Goal: Communication & Community: Answer question/provide support

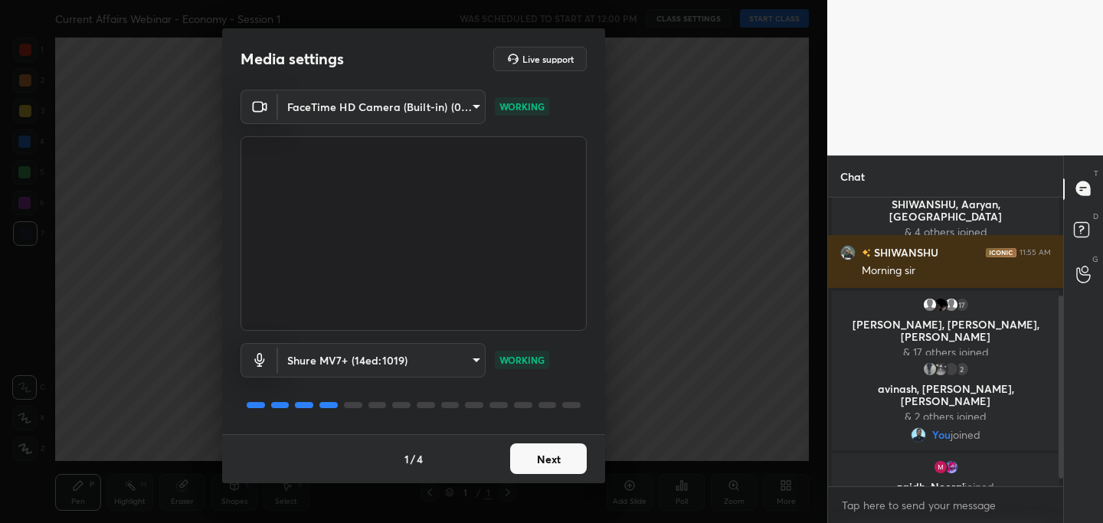
scroll to position [169, 0]
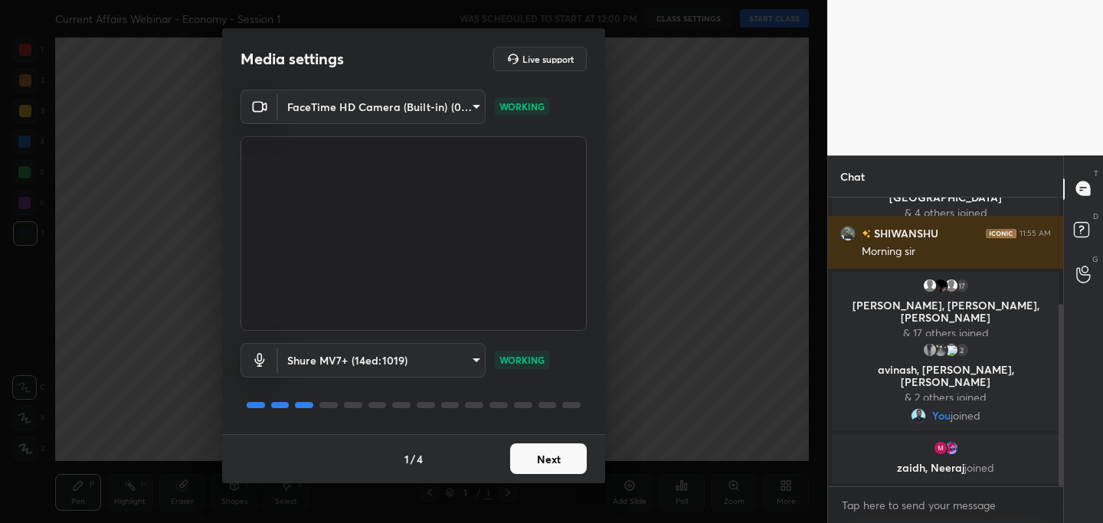
click at [544, 460] on button "Next" at bounding box center [548, 458] width 77 height 31
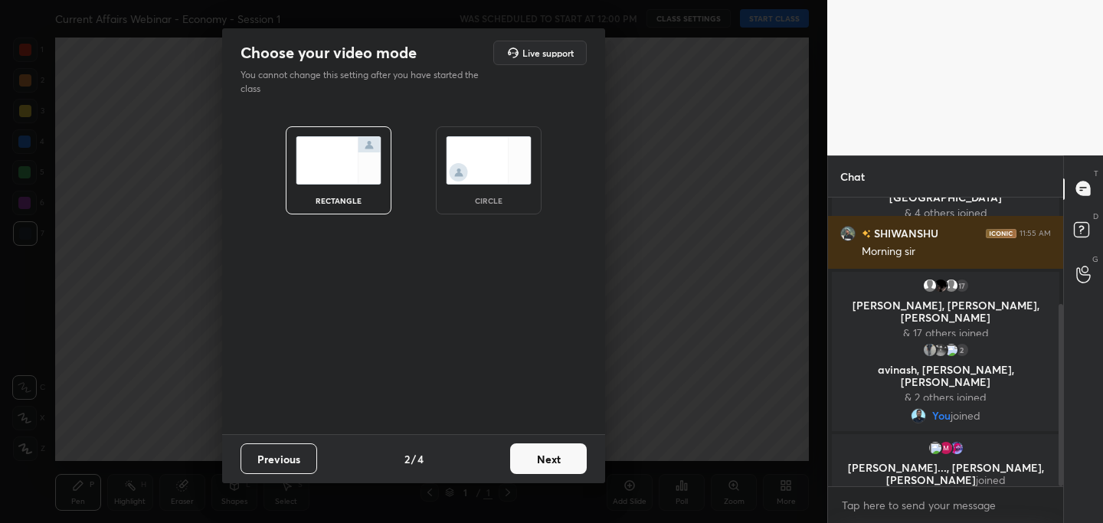
click at [545, 463] on button "Next" at bounding box center [548, 458] width 77 height 31
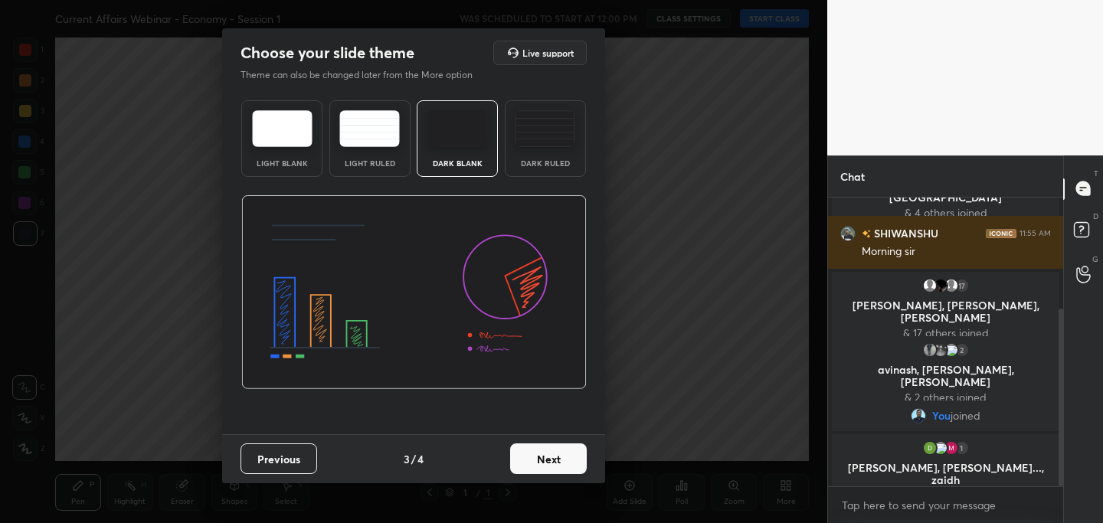
scroll to position [181, 0]
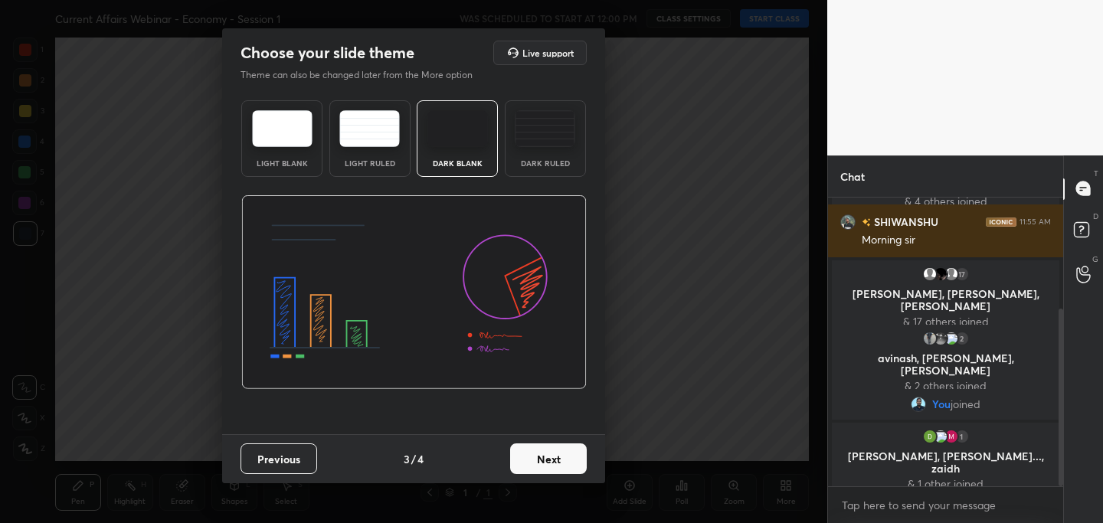
click at [544, 460] on button "Next" at bounding box center [548, 458] width 77 height 31
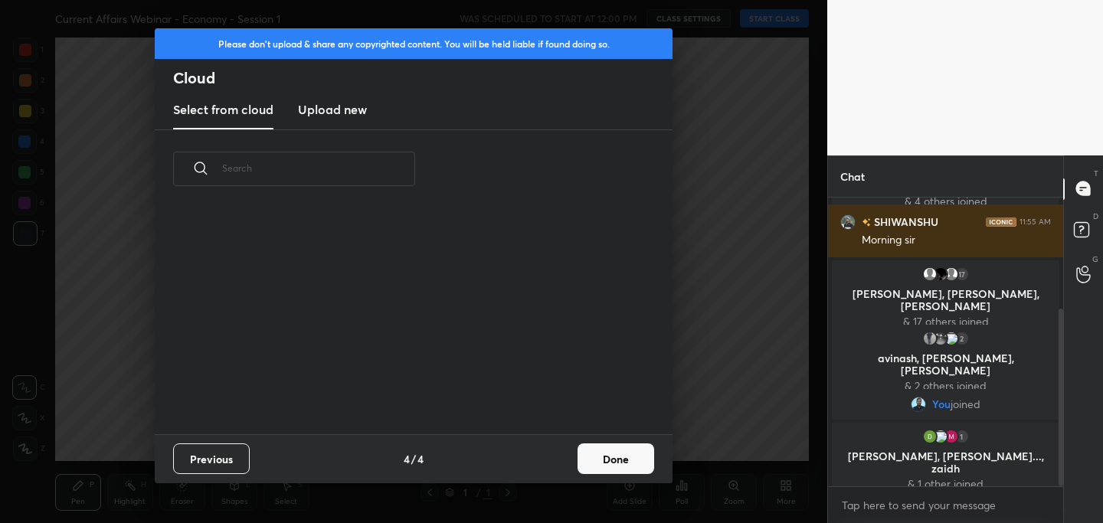
scroll to position [226, 492]
click at [330, 111] on h3 "Upload new" at bounding box center [332, 109] width 69 height 18
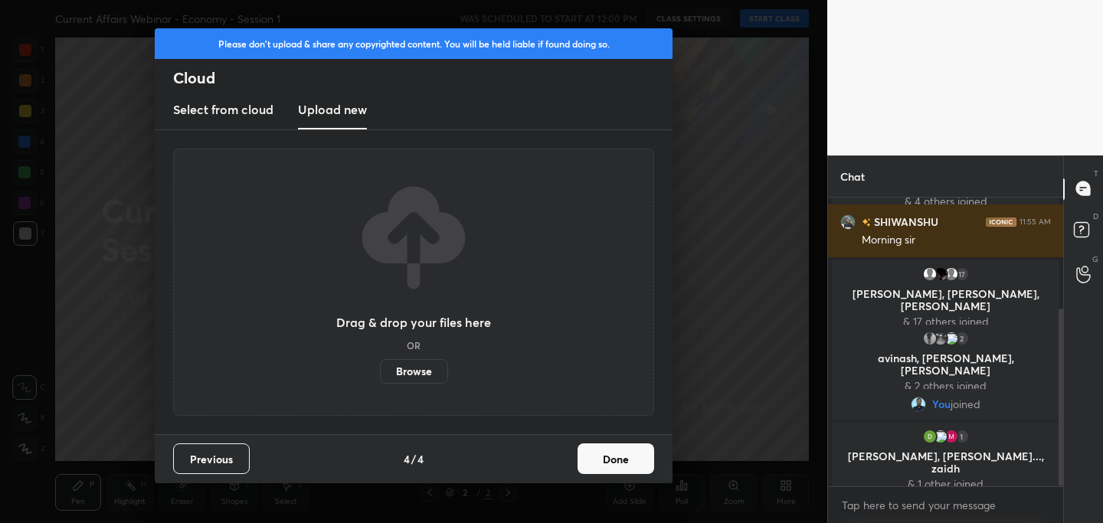
click at [416, 373] on label "Browse" at bounding box center [414, 371] width 68 height 25
click at [380, 373] on input "Browse" at bounding box center [380, 371] width 0 height 25
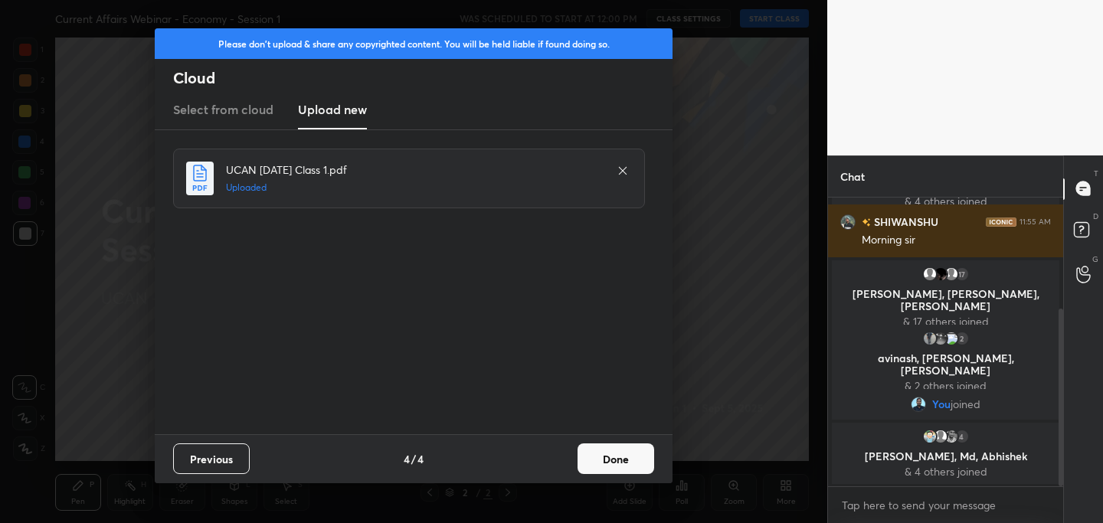
click at [608, 459] on button "Done" at bounding box center [616, 458] width 77 height 31
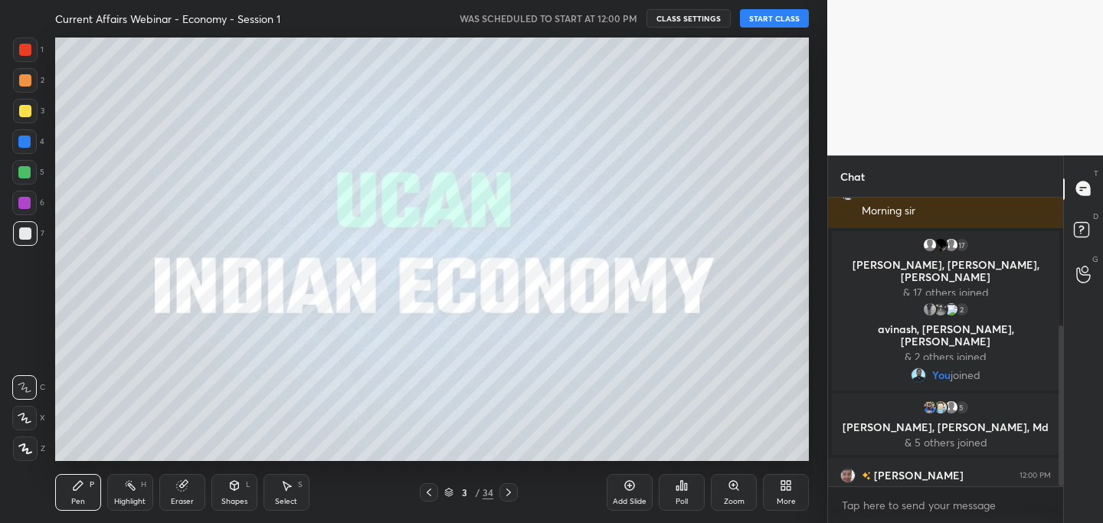
scroll to position [232, 0]
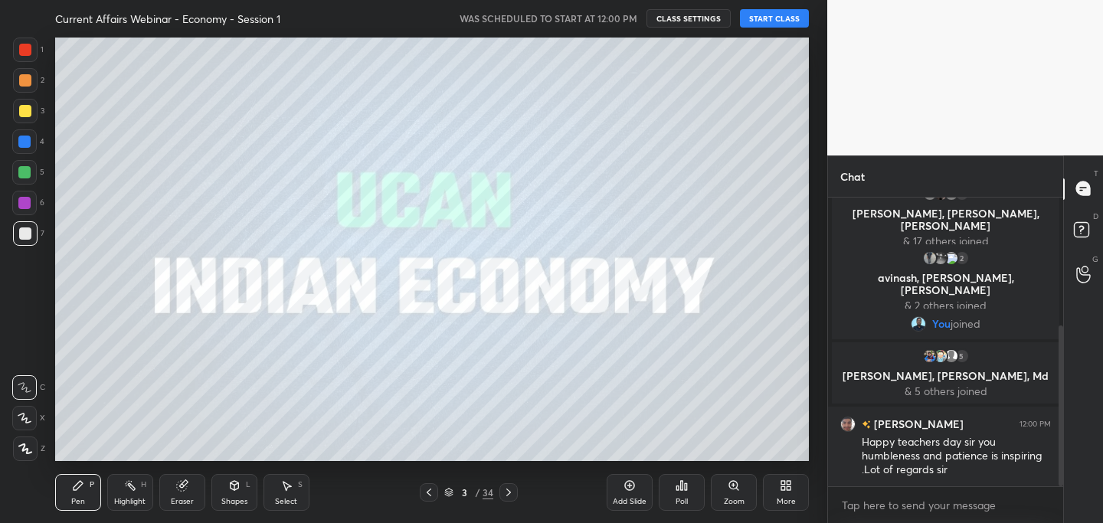
click at [769, 19] on button "START CLASS" at bounding box center [774, 18] width 69 height 18
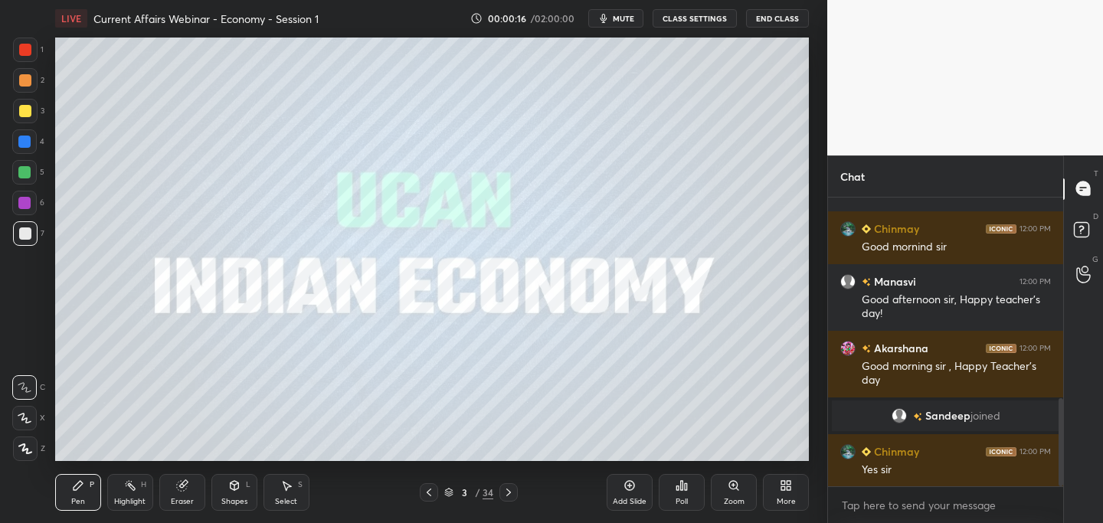
scroll to position [253, 231]
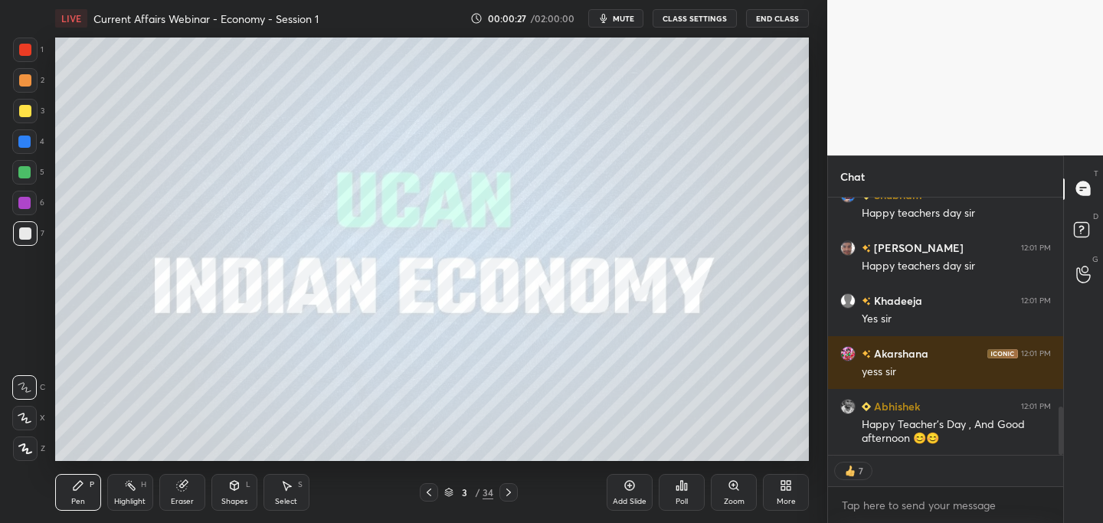
click at [29, 109] on div at bounding box center [25, 111] width 12 height 12
drag, startPoint x: 31, startPoint y: 446, endPoint x: 31, endPoint y: 437, distance: 8.4
click at [31, 444] on div at bounding box center [25, 449] width 25 height 25
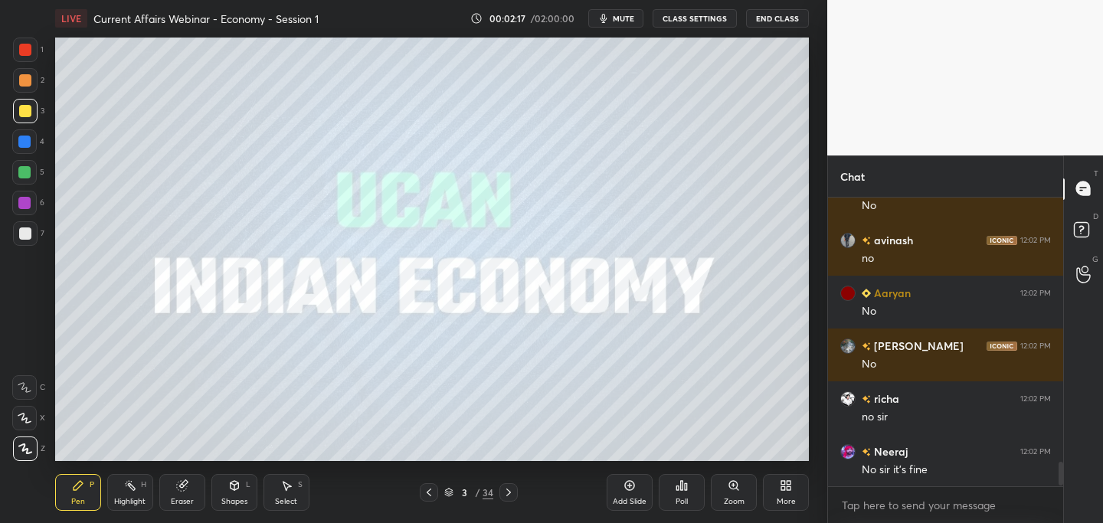
scroll to position [3134, 0]
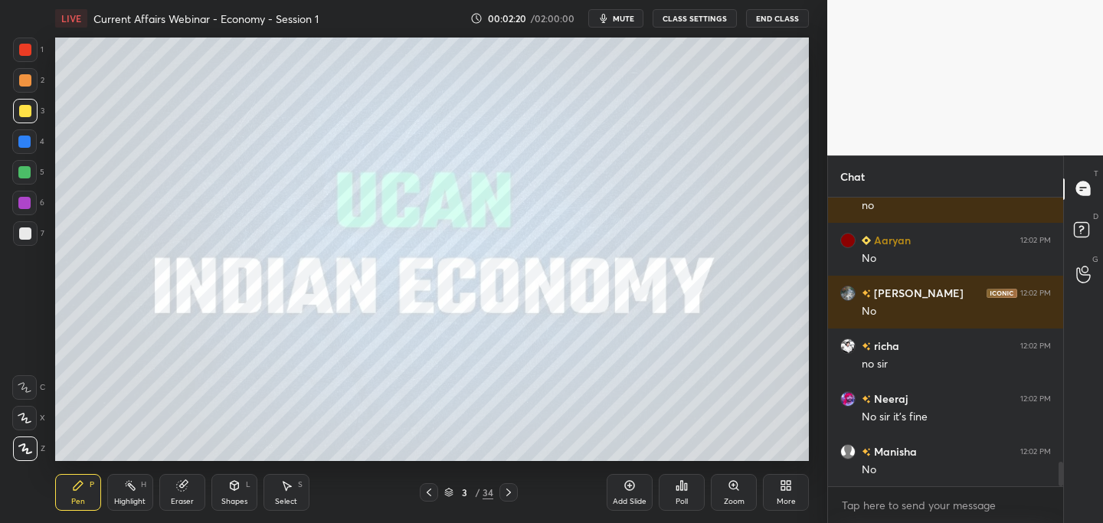
click at [512, 496] on icon at bounding box center [508, 492] width 12 height 12
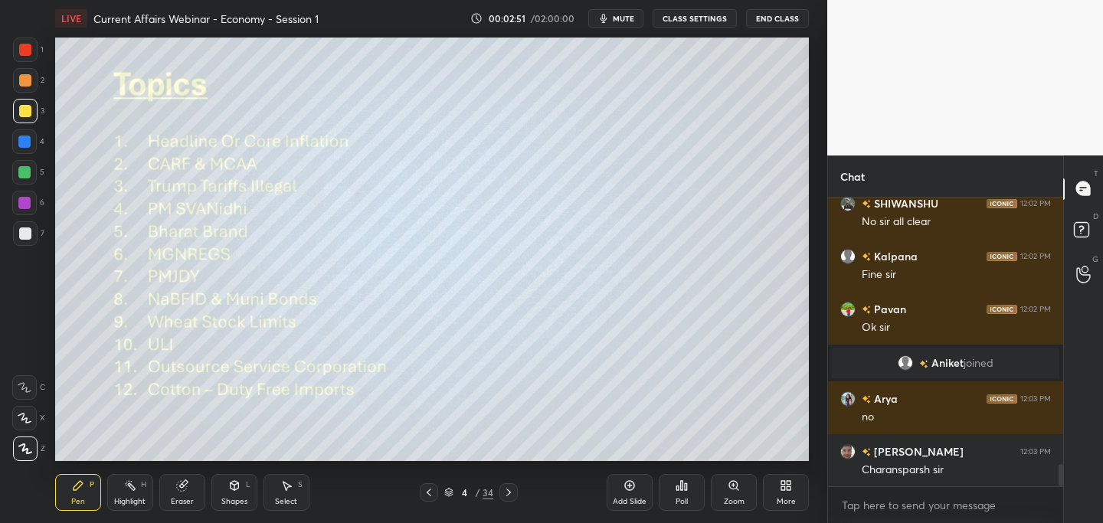
scroll to position [3472, 0]
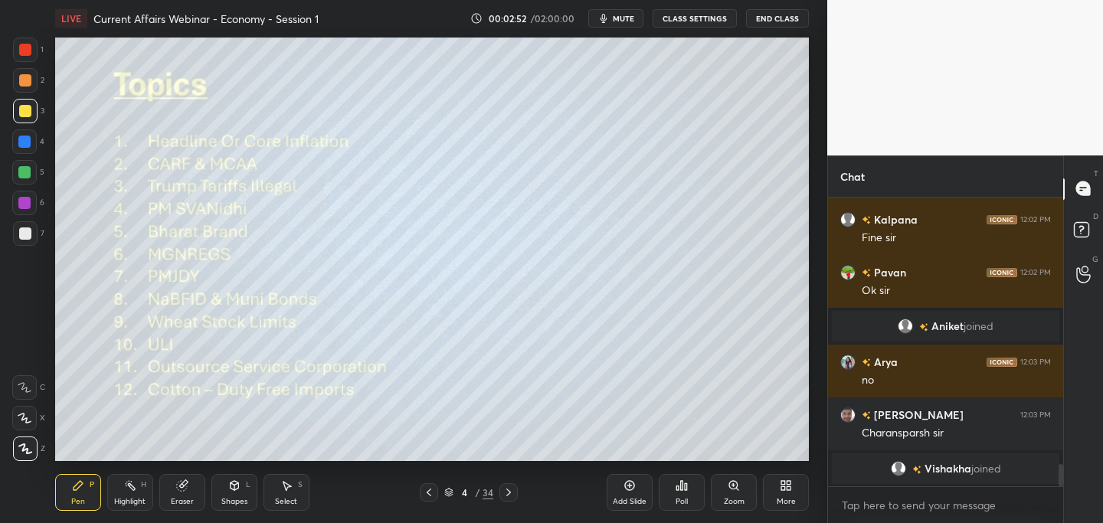
click at [511, 496] on icon at bounding box center [508, 492] width 12 height 12
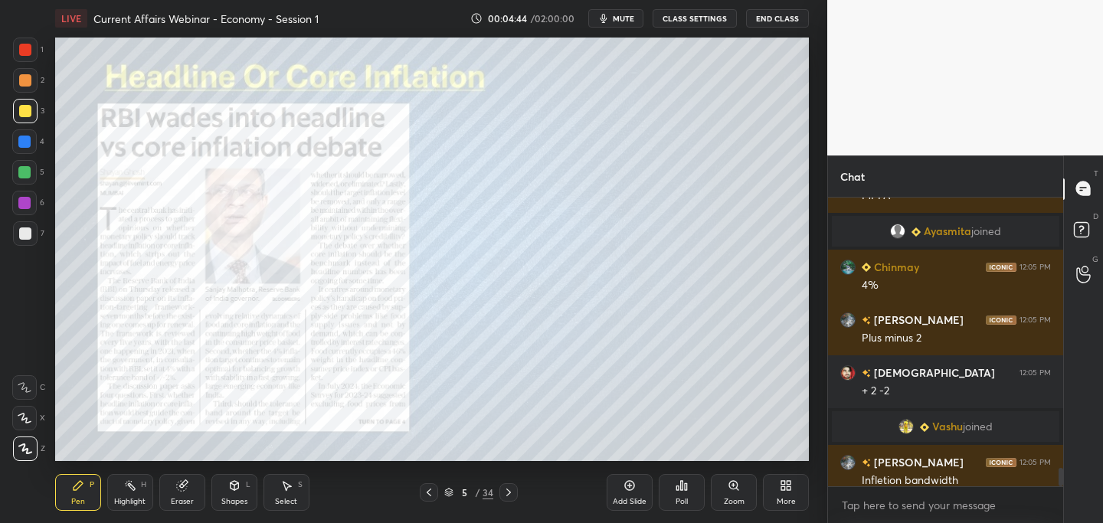
scroll to position [4191, 0]
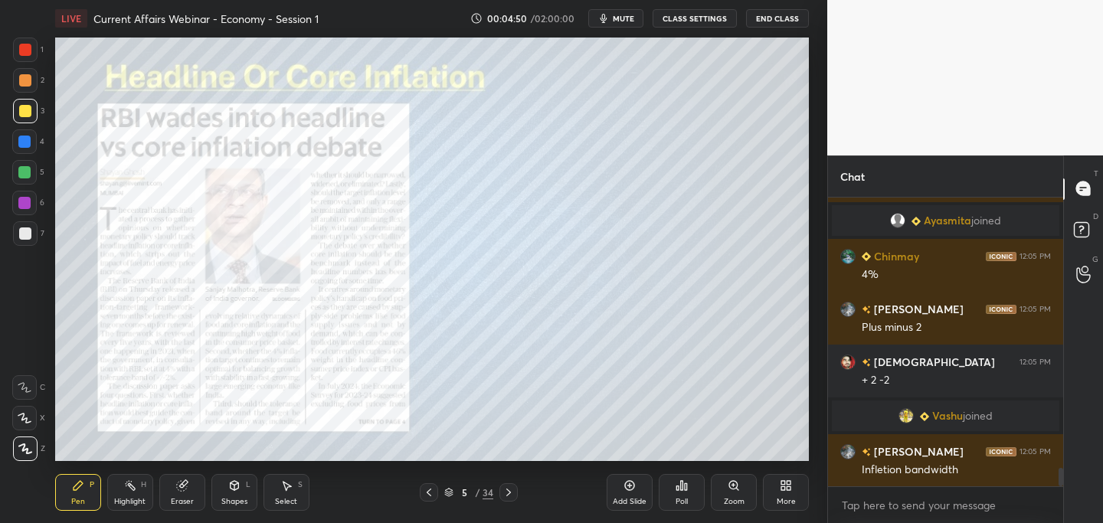
click at [635, 483] on icon at bounding box center [630, 486] width 12 height 12
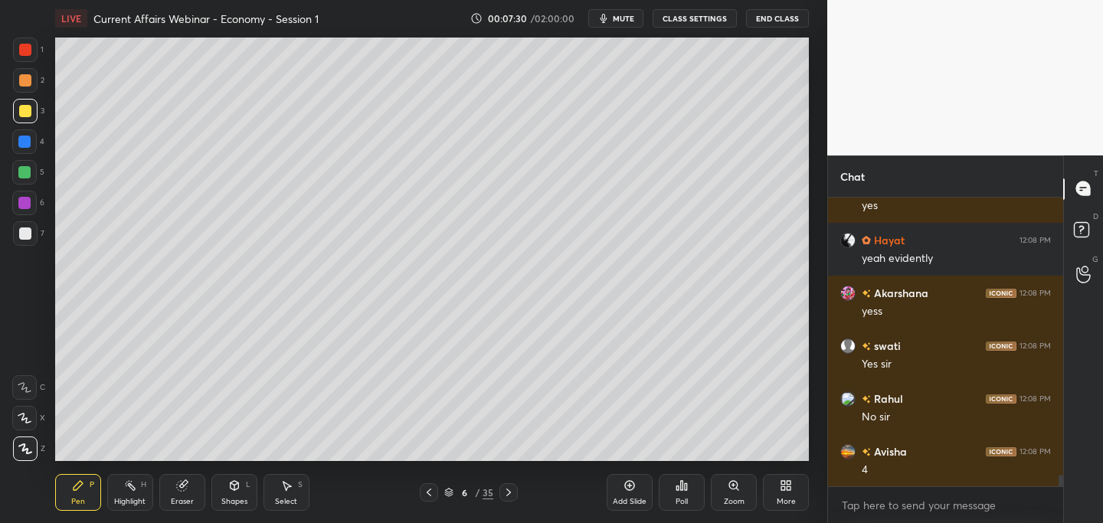
scroll to position [7163, 0]
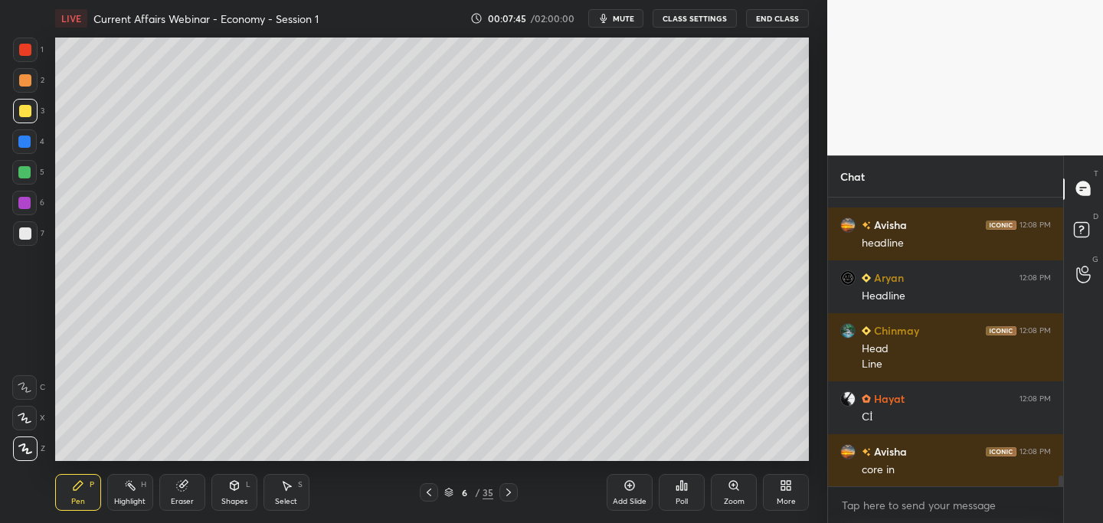
drag, startPoint x: 425, startPoint y: 500, endPoint x: 417, endPoint y: 499, distance: 8.6
click at [424, 499] on div at bounding box center [429, 492] width 18 height 18
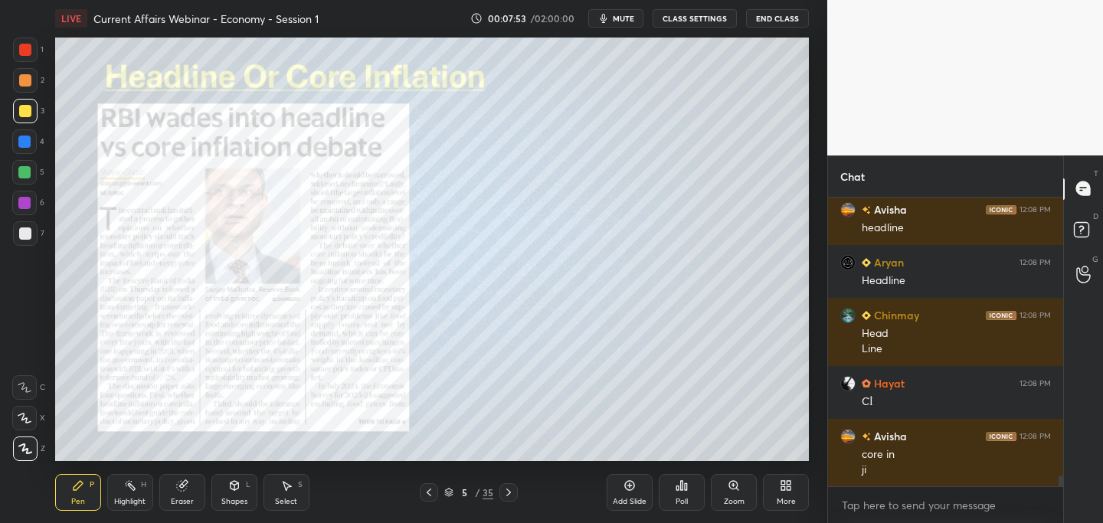
scroll to position [7563, 0]
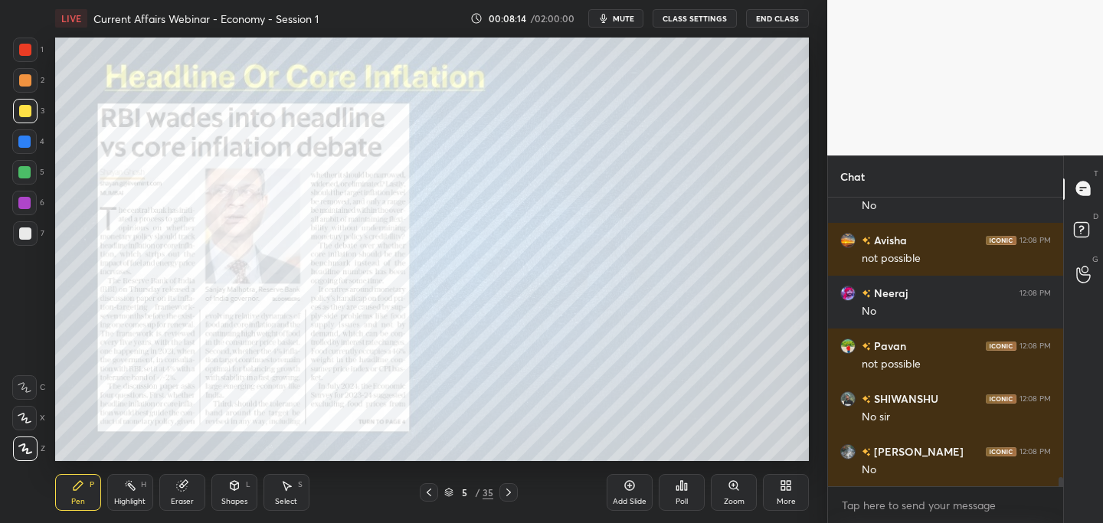
drag, startPoint x: 633, startPoint y: 488, endPoint x: 622, endPoint y: 474, distance: 17.5
click at [633, 488] on icon at bounding box center [630, 486] width 10 height 10
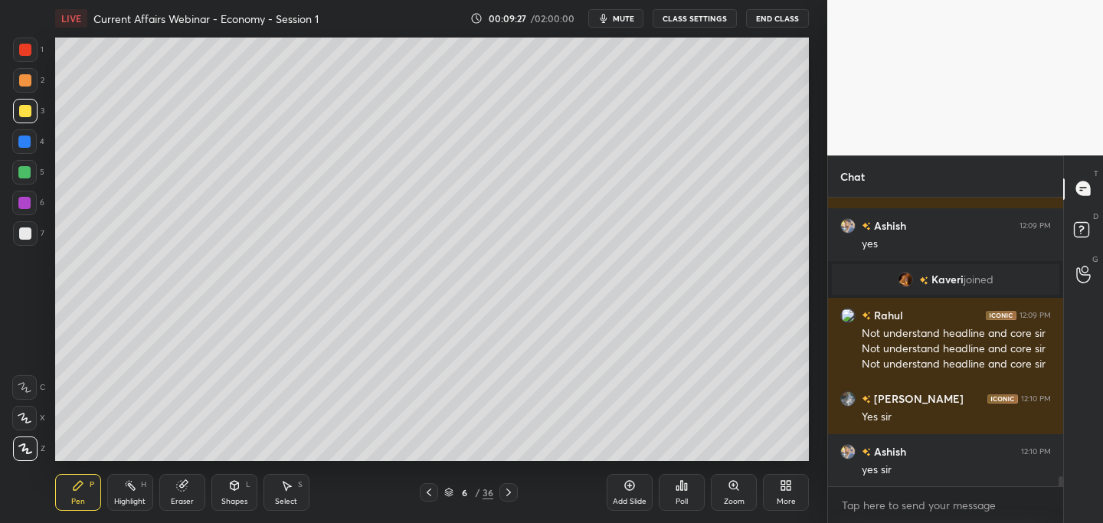
scroll to position [8325, 0]
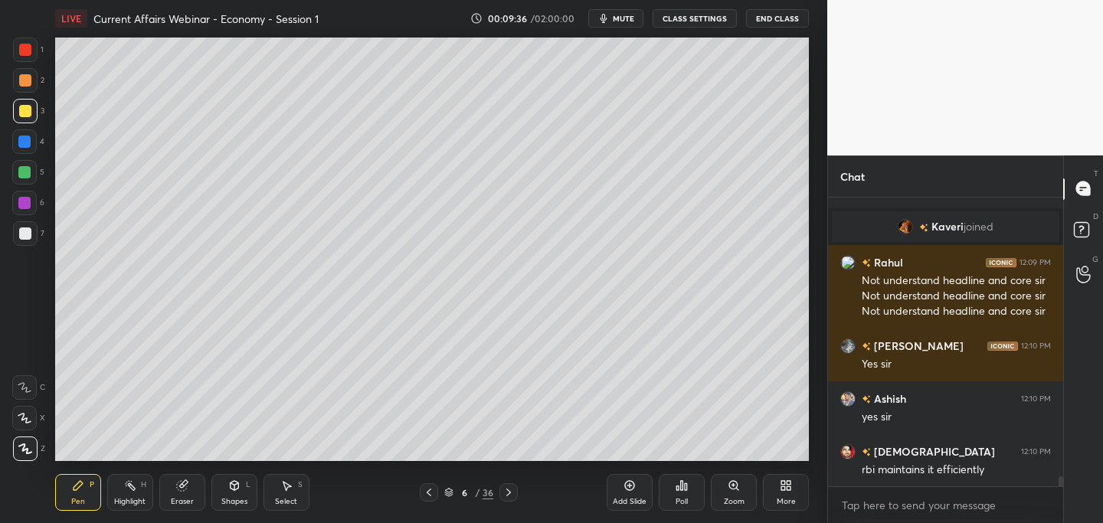
drag, startPoint x: 625, startPoint y: 486, endPoint x: 616, endPoint y: 484, distance: 9.3
click at [625, 486] on icon at bounding box center [630, 486] width 10 height 10
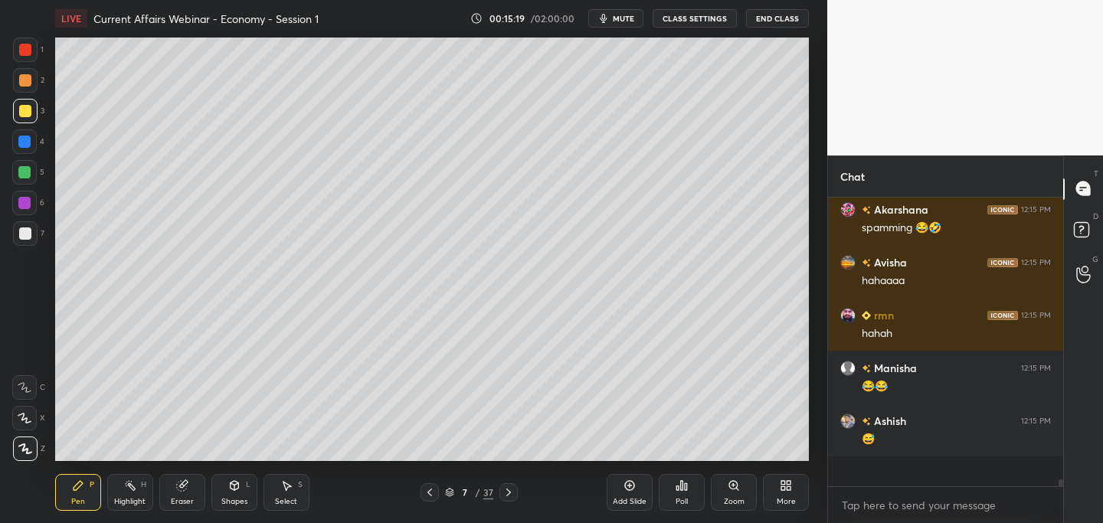
scroll to position [11019, 0]
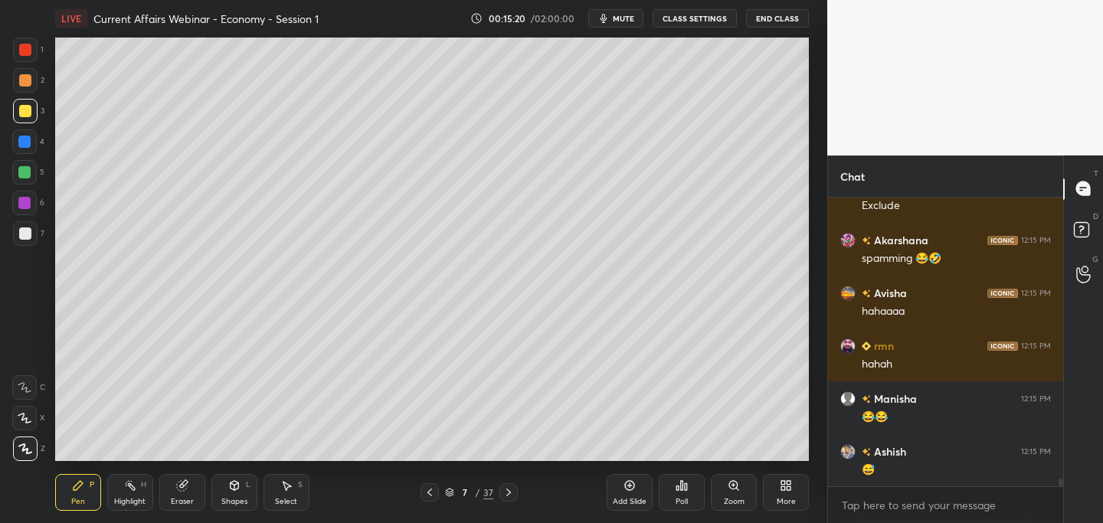
click at [627, 486] on icon at bounding box center [630, 486] width 12 height 12
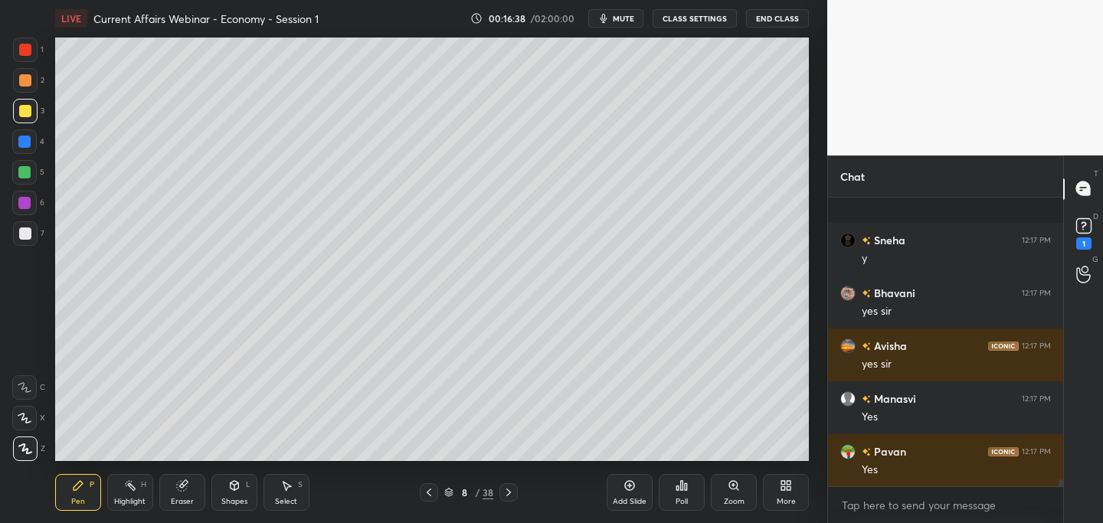
scroll to position [11820, 0]
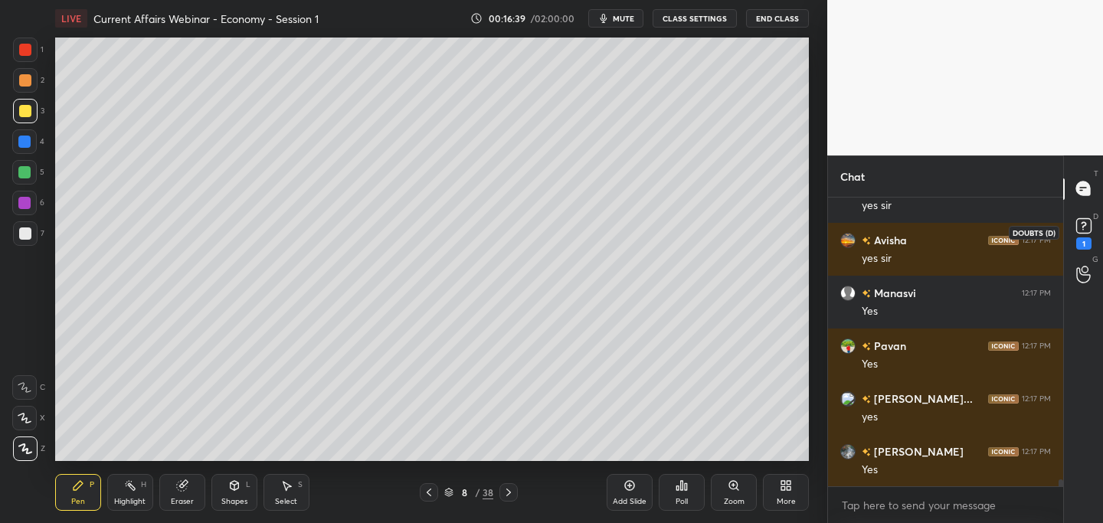
click at [1087, 224] on rect at bounding box center [1083, 225] width 15 height 15
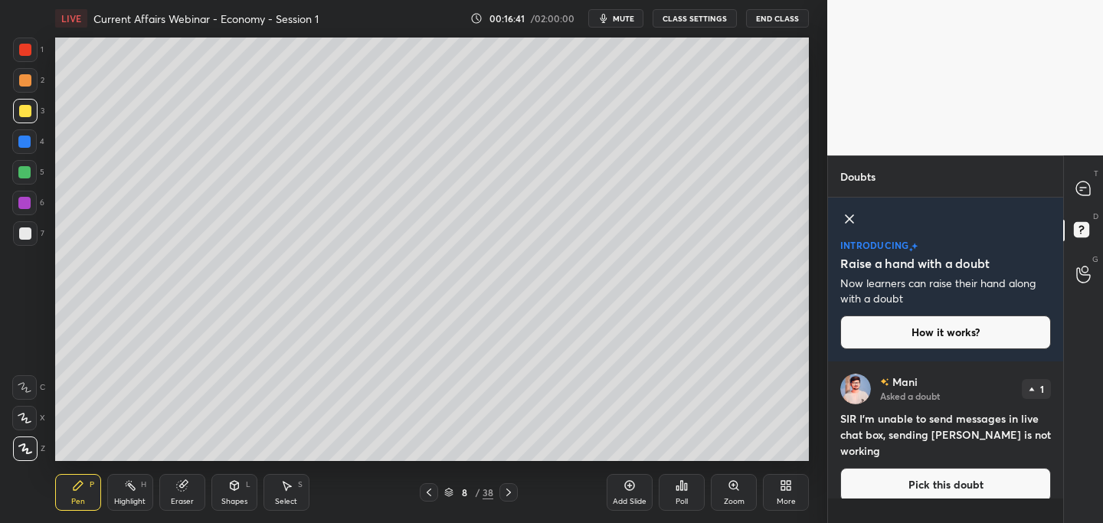
drag, startPoint x: 849, startPoint y: 215, endPoint x: 881, endPoint y: 215, distance: 31.4
click at [849, 216] on icon at bounding box center [849, 219] width 18 height 18
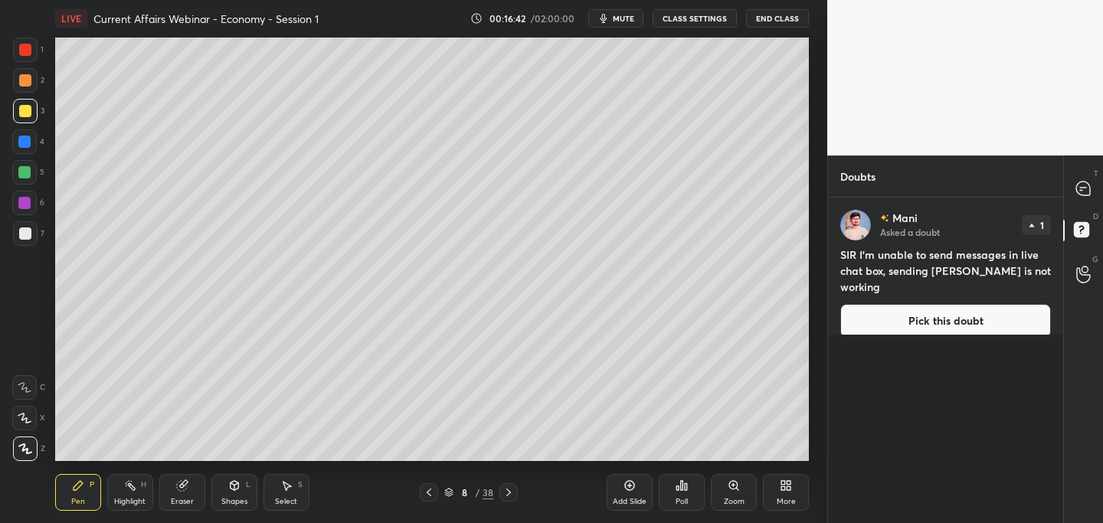
scroll to position [321, 231]
drag, startPoint x: 1085, startPoint y: 189, endPoint x: 1052, endPoint y: 191, distance: 33.0
click at [1085, 191] on icon at bounding box center [1083, 189] width 14 height 14
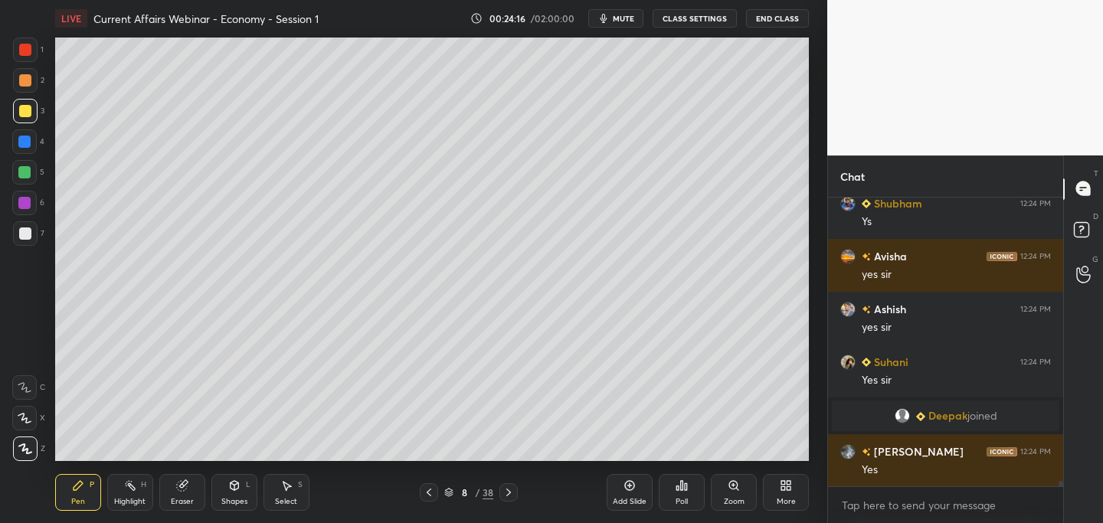
scroll to position [15820, 0]
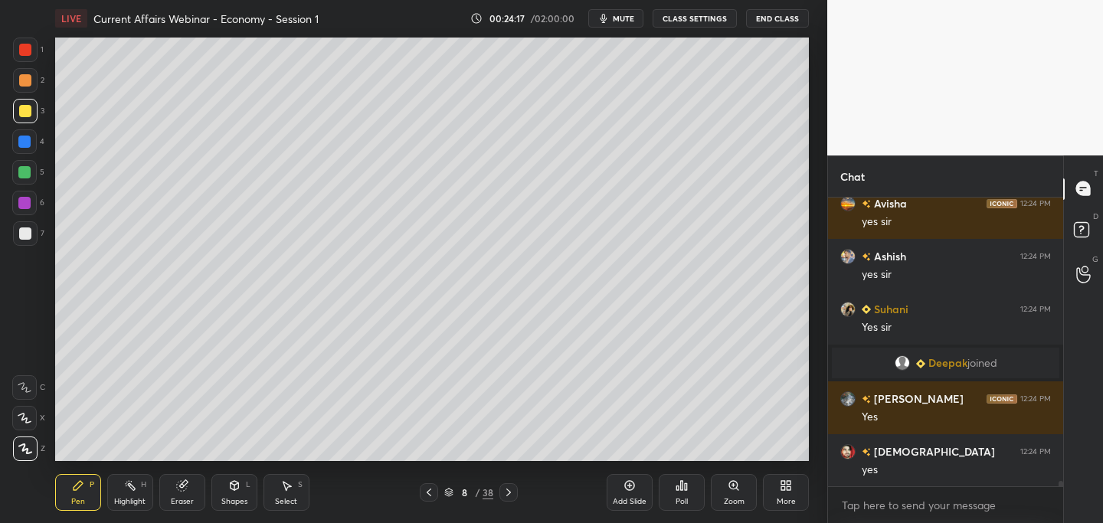
click at [516, 492] on div at bounding box center [508, 492] width 18 height 18
click at [511, 491] on icon at bounding box center [508, 492] width 12 height 12
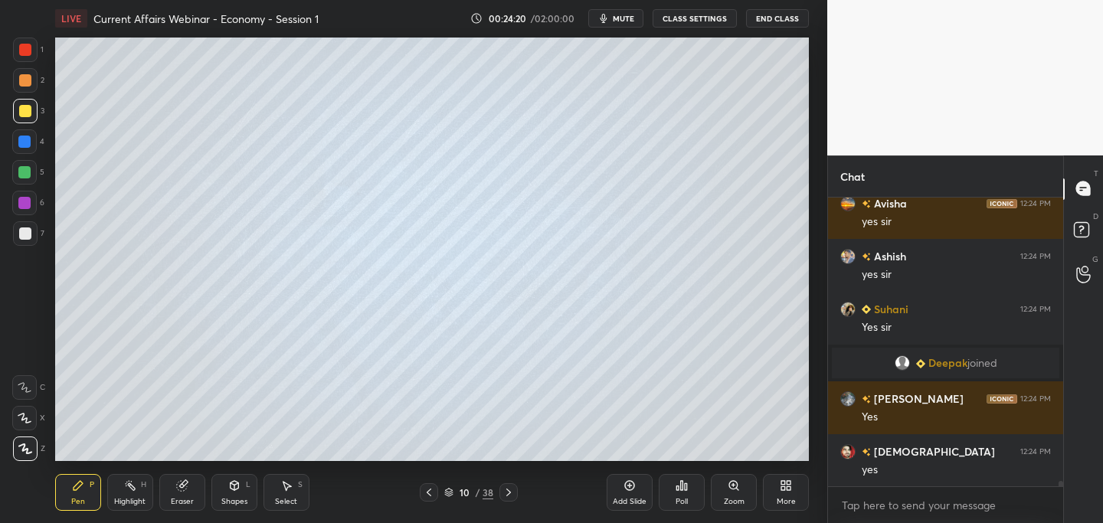
click at [510, 489] on icon at bounding box center [508, 492] width 12 height 12
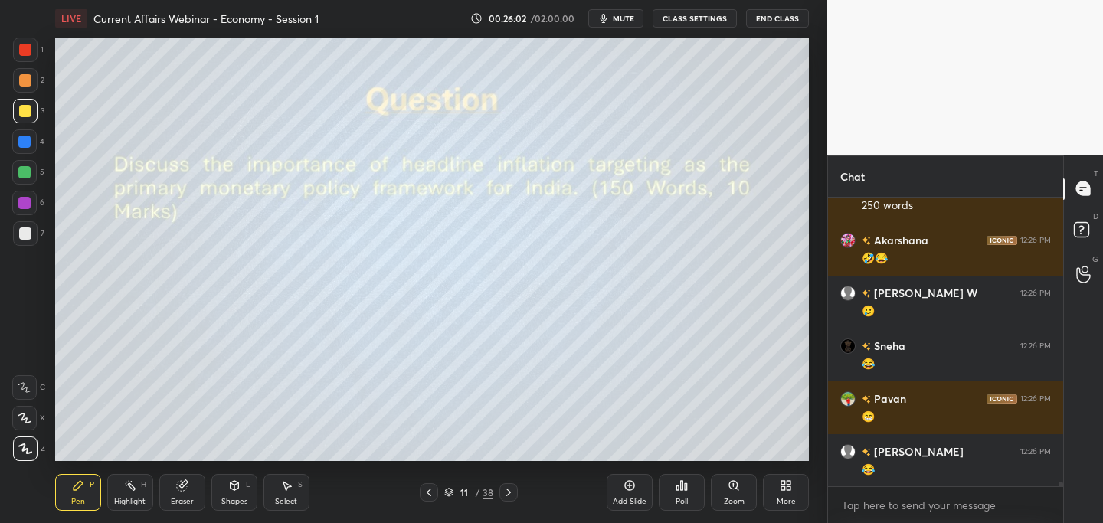
scroll to position [17450, 0]
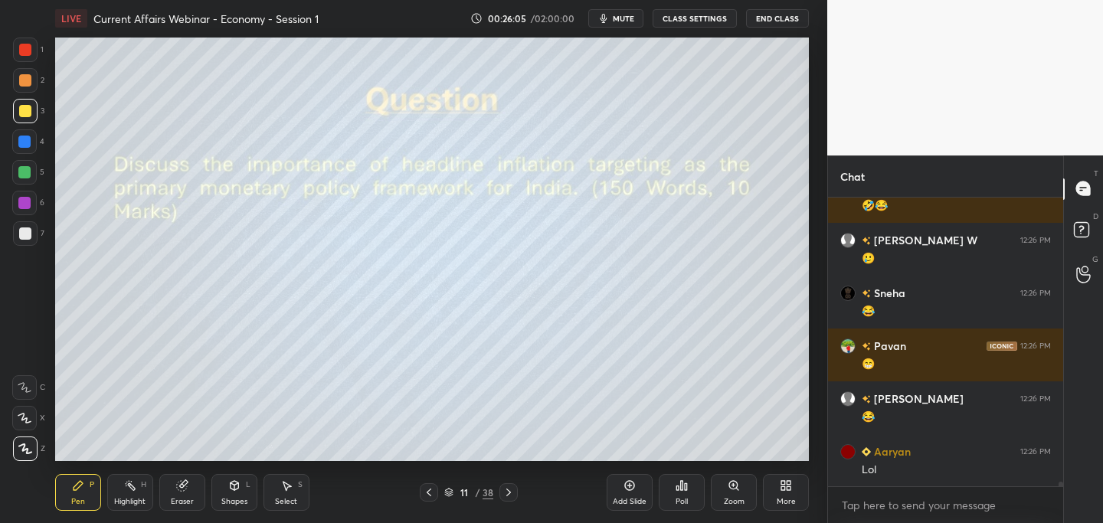
click at [509, 496] on icon at bounding box center [508, 492] width 12 height 12
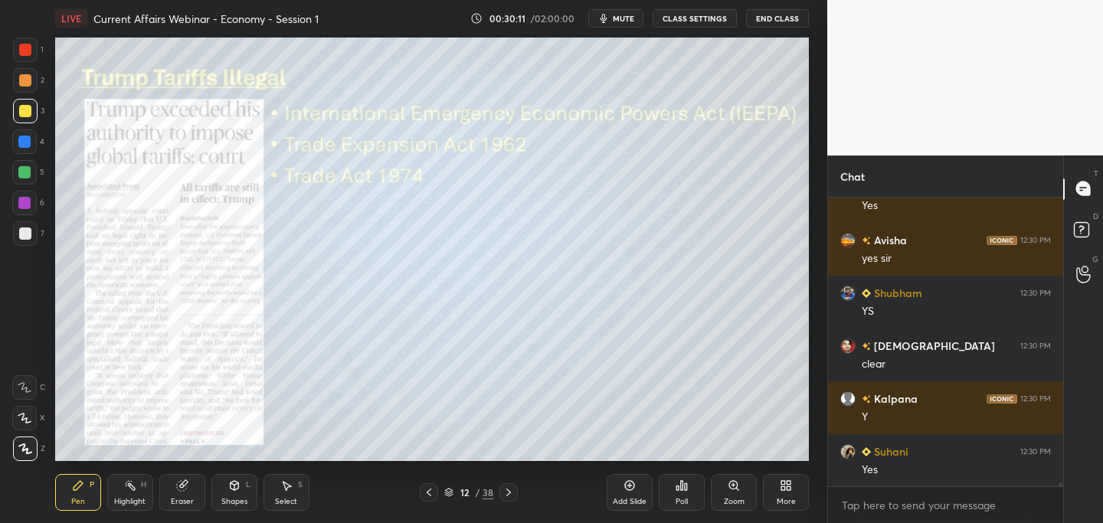
scroll to position [21493, 0]
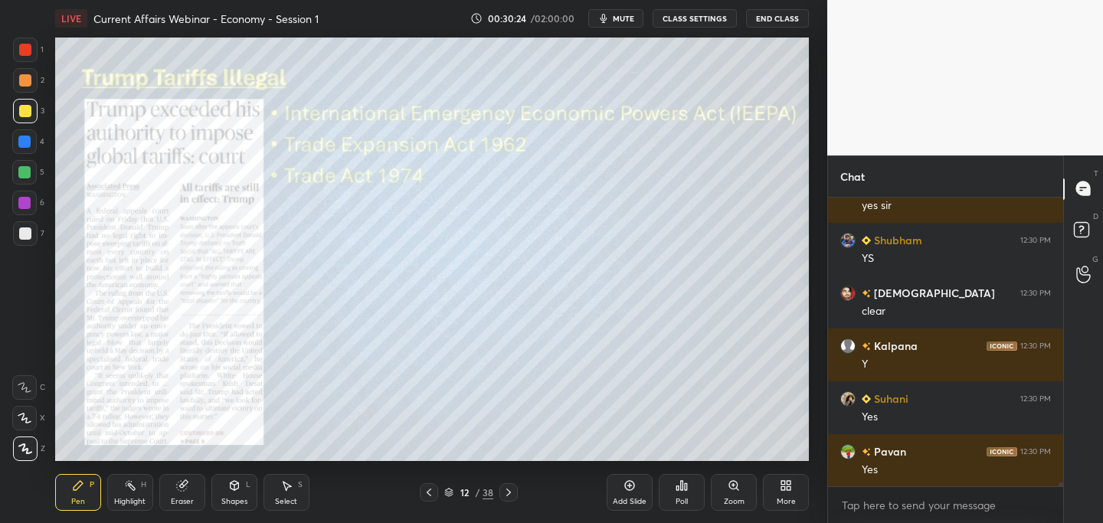
click at [21, 46] on div at bounding box center [25, 50] width 12 height 12
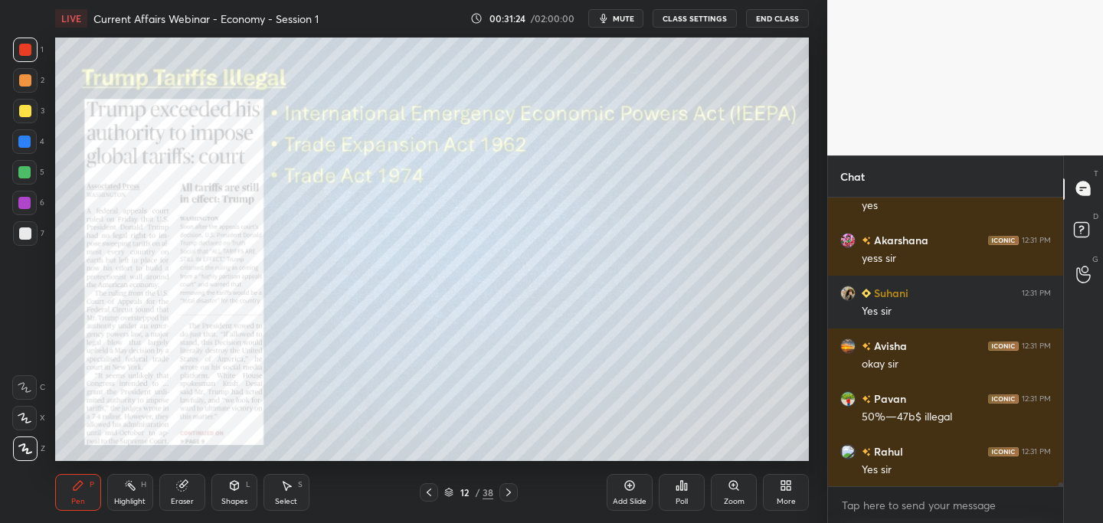
scroll to position [22022, 0]
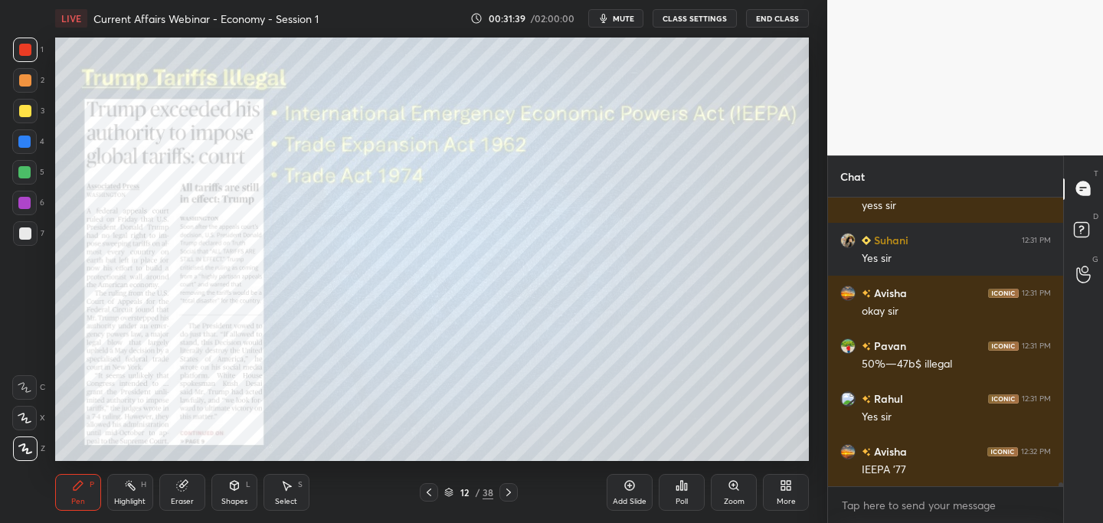
drag, startPoint x: 510, startPoint y: 493, endPoint x: 509, endPoint y: 471, distance: 22.2
click at [509, 493] on icon at bounding box center [508, 492] width 12 height 12
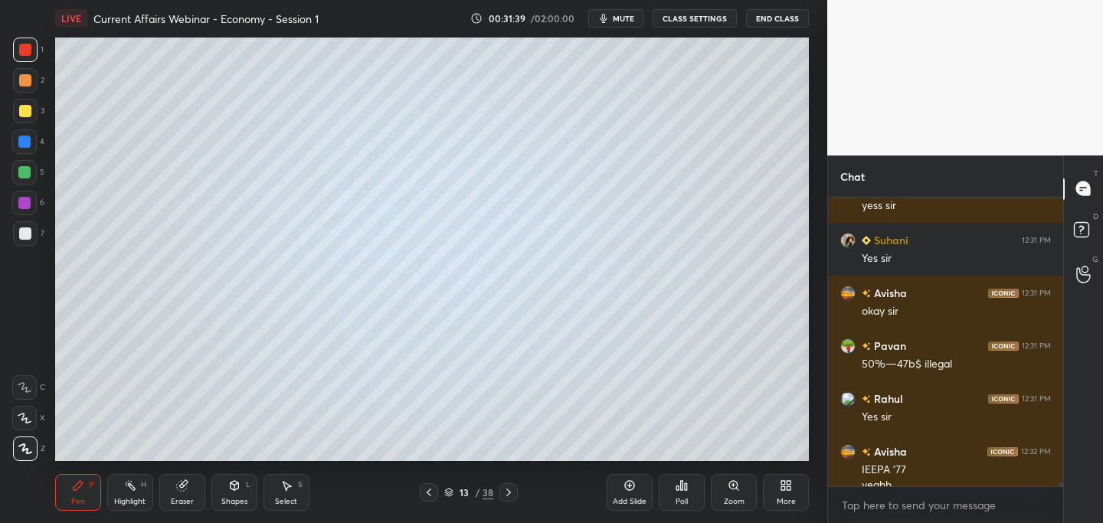
scroll to position [22037, 0]
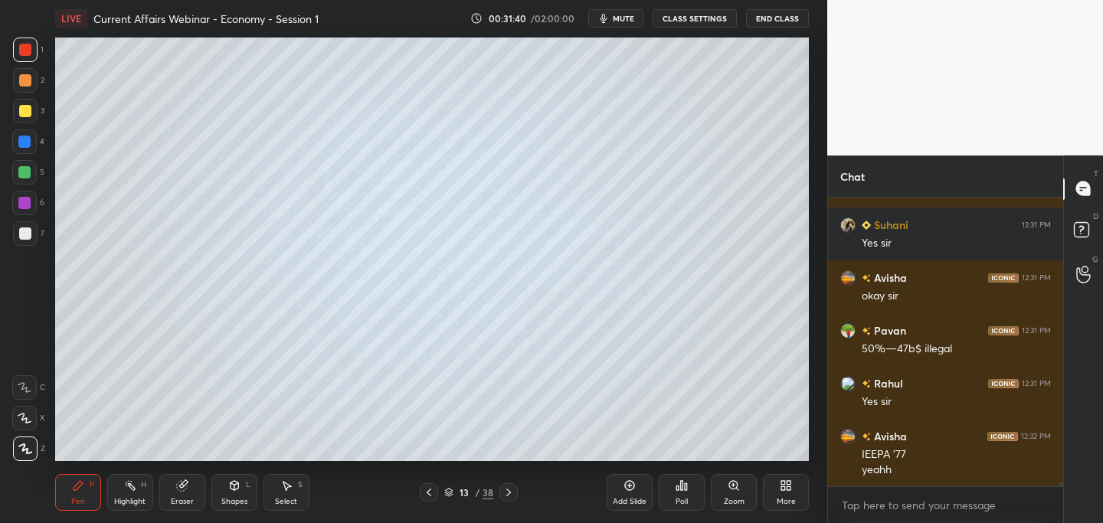
click at [27, 114] on div at bounding box center [25, 111] width 12 height 12
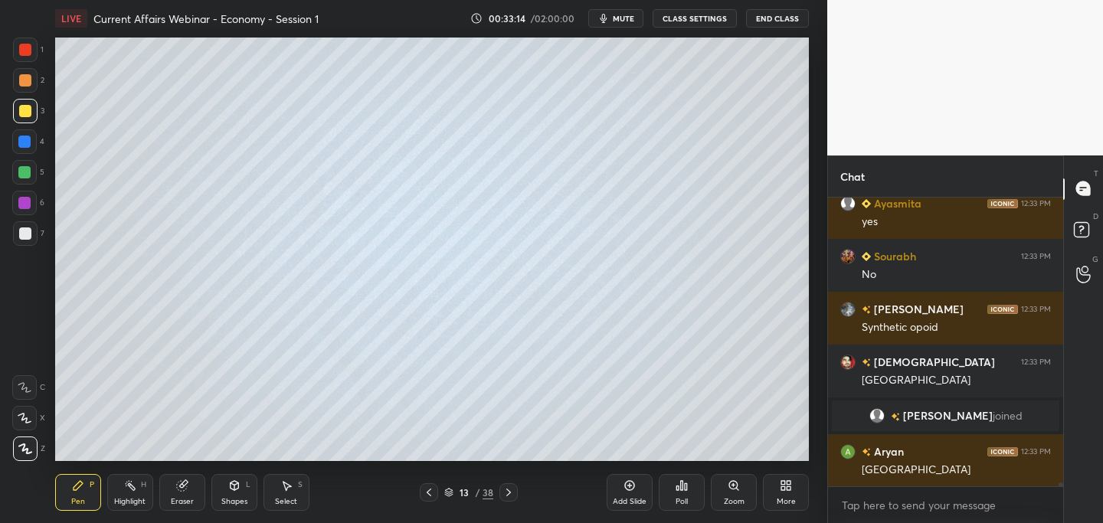
scroll to position [22773, 0]
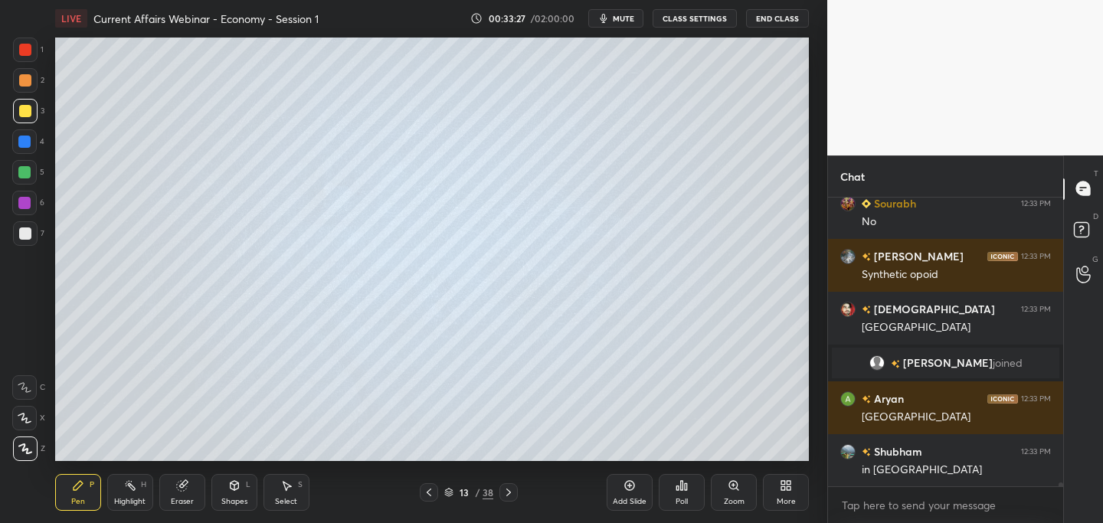
click at [434, 493] on icon at bounding box center [429, 492] width 12 height 12
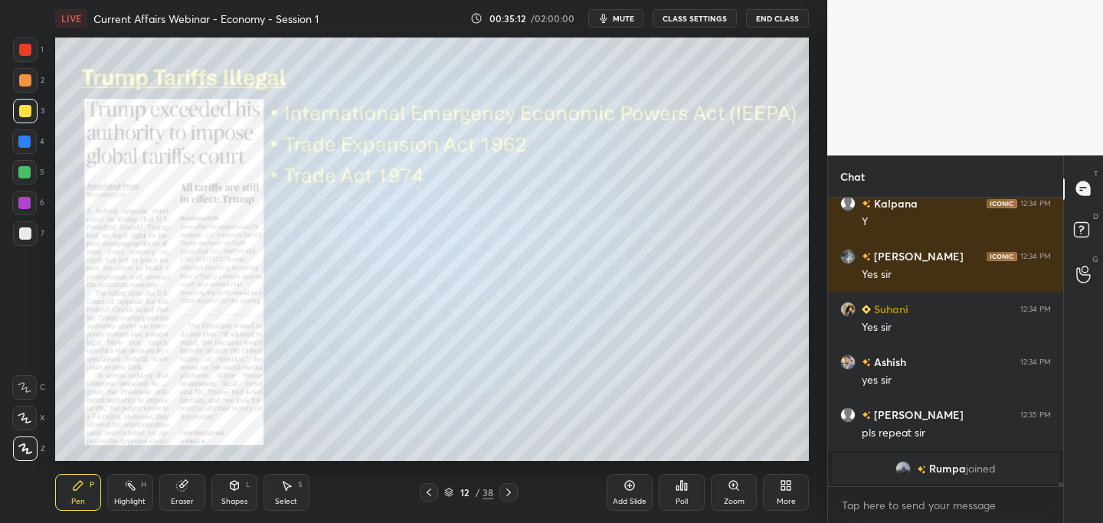
scroll to position [23149, 0]
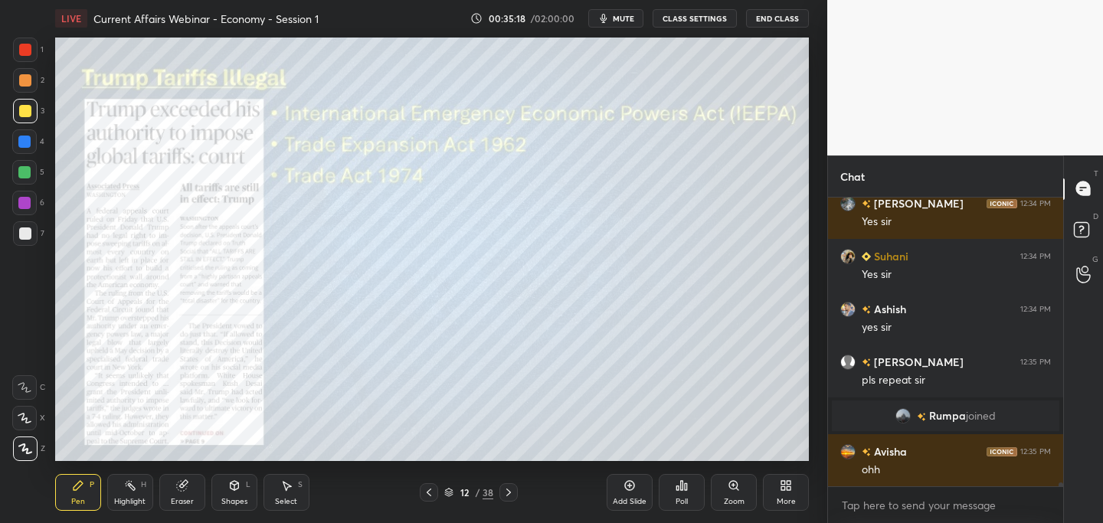
click at [512, 493] on icon at bounding box center [508, 492] width 12 height 12
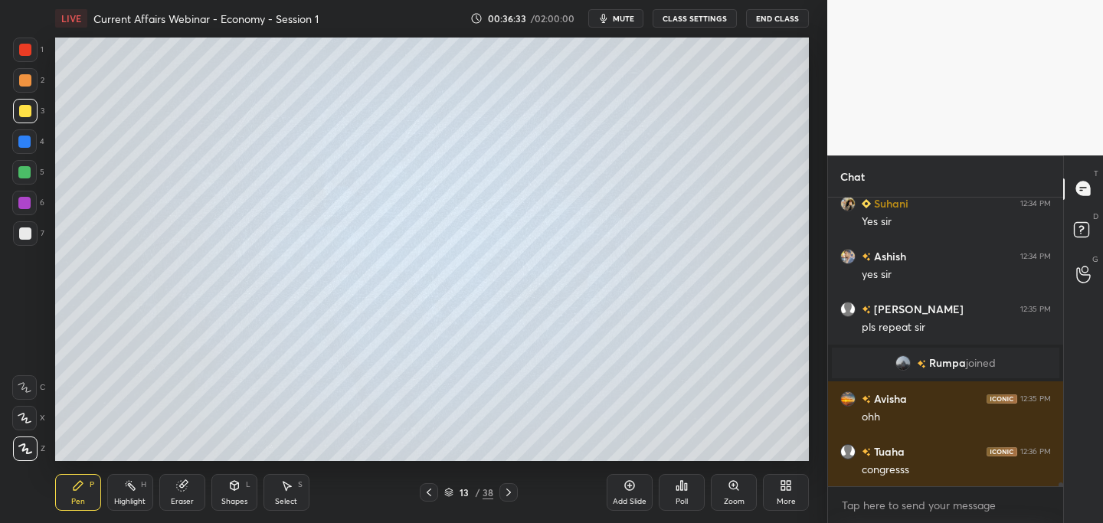
scroll to position [23255, 0]
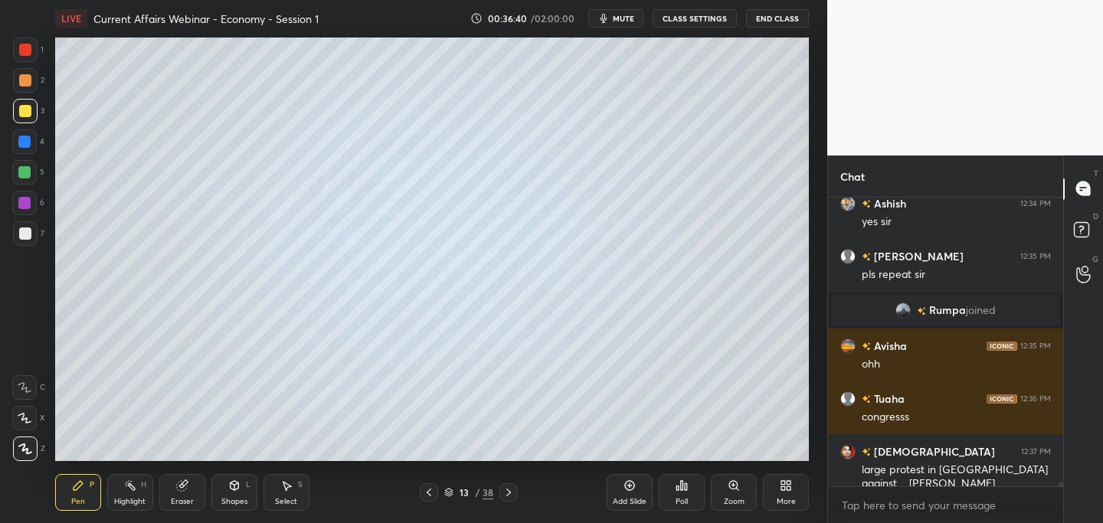
click at [429, 493] on icon at bounding box center [429, 492] width 12 height 12
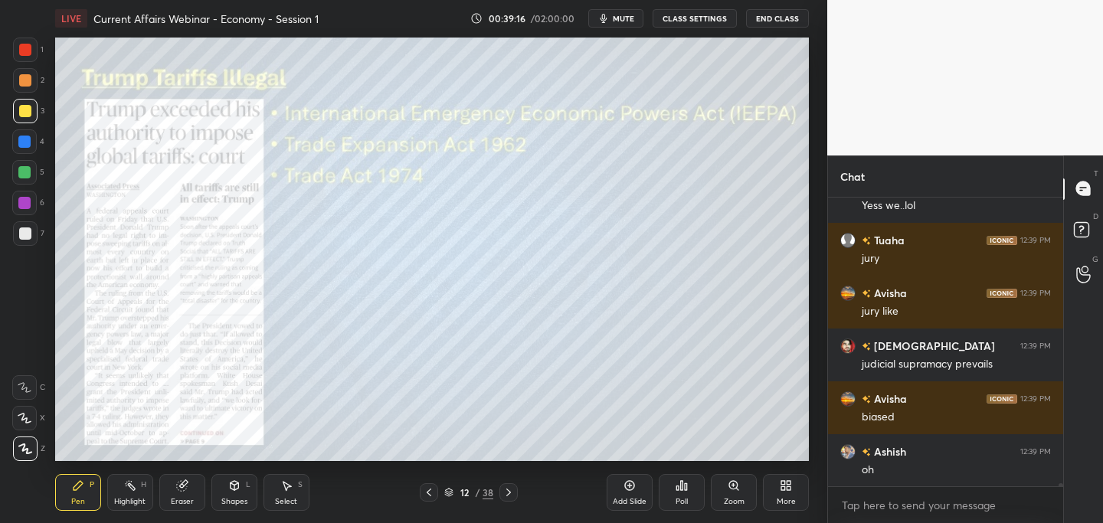
scroll to position [24975, 0]
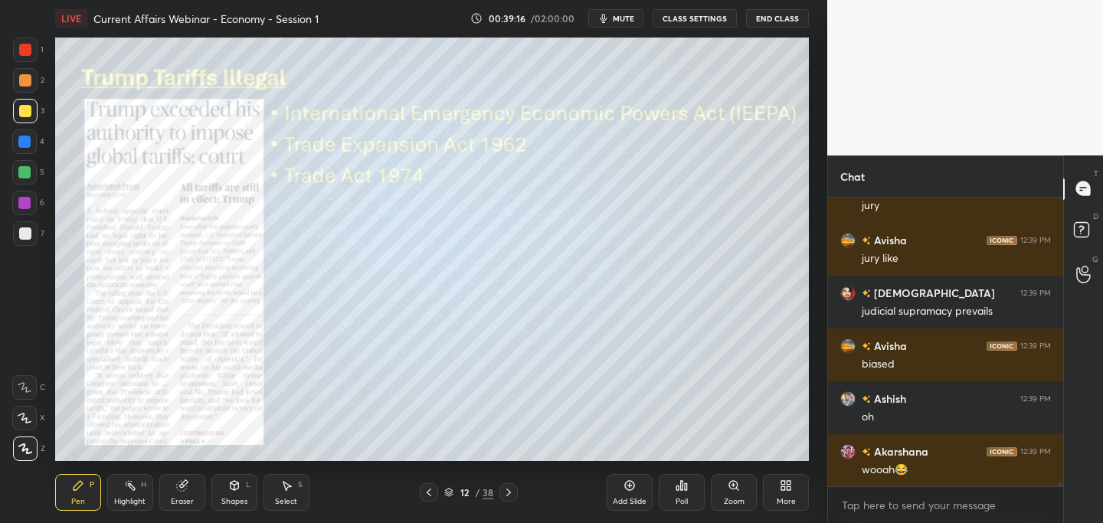
click at [511, 490] on icon at bounding box center [508, 492] width 12 height 12
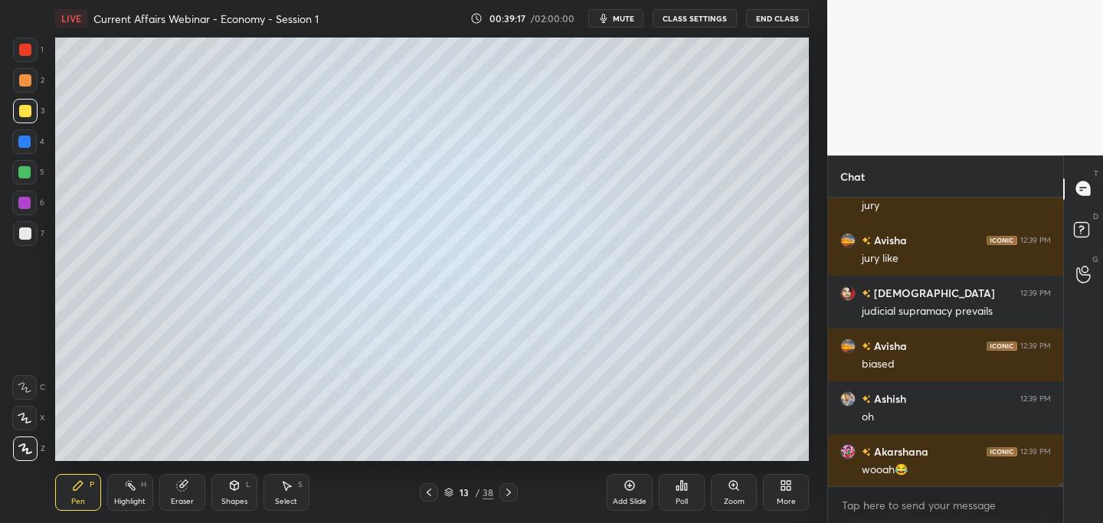
scroll to position [25028, 0]
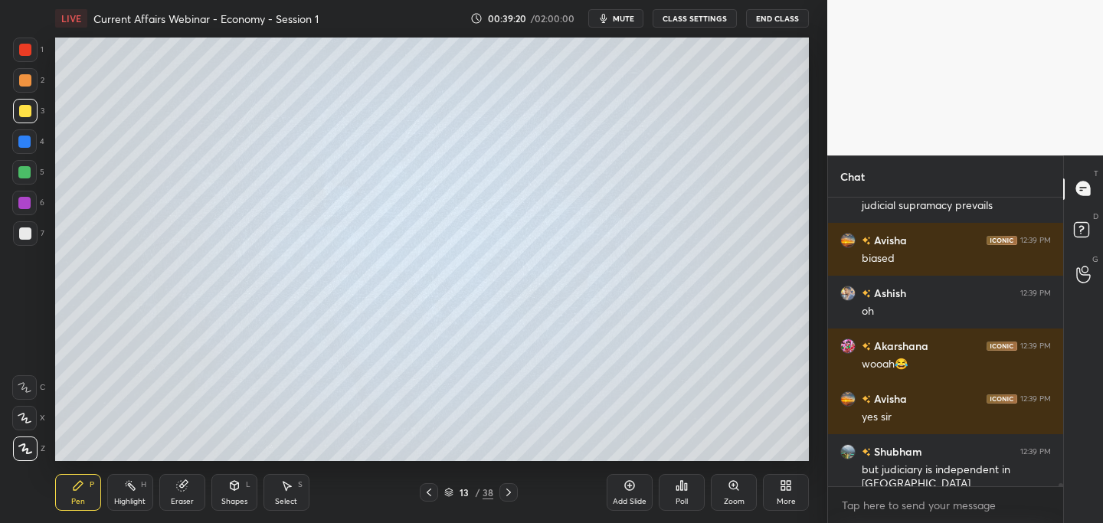
click at [509, 489] on icon at bounding box center [508, 492] width 12 height 12
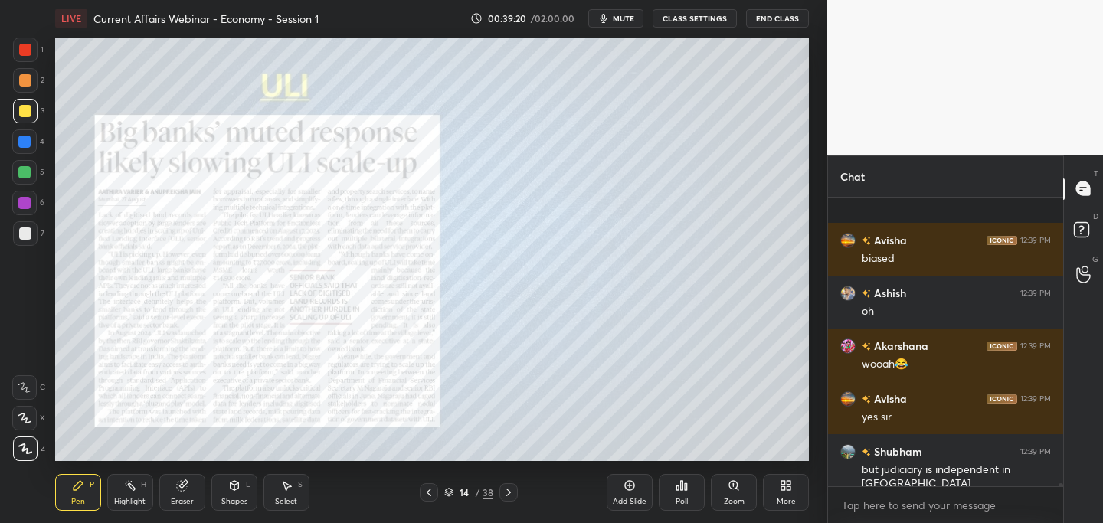
scroll to position [25187, 0]
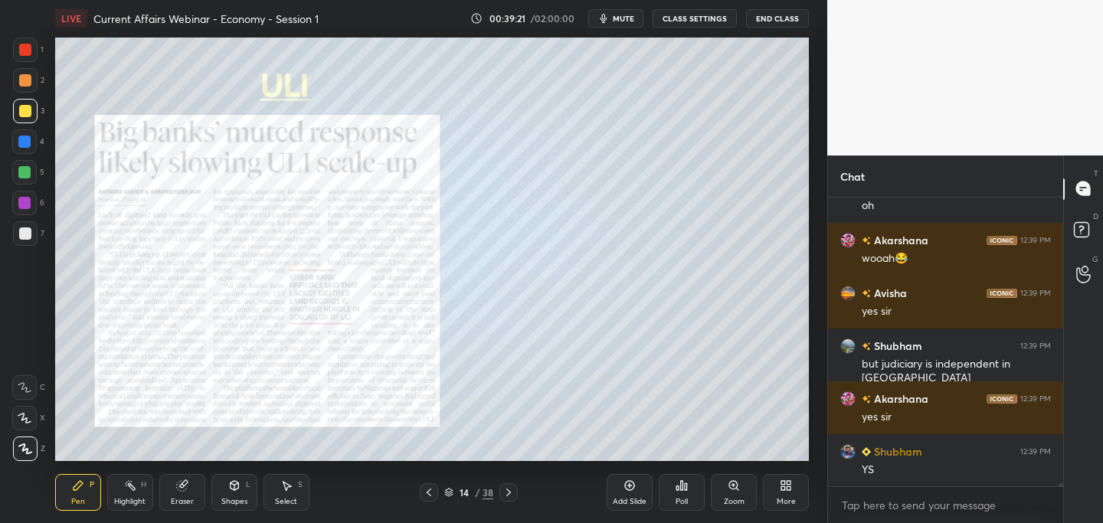
click at [427, 491] on icon at bounding box center [429, 492] width 12 height 12
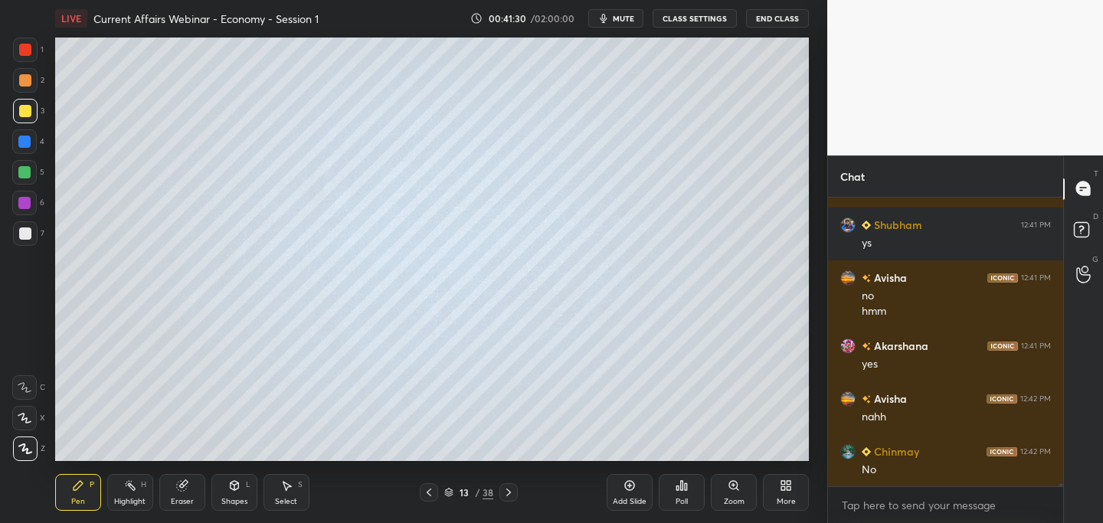
scroll to position [27489, 0]
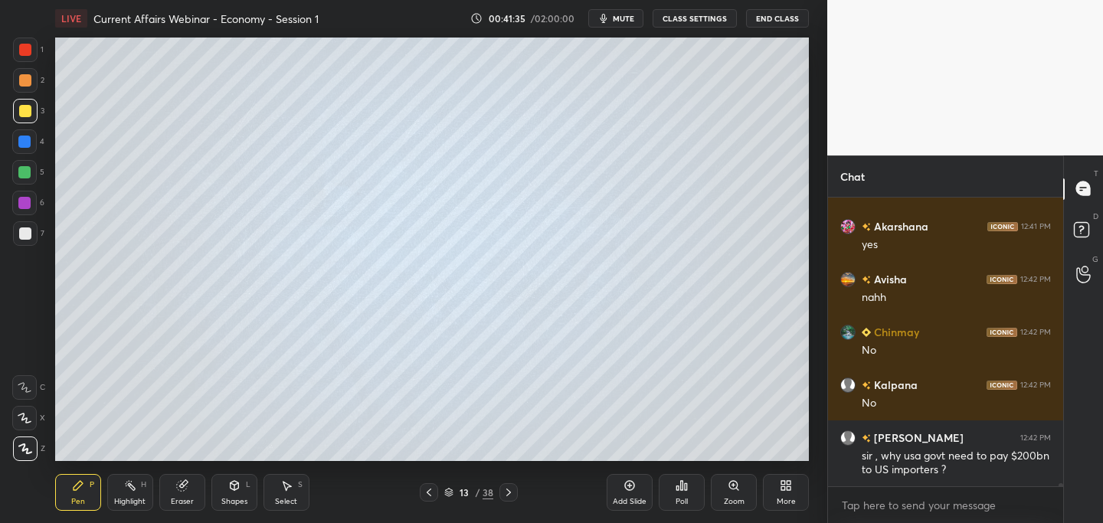
click at [506, 495] on icon at bounding box center [508, 493] width 5 height 8
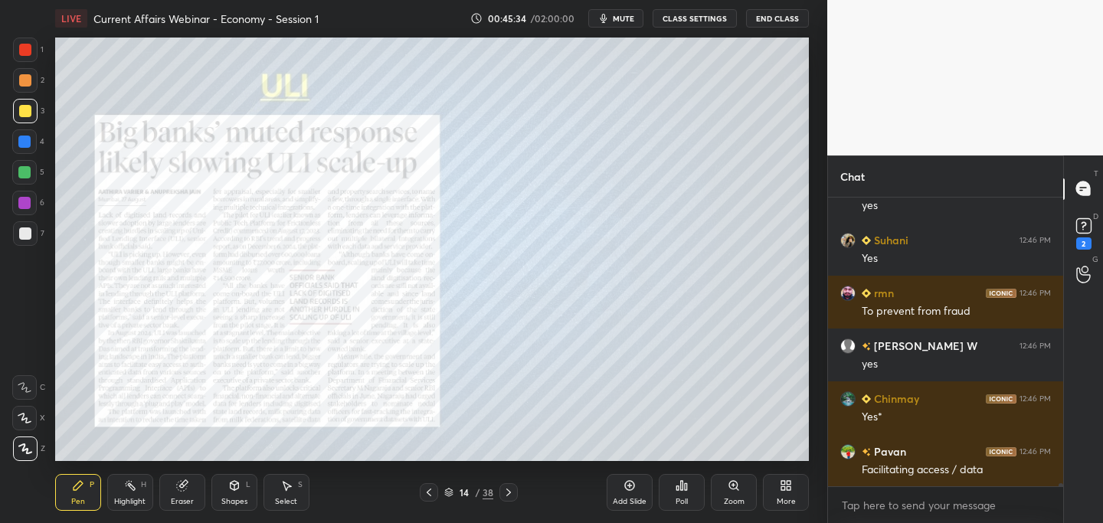
scroll to position [28777, 0]
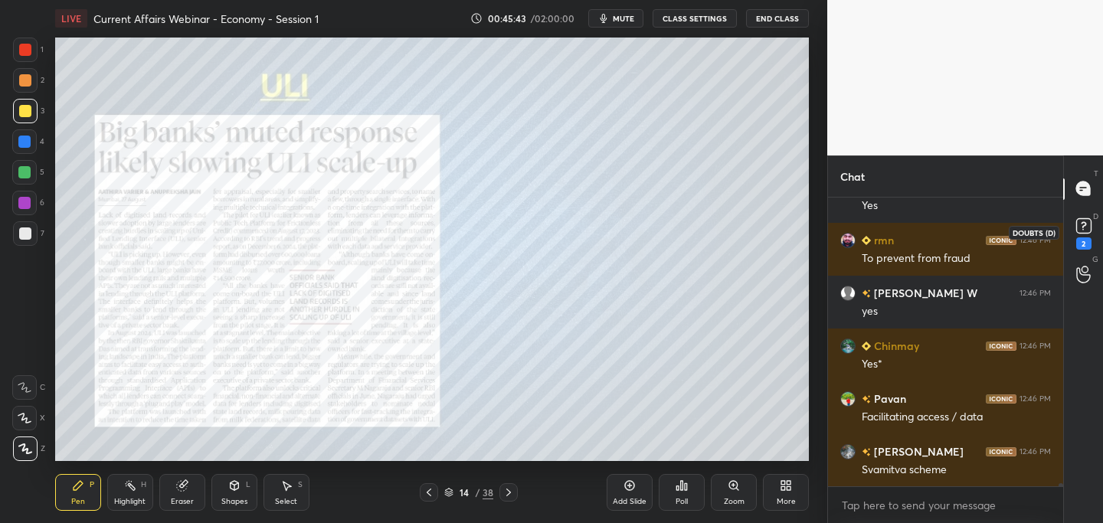
click at [1082, 220] on rect at bounding box center [1083, 225] width 15 height 15
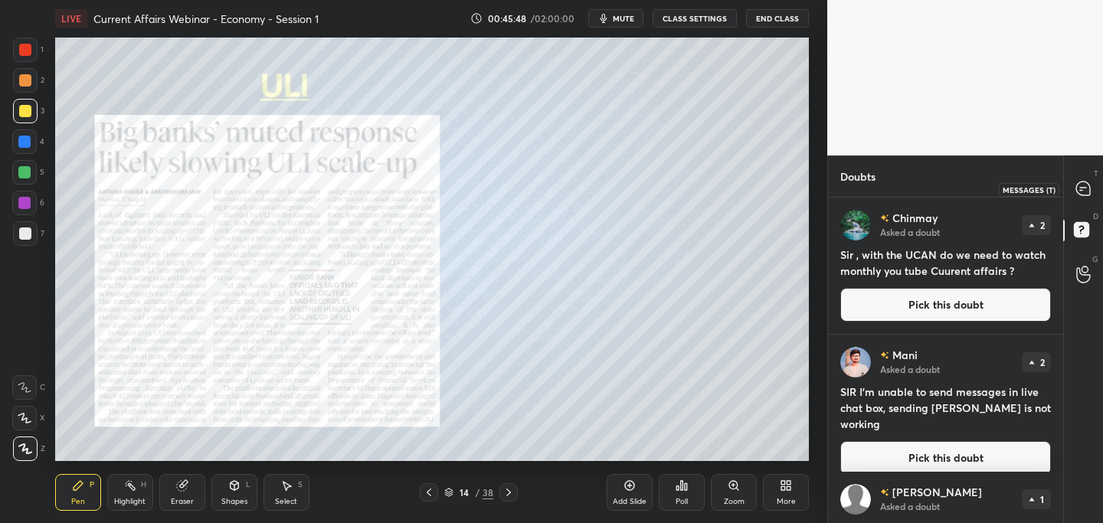
drag, startPoint x: 1088, startPoint y: 187, endPoint x: 1074, endPoint y: 192, distance: 15.5
click at [1088, 187] on icon at bounding box center [1083, 189] width 14 height 14
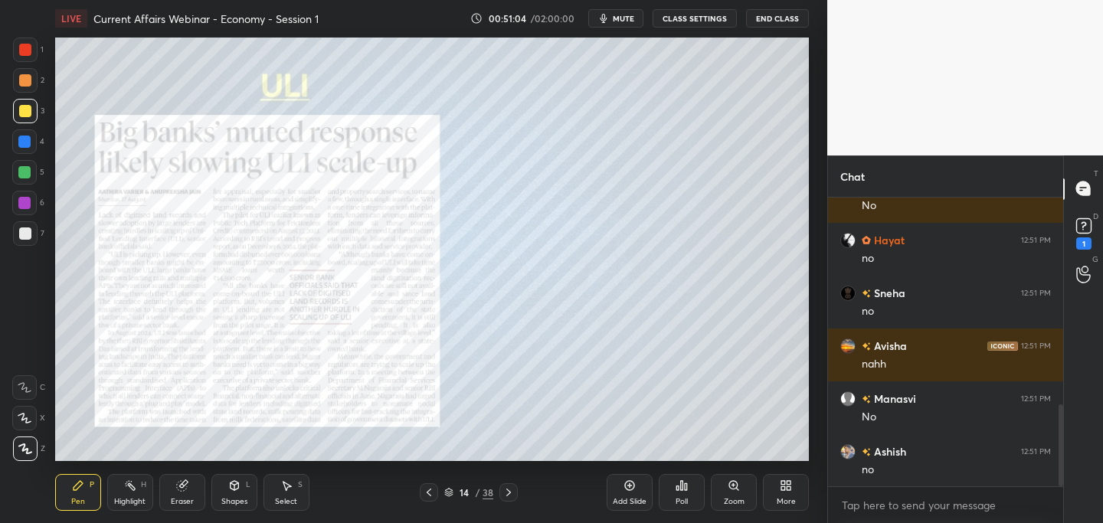
scroll to position [781, 0]
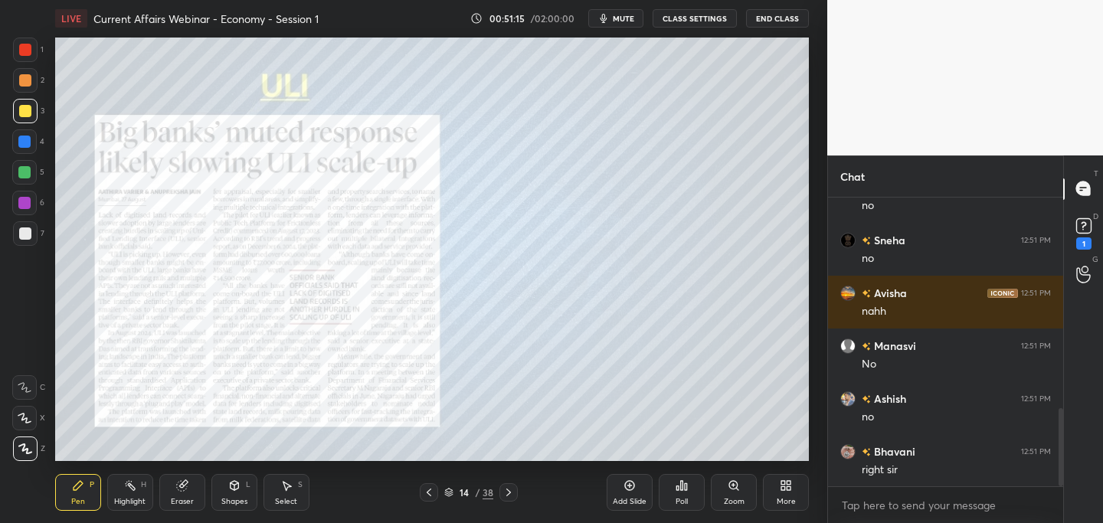
click at [509, 493] on icon at bounding box center [508, 492] width 12 height 12
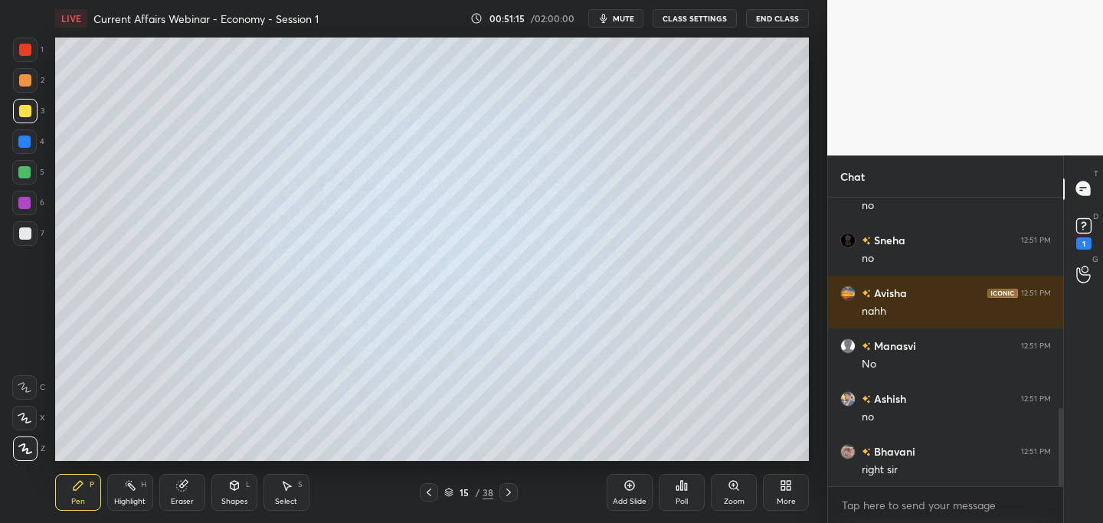
click at [507, 492] on icon at bounding box center [508, 492] width 12 height 12
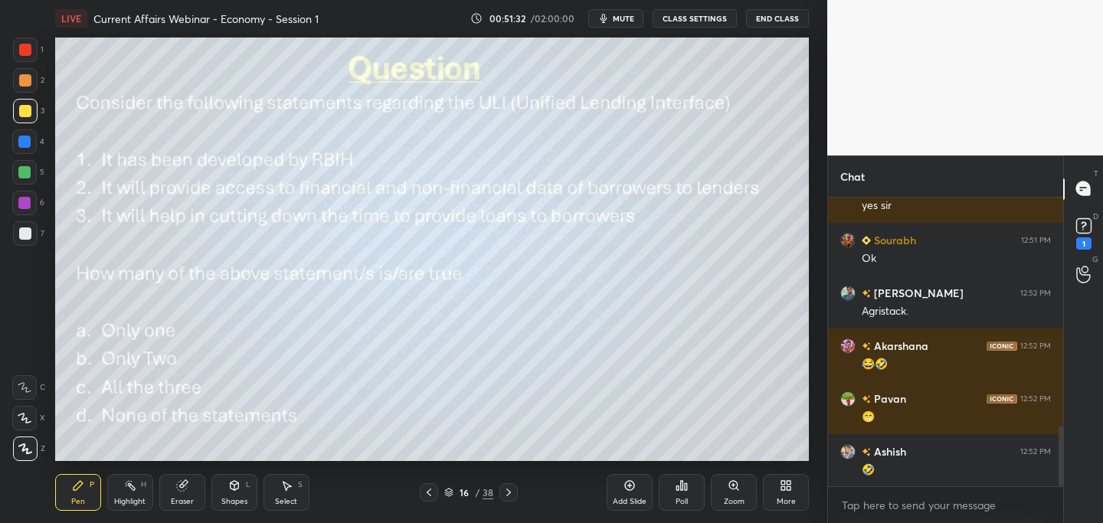
scroll to position [1091, 0]
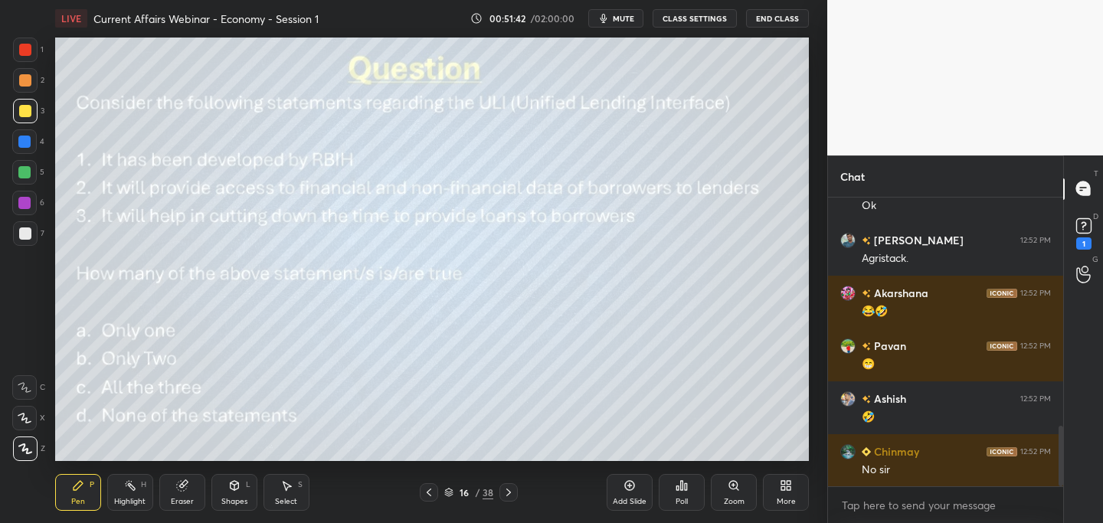
click at [677, 486] on icon at bounding box center [677, 488] width 2 height 4
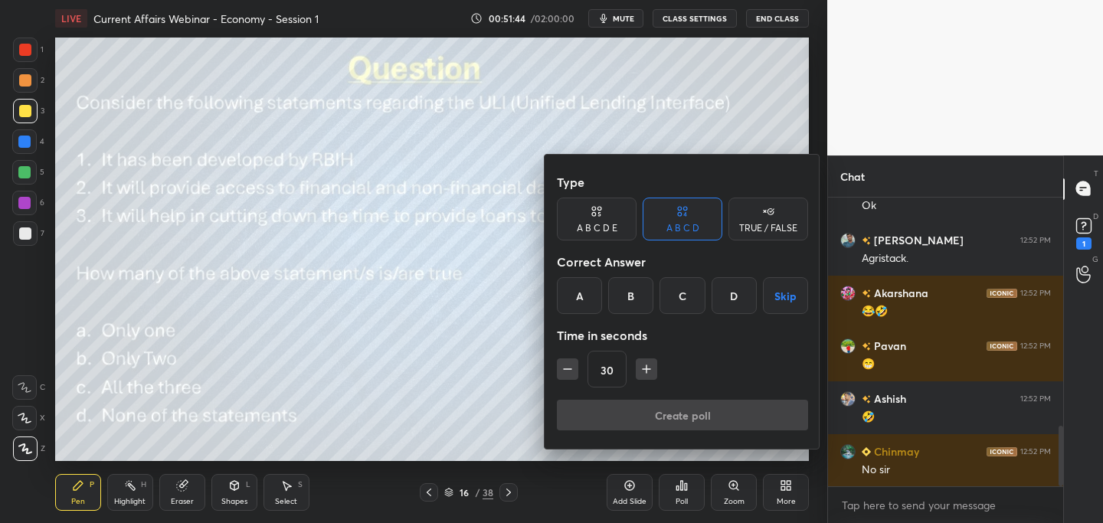
drag, startPoint x: 687, startPoint y: 297, endPoint x: 674, endPoint y: 309, distance: 17.4
click at [687, 298] on div "C" at bounding box center [682, 295] width 45 height 37
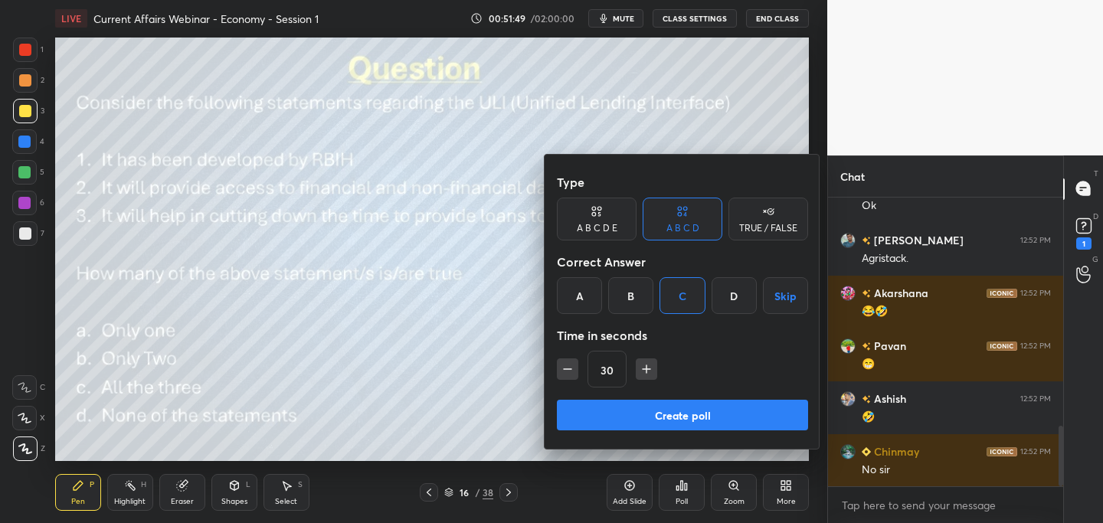
drag, startPoint x: 689, startPoint y: 412, endPoint x: 663, endPoint y: 418, distance: 26.0
click at [689, 412] on button "Create poll" at bounding box center [682, 415] width 251 height 31
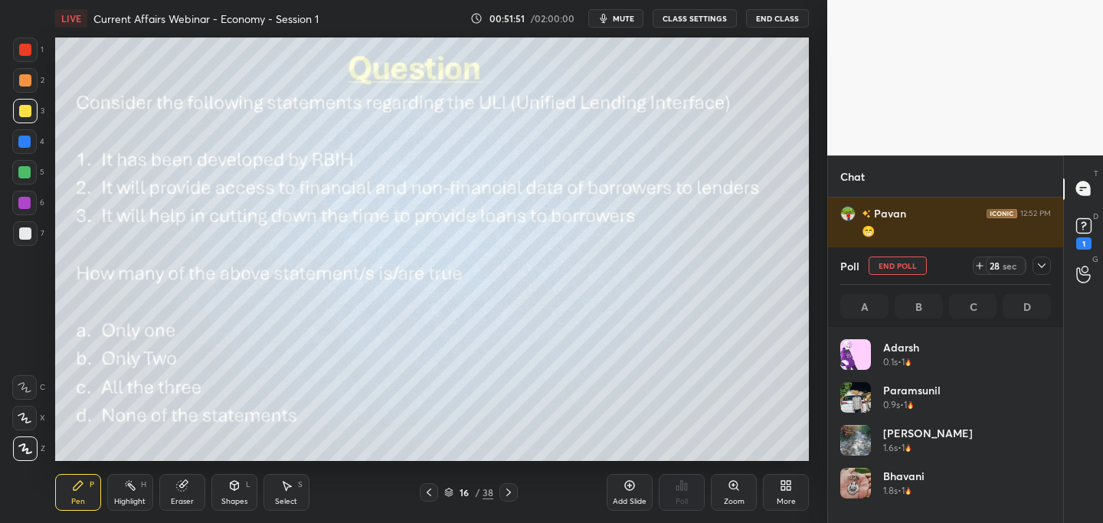
scroll to position [179, 206]
click at [1048, 265] on div at bounding box center [1042, 266] width 18 height 18
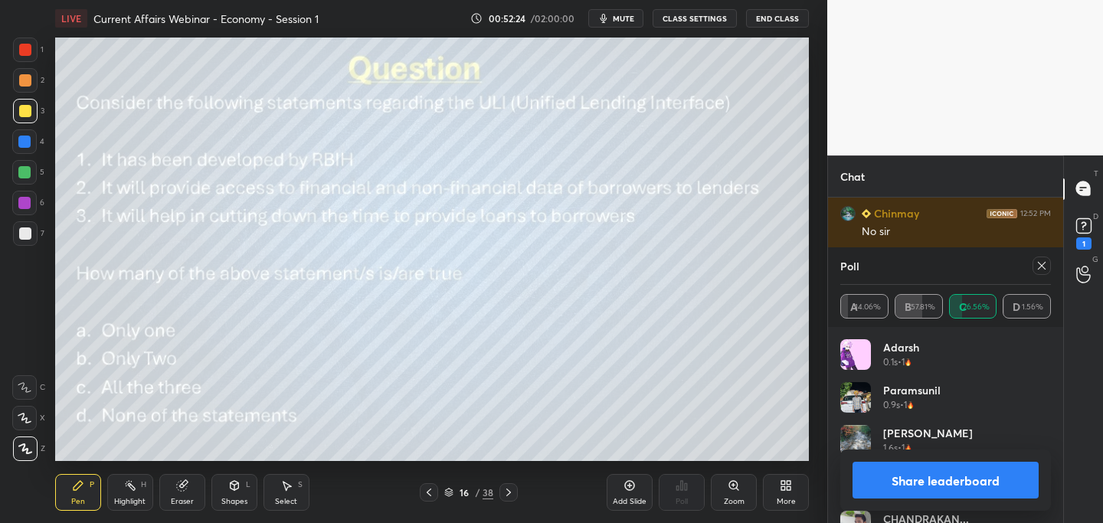
scroll to position [1382, 0]
click at [1036, 263] on icon at bounding box center [1042, 266] width 12 height 12
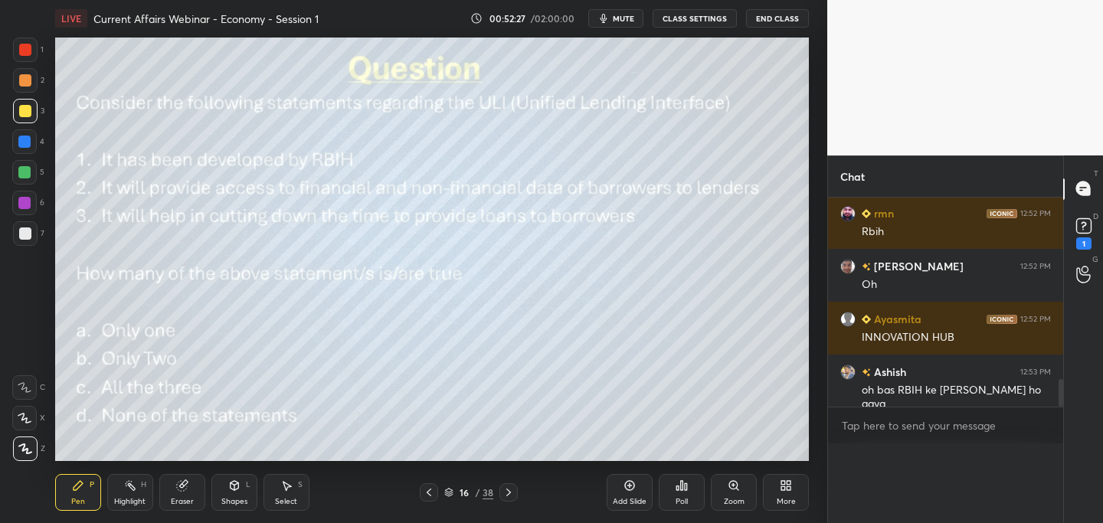
scroll to position [5, 5]
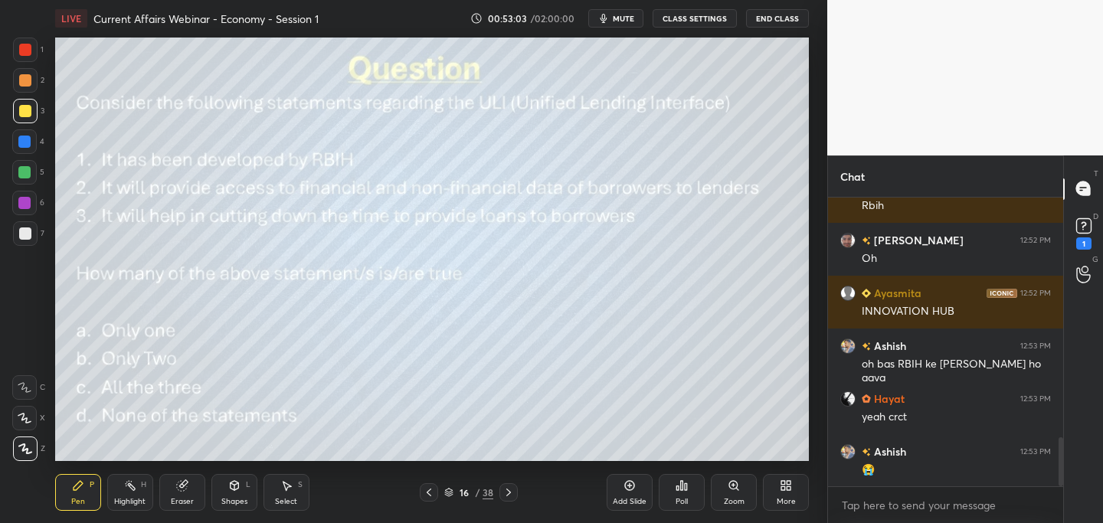
drag, startPoint x: 518, startPoint y: 489, endPoint x: 500, endPoint y: 485, distance: 18.0
click at [512, 487] on div "16 / 38" at bounding box center [469, 492] width 276 height 18
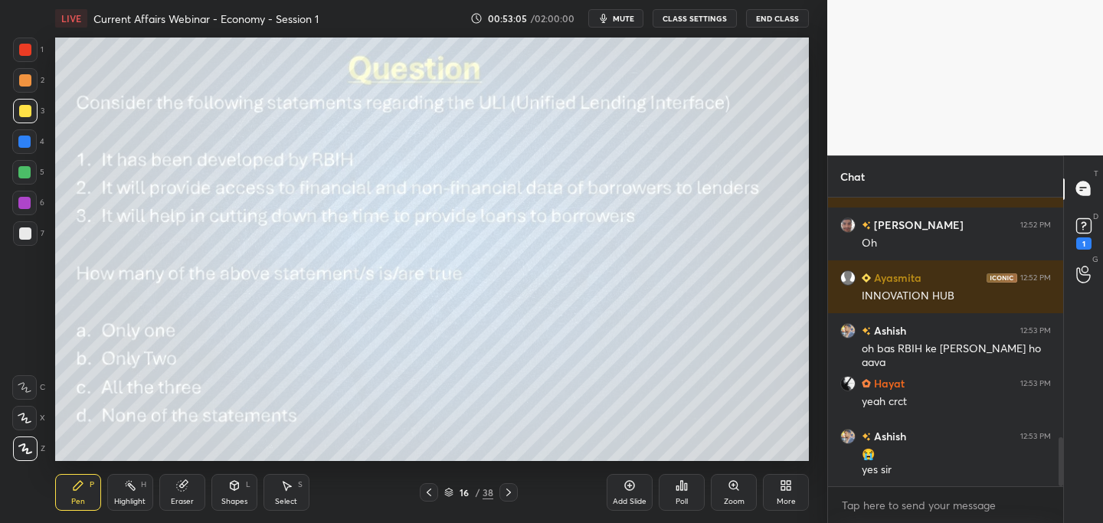
click at [512, 490] on icon at bounding box center [508, 492] width 12 height 12
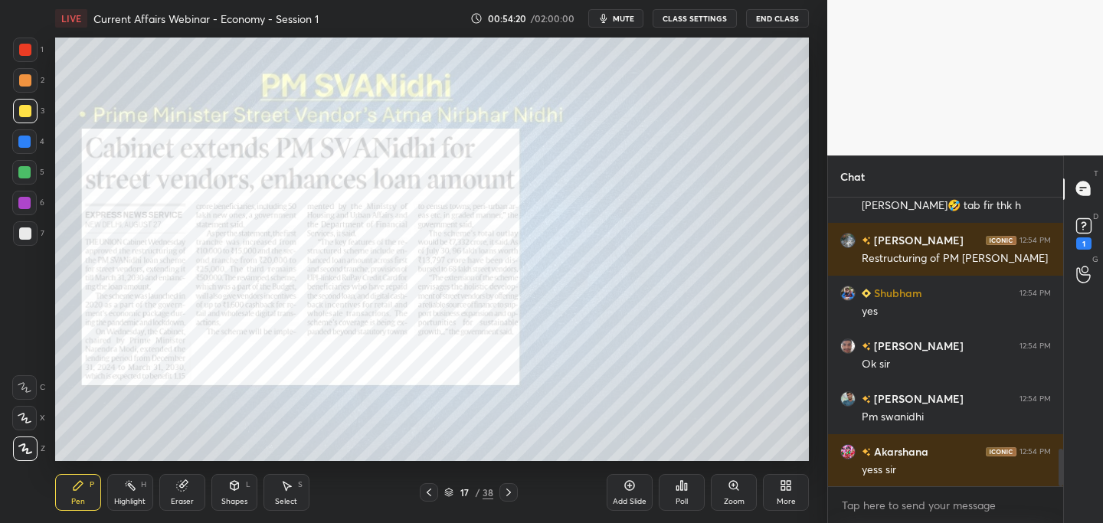
scroll to position [1936, 0]
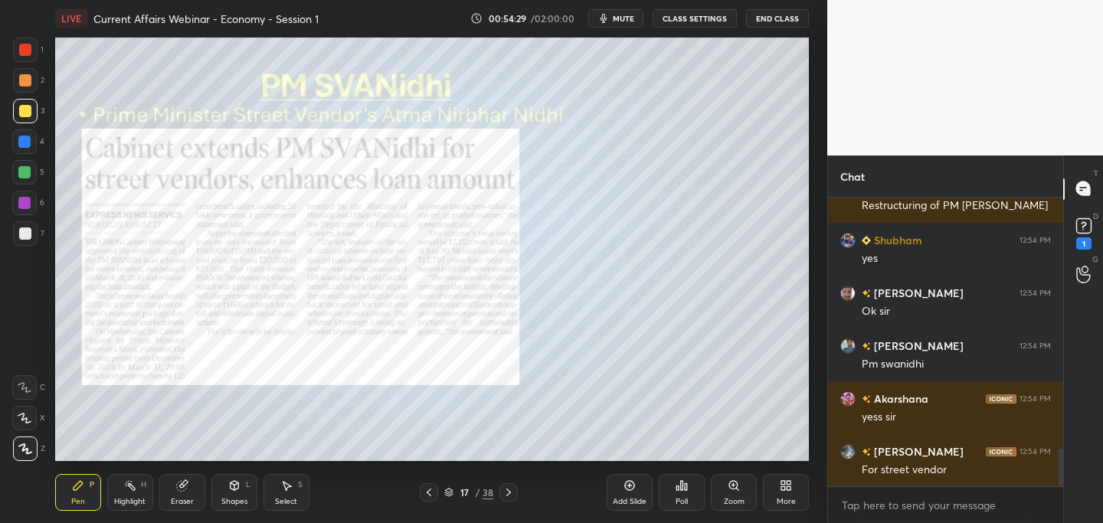
drag, startPoint x: 506, startPoint y: 491, endPoint x: 496, endPoint y: 463, distance: 29.6
click at [506, 489] on icon at bounding box center [508, 492] width 12 height 12
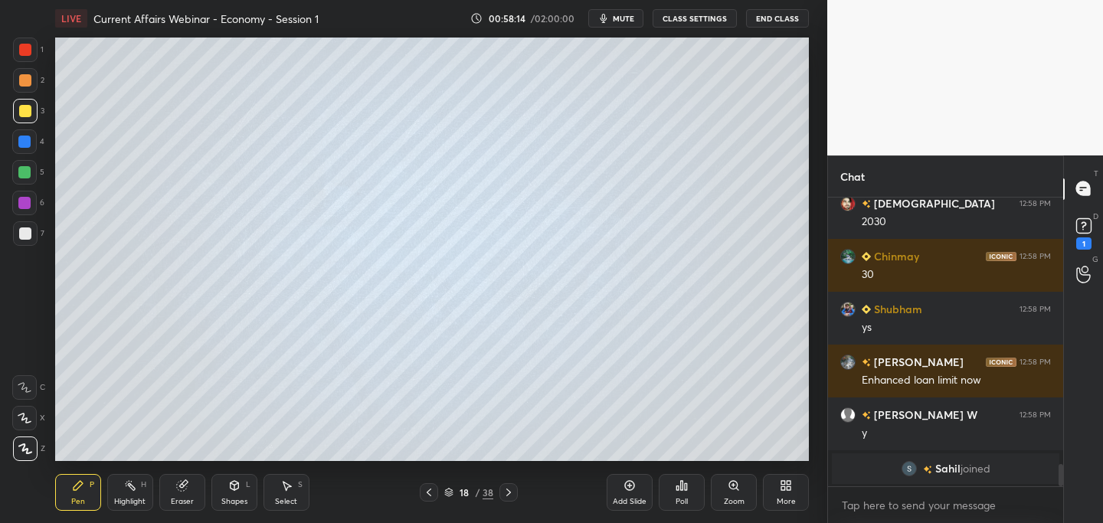
scroll to position [3508, 0]
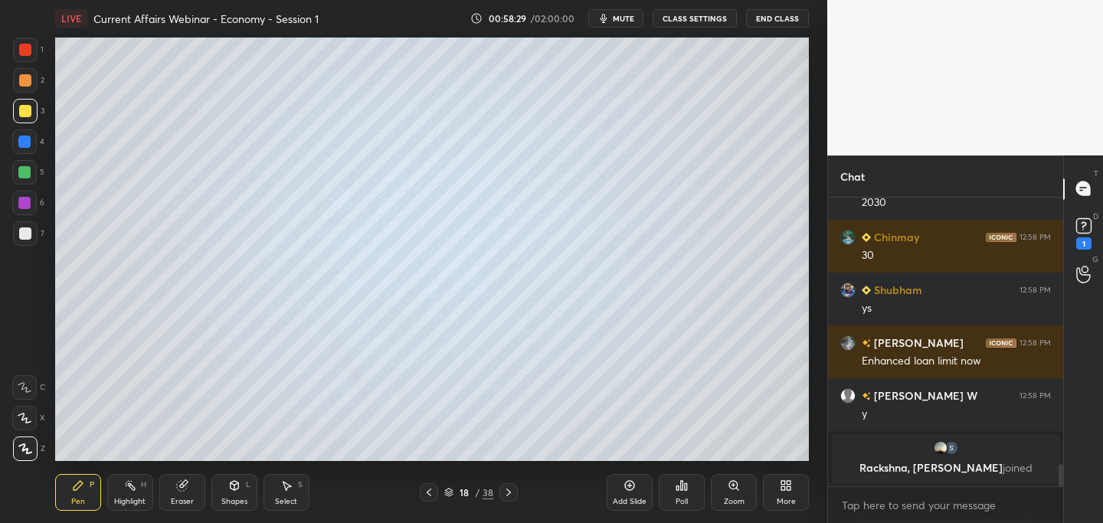
drag, startPoint x: 629, startPoint y: 484, endPoint x: 634, endPoint y: 478, distance: 8.1
click at [632, 480] on icon at bounding box center [630, 486] width 12 height 12
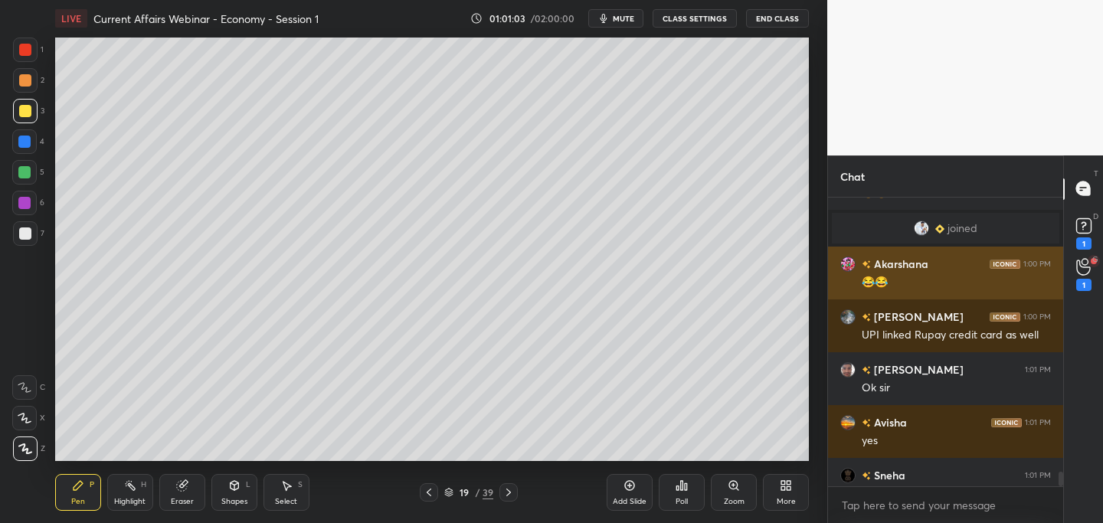
scroll to position [5486, 0]
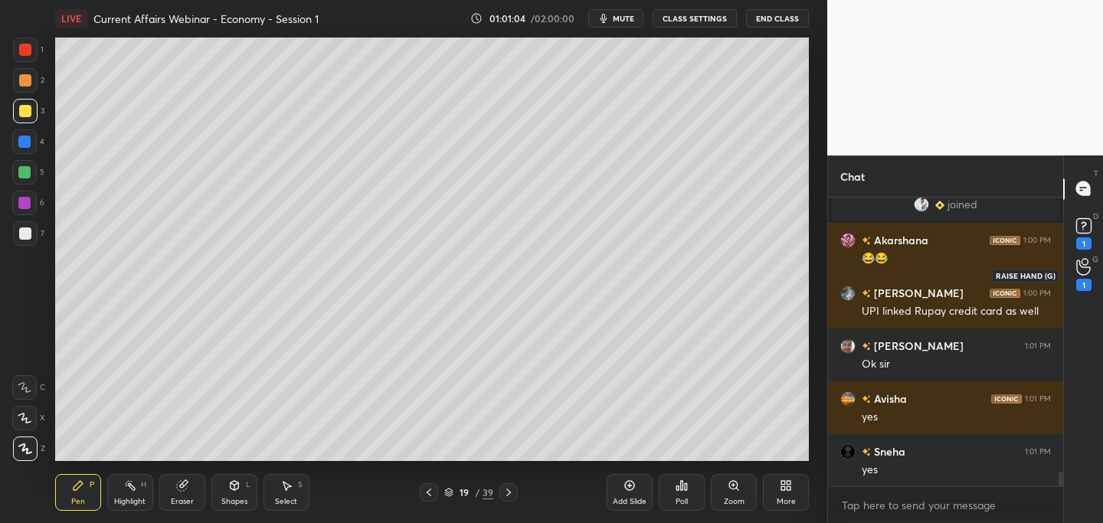
click at [1085, 271] on icon at bounding box center [1083, 267] width 15 height 18
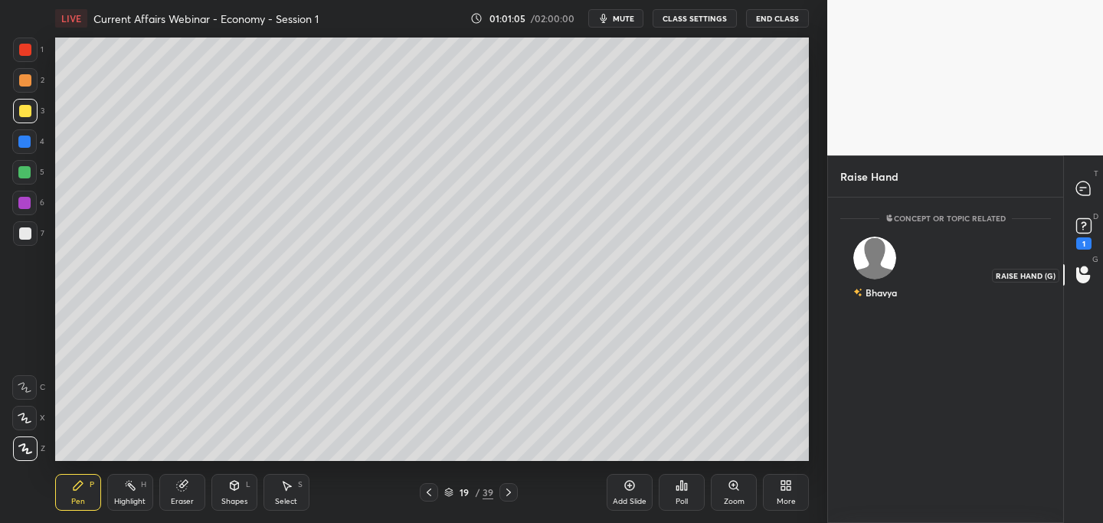
scroll to position [5, 5]
click at [1086, 225] on rect at bounding box center [1083, 225] width 15 height 15
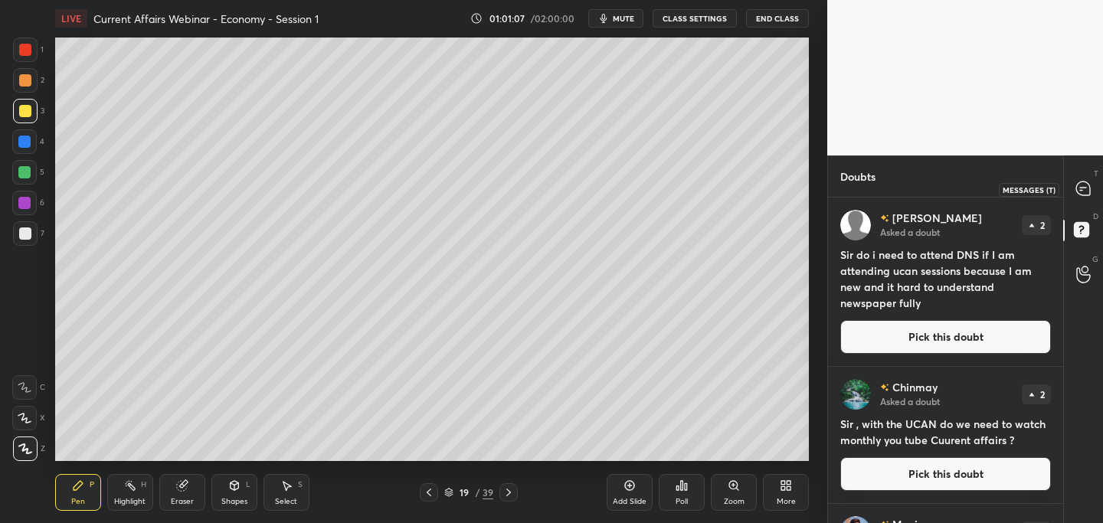
click at [1089, 191] on icon at bounding box center [1083, 189] width 14 height 14
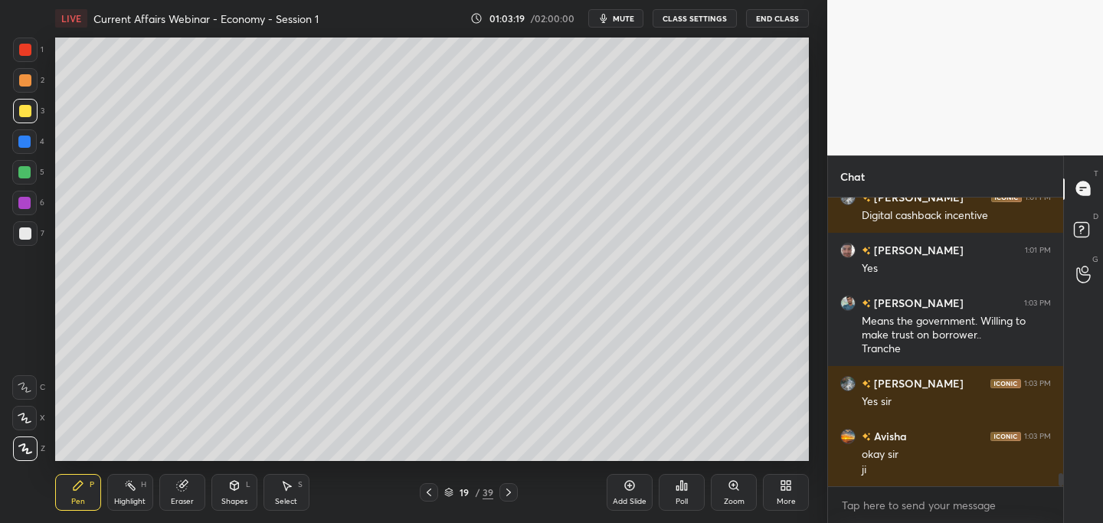
scroll to position [6074, 0]
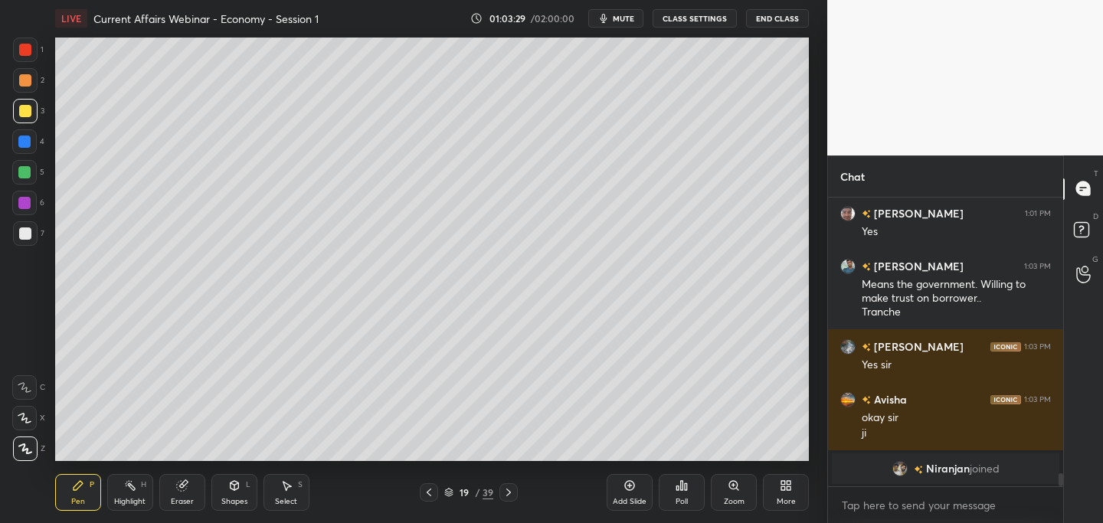
click at [427, 487] on icon at bounding box center [429, 492] width 12 height 12
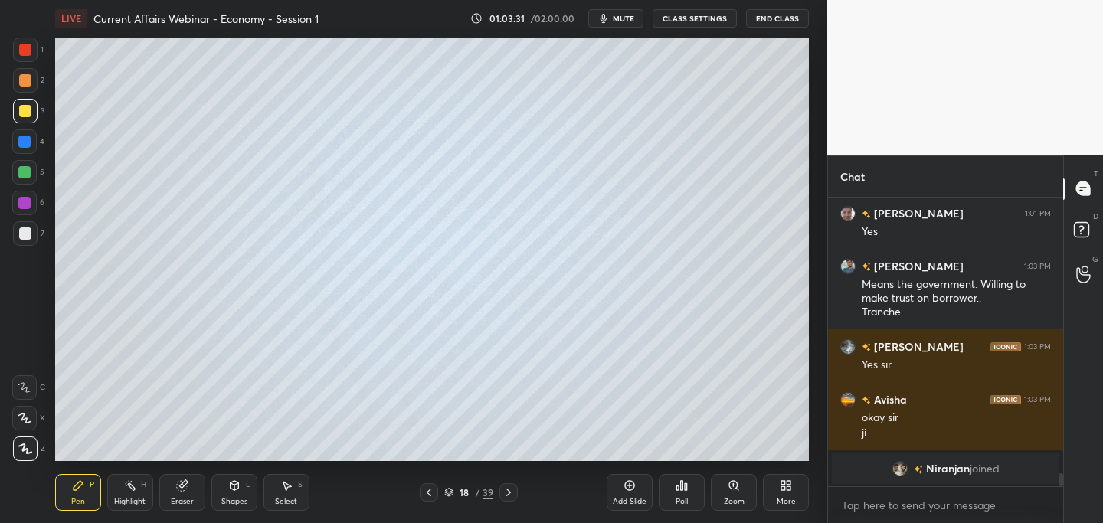
click at [428, 488] on icon at bounding box center [429, 492] width 12 height 12
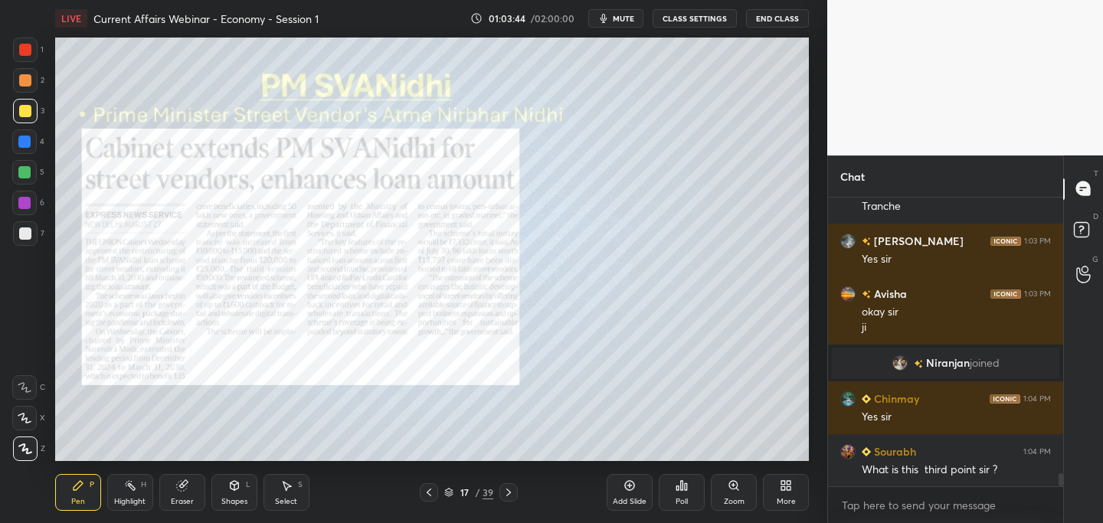
scroll to position [6118, 0]
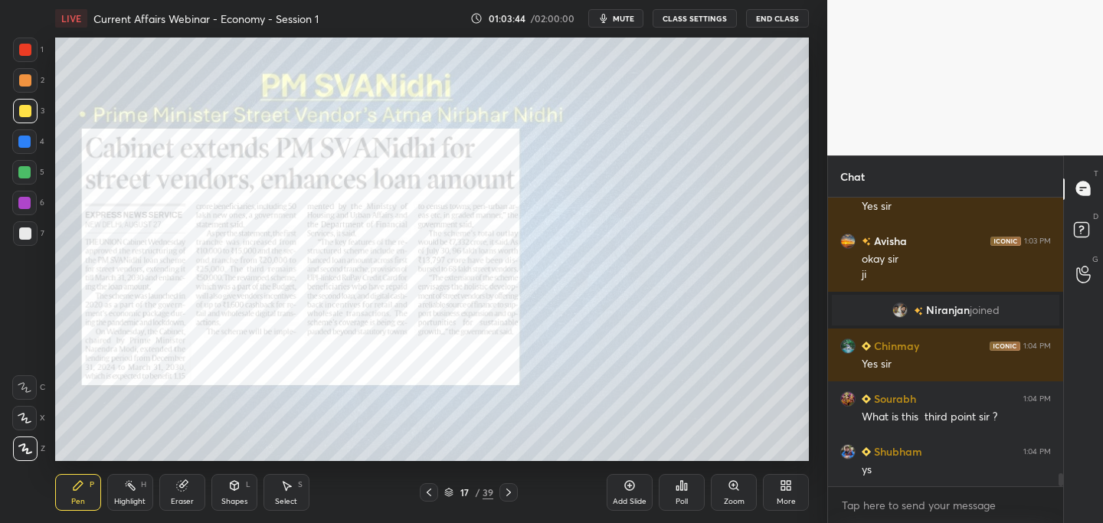
click at [509, 493] on icon at bounding box center [508, 492] width 12 height 12
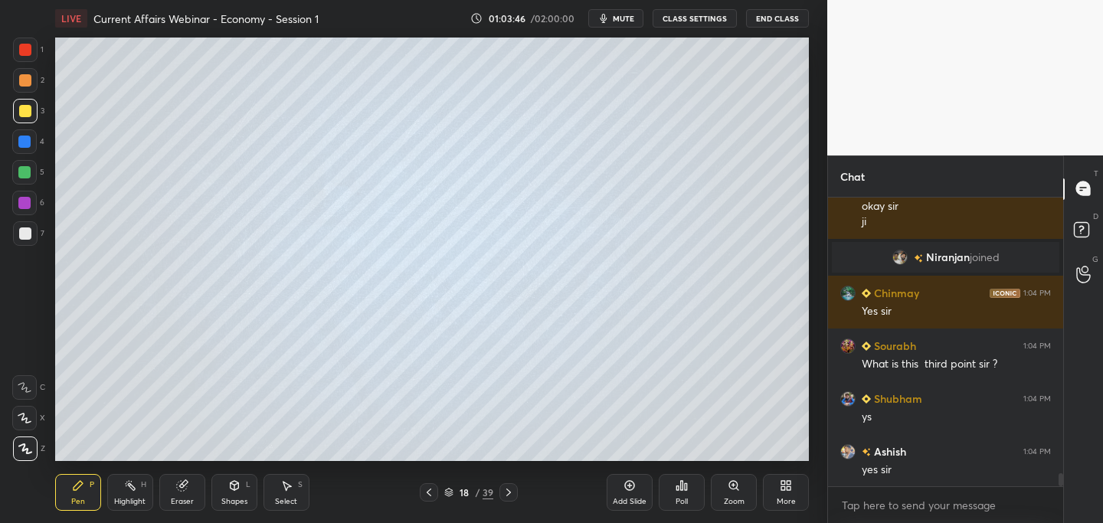
scroll to position [6224, 0]
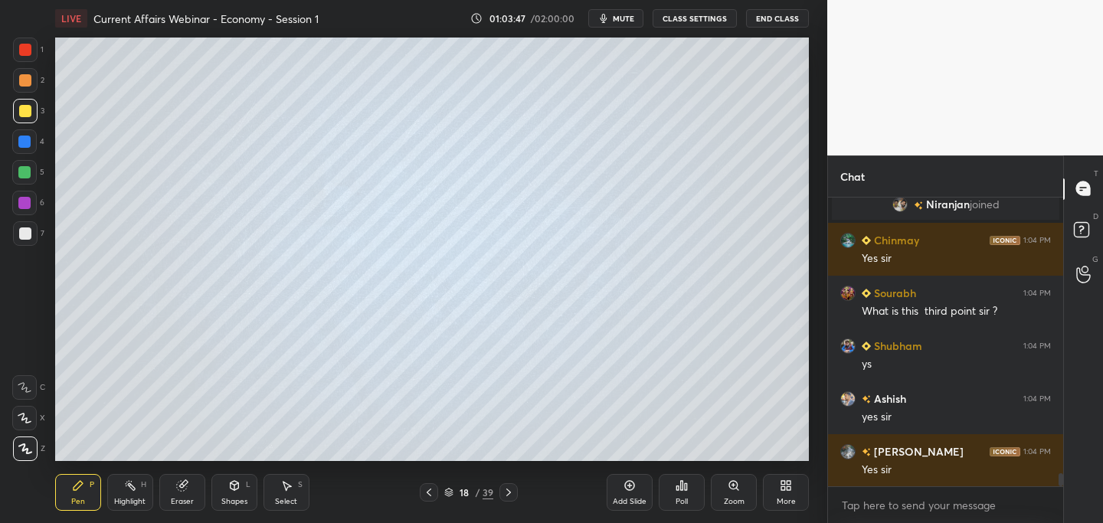
click at [512, 492] on icon at bounding box center [508, 492] width 12 height 12
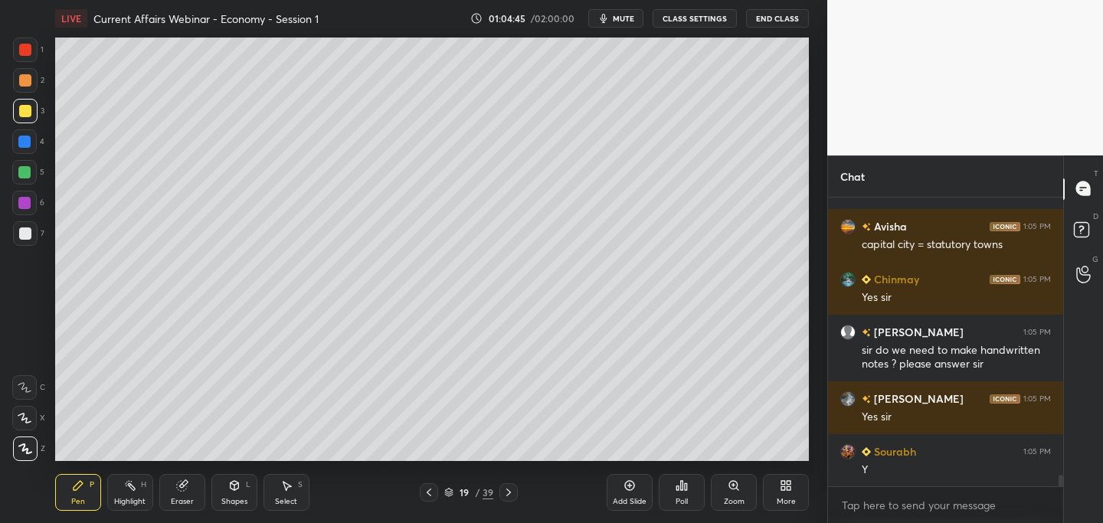
scroll to position [7083, 0]
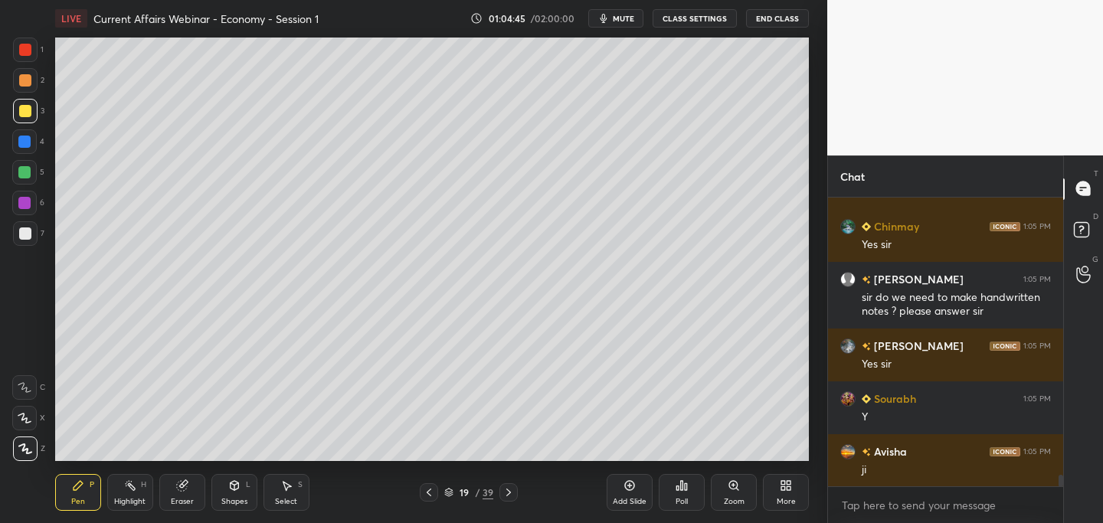
click at [510, 485] on div at bounding box center [508, 492] width 18 height 18
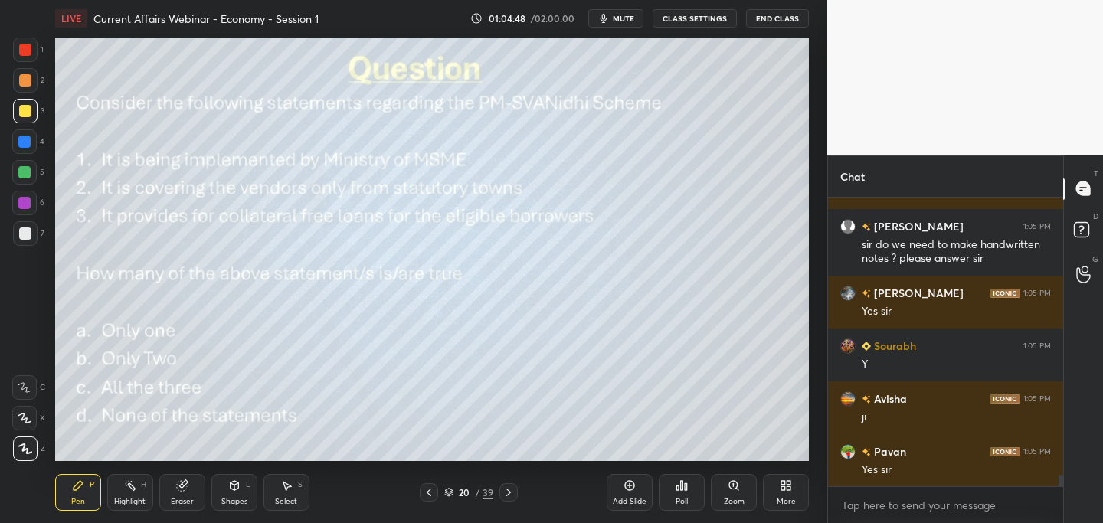
scroll to position [7189, 0]
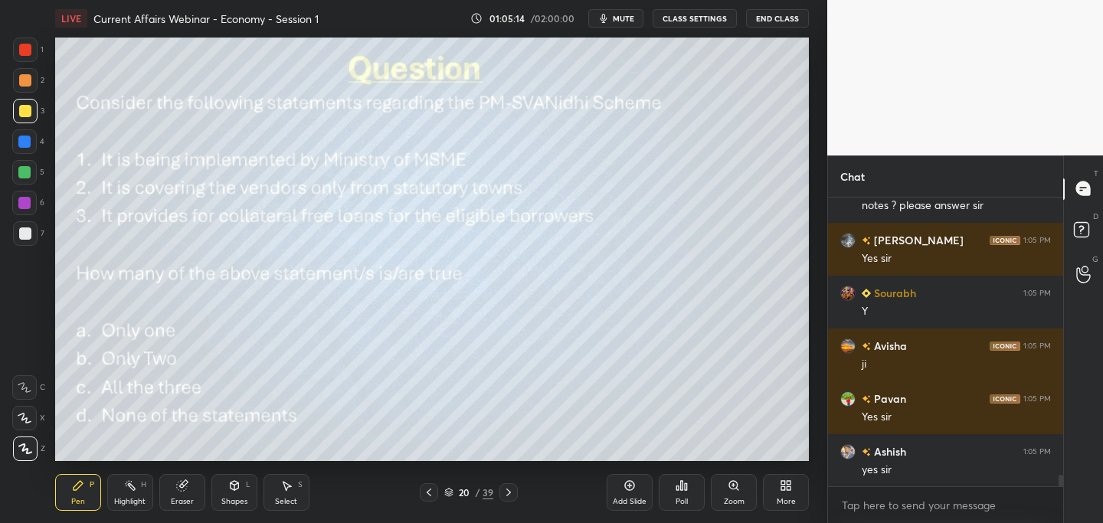
click at [683, 485] on icon at bounding box center [682, 486] width 12 height 12
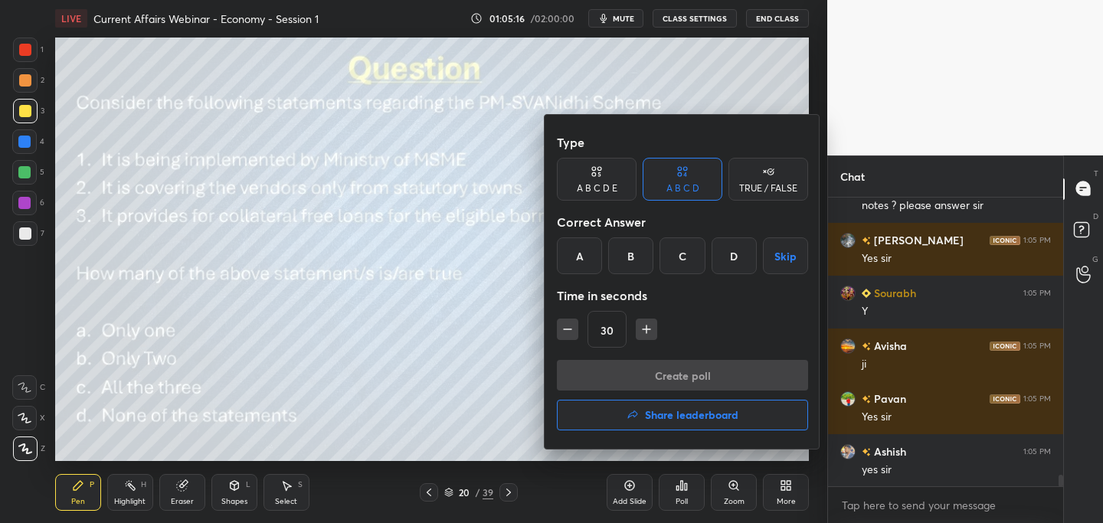
drag, startPoint x: 581, startPoint y: 252, endPoint x: 578, endPoint y: 267, distance: 15.5
click at [581, 253] on div "A" at bounding box center [579, 255] width 45 height 37
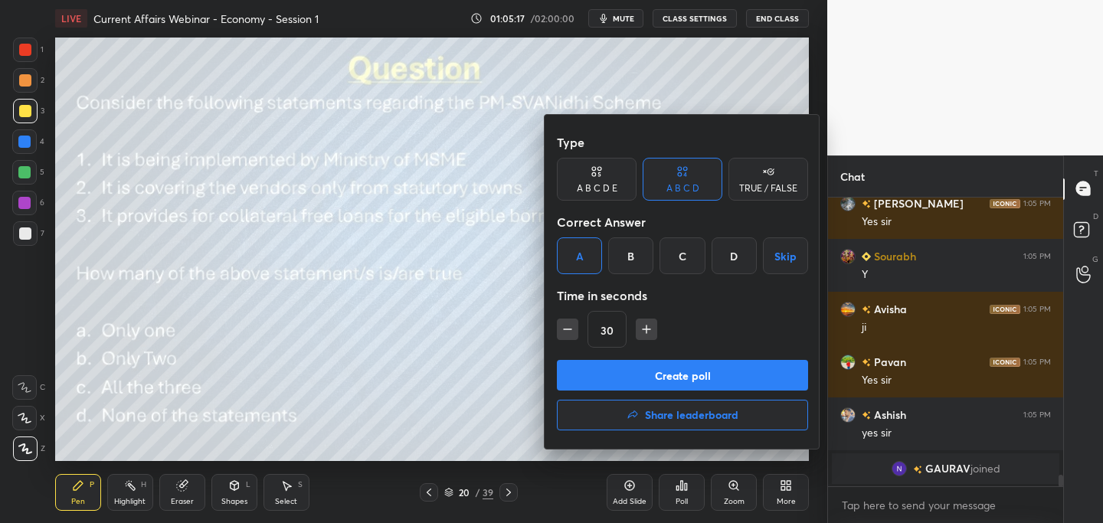
drag, startPoint x: 667, startPoint y: 372, endPoint x: 659, endPoint y: 376, distance: 9.3
click at [667, 372] on button "Create poll" at bounding box center [682, 375] width 251 height 31
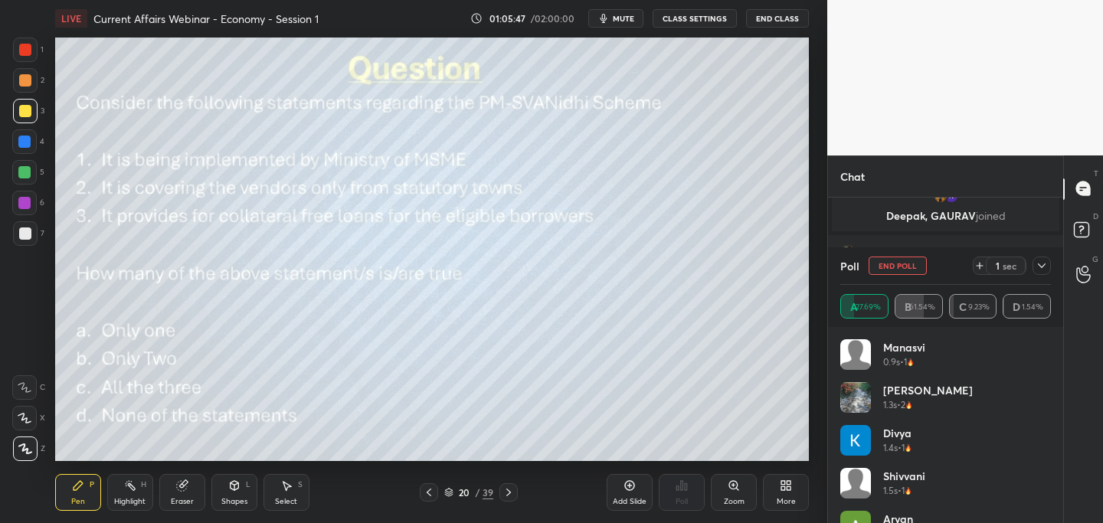
scroll to position [7159, 0]
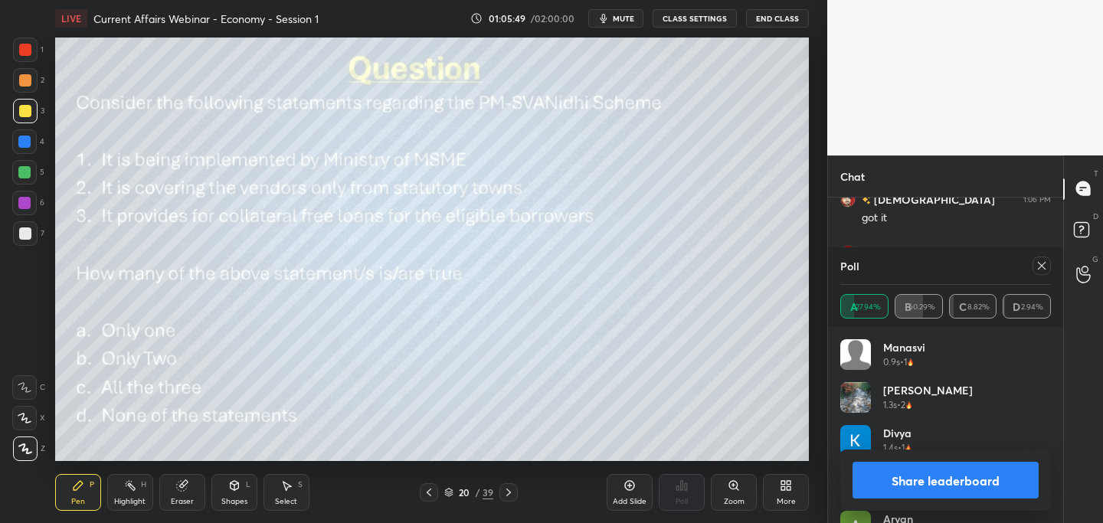
click at [934, 480] on button "Share leaderboard" at bounding box center [946, 480] width 186 height 37
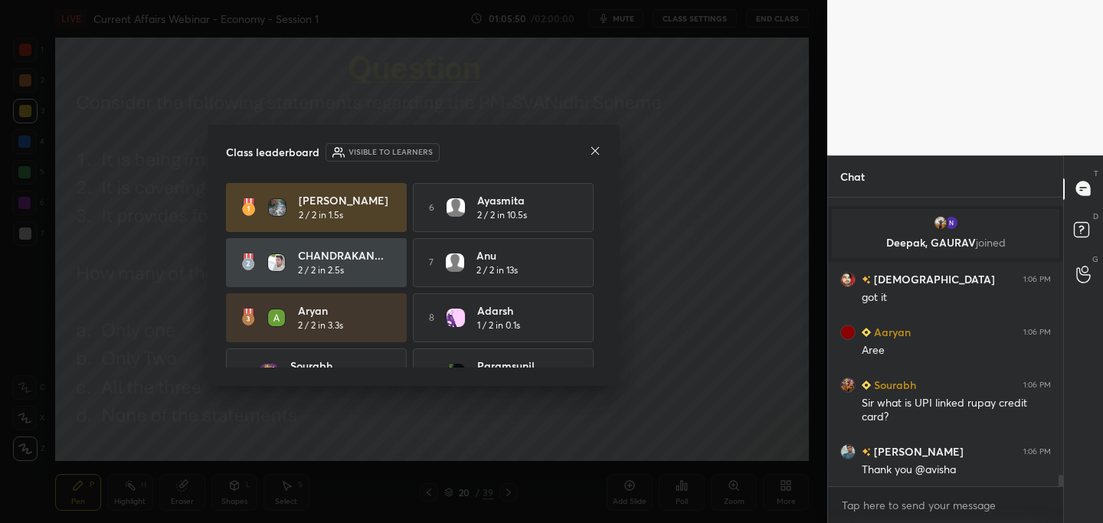
scroll to position [7079, 0]
click at [594, 153] on icon at bounding box center [595, 151] width 12 height 12
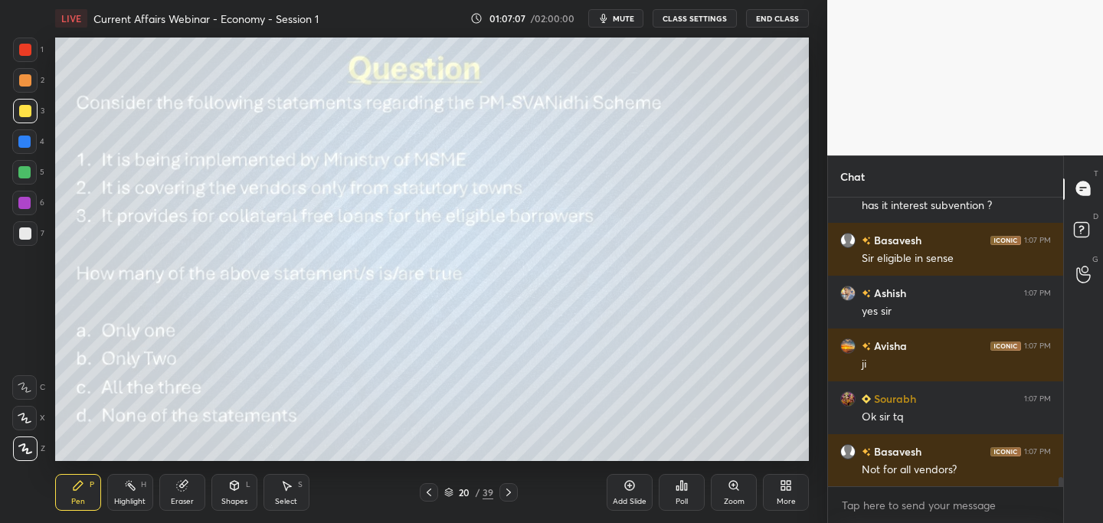
scroll to position [8665, 0]
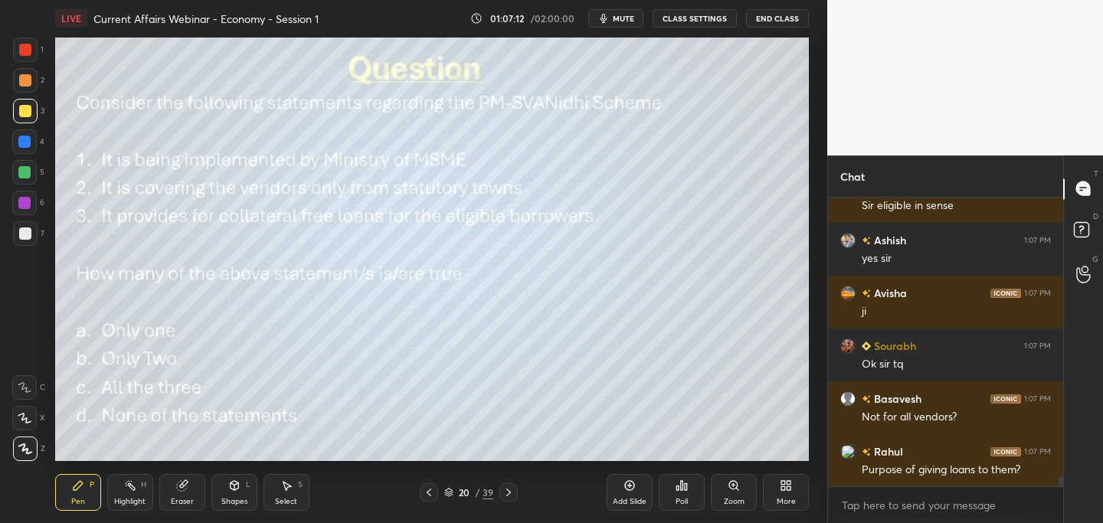
drag, startPoint x: 509, startPoint y: 494, endPoint x: 505, endPoint y: 501, distance: 7.9
click at [512, 493] on icon at bounding box center [508, 492] width 12 height 12
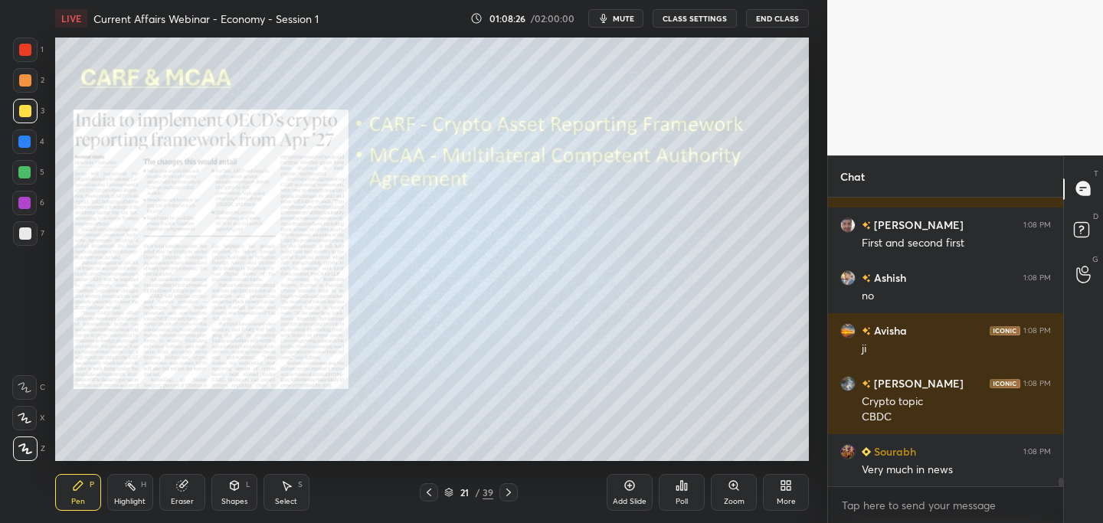
scroll to position [9420, 0]
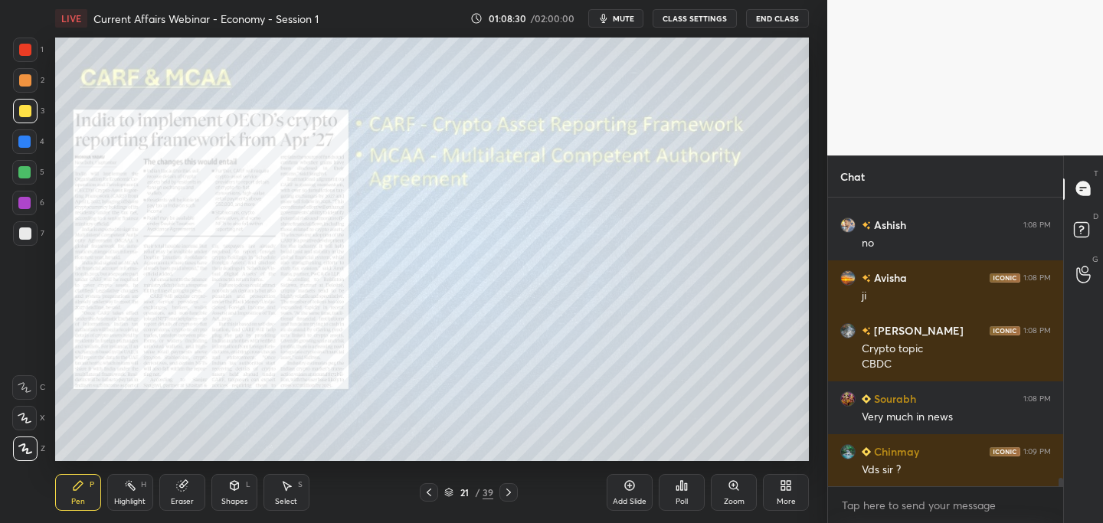
click at [514, 493] on div at bounding box center [508, 492] width 18 height 18
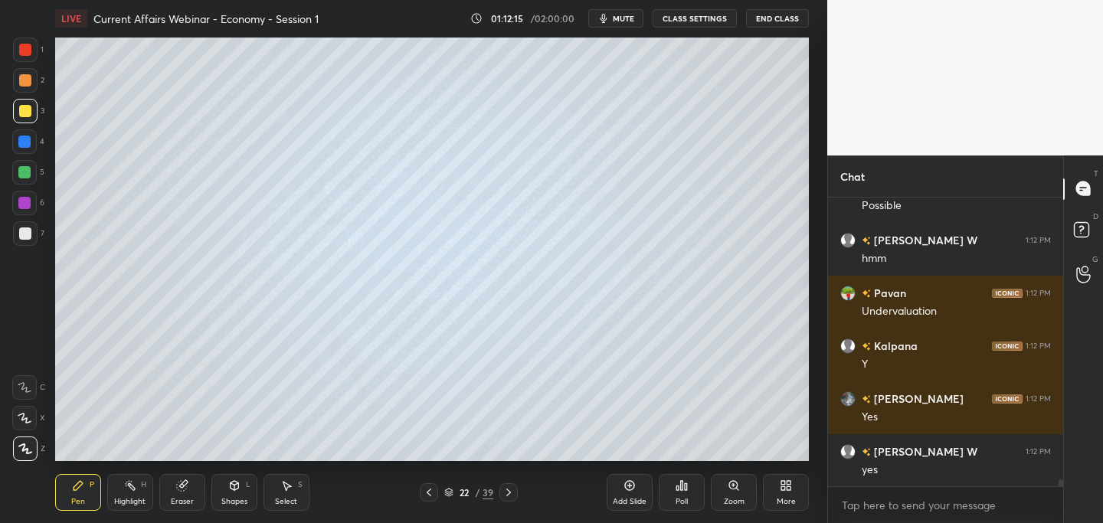
scroll to position [11655, 0]
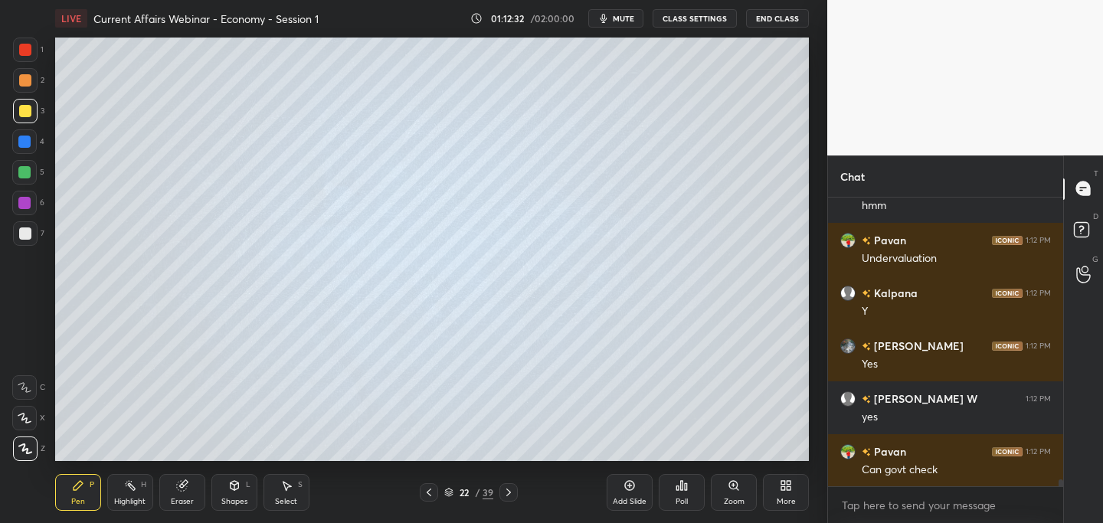
drag, startPoint x: 433, startPoint y: 493, endPoint x: 434, endPoint y: 463, distance: 29.9
click at [434, 493] on icon at bounding box center [429, 492] width 12 height 12
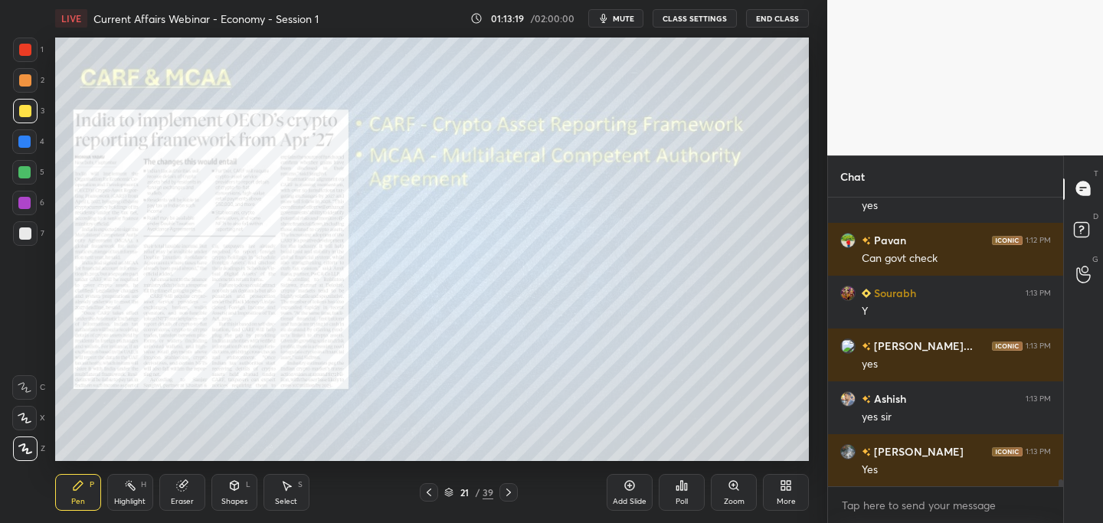
scroll to position [11919, 0]
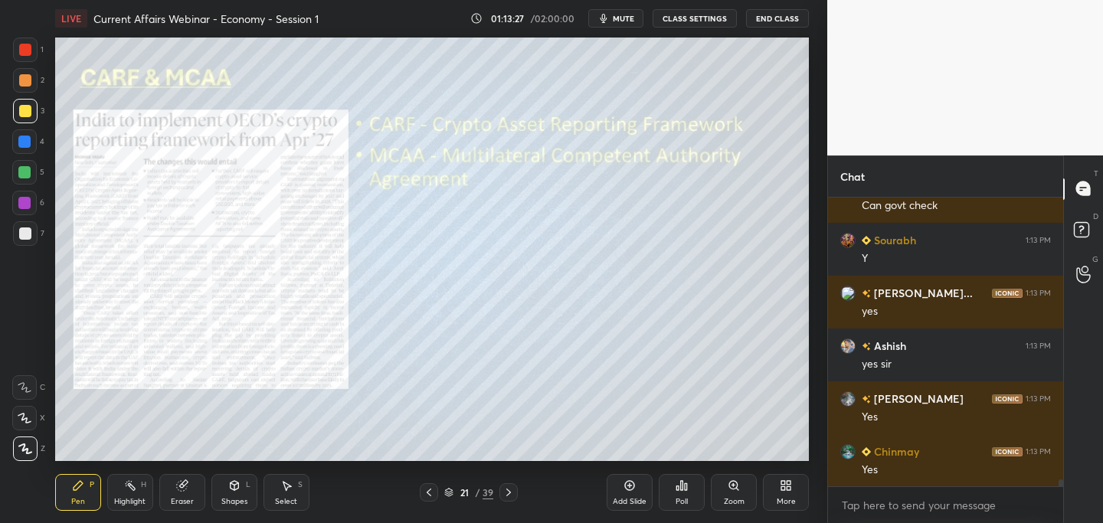
click at [83, 170] on div "1 2 3 4 5 6 7 C X Z C X Z E E Erase all H H LIVE Current Affairs Webinar - Econ…" at bounding box center [407, 261] width 815 height 523
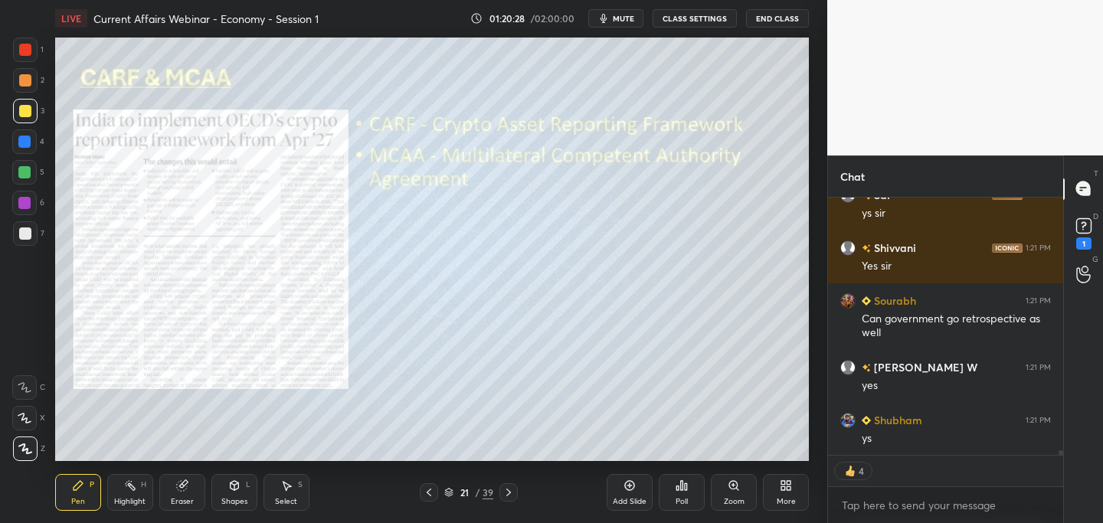
scroll to position [13327, 0]
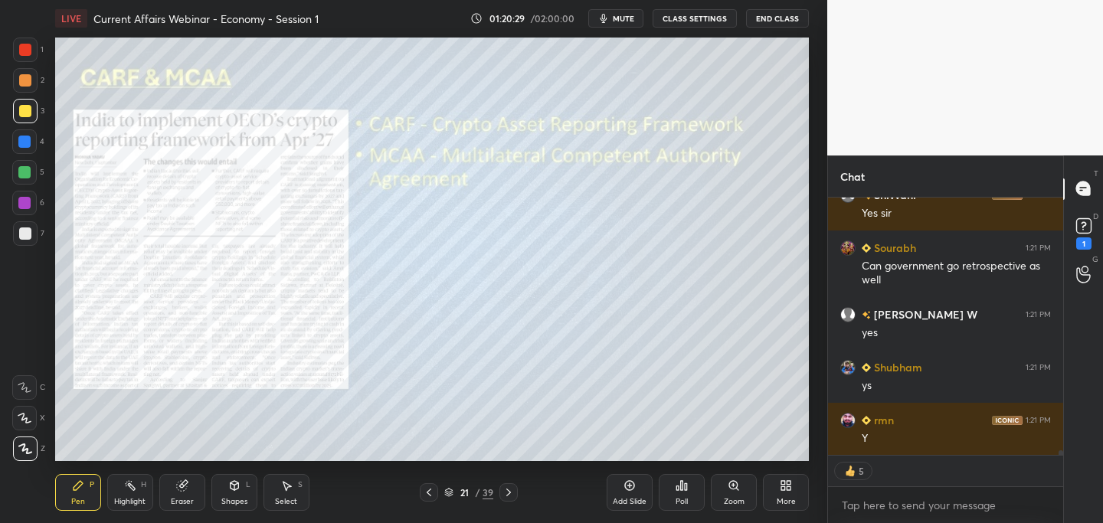
drag, startPoint x: 508, startPoint y: 493, endPoint x: 500, endPoint y: 493, distance: 7.7
click at [509, 492] on icon at bounding box center [508, 492] width 12 height 12
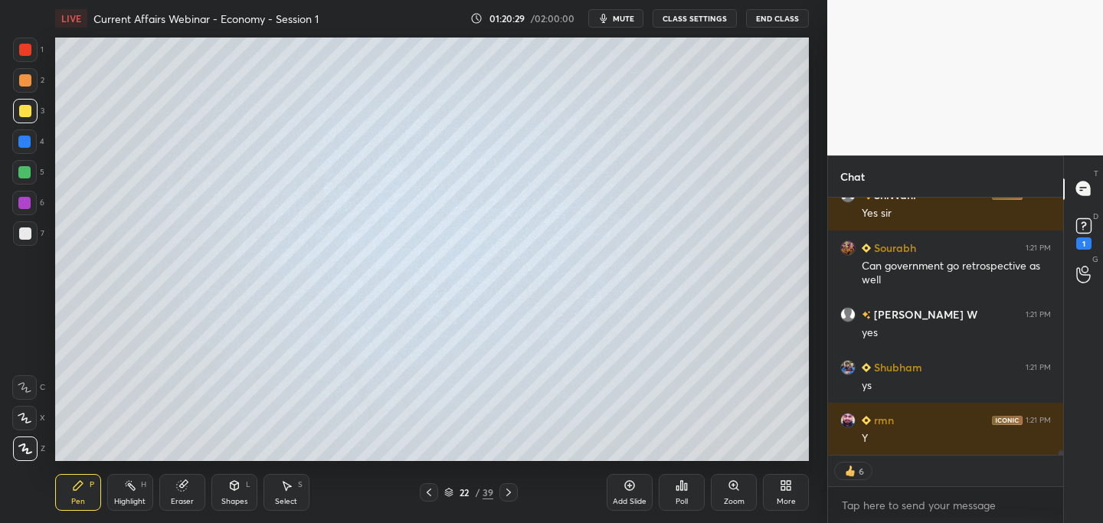
drag, startPoint x: 509, startPoint y: 493, endPoint x: 502, endPoint y: 496, distance: 8.6
click at [509, 490] on icon at bounding box center [508, 492] width 12 height 12
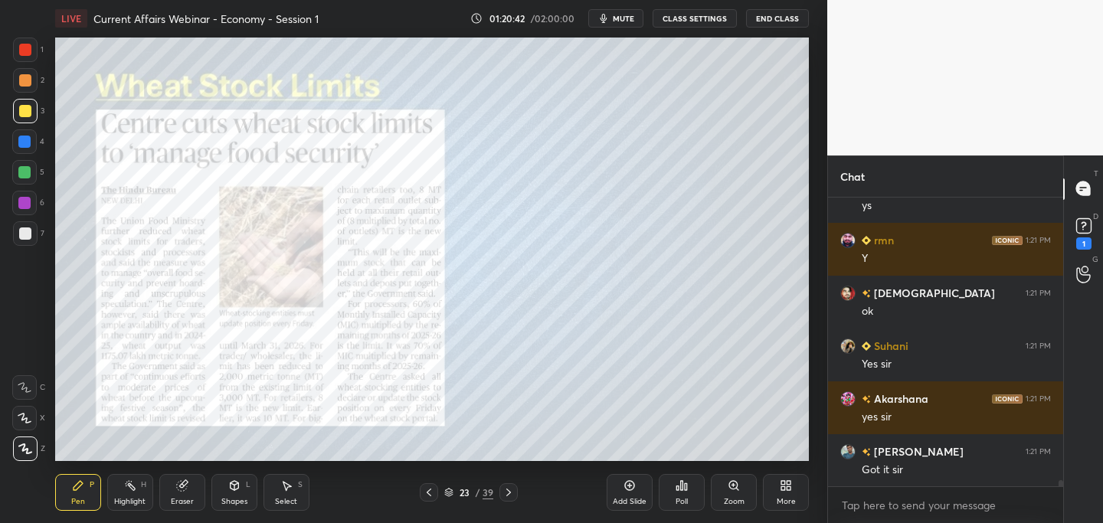
scroll to position [13560, 0]
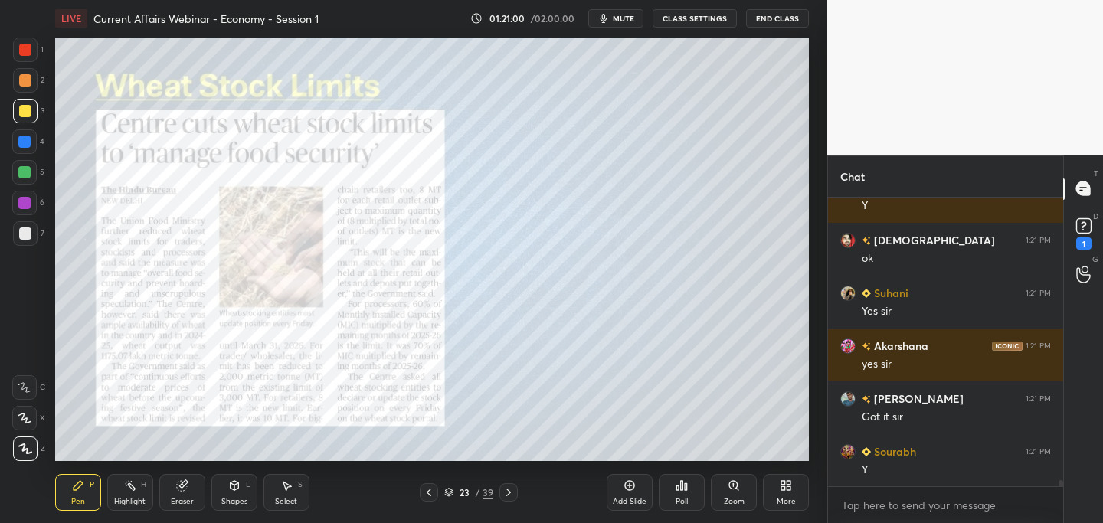
click at [28, 52] on div at bounding box center [25, 50] width 12 height 12
drag, startPoint x: 28, startPoint y: 108, endPoint x: 26, endPoint y: 116, distance: 8.6
click at [28, 108] on div at bounding box center [25, 111] width 12 height 12
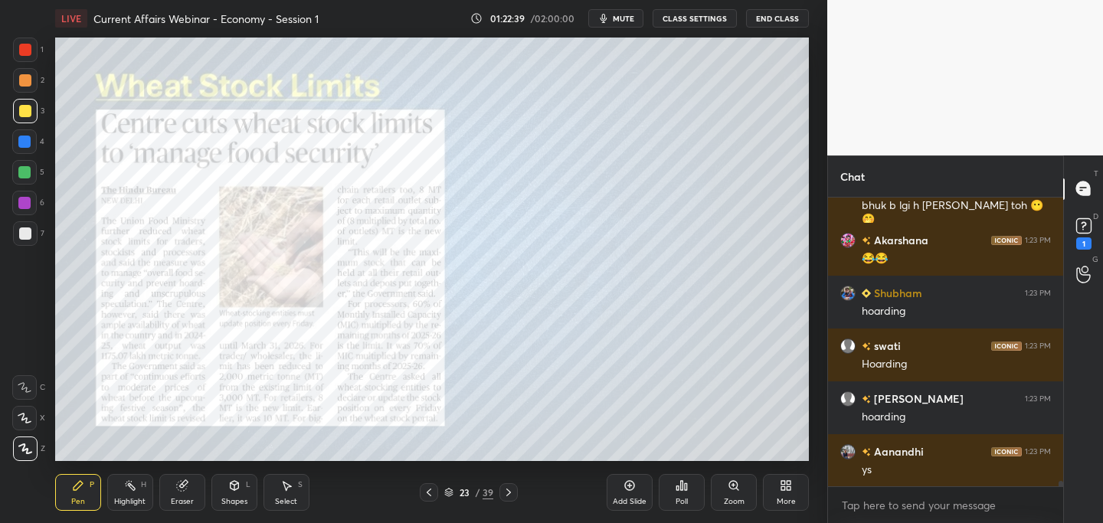
scroll to position [16361, 0]
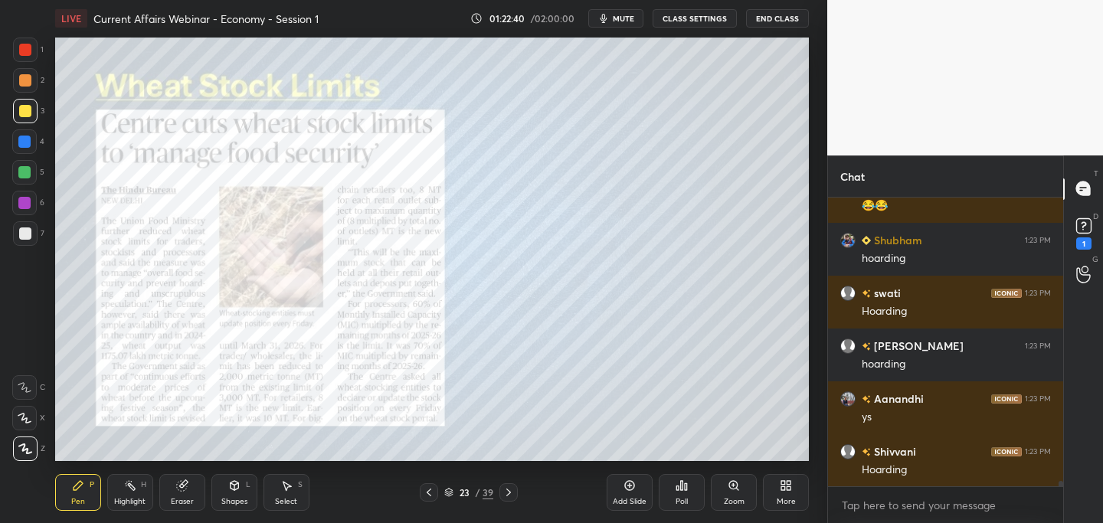
click at [512, 491] on icon at bounding box center [508, 492] width 12 height 12
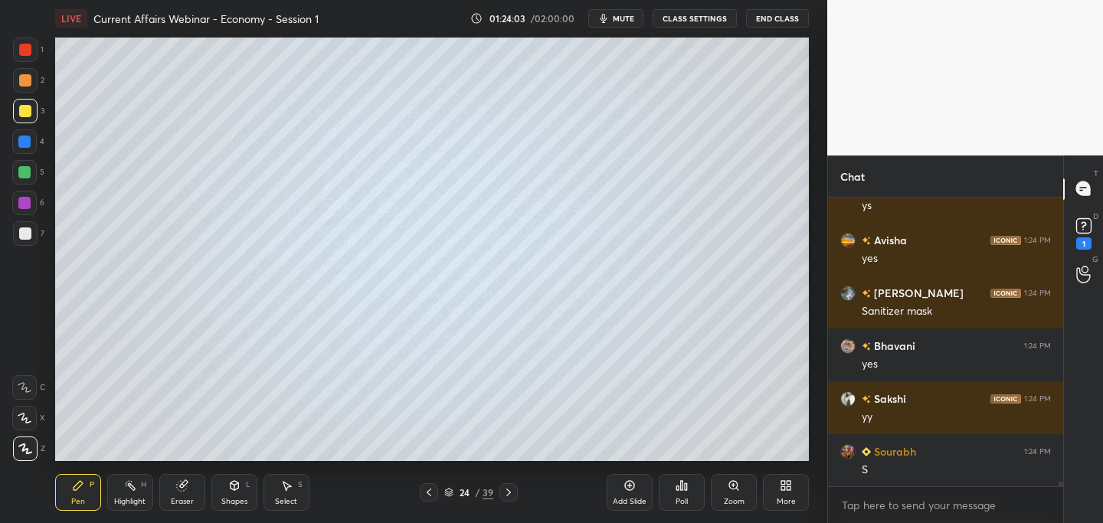
scroll to position [17765, 0]
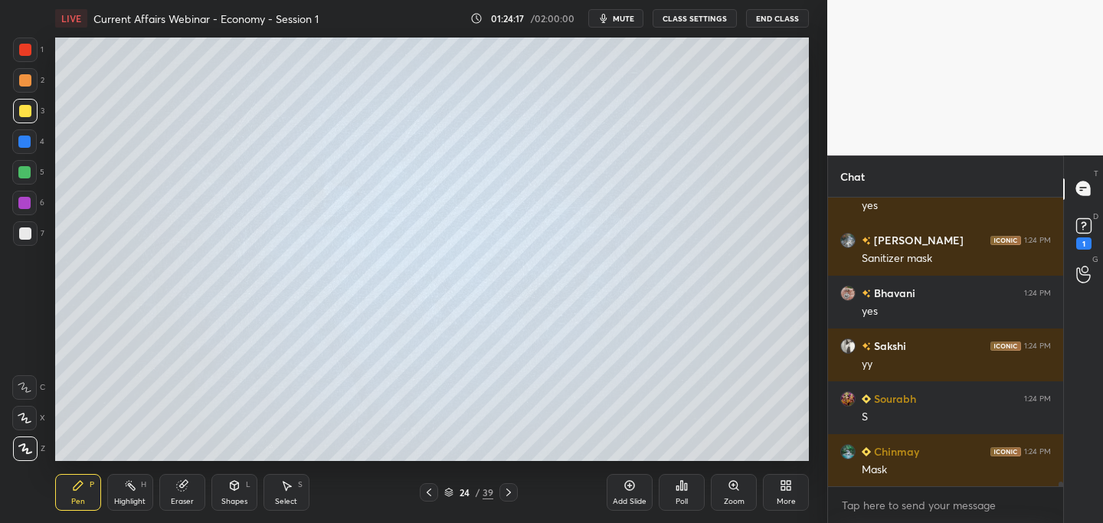
click at [430, 493] on icon at bounding box center [429, 492] width 12 height 12
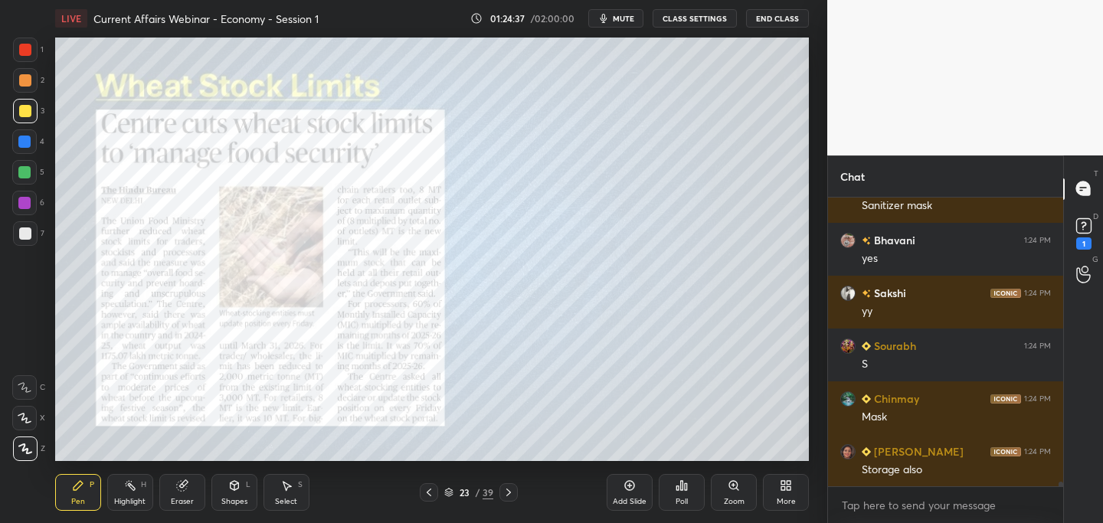
scroll to position [17870, 0]
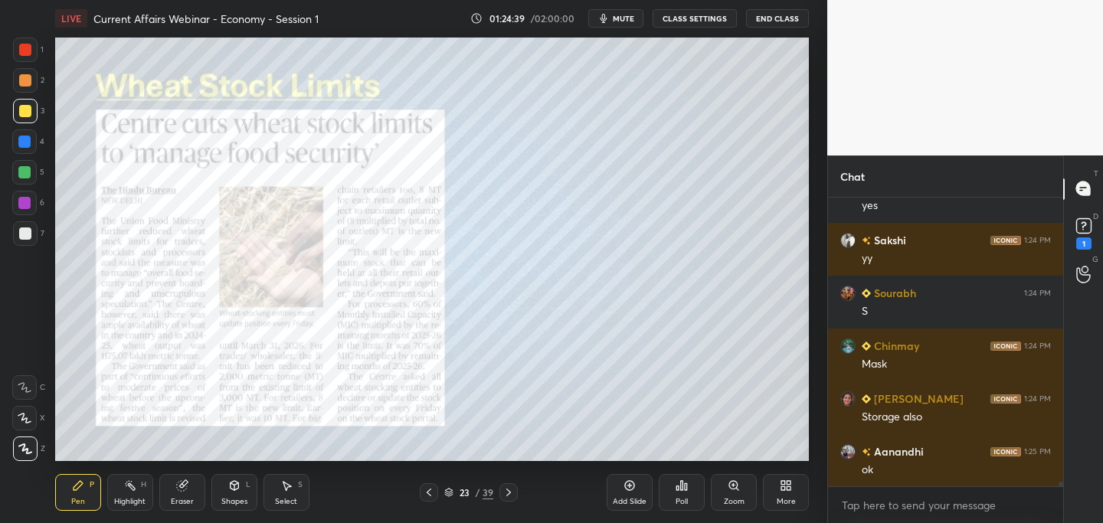
drag, startPoint x: 509, startPoint y: 493, endPoint x: 499, endPoint y: 493, distance: 9.2
click at [508, 489] on icon at bounding box center [508, 492] width 12 height 12
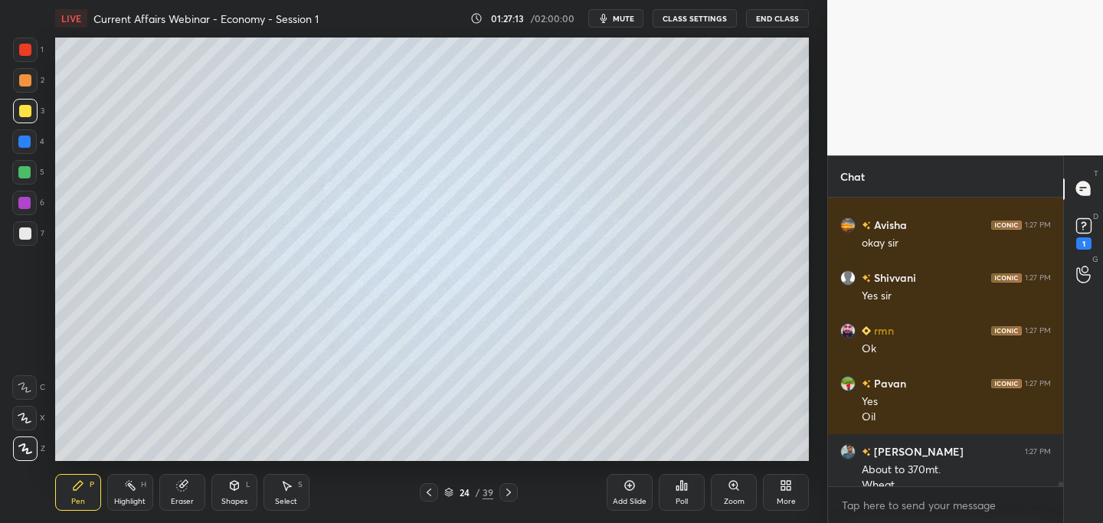
scroll to position [18958, 0]
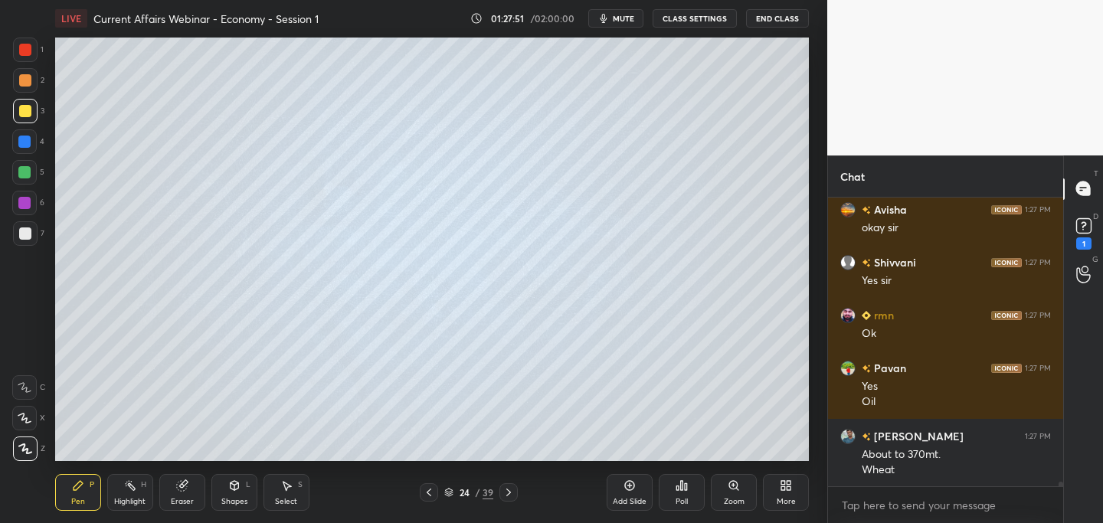
click at [427, 493] on icon at bounding box center [429, 492] width 12 height 12
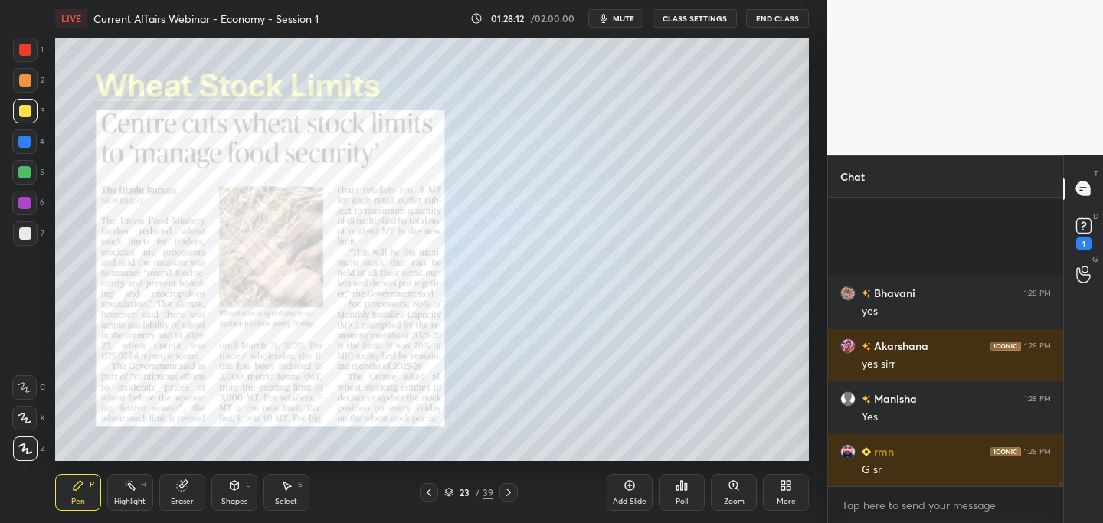
scroll to position [20226, 0]
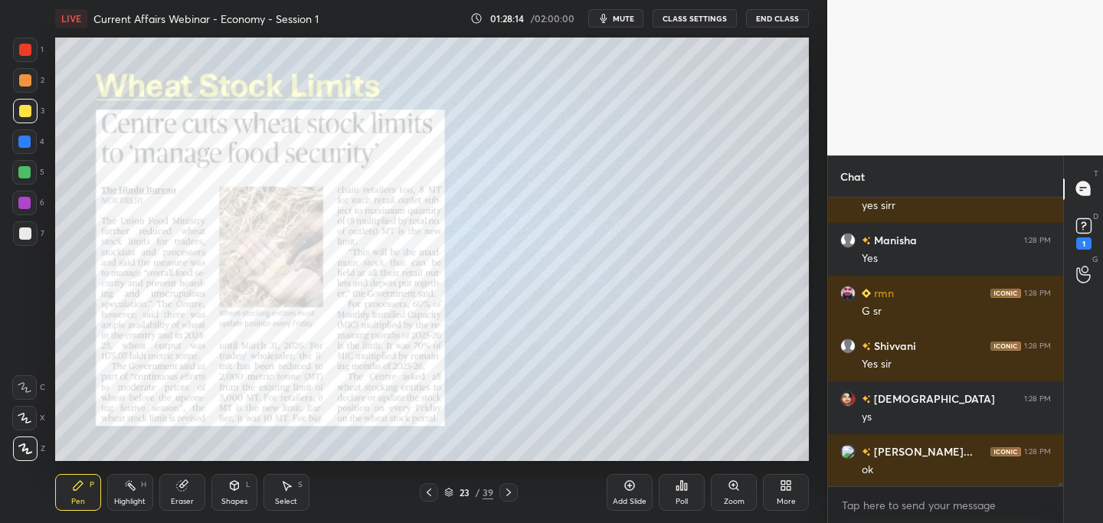
click at [510, 494] on icon at bounding box center [508, 492] width 12 height 12
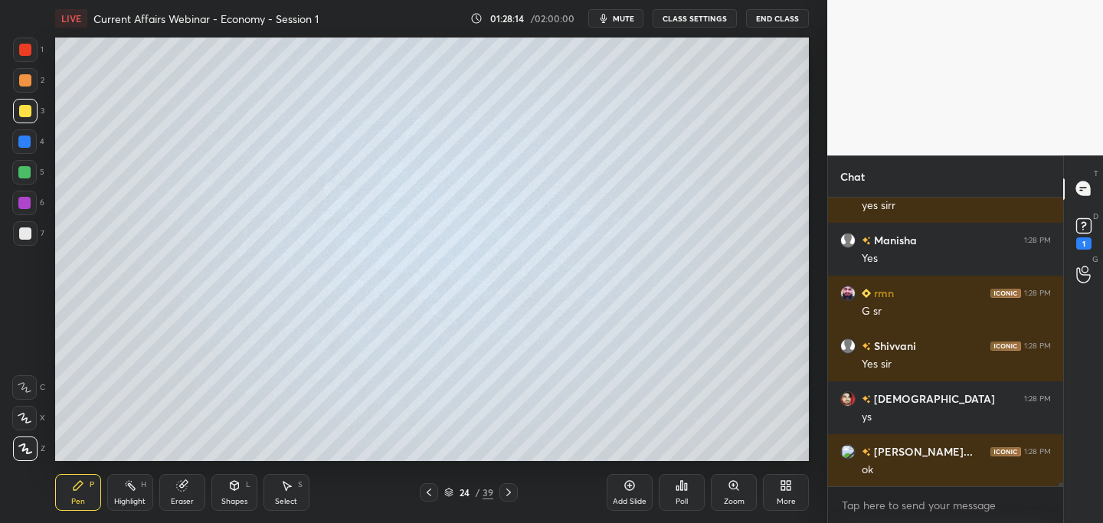
click at [515, 493] on div at bounding box center [508, 492] width 18 height 18
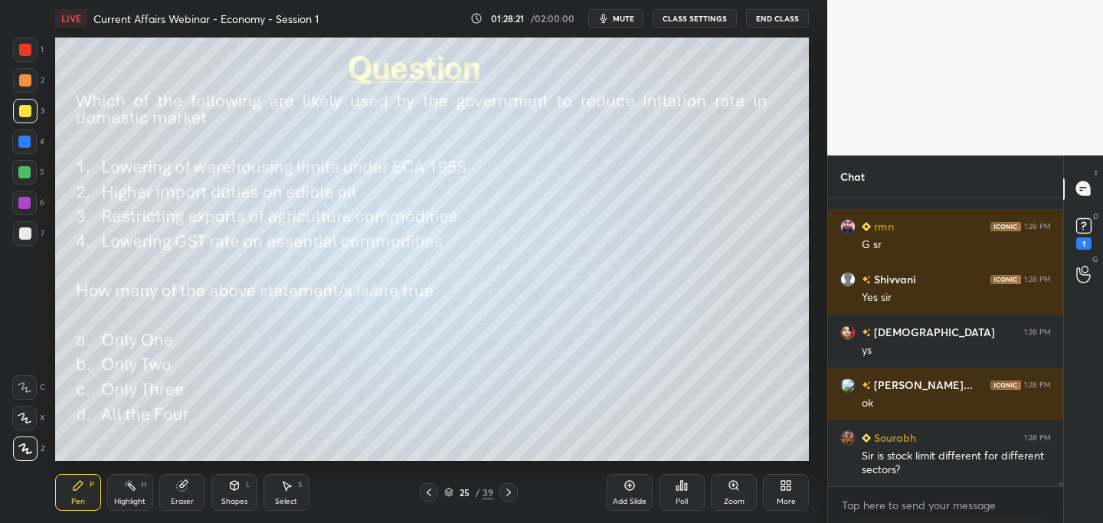
scroll to position [20346, 0]
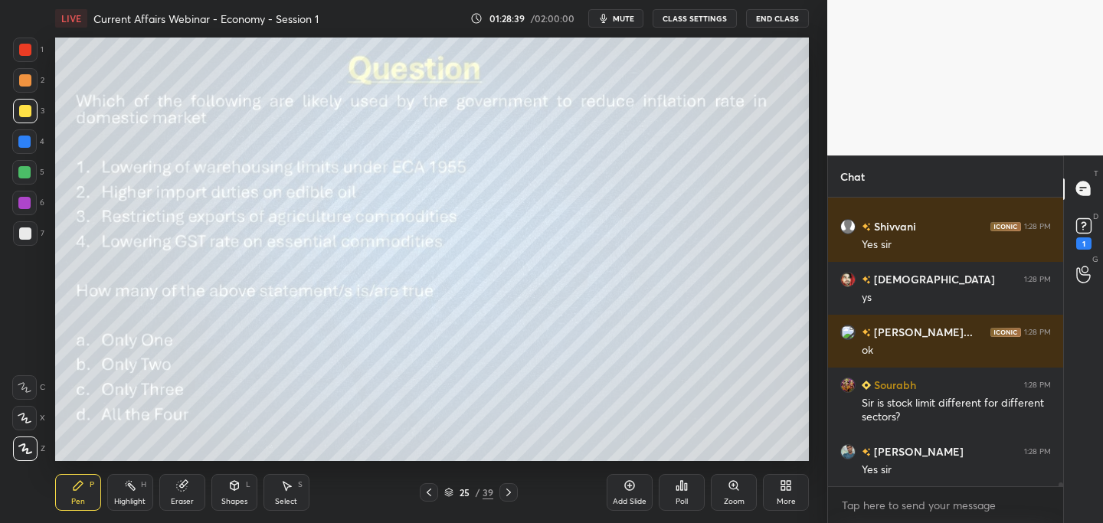
click at [681, 493] on div "Poll" at bounding box center [682, 492] width 46 height 37
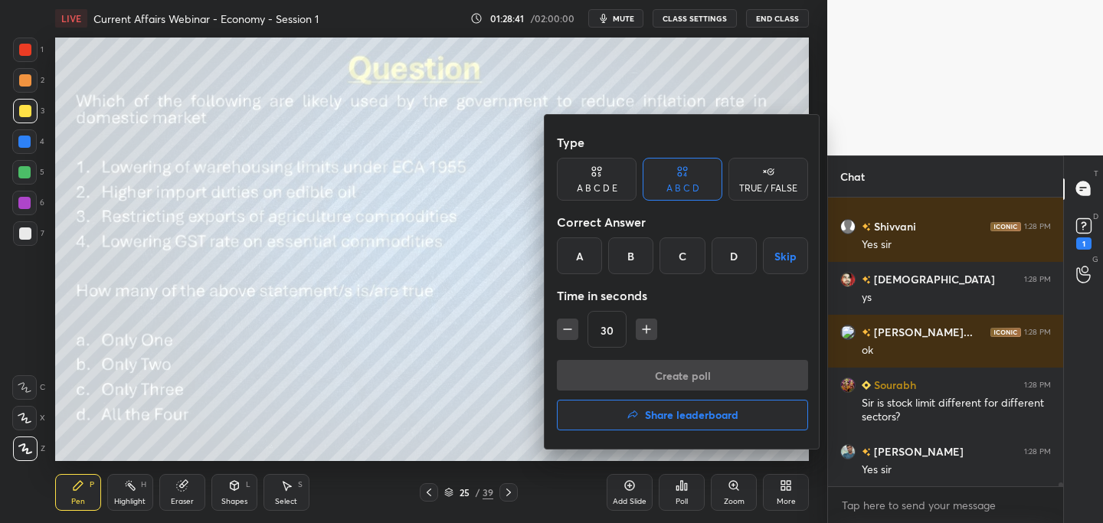
click at [683, 253] on div "C" at bounding box center [682, 255] width 45 height 37
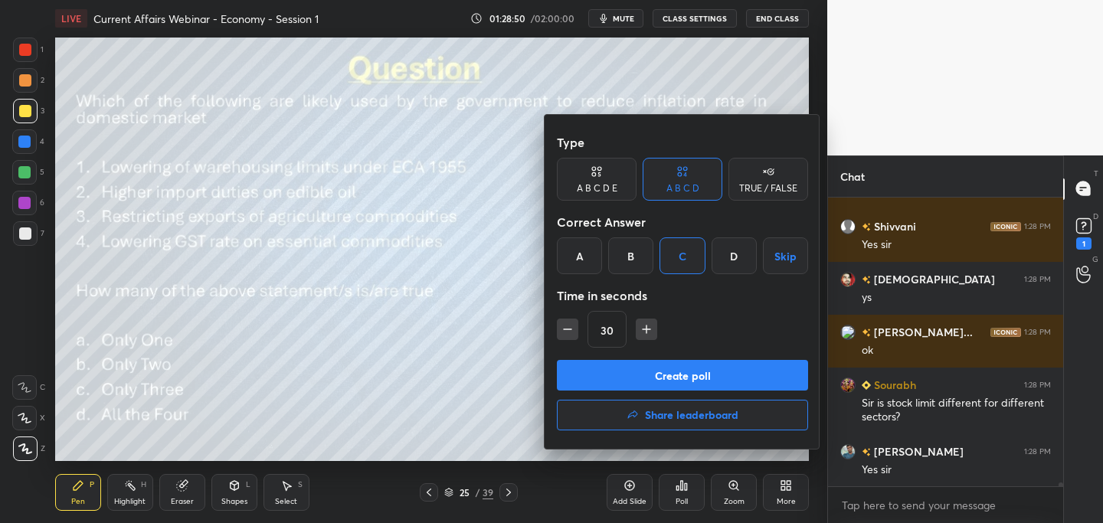
click at [704, 375] on button "Create poll" at bounding box center [682, 375] width 251 height 31
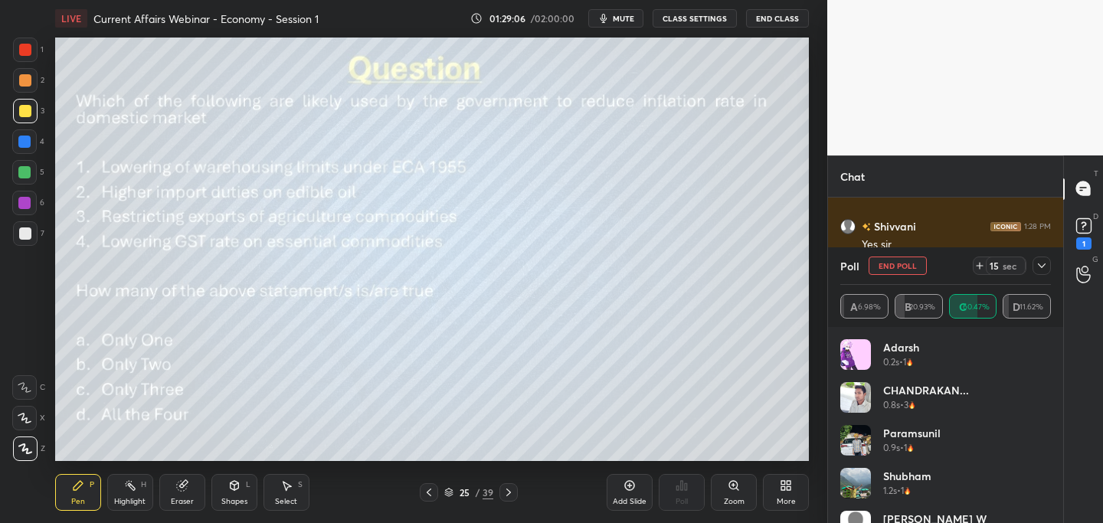
scroll to position [20478, 0]
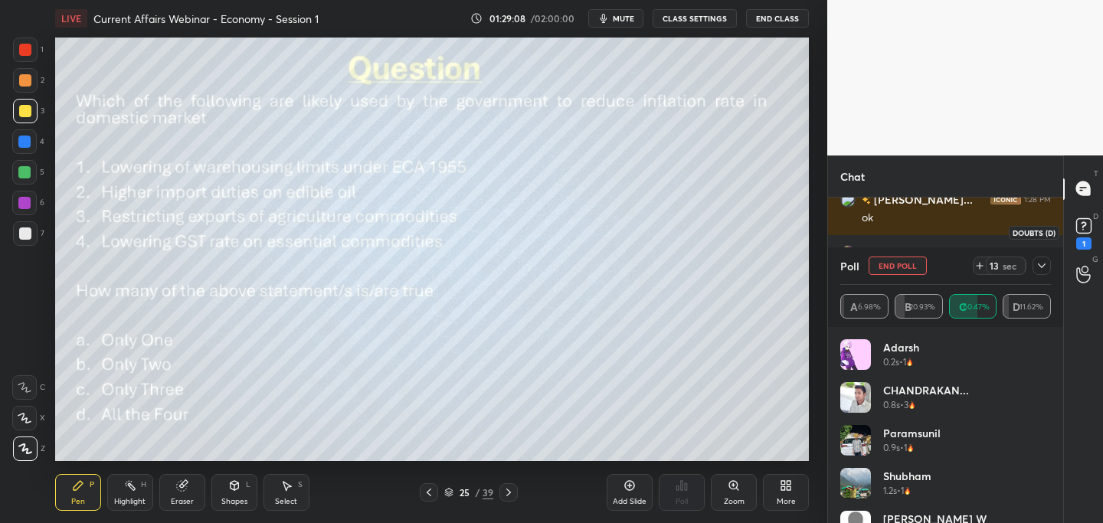
click at [1088, 224] on rect at bounding box center [1083, 225] width 15 height 15
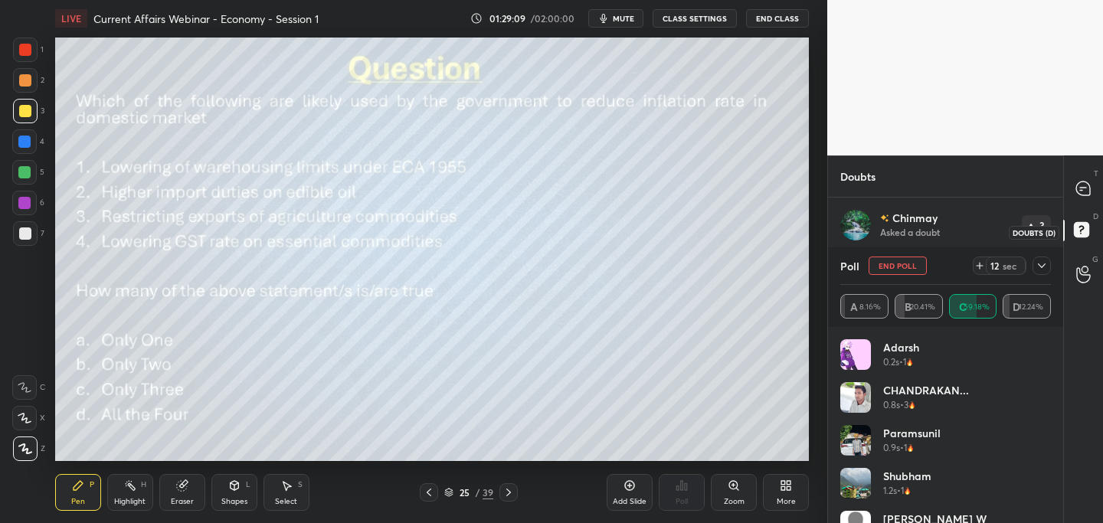
click at [1079, 227] on rect at bounding box center [1081, 229] width 15 height 15
click at [1079, 230] on icon at bounding box center [1084, 232] width 28 height 28
drag, startPoint x: 1043, startPoint y: 266, endPoint x: 1054, endPoint y: 258, distance: 13.2
click at [1044, 265] on icon at bounding box center [1042, 265] width 8 height 5
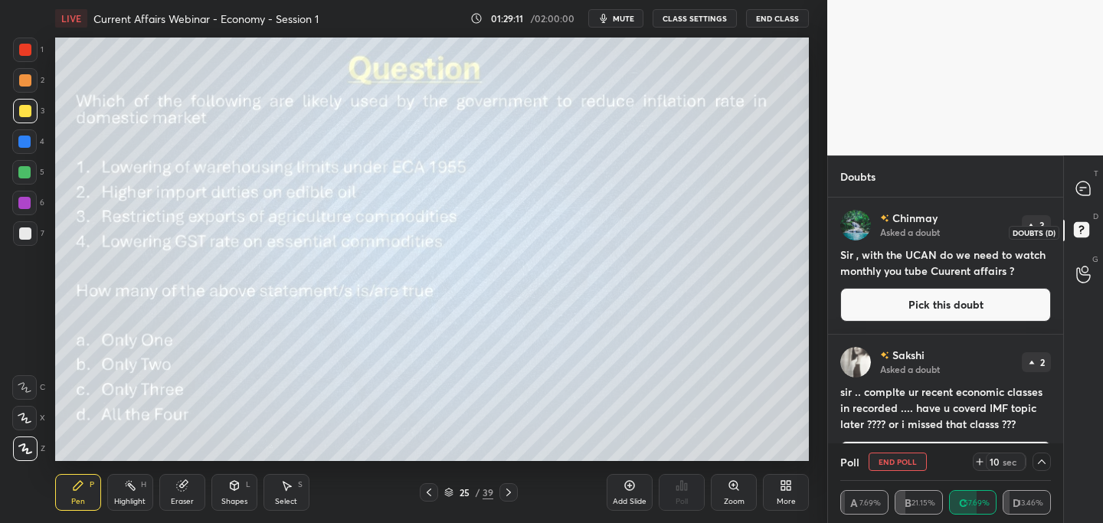
scroll to position [1, 5]
click at [1082, 227] on rect at bounding box center [1081, 229] width 15 height 15
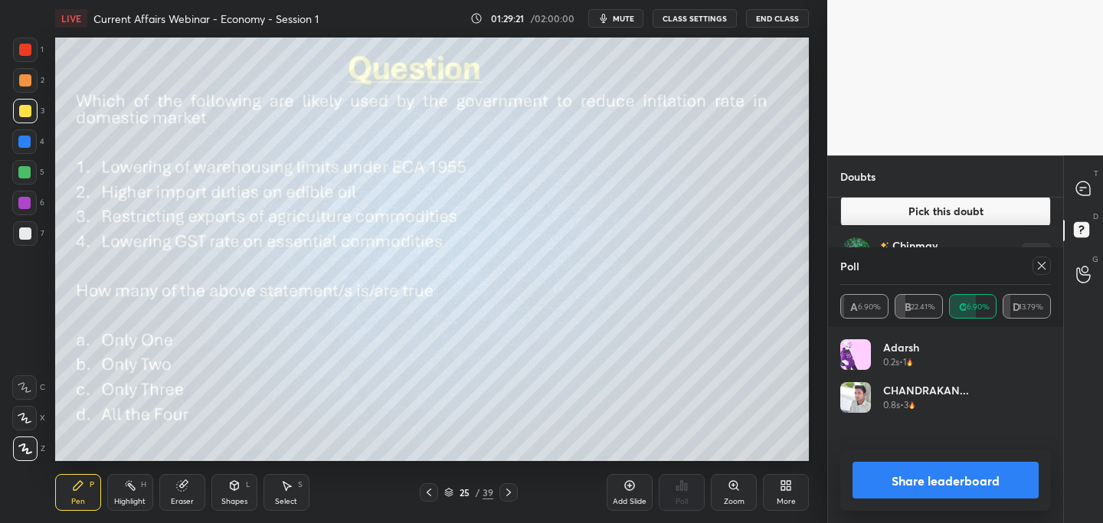
scroll to position [179, 206]
click at [1041, 260] on icon at bounding box center [1042, 266] width 12 height 12
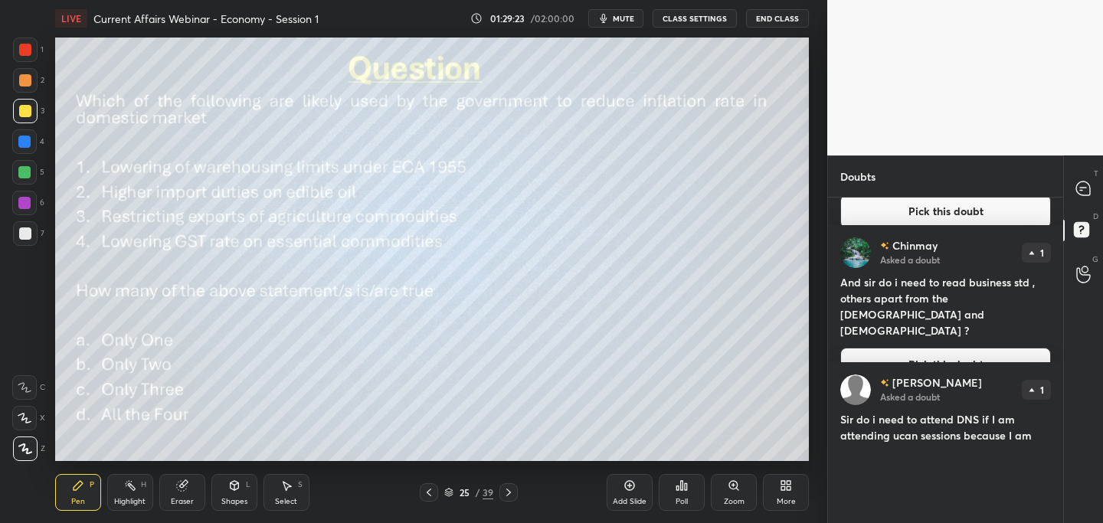
scroll to position [273, 231]
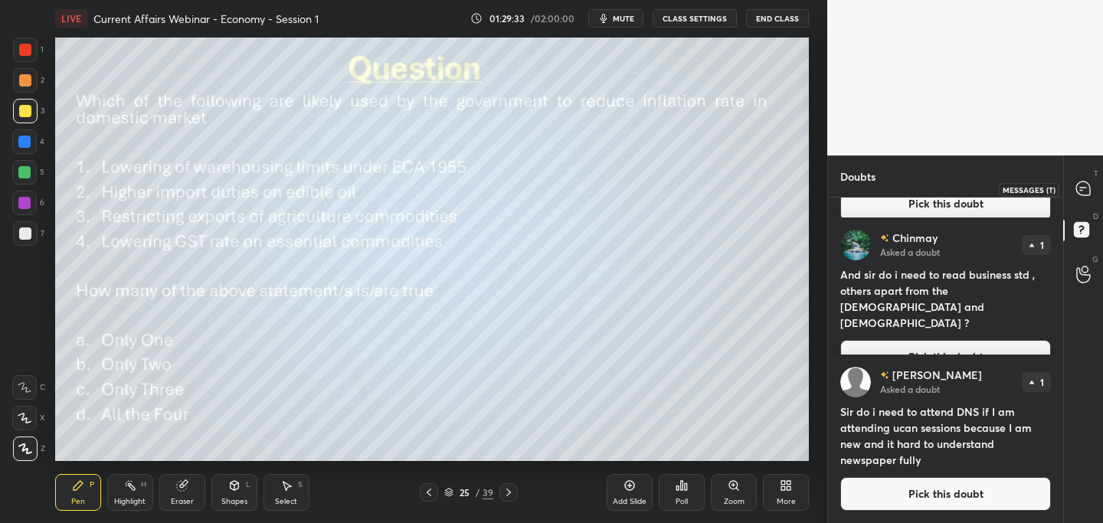
click at [1083, 188] on icon at bounding box center [1083, 189] width 14 height 14
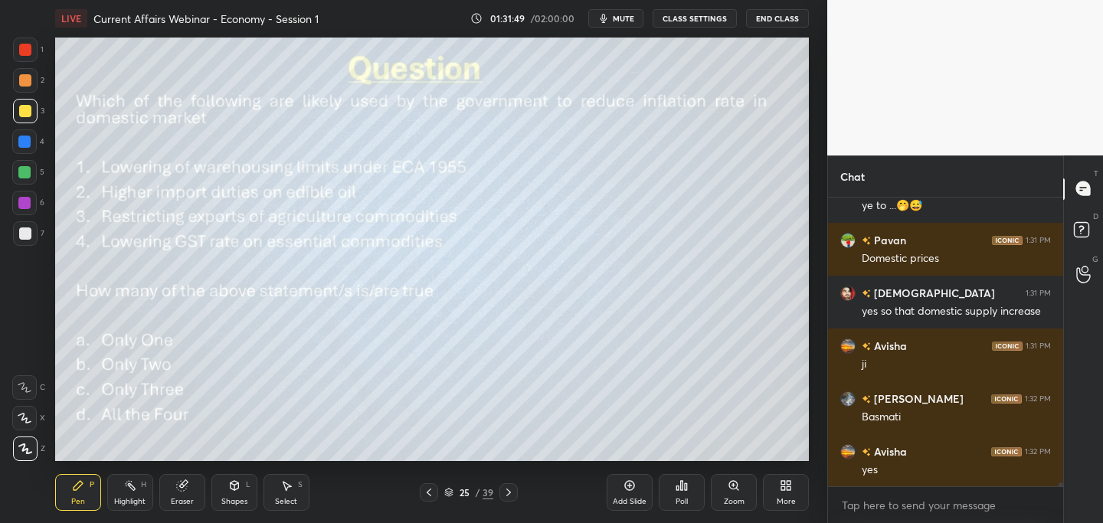
scroll to position [23275, 0]
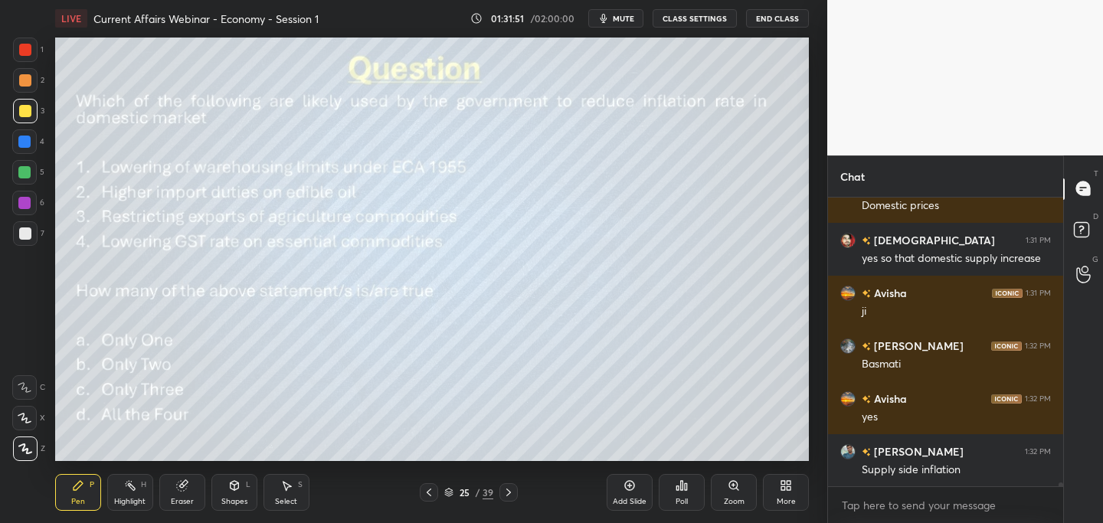
click at [507, 488] on icon at bounding box center [508, 492] width 12 height 12
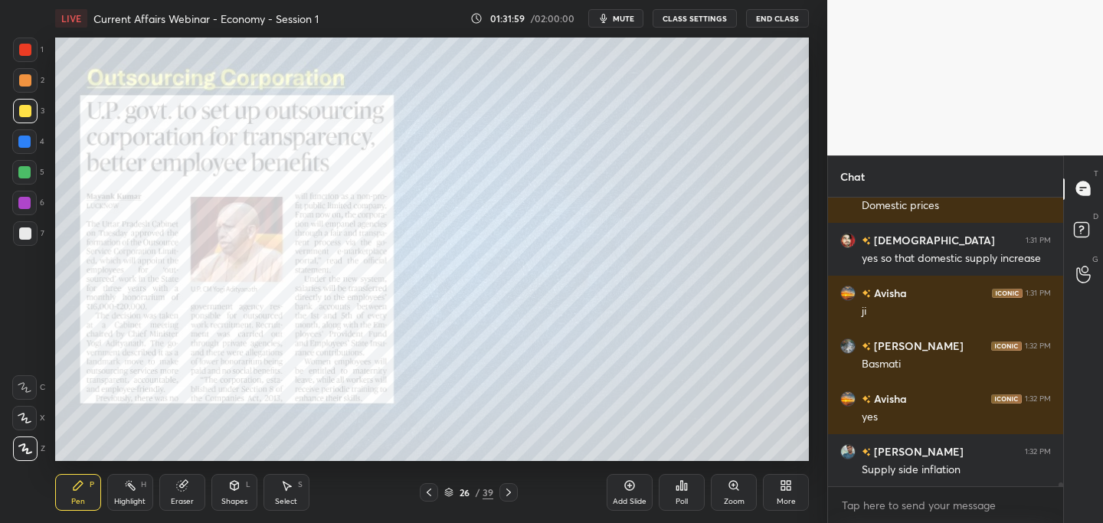
click at [24, 50] on div at bounding box center [25, 50] width 12 height 12
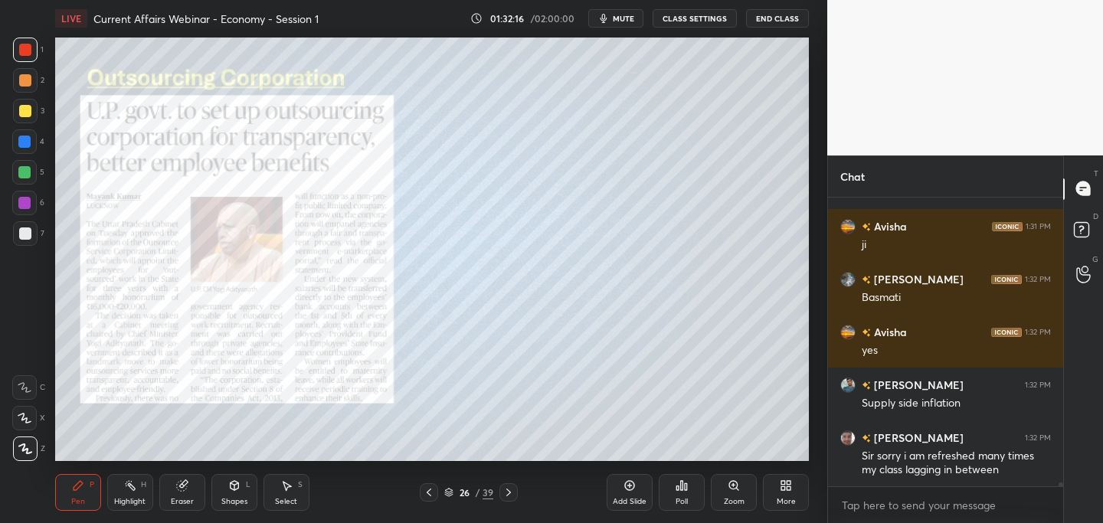
click at [513, 493] on icon at bounding box center [508, 492] width 12 height 12
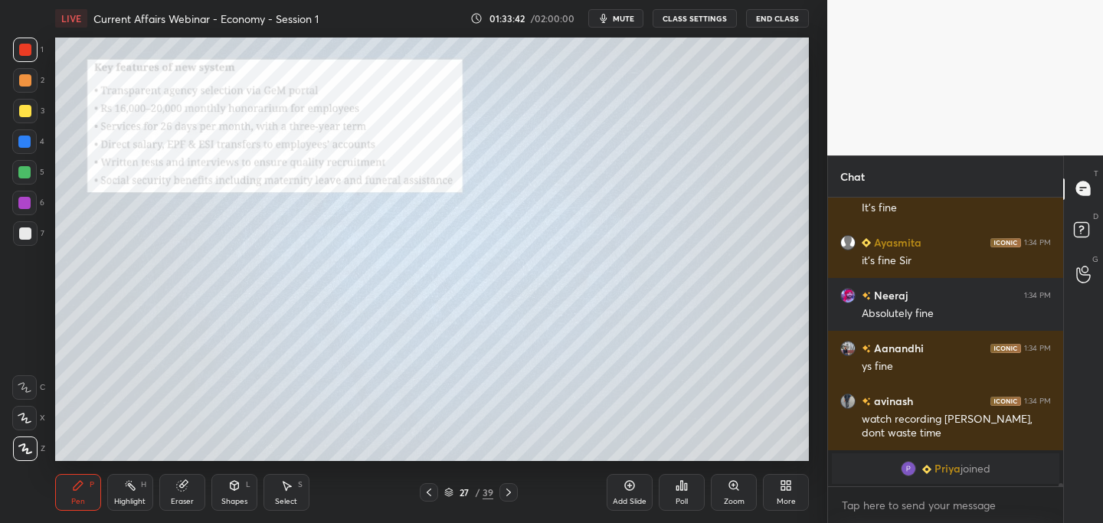
scroll to position [20537, 0]
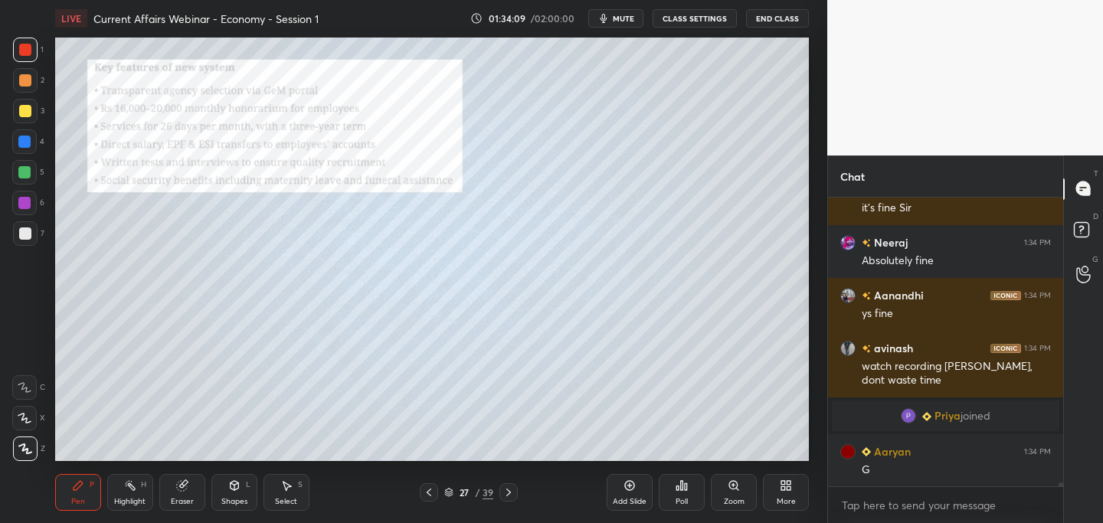
drag, startPoint x: 28, startPoint y: 108, endPoint x: 21, endPoint y: 110, distance: 7.8
click at [28, 109] on div at bounding box center [25, 111] width 12 height 12
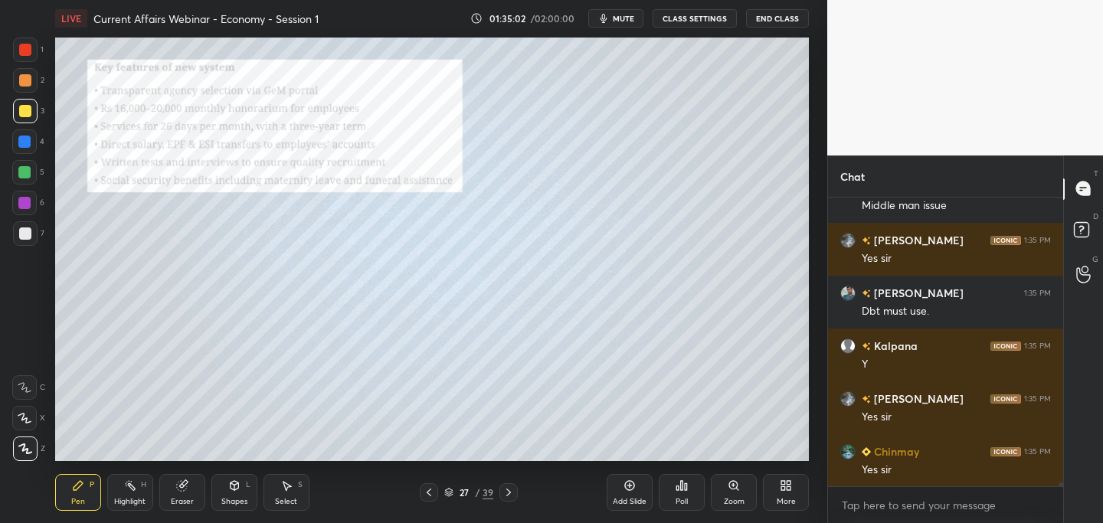
scroll to position [20907, 0]
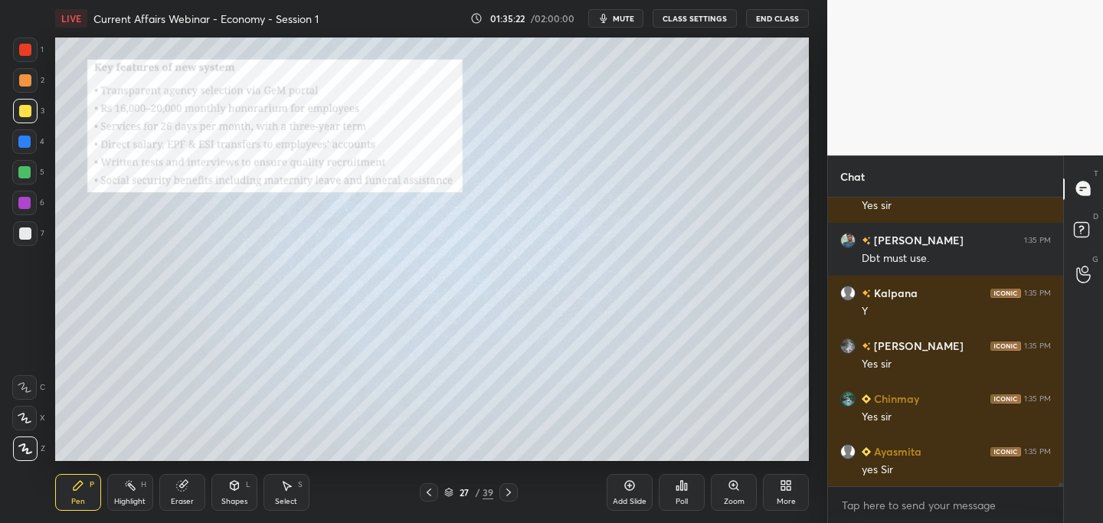
click at [423, 493] on div at bounding box center [429, 492] width 18 height 18
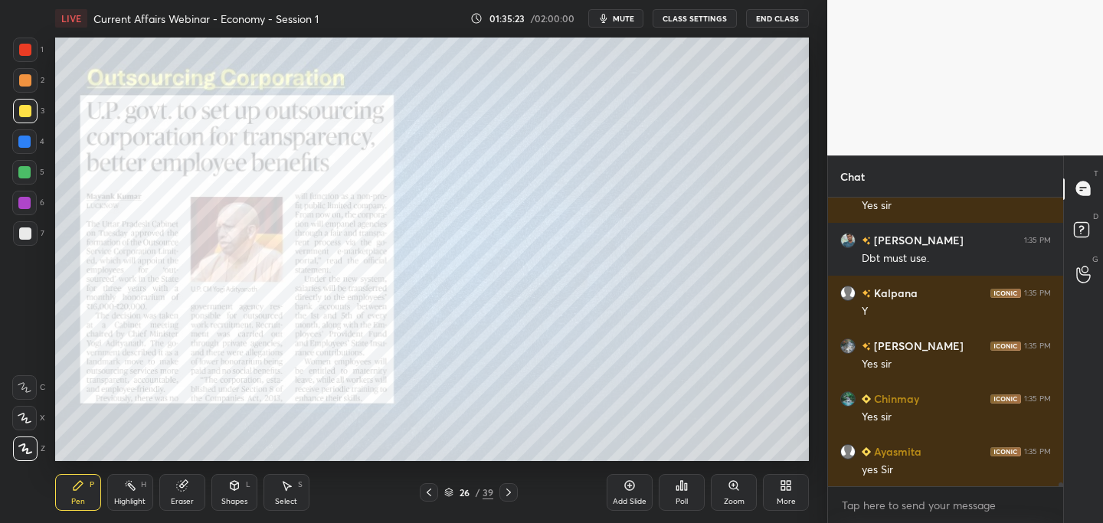
scroll to position [20959, 0]
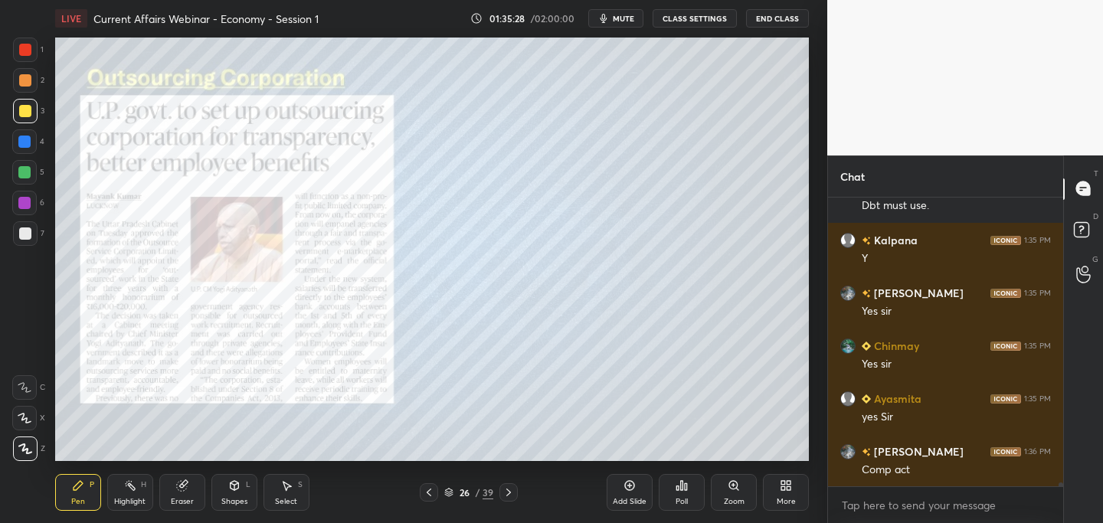
click at [512, 489] on icon at bounding box center [508, 492] width 12 height 12
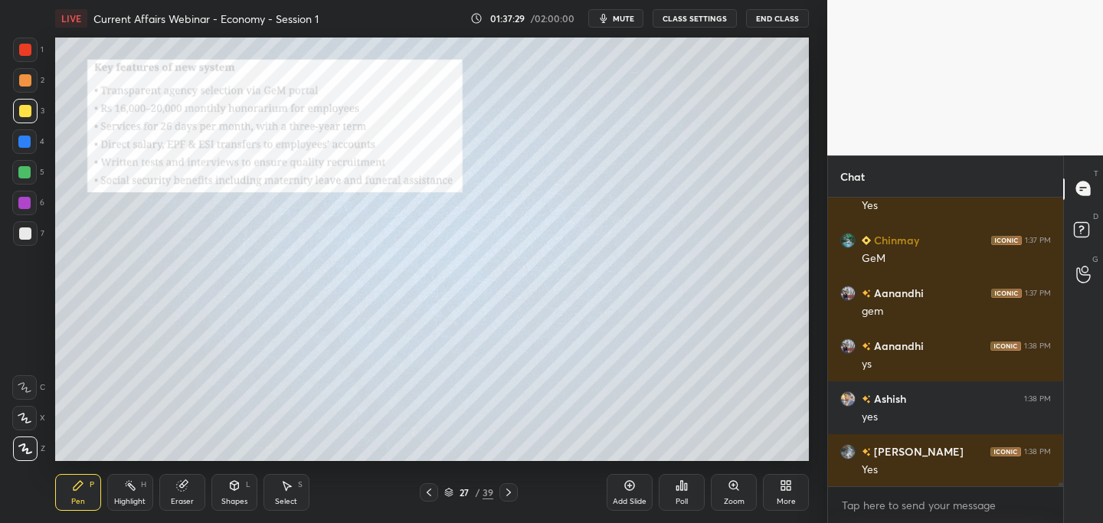
scroll to position [21594, 0]
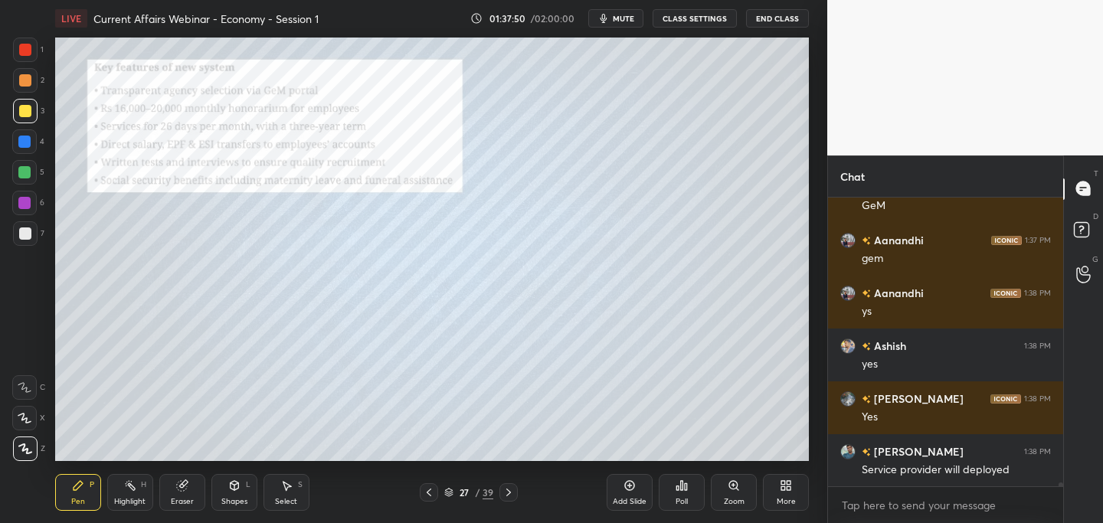
click at [25, 47] on div at bounding box center [25, 50] width 12 height 12
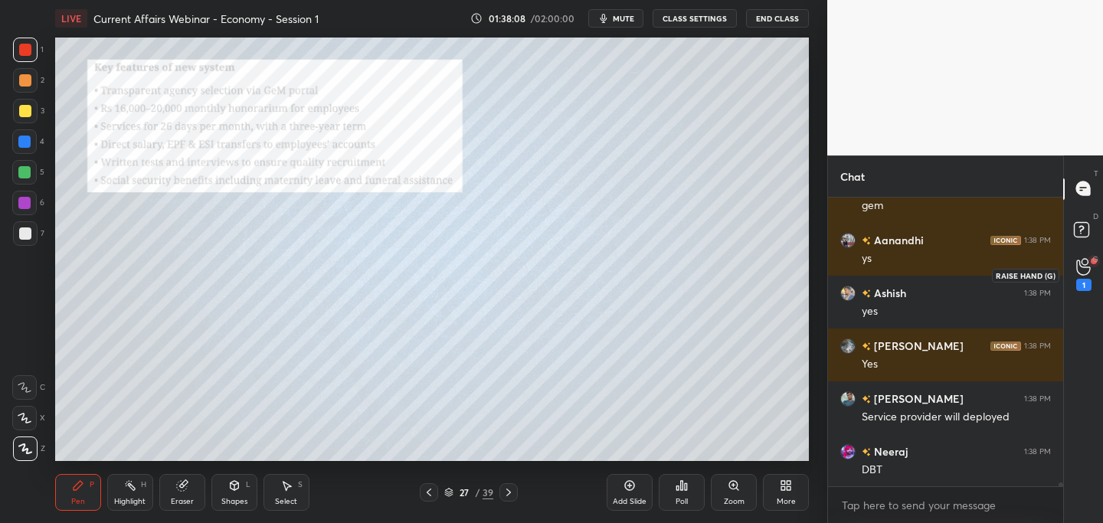
click at [1084, 264] on circle at bounding box center [1085, 262] width 6 height 6
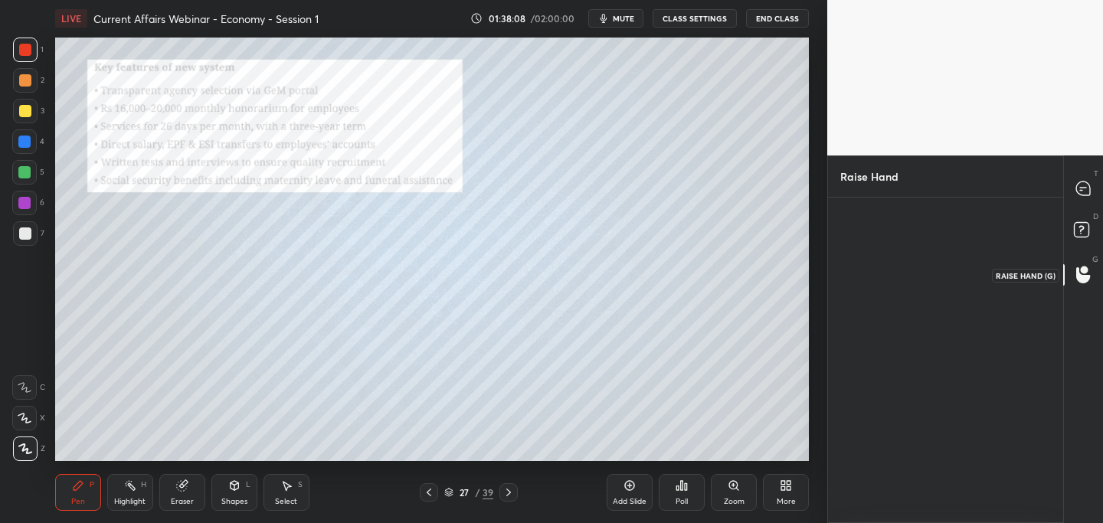
scroll to position [5, 5]
click at [1085, 224] on rect at bounding box center [1081, 229] width 15 height 15
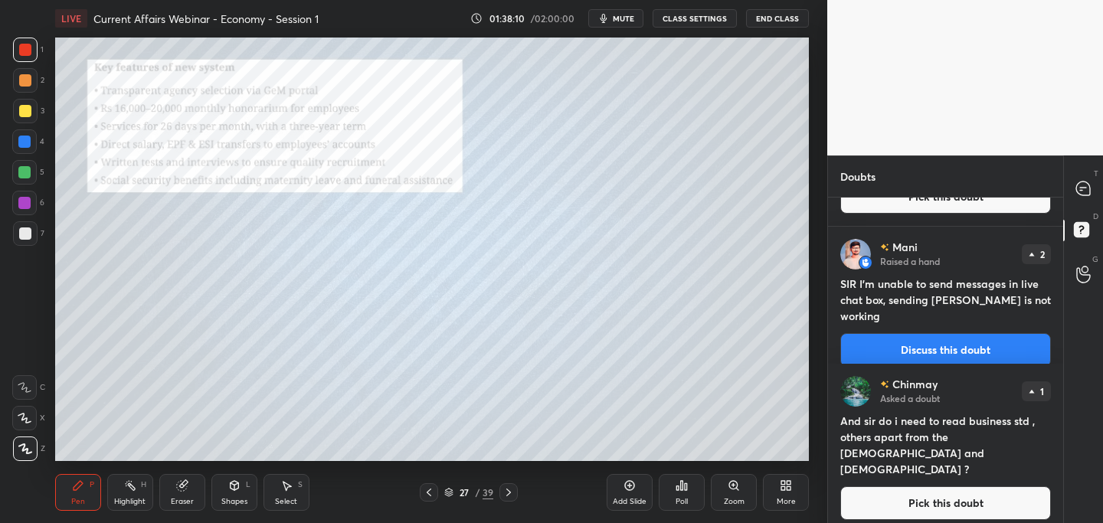
scroll to position [0, 0]
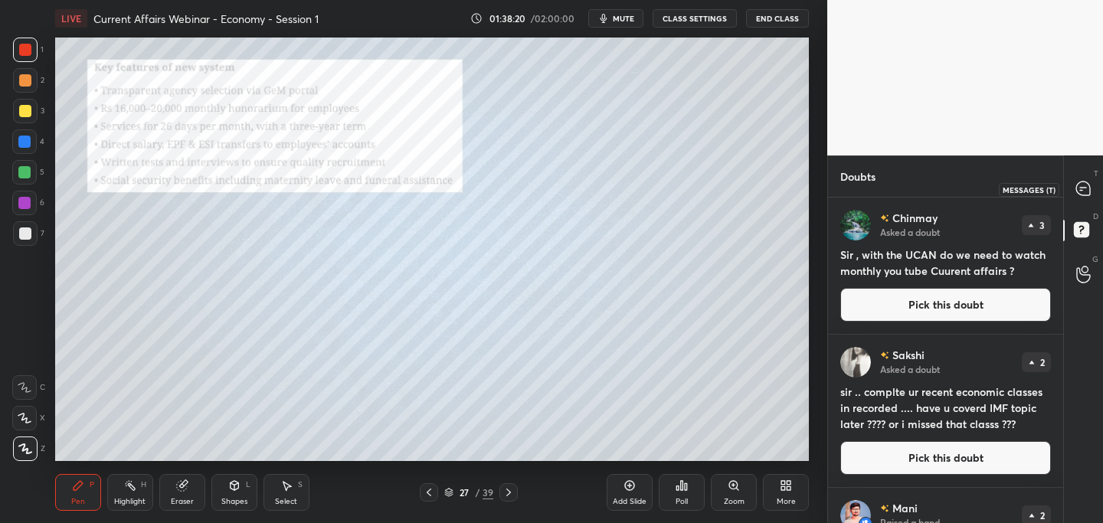
drag, startPoint x: 1085, startPoint y: 192, endPoint x: 1061, endPoint y: 194, distance: 24.6
click at [1086, 191] on icon at bounding box center [1083, 189] width 14 height 14
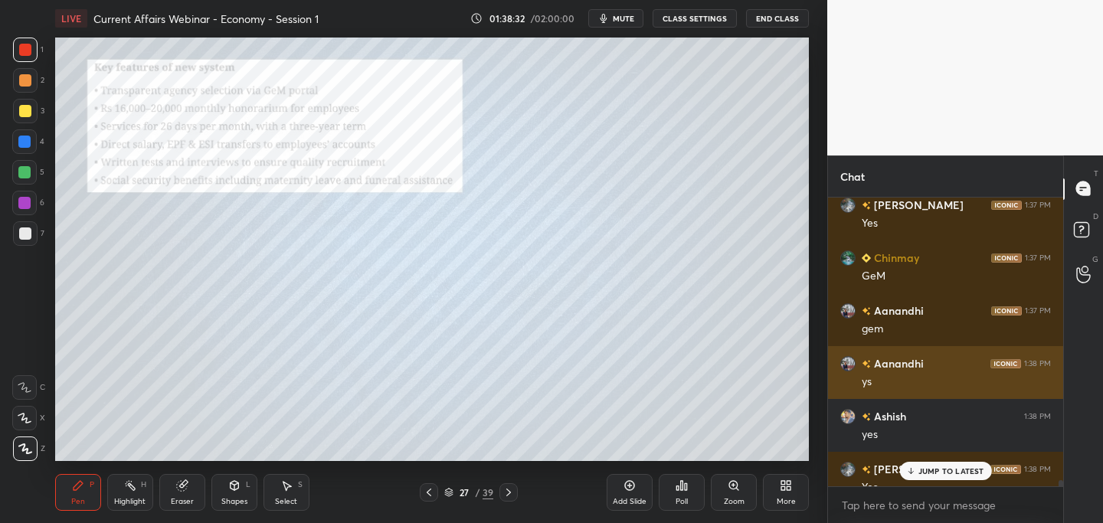
scroll to position [21655, 0]
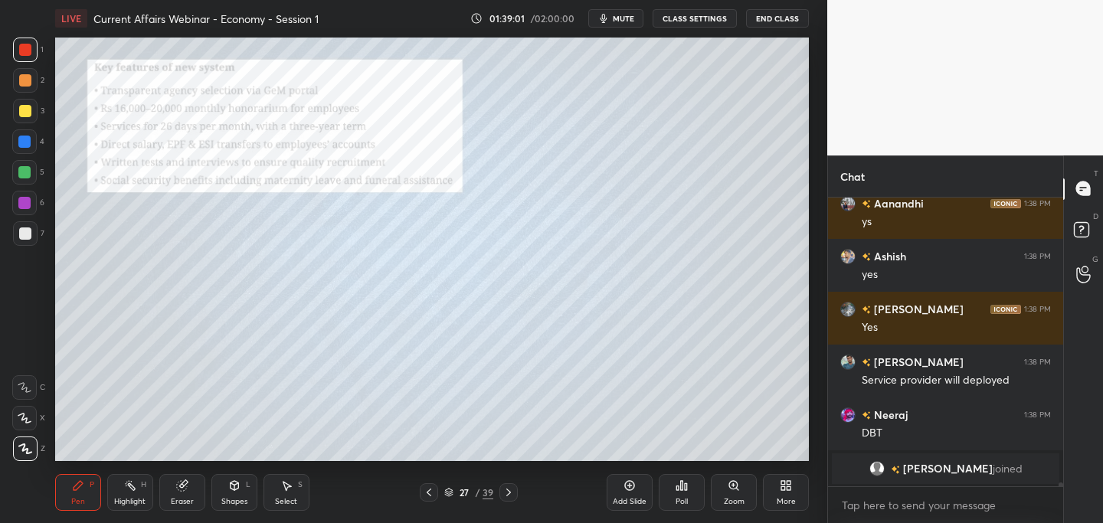
click at [426, 492] on icon at bounding box center [429, 492] width 12 height 12
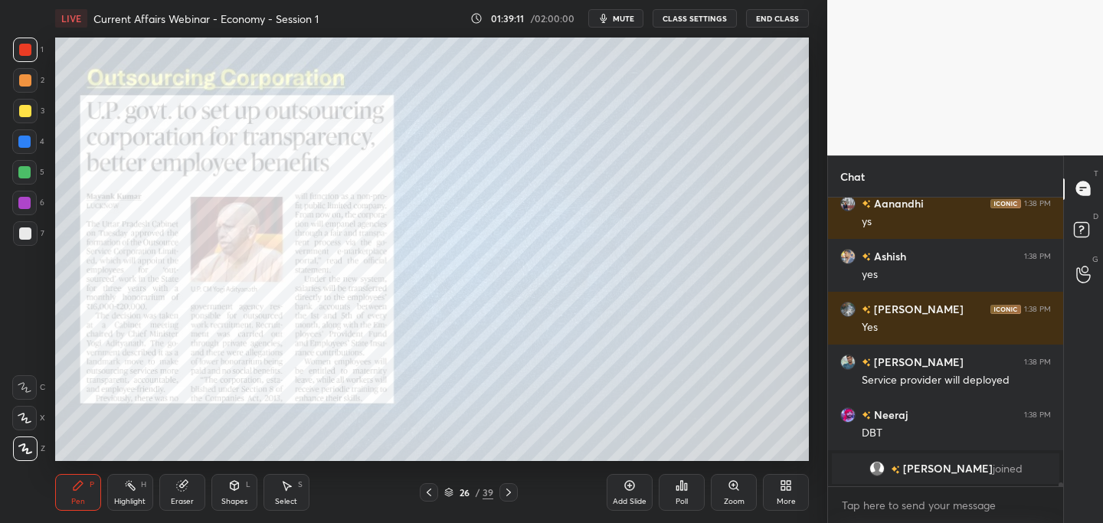
drag, startPoint x: 509, startPoint y: 491, endPoint x: 496, endPoint y: 499, distance: 15.1
click at [509, 491] on icon at bounding box center [508, 493] width 5 height 8
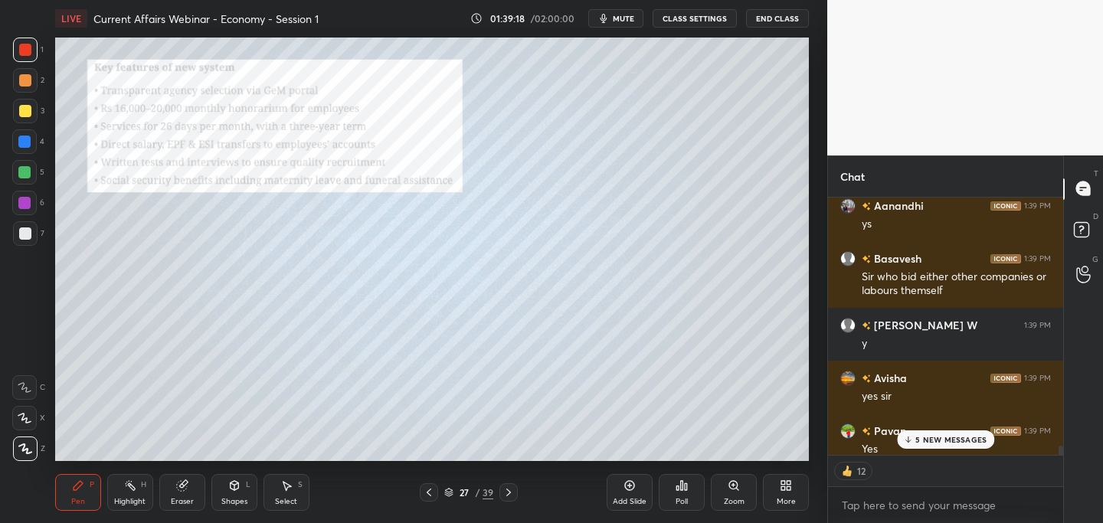
scroll to position [21680, 0]
click at [506, 484] on div at bounding box center [508, 492] width 18 height 18
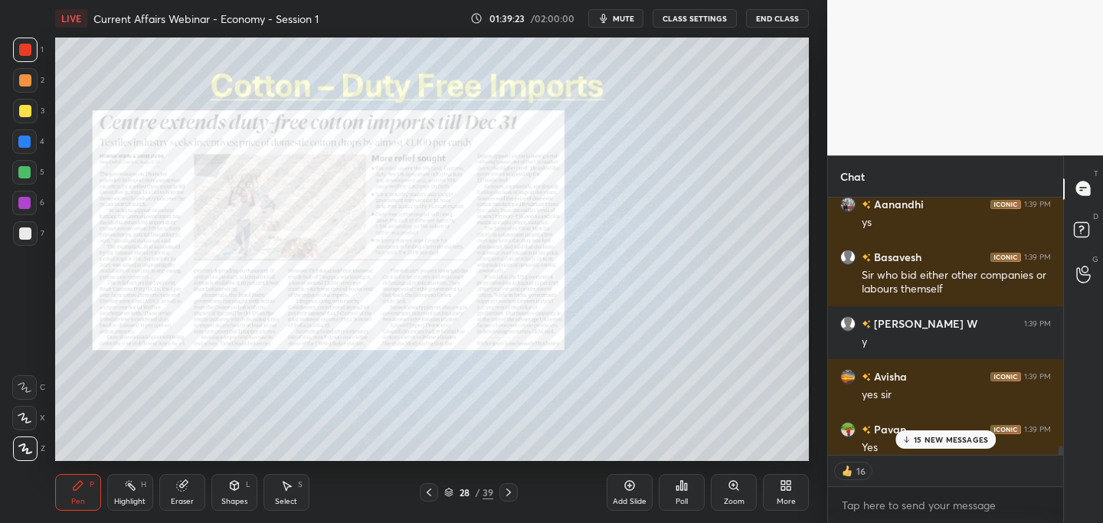
click at [931, 439] on p "15 NEW MESSAGES" at bounding box center [951, 439] width 74 height 9
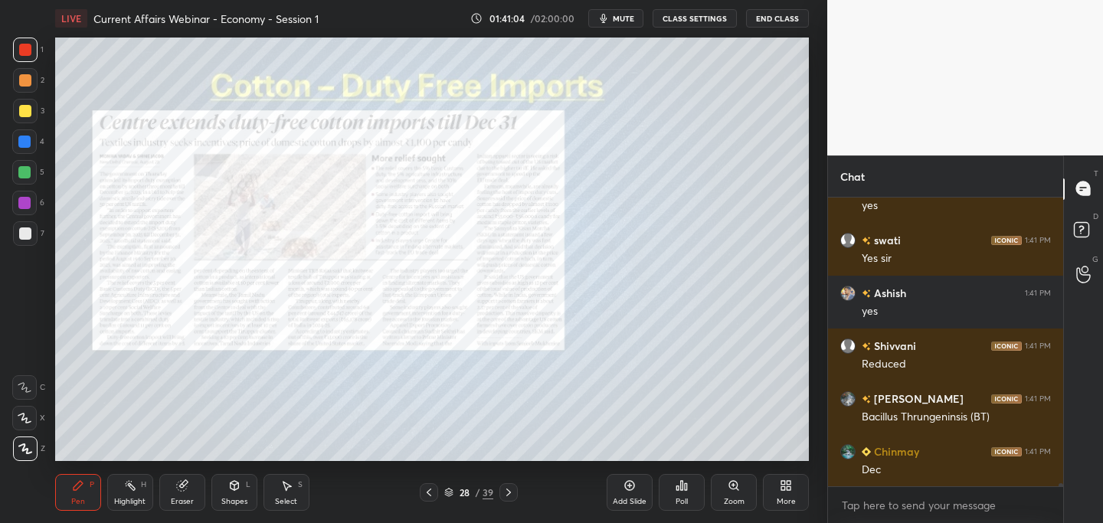
scroll to position [24154, 0]
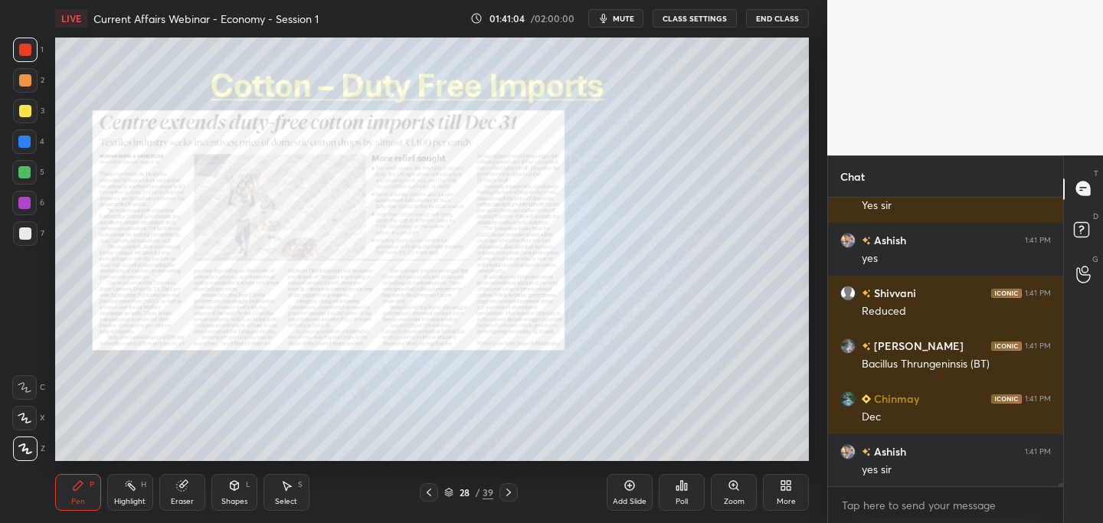
click at [25, 114] on div at bounding box center [25, 111] width 12 height 12
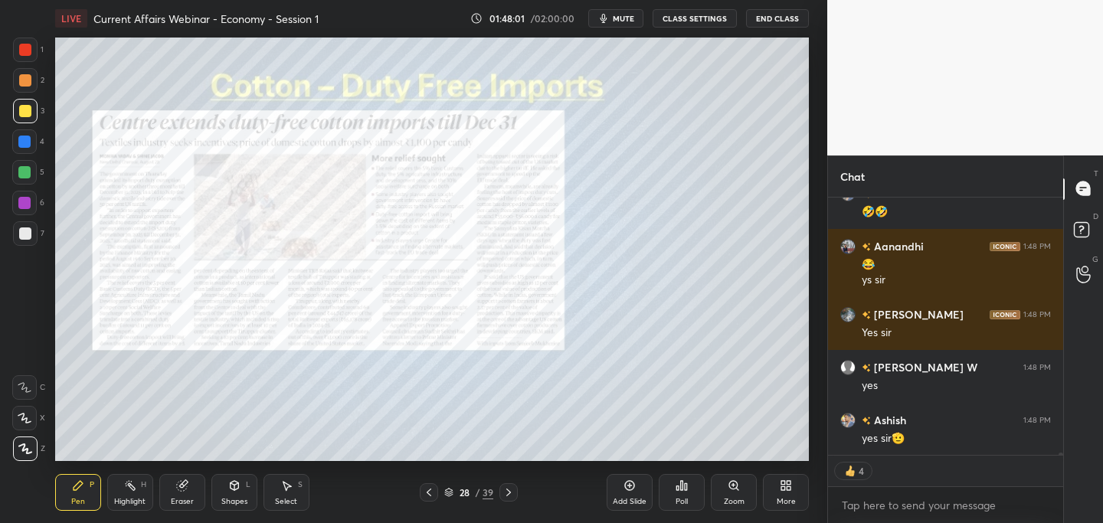
scroll to position [29463, 0]
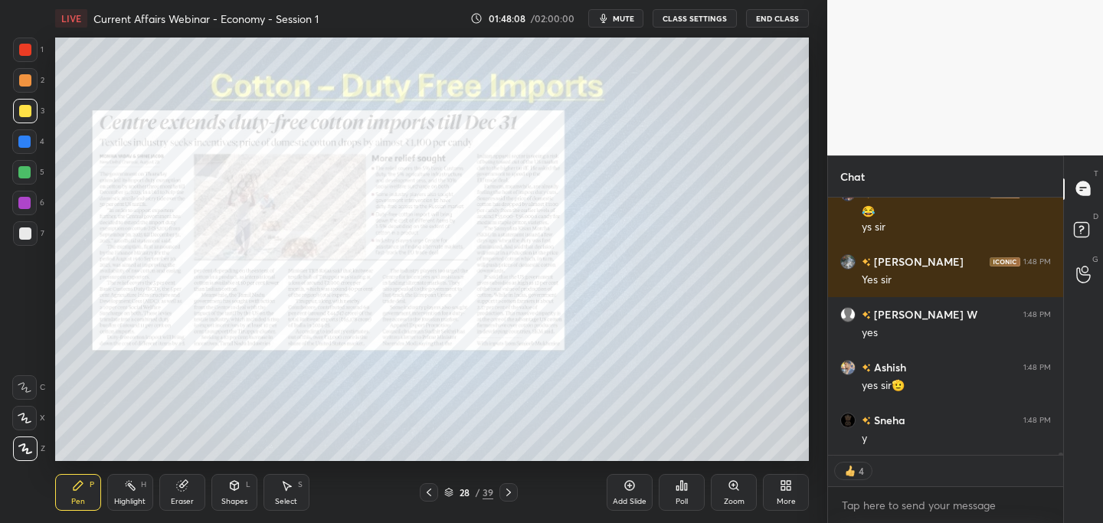
click at [511, 497] on div at bounding box center [508, 492] width 18 height 18
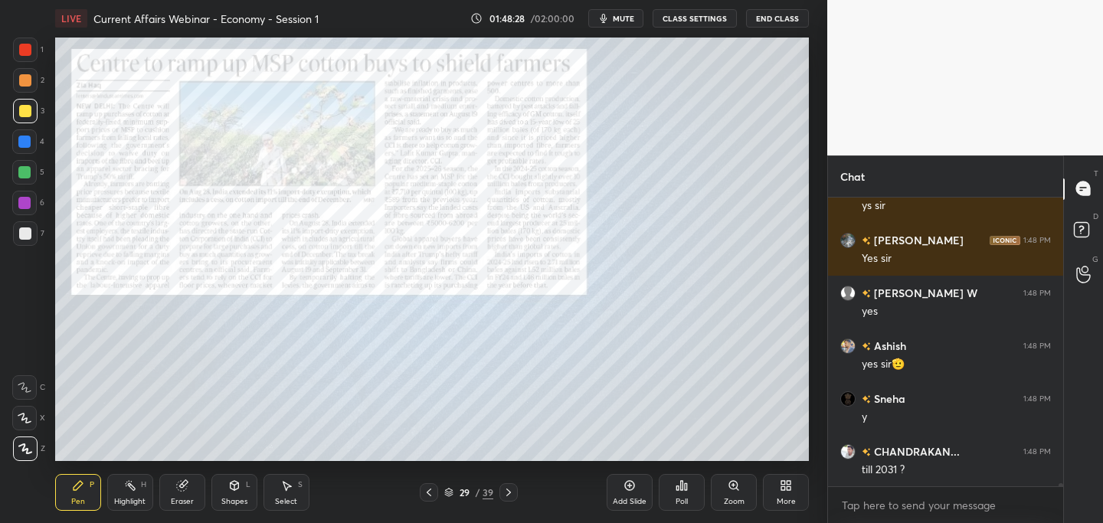
scroll to position [29538, 0]
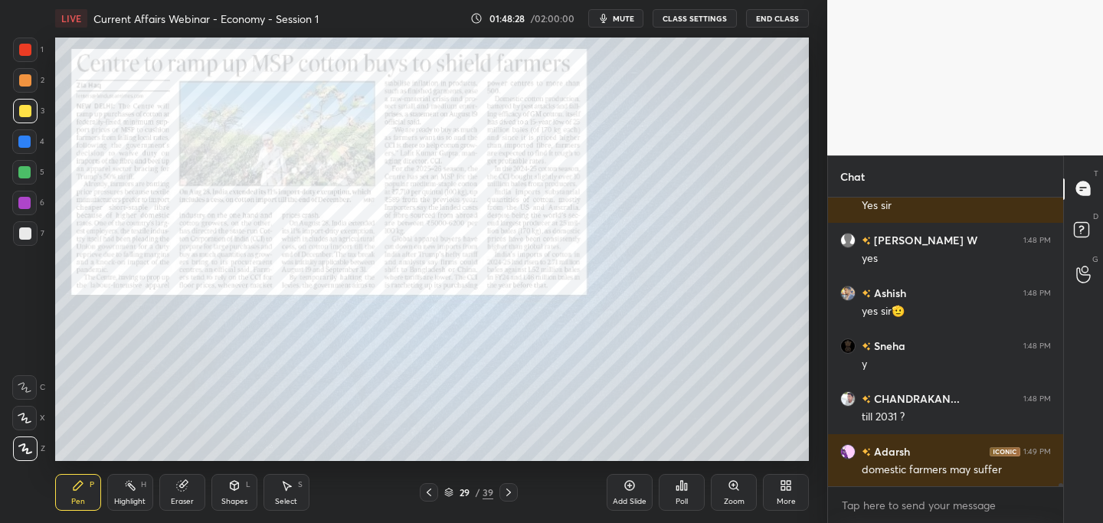
click at [437, 493] on div at bounding box center [429, 492] width 18 height 18
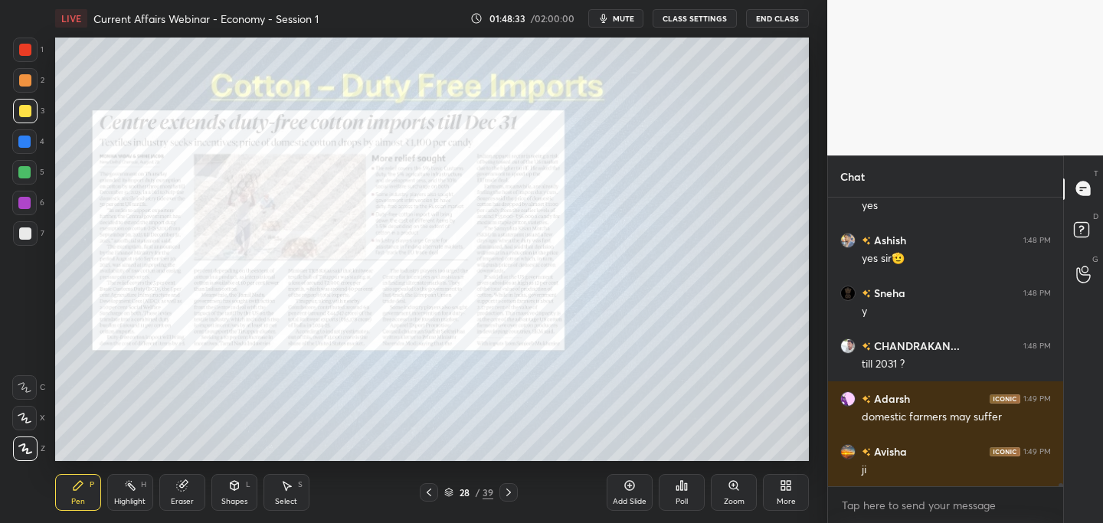
scroll to position [29643, 0]
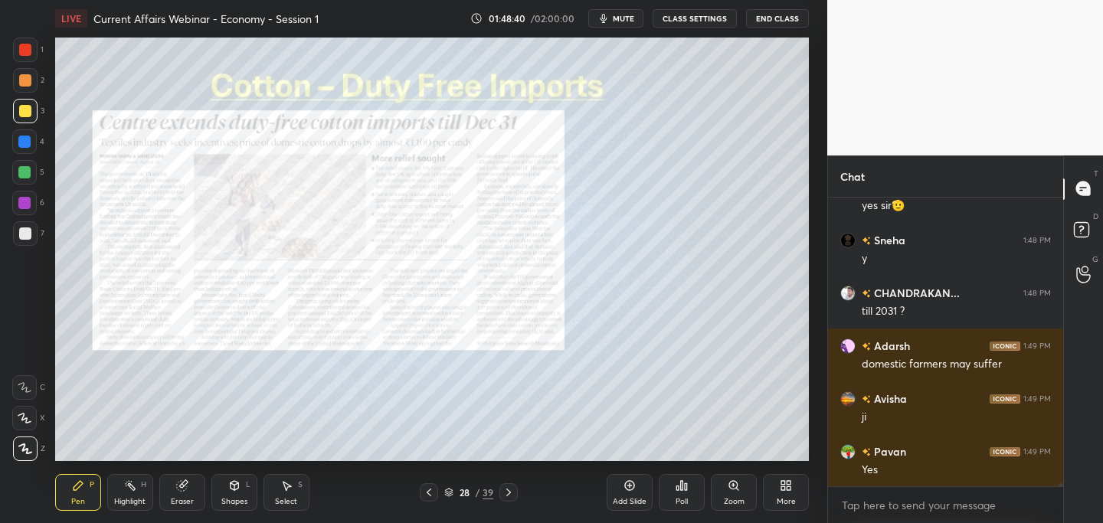
click at [509, 491] on icon at bounding box center [508, 492] width 12 height 12
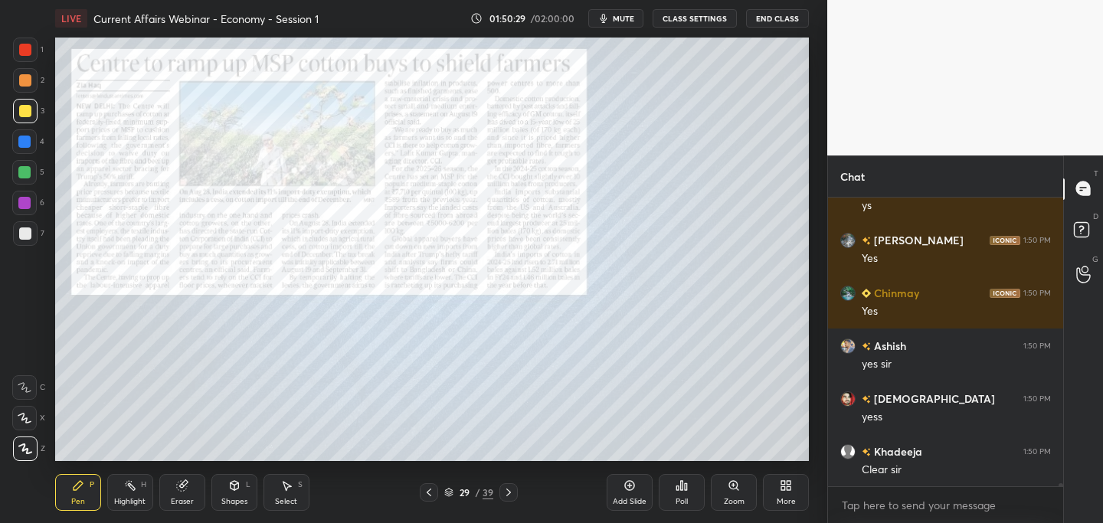
scroll to position [30852, 0]
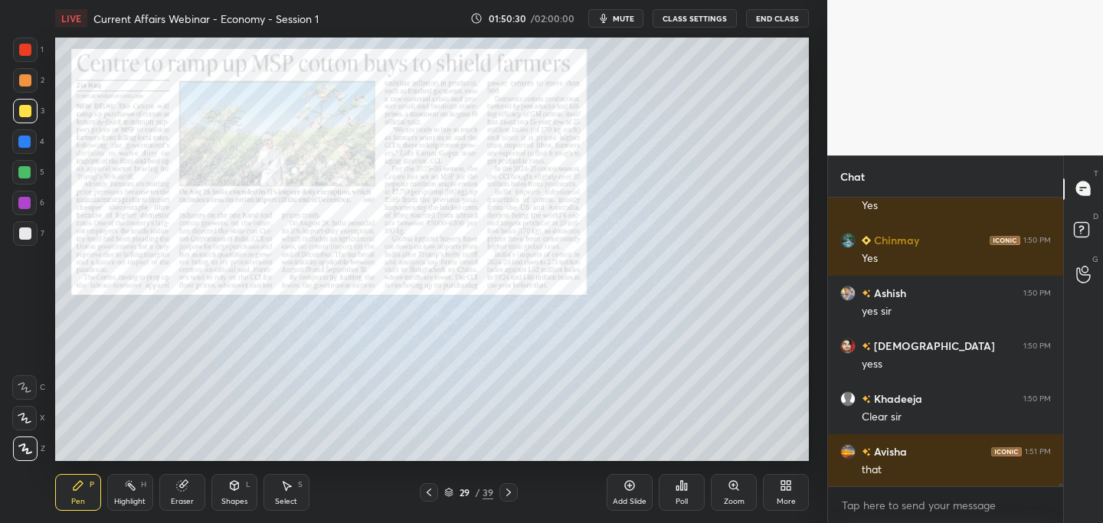
click at [512, 495] on icon at bounding box center [508, 492] width 12 height 12
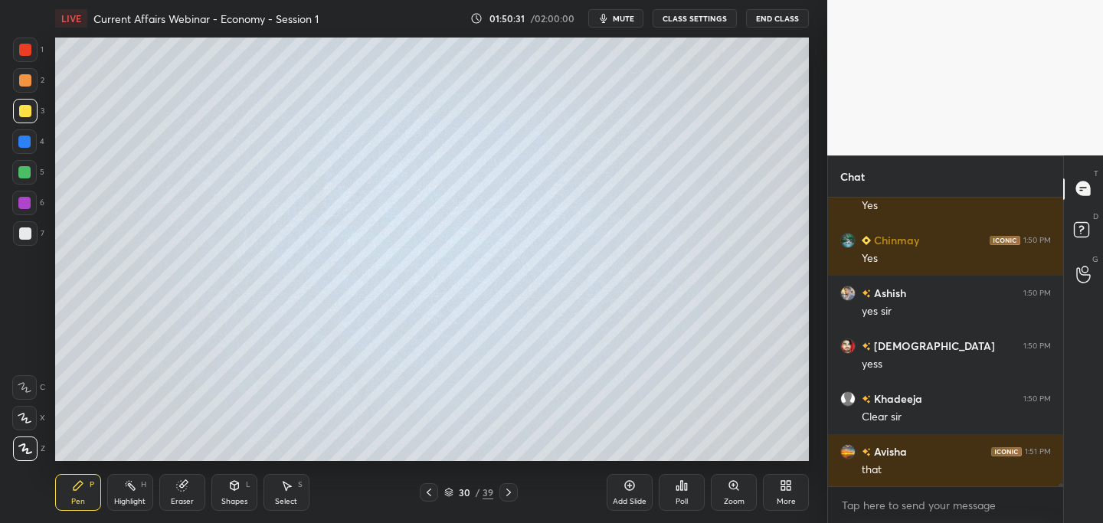
click at [512, 492] on icon at bounding box center [508, 492] width 12 height 12
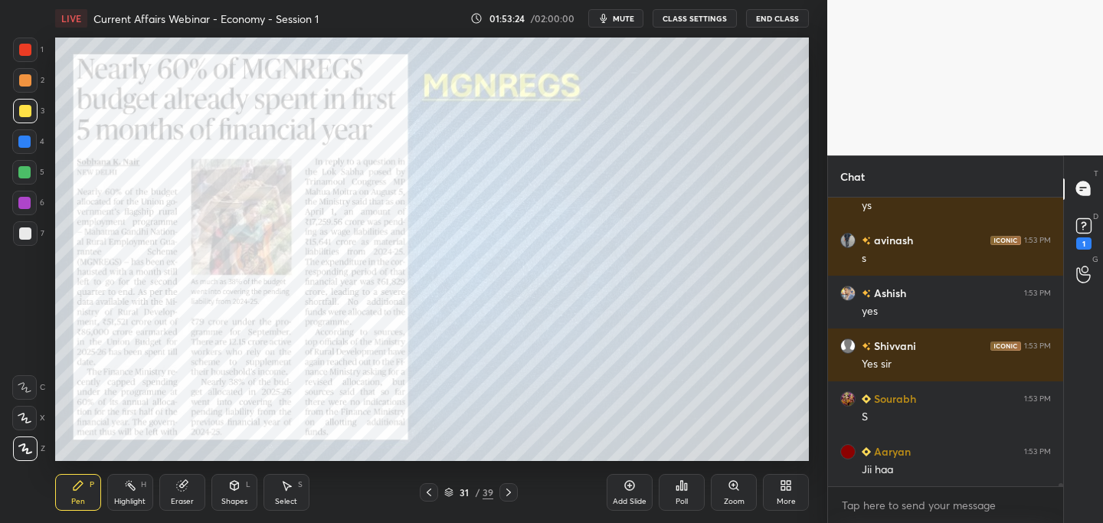
scroll to position [29139, 0]
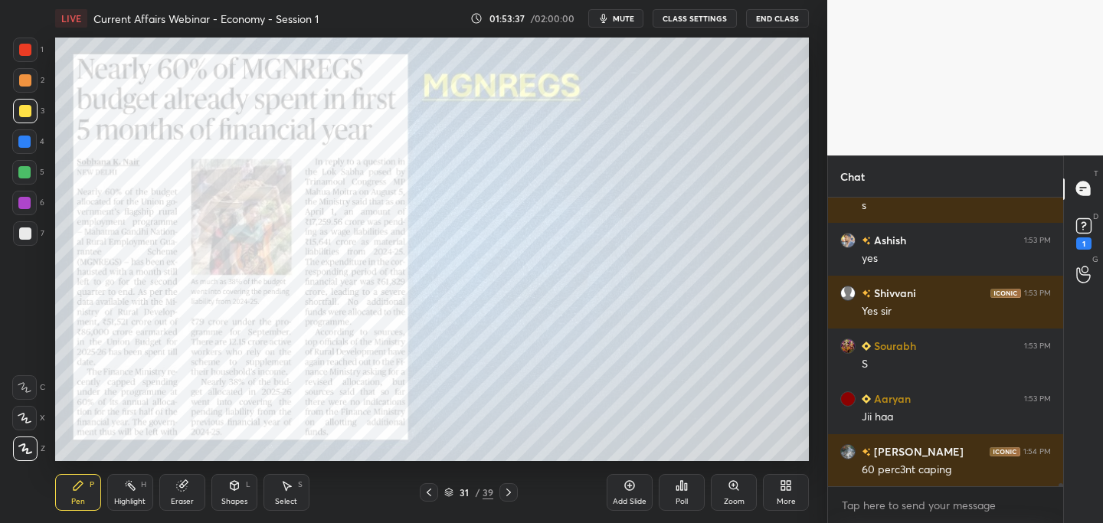
click at [27, 51] on div at bounding box center [25, 50] width 12 height 12
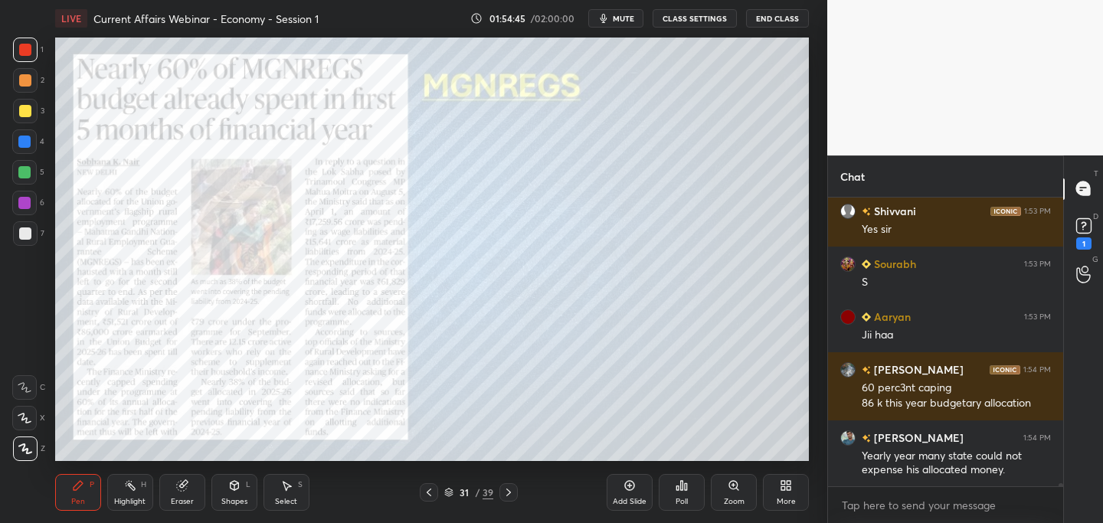
scroll to position [29274, 0]
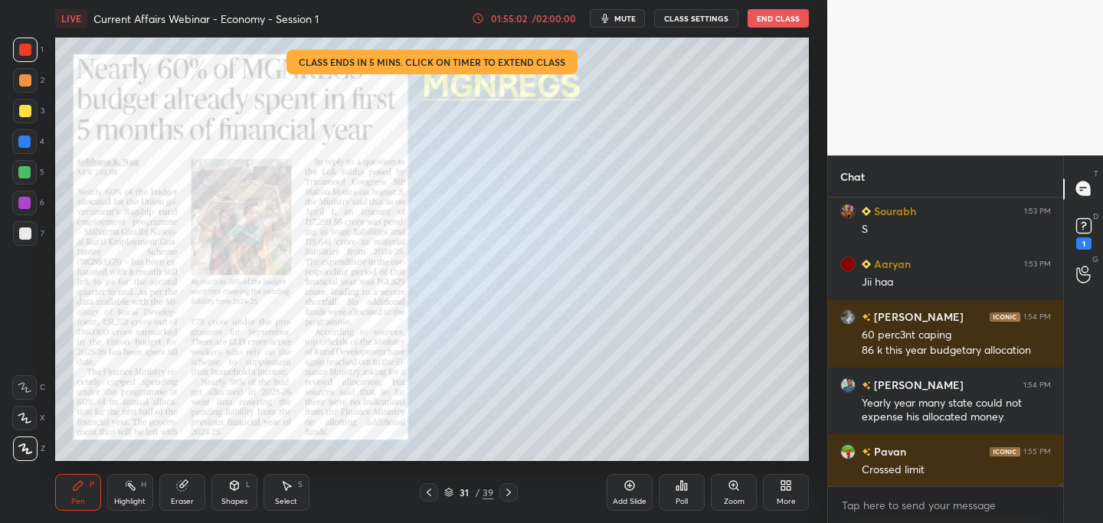
click at [558, 18] on div "/ 02:00:00" at bounding box center [553, 18] width 47 height 9
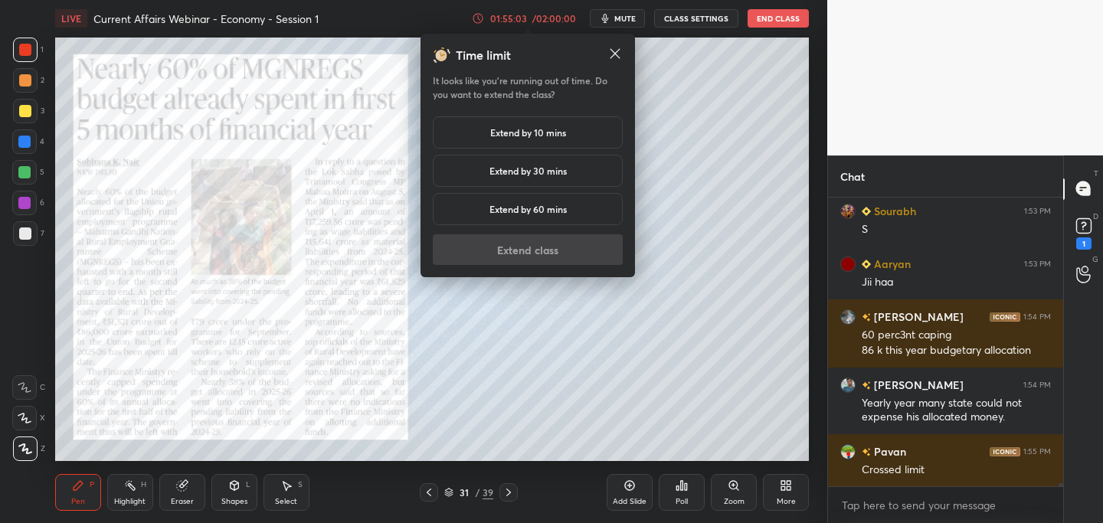
click at [555, 133] on h5 "Extend by 10 mins" at bounding box center [528, 133] width 76 height 14
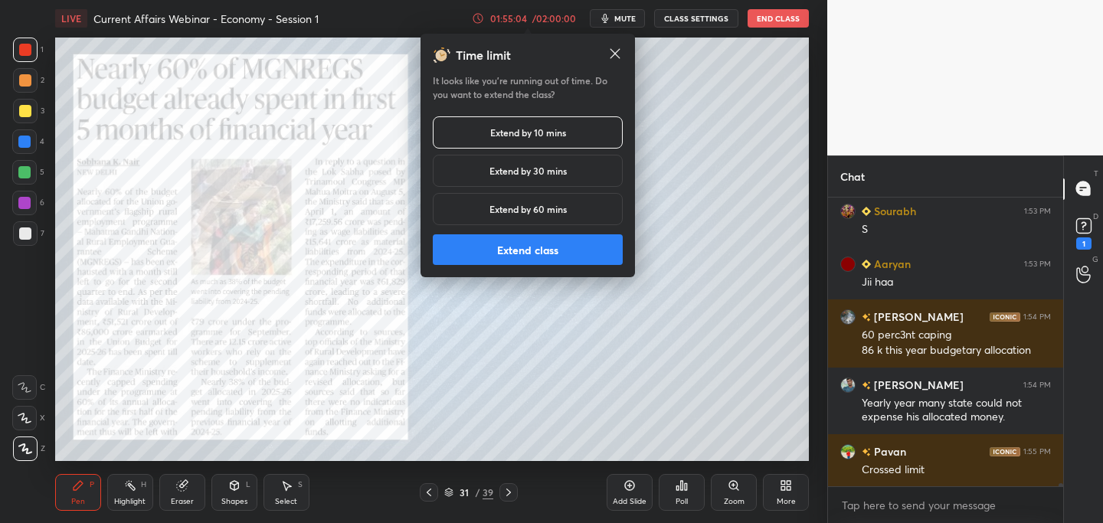
click at [519, 250] on button "Extend class" at bounding box center [528, 249] width 190 height 31
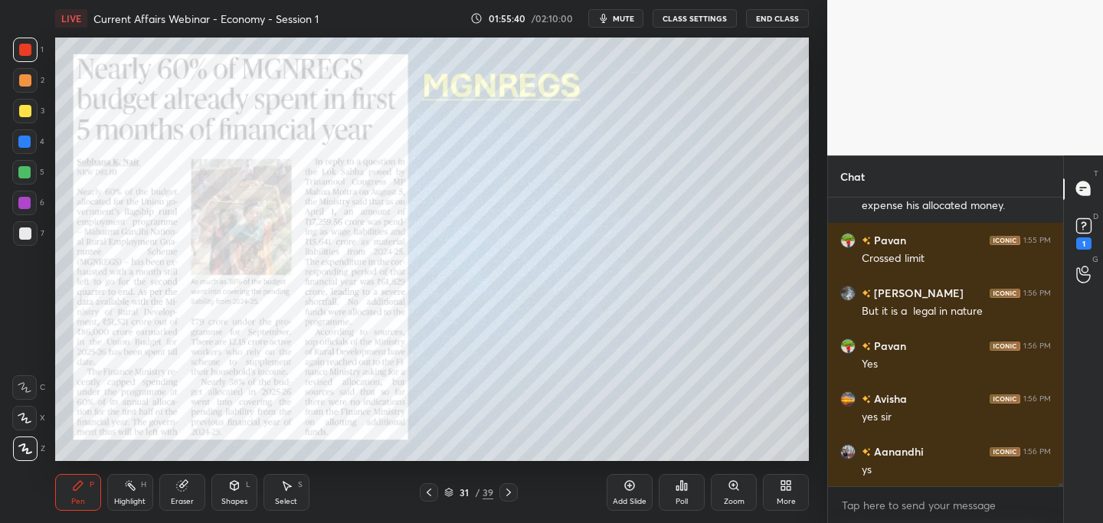
scroll to position [29538, 0]
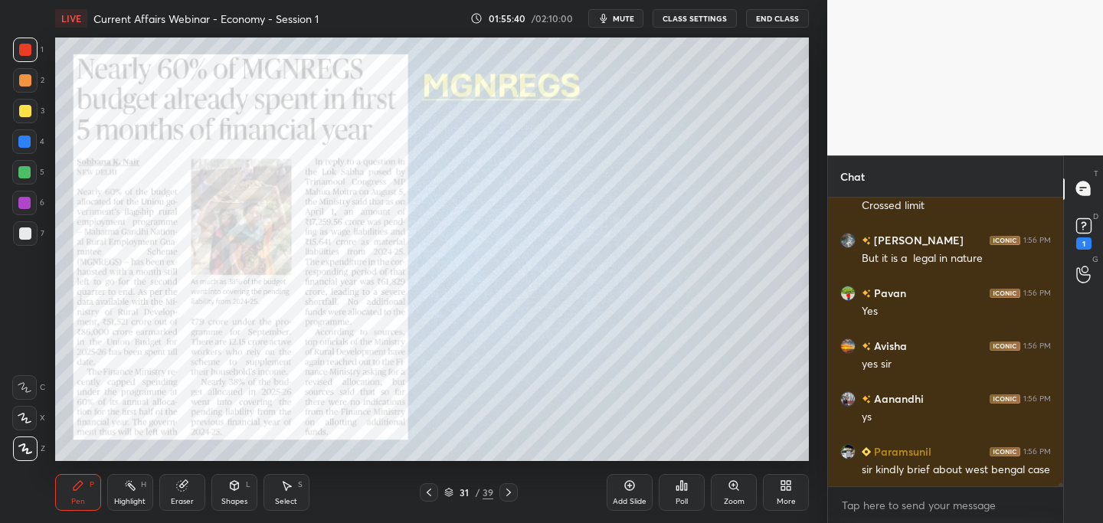
drag, startPoint x: 504, startPoint y: 492, endPoint x: 490, endPoint y: 500, distance: 16.2
click at [504, 492] on icon at bounding box center [508, 492] width 12 height 12
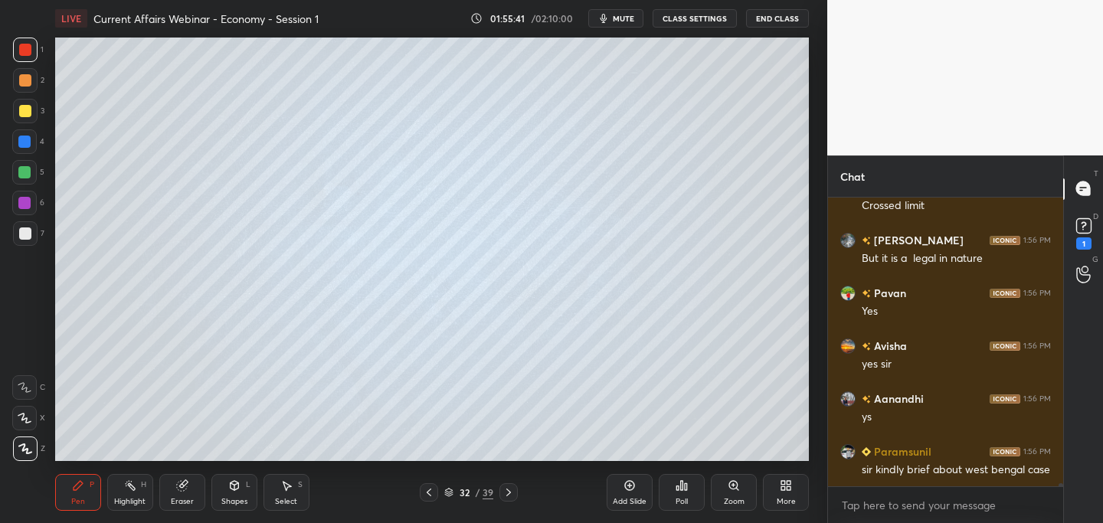
scroll to position [29591, 0]
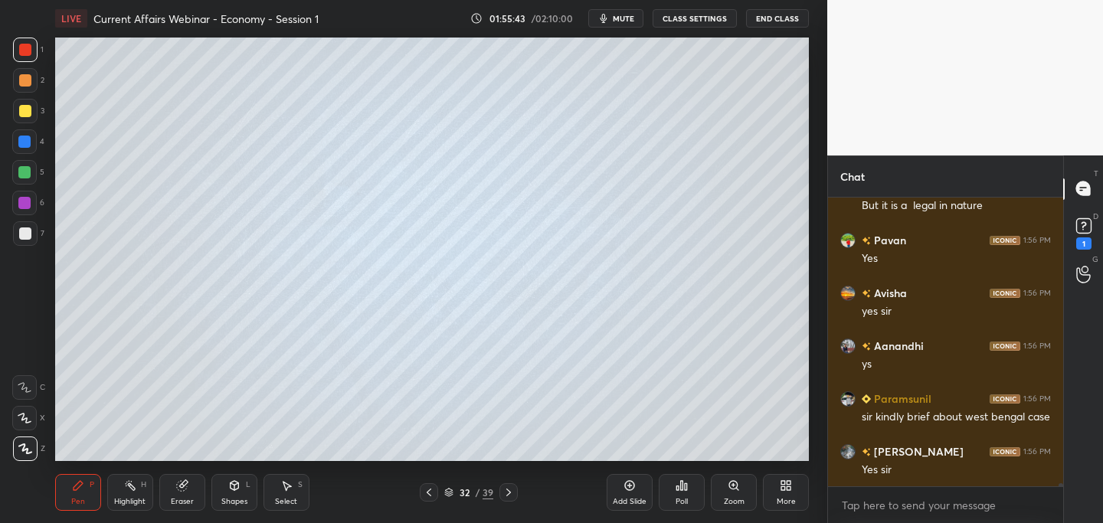
click at [512, 493] on icon at bounding box center [508, 492] width 12 height 12
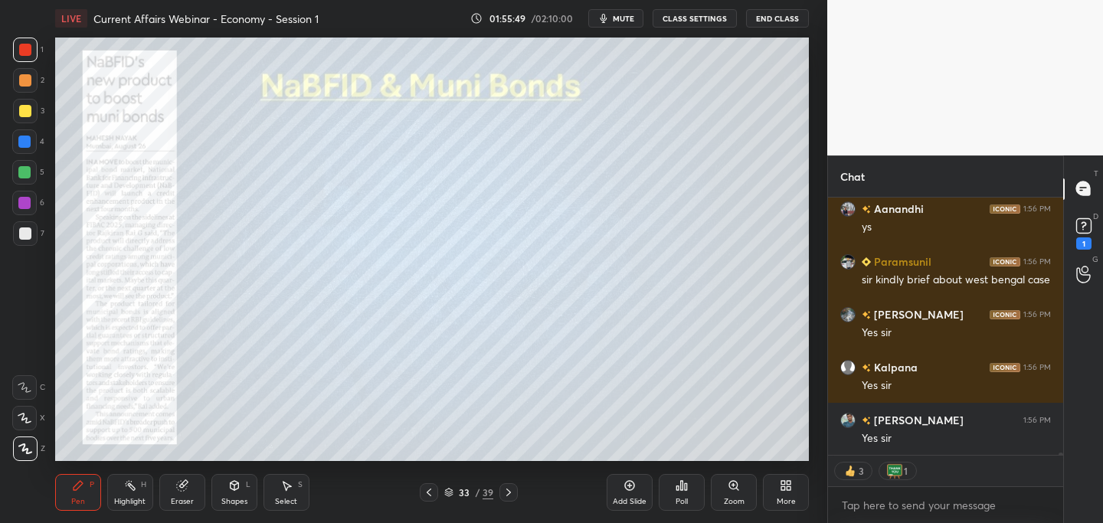
scroll to position [29781, 0]
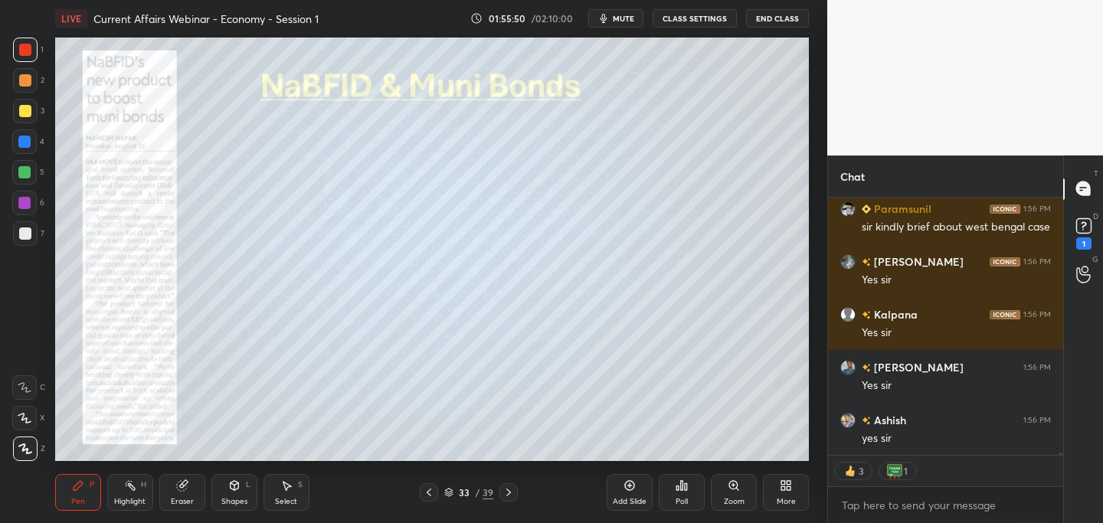
click at [506, 486] on div at bounding box center [508, 492] width 18 height 18
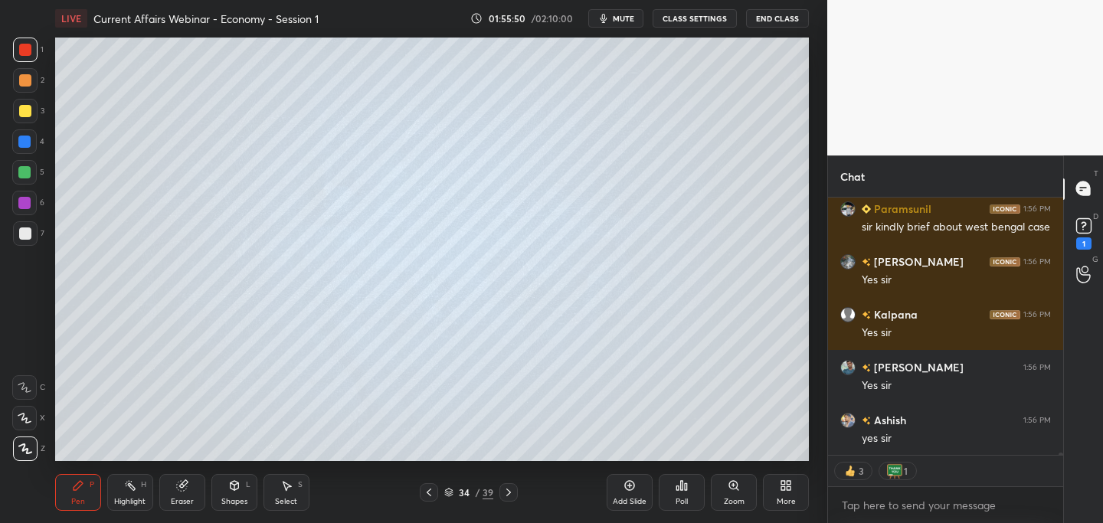
scroll to position [29834, 0]
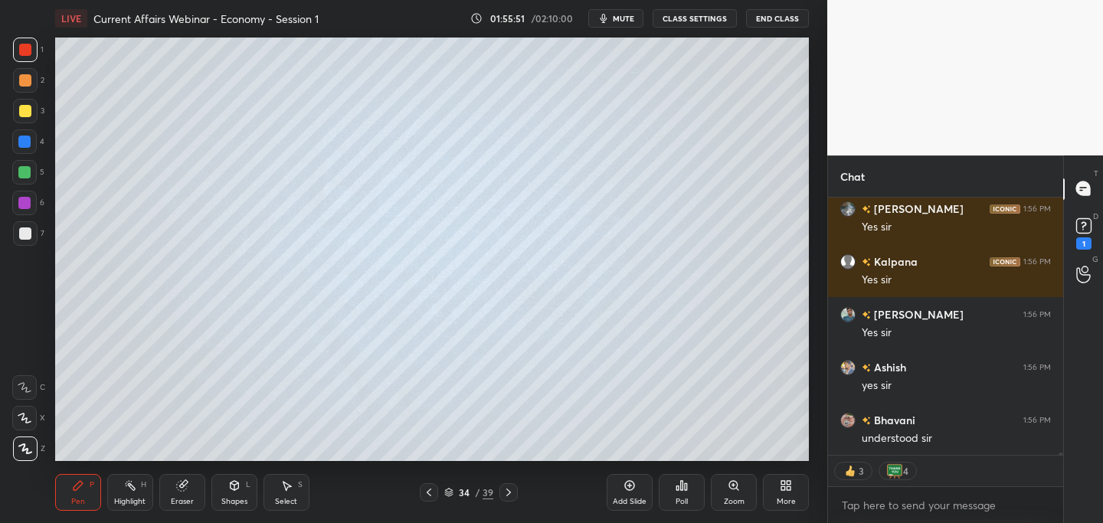
drag, startPoint x: 512, startPoint y: 493, endPoint x: 501, endPoint y: 499, distance: 12.4
click at [510, 490] on icon at bounding box center [508, 492] width 12 height 12
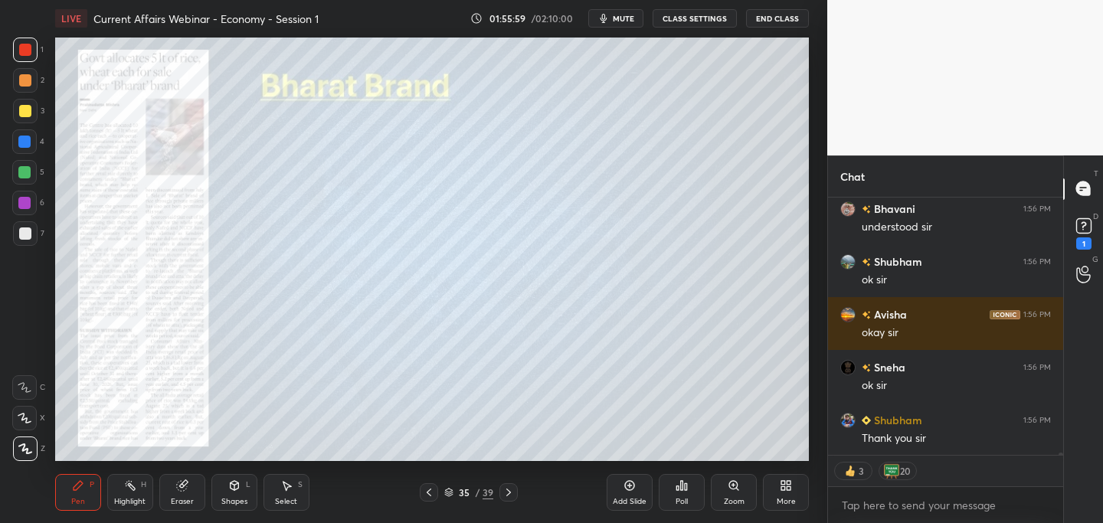
scroll to position [30098, 0]
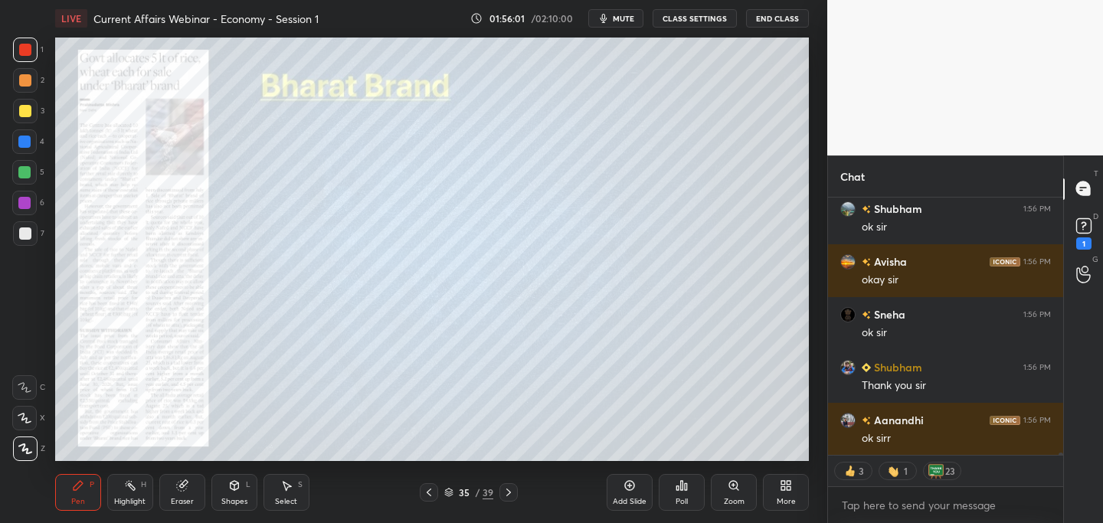
click at [509, 496] on icon at bounding box center [508, 492] width 12 height 12
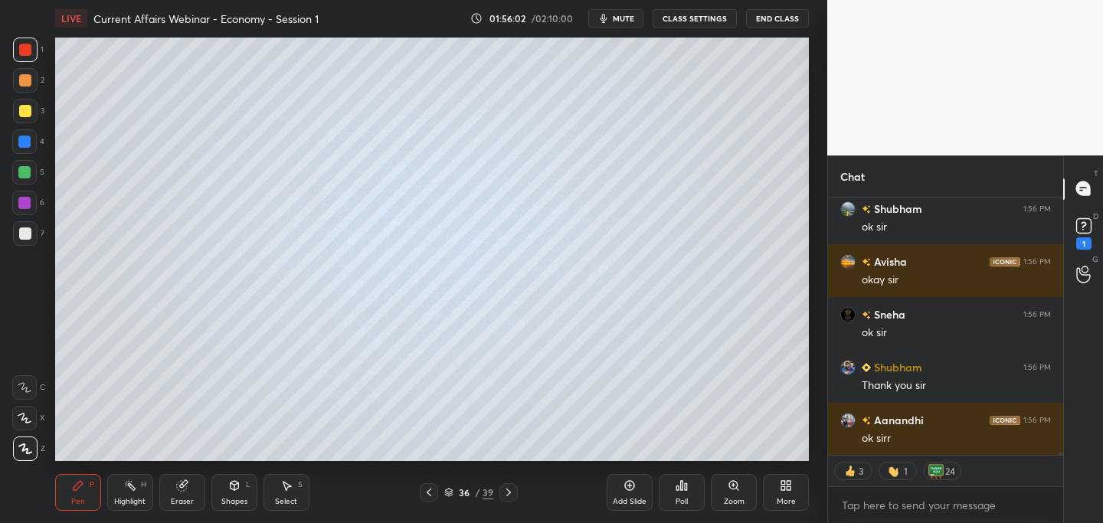
click at [509, 493] on icon at bounding box center [508, 492] width 12 height 12
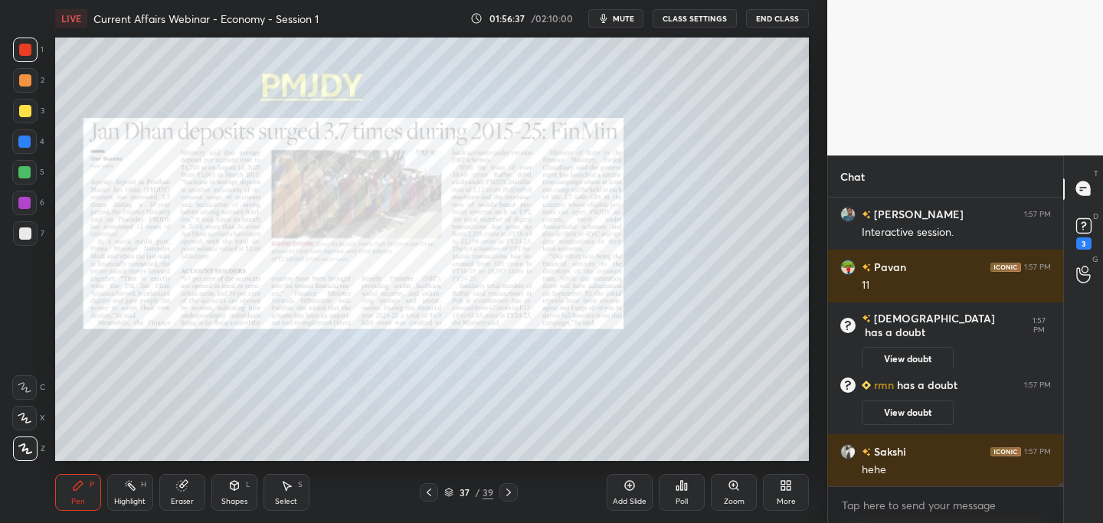
scroll to position [30068, 0]
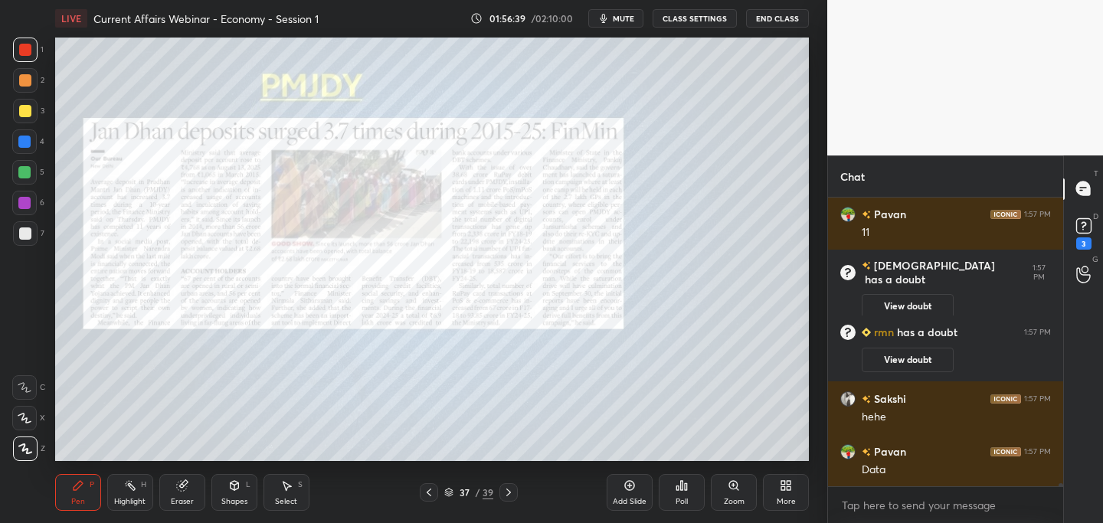
click at [510, 492] on icon at bounding box center [508, 492] width 12 height 12
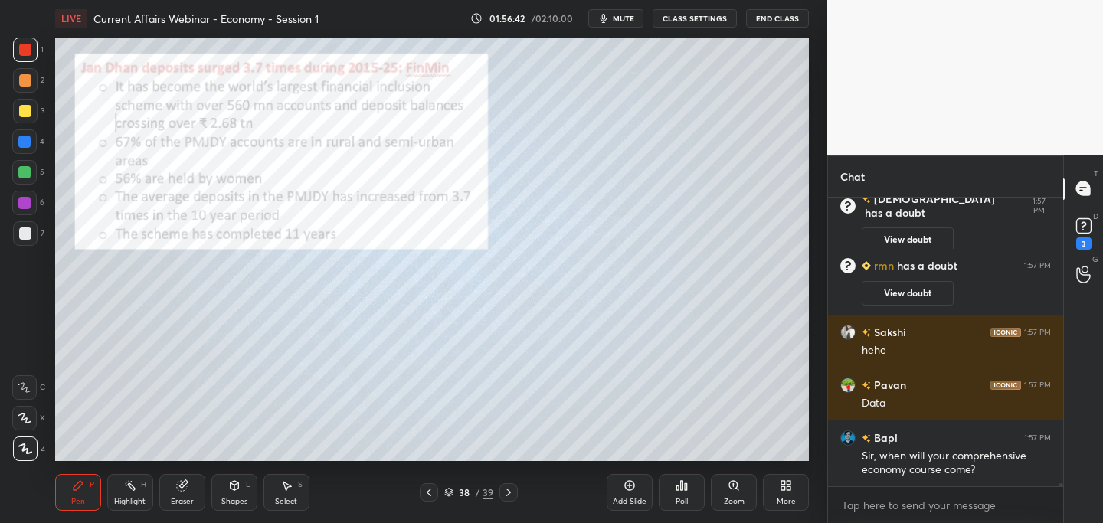
scroll to position [30188, 0]
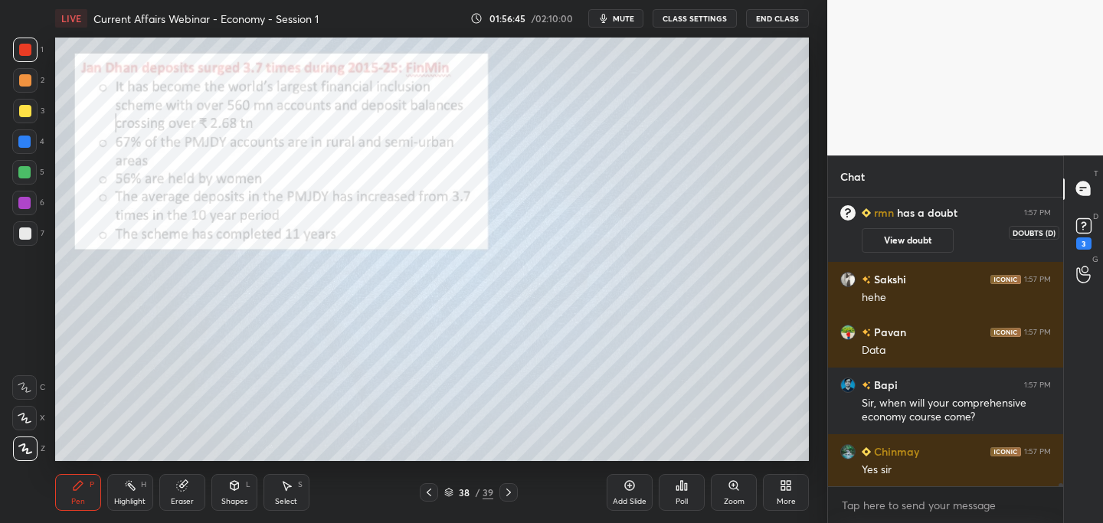
click at [1084, 224] on rect at bounding box center [1083, 225] width 15 height 15
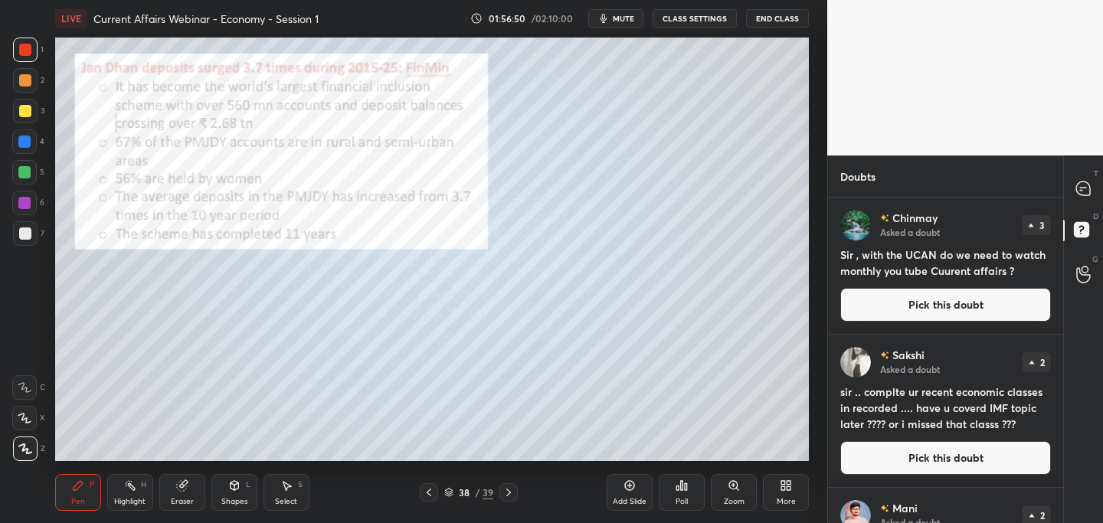
click at [507, 489] on icon at bounding box center [508, 492] width 12 height 12
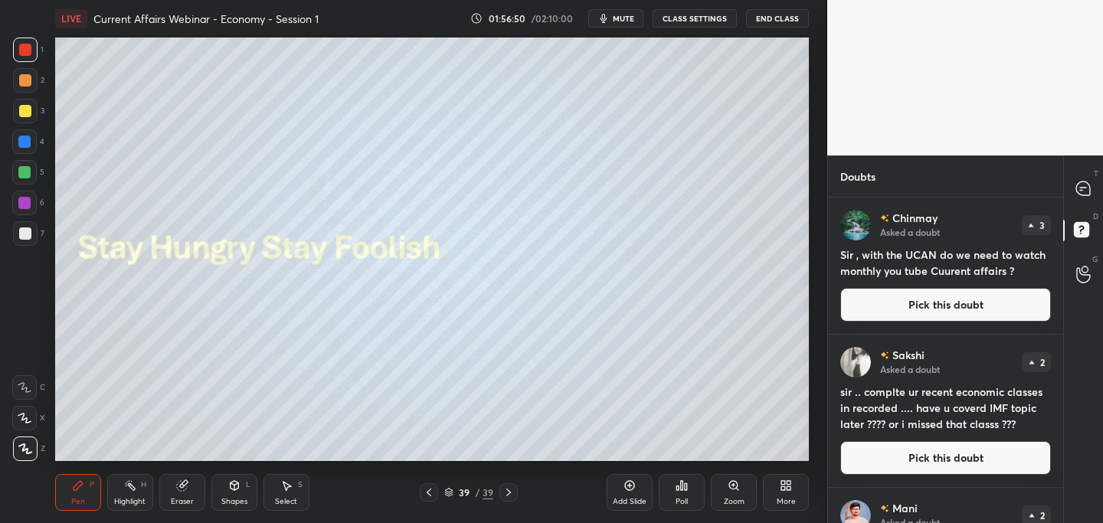
drag, startPoint x: 876, startPoint y: 306, endPoint x: 850, endPoint y: 316, distance: 28.2
click at [876, 306] on button "Pick this doubt" at bounding box center [945, 305] width 211 height 34
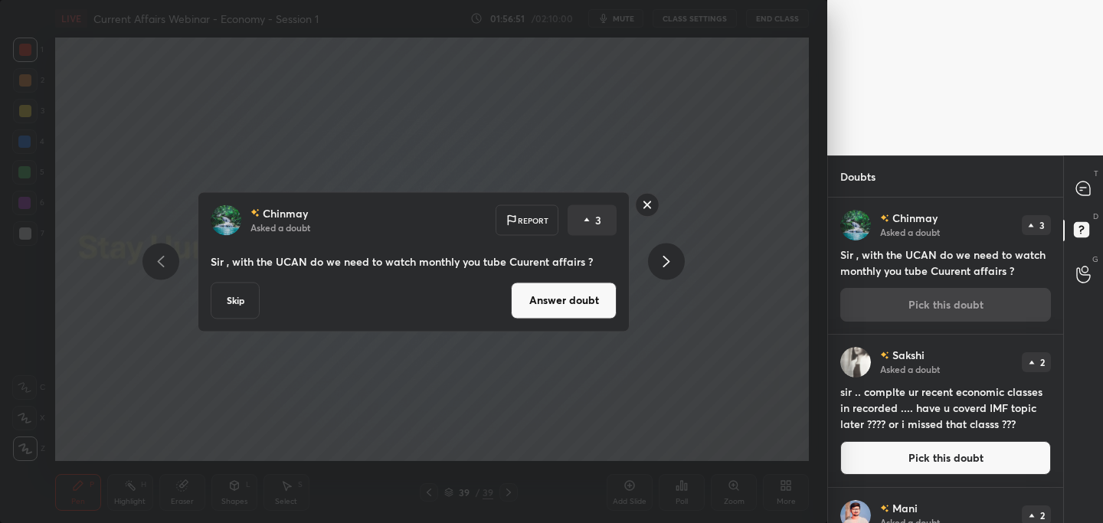
drag, startPoint x: 571, startPoint y: 303, endPoint x: 561, endPoint y: 312, distance: 13.6
click at [573, 306] on button "Answer doubt" at bounding box center [564, 300] width 106 height 37
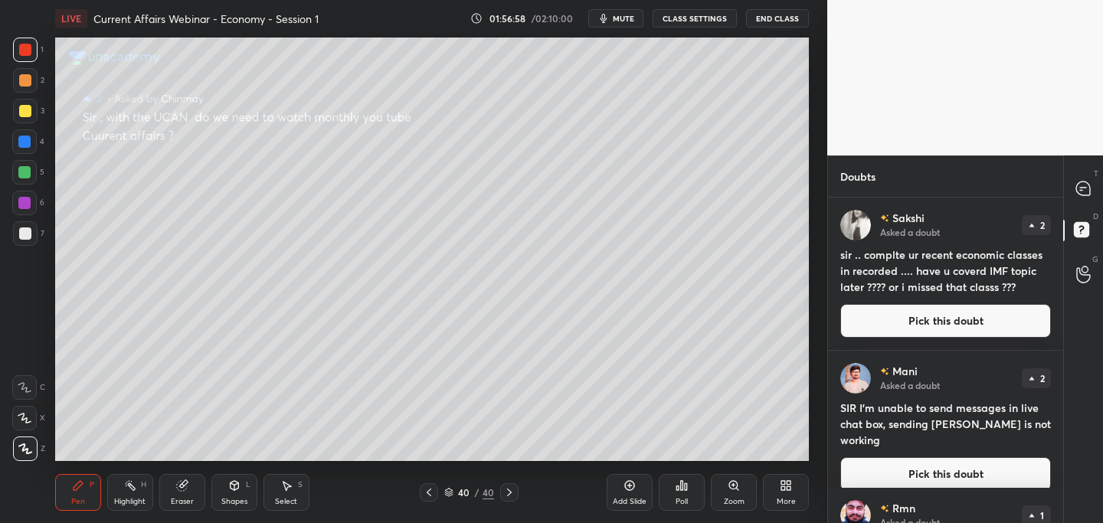
click at [912, 326] on button "Pick this doubt" at bounding box center [945, 321] width 211 height 34
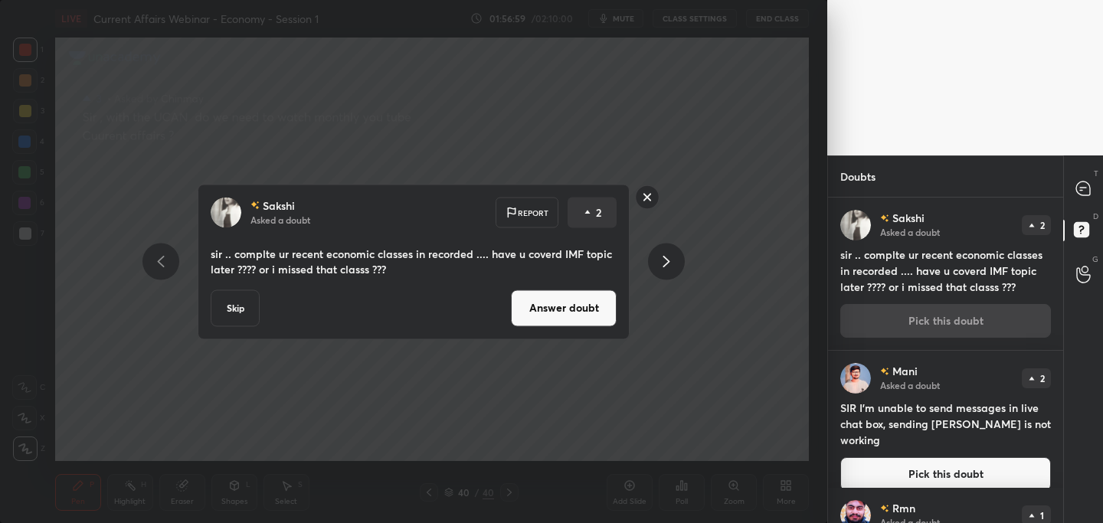
click at [556, 303] on button "Answer doubt" at bounding box center [564, 308] width 106 height 37
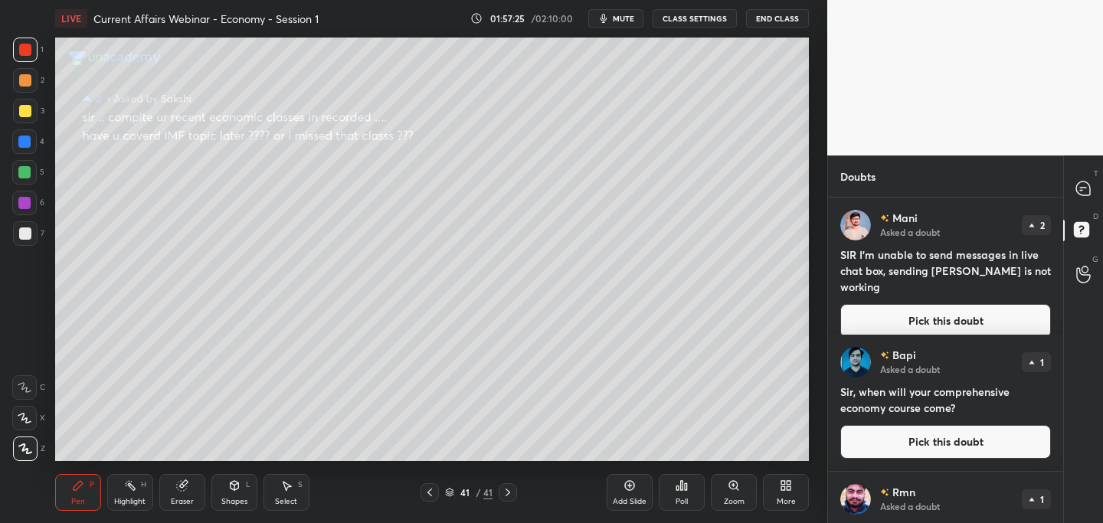
drag, startPoint x: 893, startPoint y: 306, endPoint x: 831, endPoint y: 326, distance: 65.2
click at [893, 305] on button "Pick this doubt" at bounding box center [945, 321] width 211 height 34
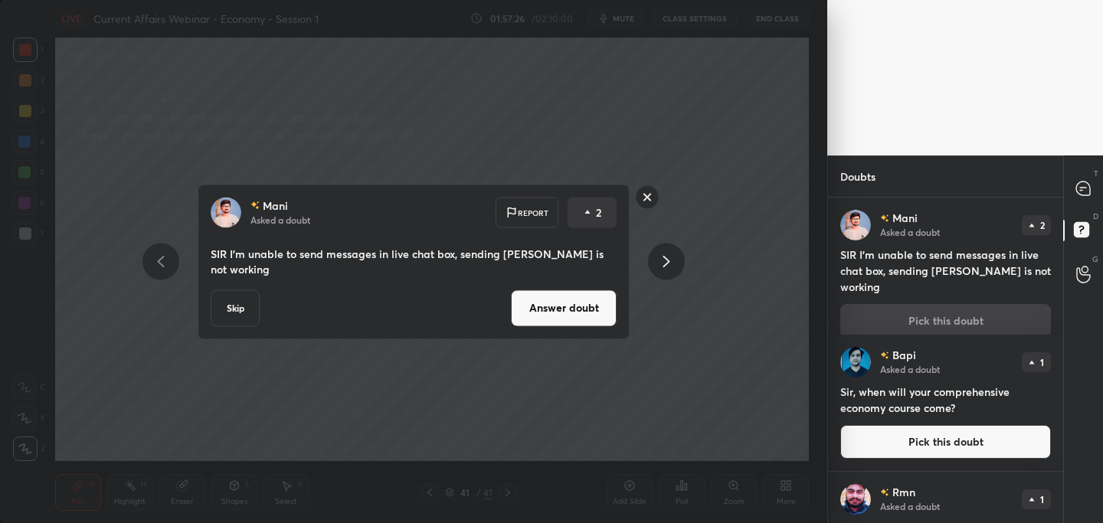
click at [588, 299] on button "Answer doubt" at bounding box center [564, 308] width 106 height 37
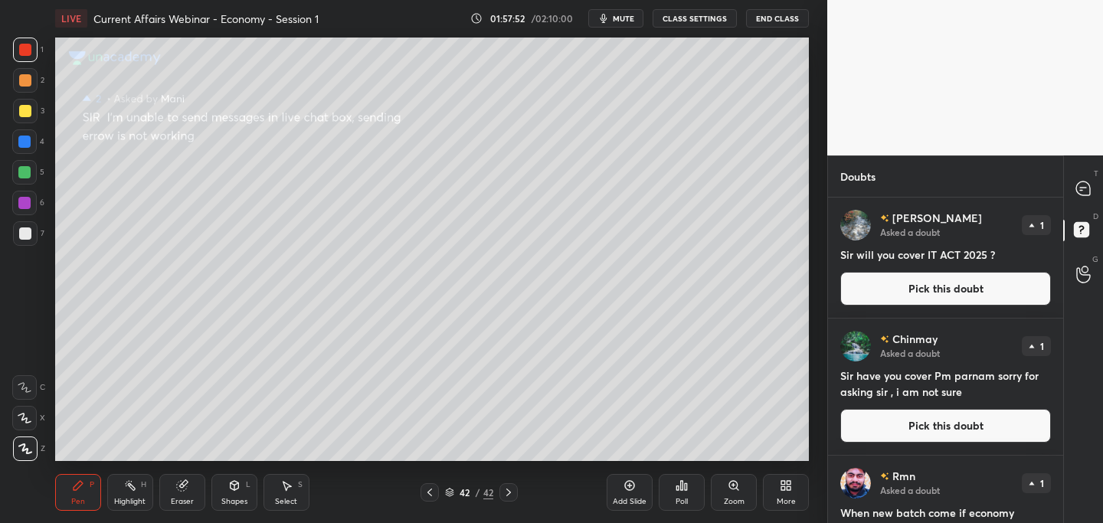
drag, startPoint x: 893, startPoint y: 290, endPoint x: 831, endPoint y: 301, distance: 63.0
click at [893, 290] on button "Pick this doubt" at bounding box center [945, 289] width 211 height 34
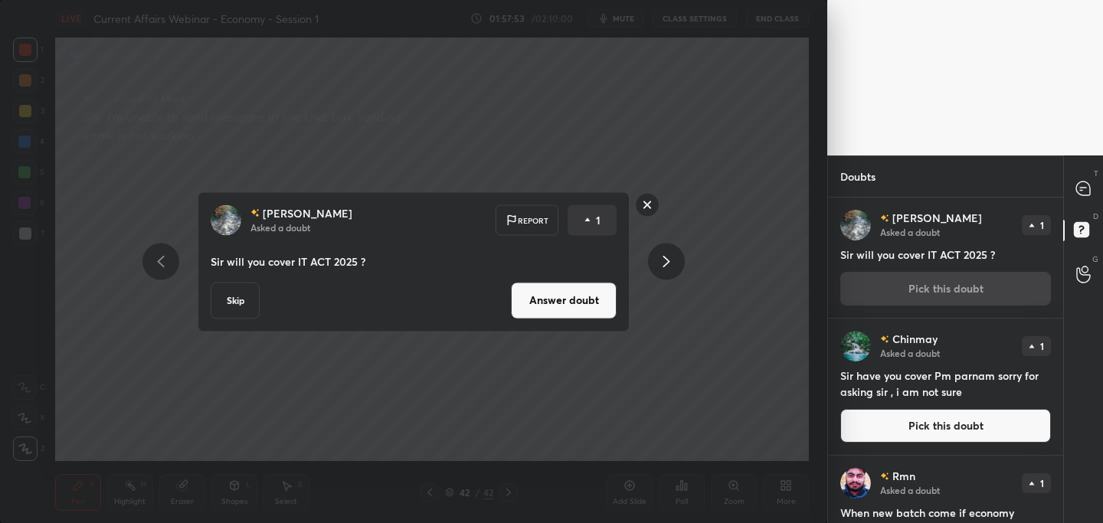
click at [548, 312] on button "Answer doubt" at bounding box center [564, 300] width 106 height 37
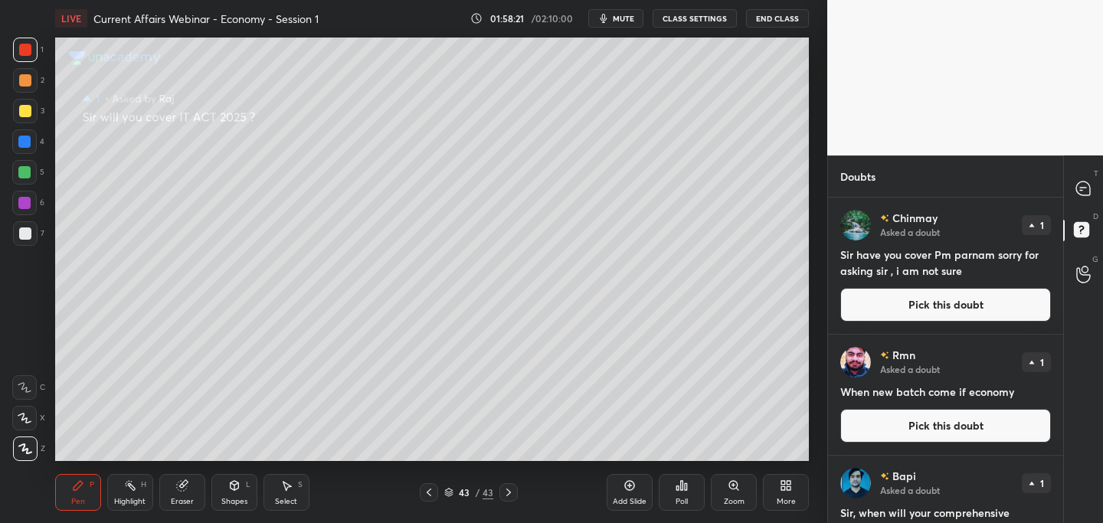
drag, startPoint x: 926, startPoint y: 301, endPoint x: 885, endPoint y: 305, distance: 40.8
click at [926, 301] on button "Pick this doubt" at bounding box center [945, 305] width 211 height 34
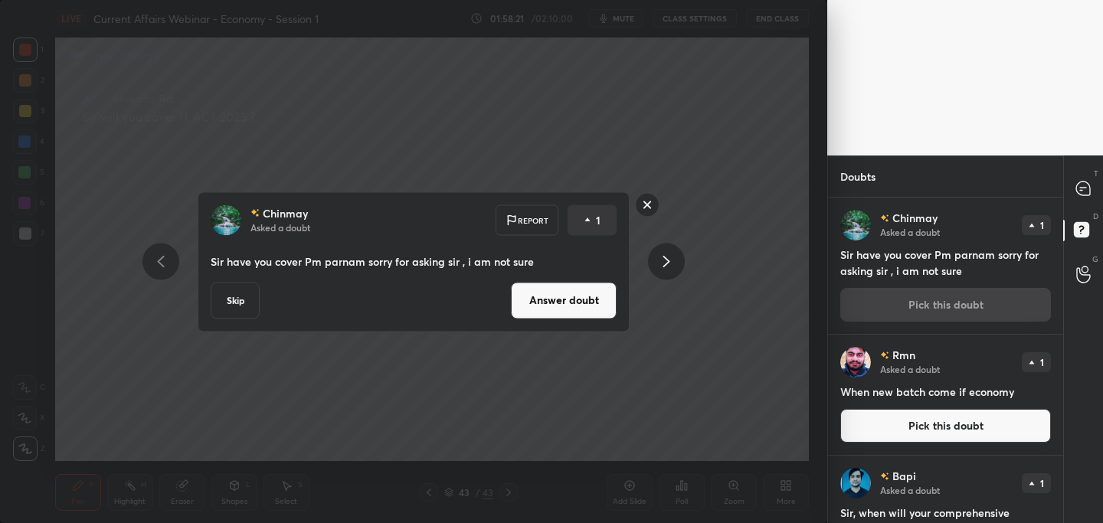
click at [580, 299] on button "Answer doubt" at bounding box center [564, 300] width 106 height 37
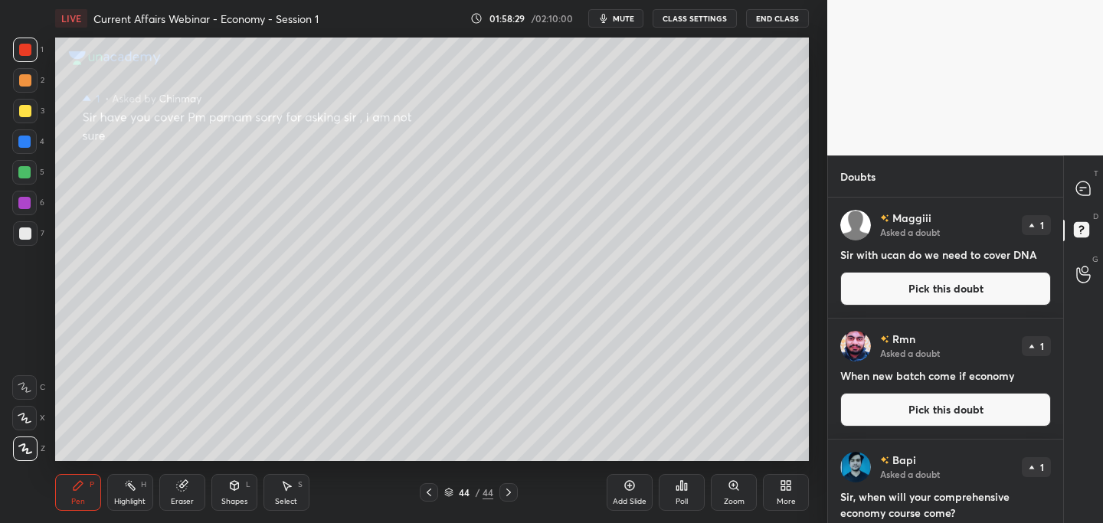
click at [896, 293] on button "Pick this doubt" at bounding box center [945, 289] width 211 height 34
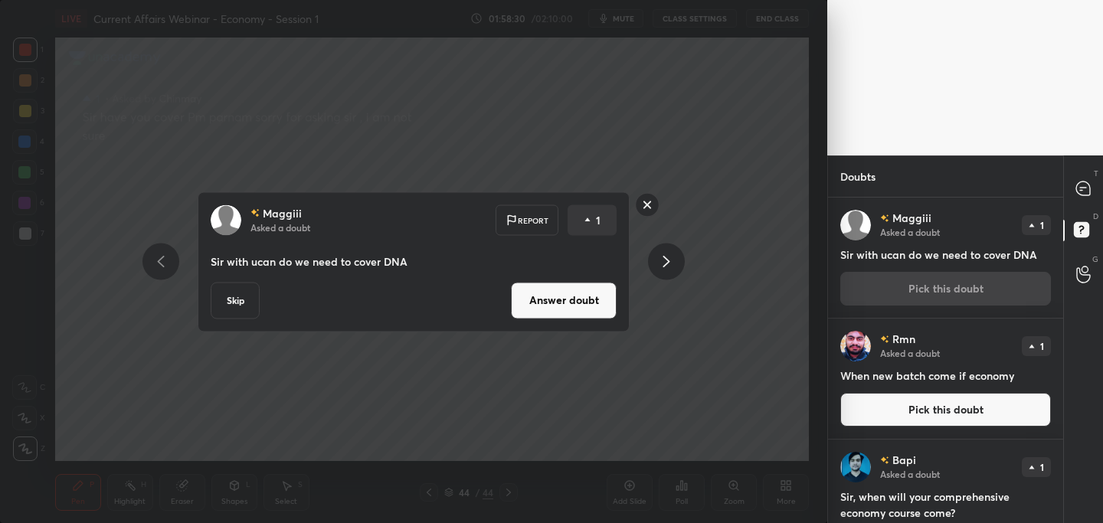
click at [576, 299] on button "Answer doubt" at bounding box center [564, 300] width 106 height 37
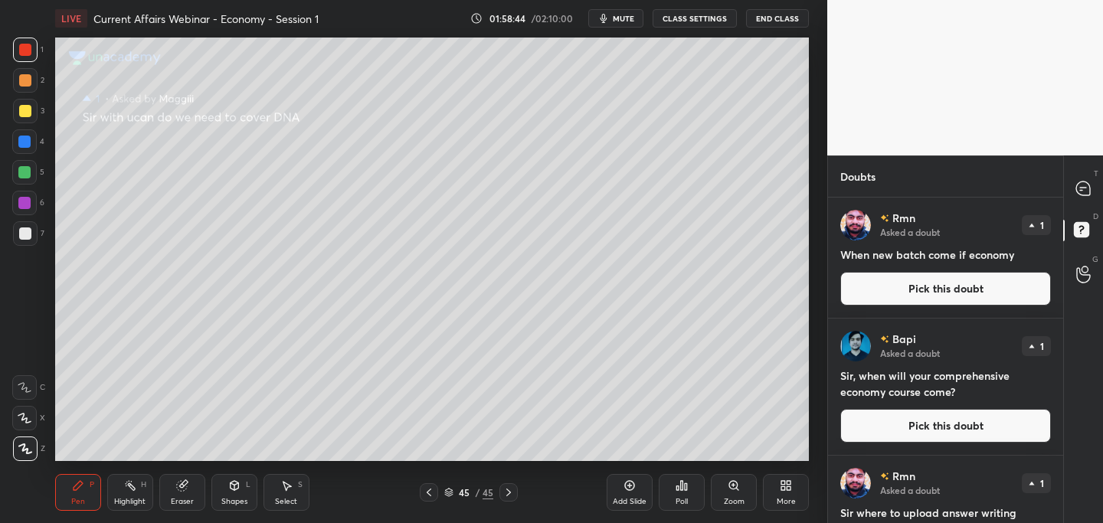
drag, startPoint x: 945, startPoint y: 290, endPoint x: 929, endPoint y: 290, distance: 16.1
click at [945, 290] on button "Pick this doubt" at bounding box center [945, 289] width 211 height 34
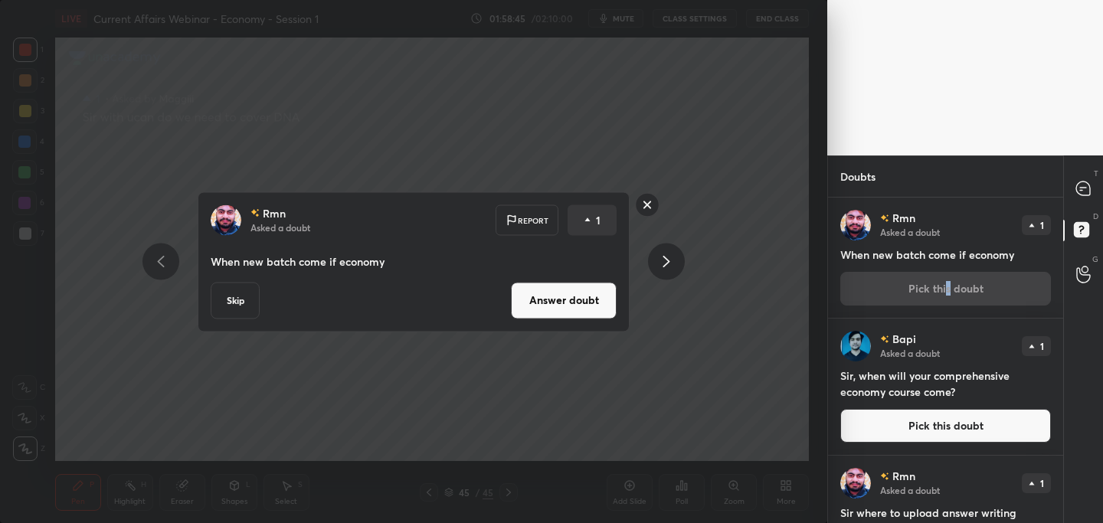
click at [565, 300] on button "Answer doubt" at bounding box center [564, 300] width 106 height 37
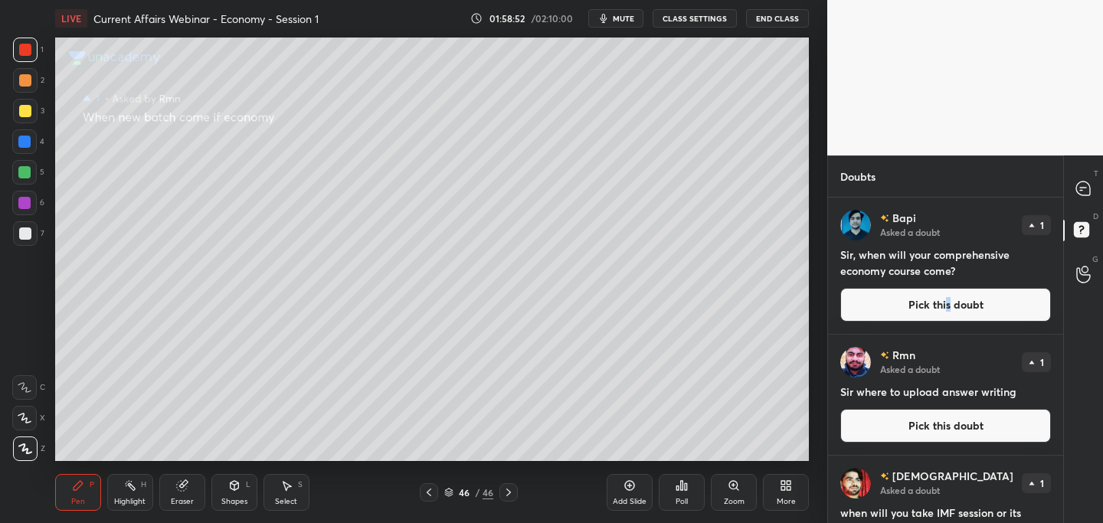
drag, startPoint x: 904, startPoint y: 306, endPoint x: 867, endPoint y: 313, distance: 37.4
click at [903, 305] on button "Pick this doubt" at bounding box center [945, 305] width 211 height 34
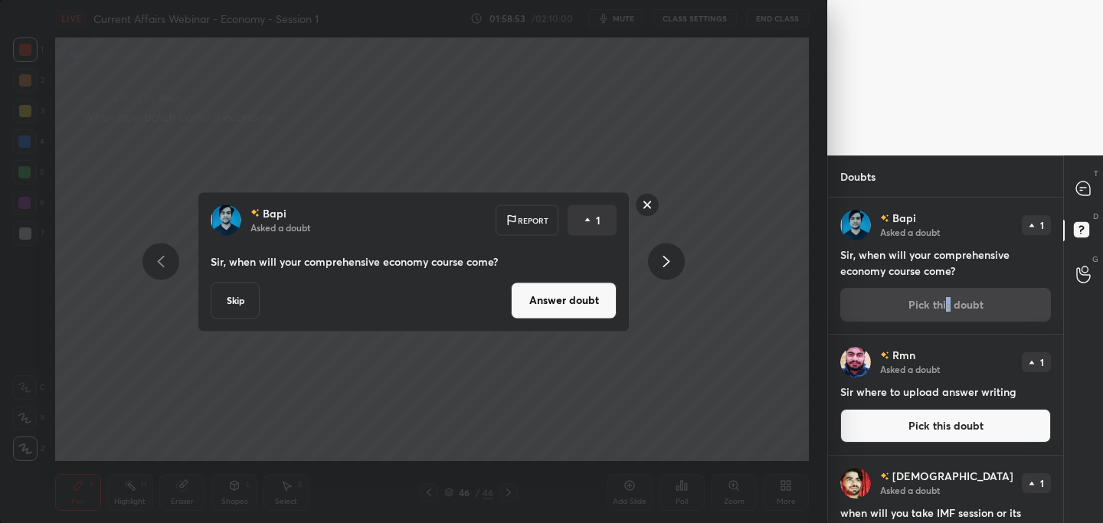
click at [583, 296] on button "Answer doubt" at bounding box center [564, 300] width 106 height 37
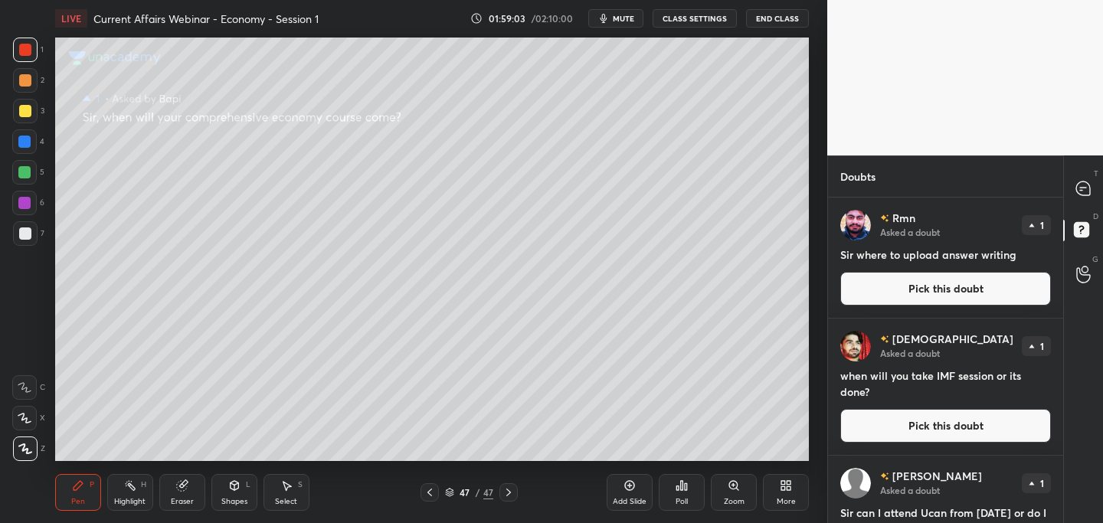
click at [956, 292] on button "Pick this doubt" at bounding box center [945, 289] width 211 height 34
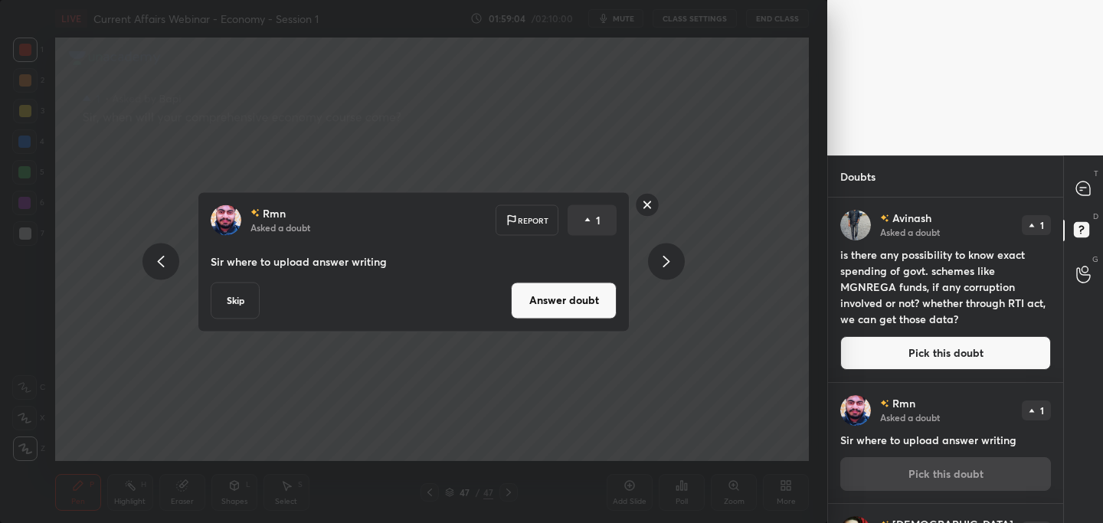
click at [560, 298] on button "Answer doubt" at bounding box center [564, 300] width 106 height 37
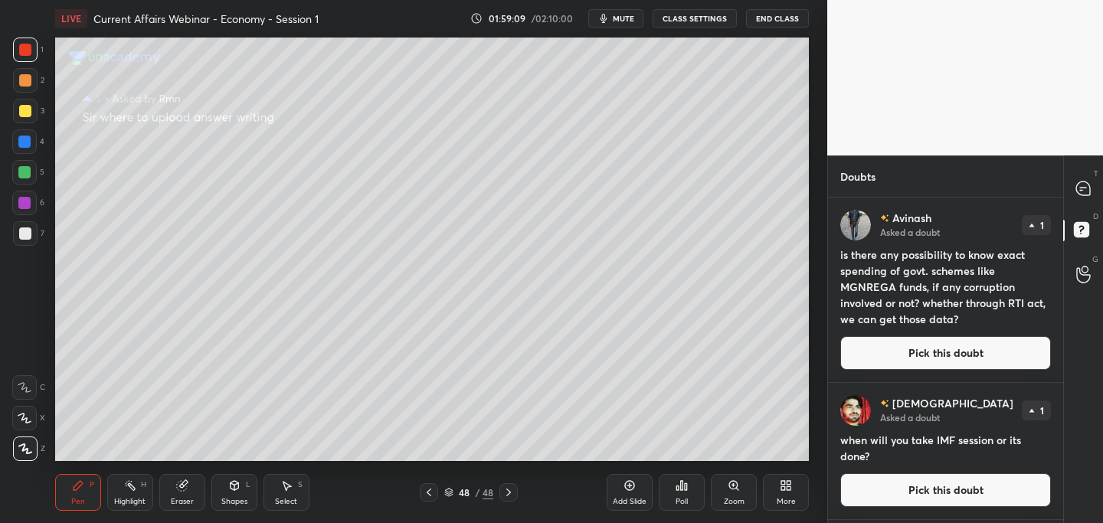
click at [901, 358] on button "Pick this doubt" at bounding box center [945, 353] width 211 height 34
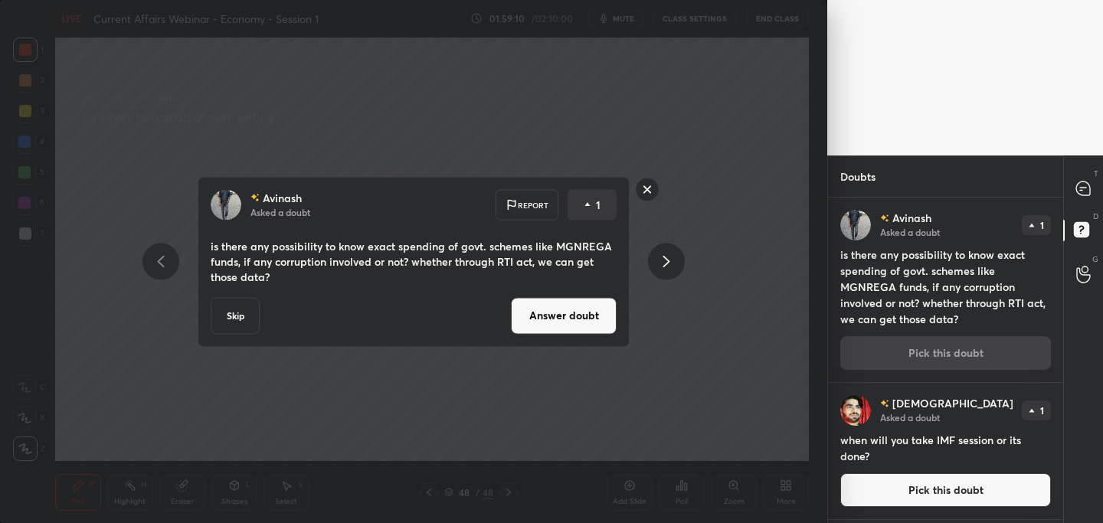
click at [580, 318] on button "Answer doubt" at bounding box center [564, 315] width 106 height 37
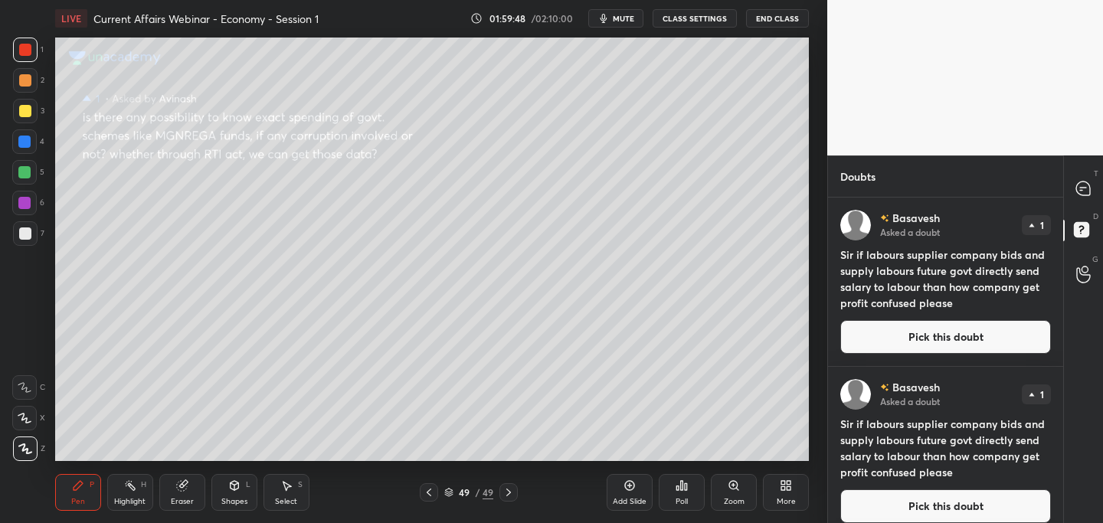
drag, startPoint x: 939, startPoint y: 334, endPoint x: 927, endPoint y: 333, distance: 12.3
click at [938, 334] on button "Pick this doubt" at bounding box center [945, 337] width 211 height 34
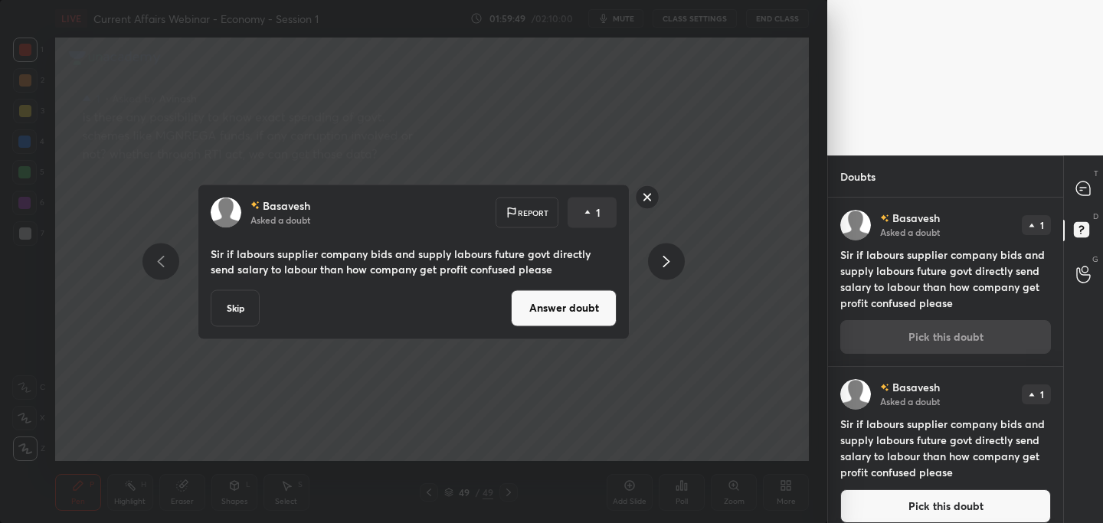
click at [571, 313] on button "Answer doubt" at bounding box center [564, 308] width 106 height 37
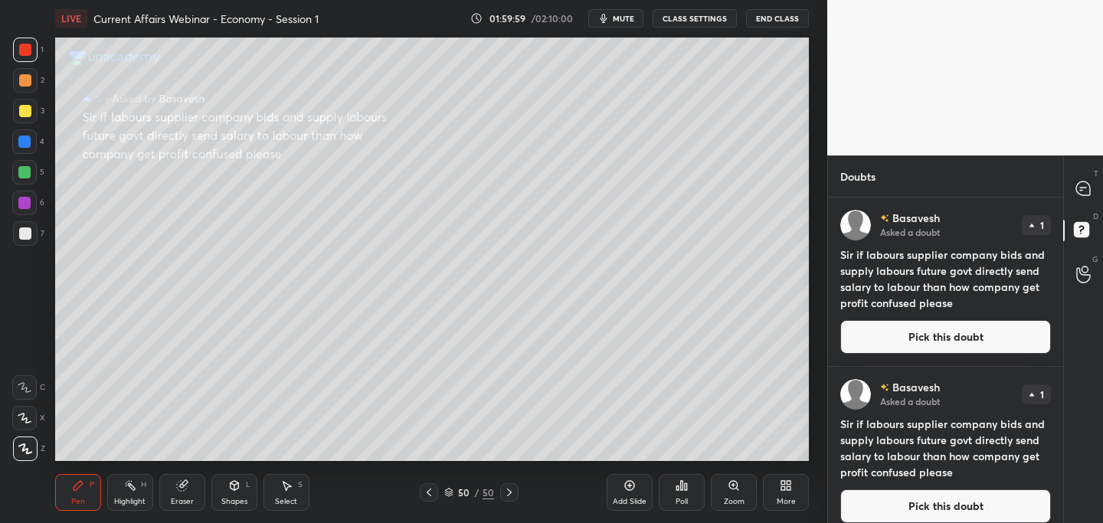
drag, startPoint x: 908, startPoint y: 340, endPoint x: 896, endPoint y: 343, distance: 11.9
click at [908, 340] on button "Pick this doubt" at bounding box center [945, 337] width 211 height 34
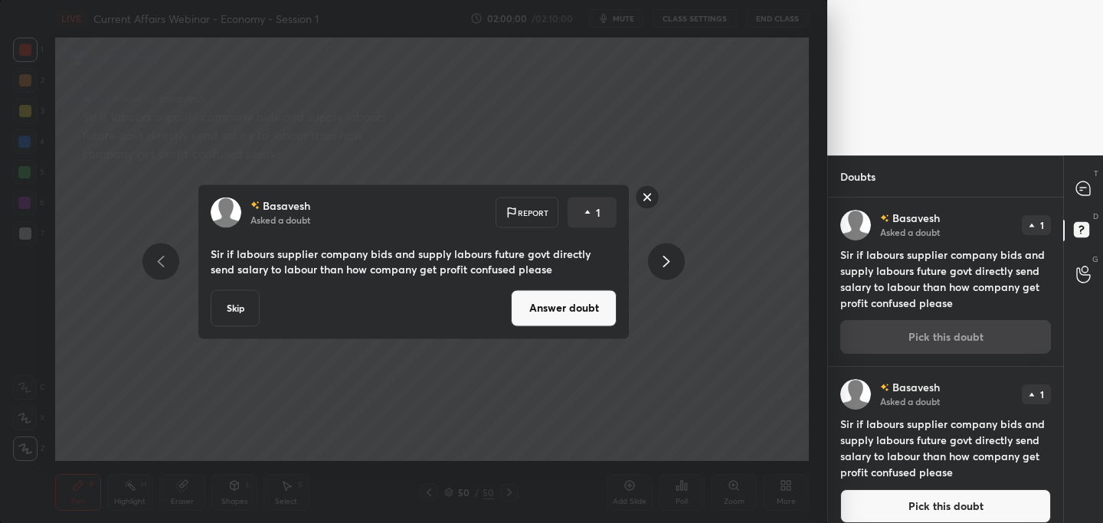
click at [548, 313] on button "Answer doubt" at bounding box center [564, 308] width 106 height 37
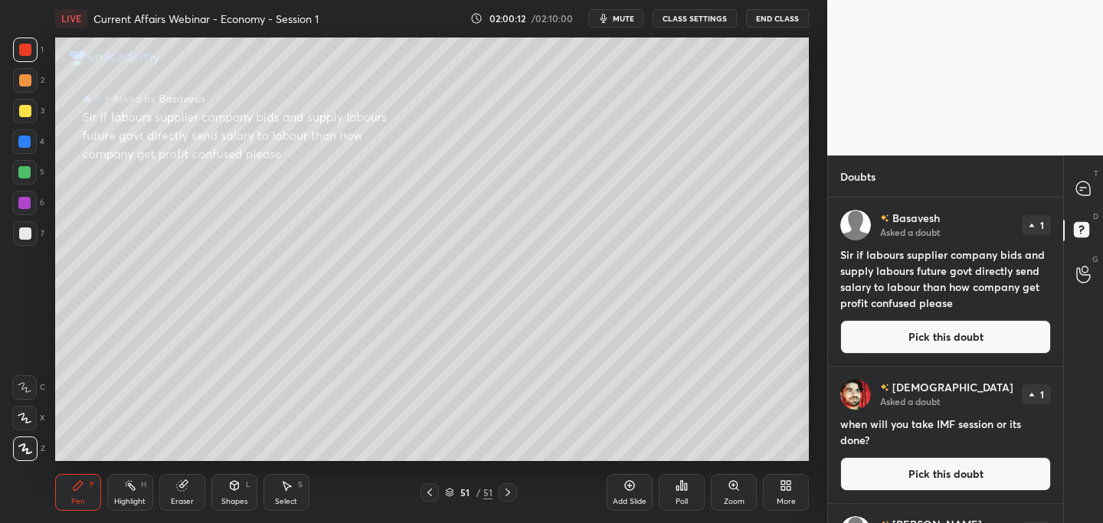
click at [928, 342] on button "Pick this doubt" at bounding box center [945, 337] width 211 height 34
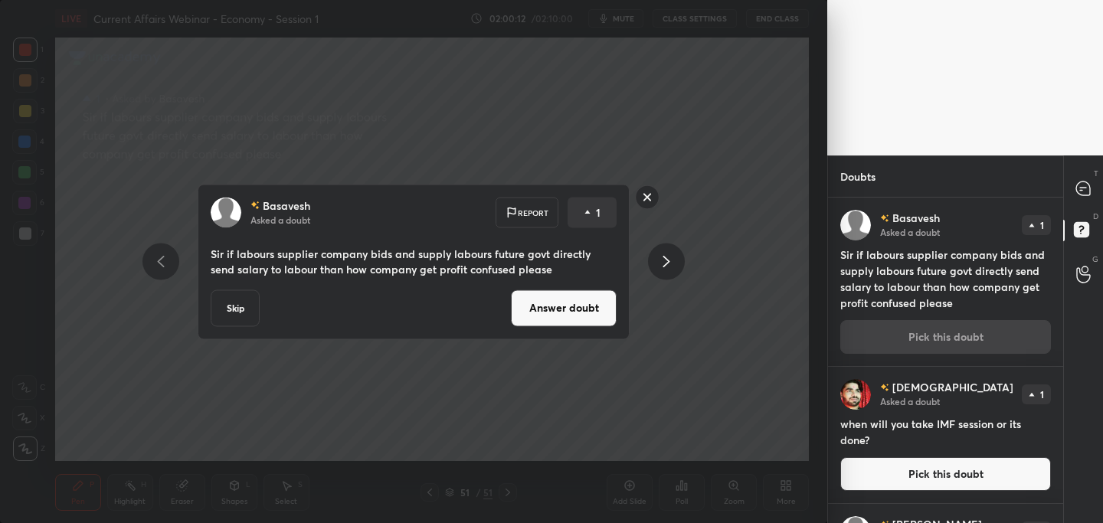
click at [568, 306] on button "Answer doubt" at bounding box center [564, 308] width 106 height 37
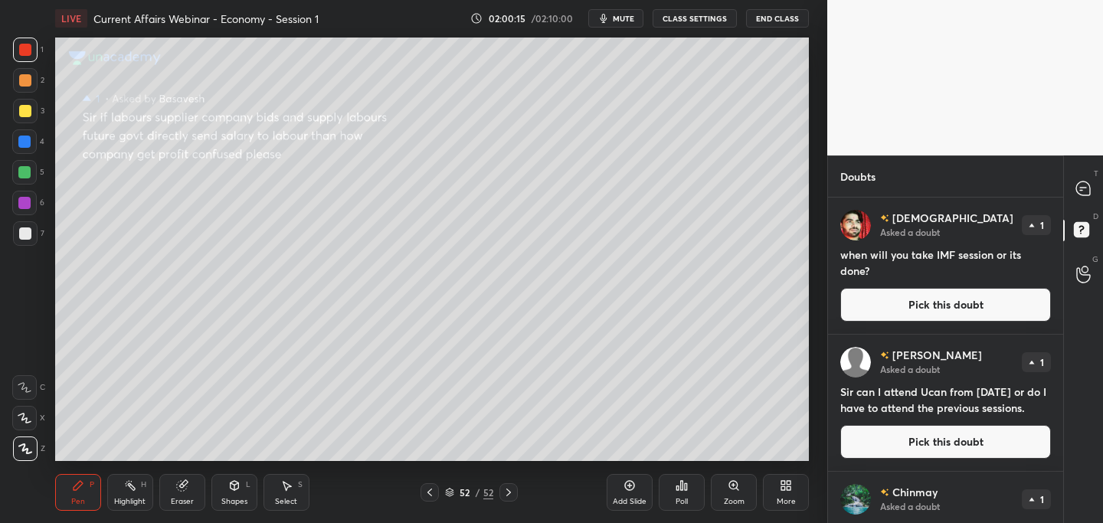
drag, startPoint x: 906, startPoint y: 309, endPoint x: 887, endPoint y: 314, distance: 19.7
click at [908, 306] on button "Pick this doubt" at bounding box center [945, 305] width 211 height 34
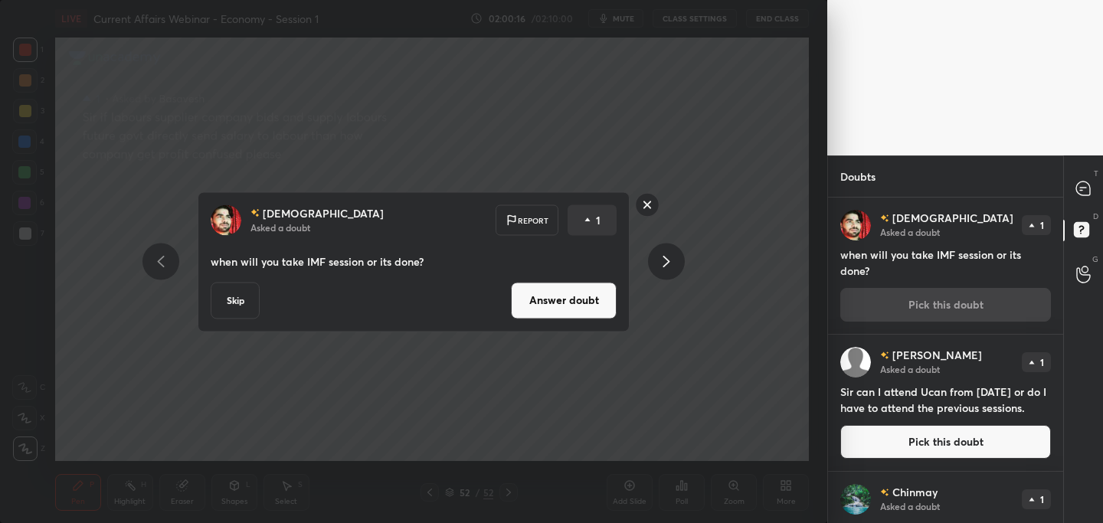
drag, startPoint x: 568, startPoint y: 300, endPoint x: 557, endPoint y: 295, distance: 12.7
click at [569, 302] on button "Answer doubt" at bounding box center [564, 300] width 106 height 37
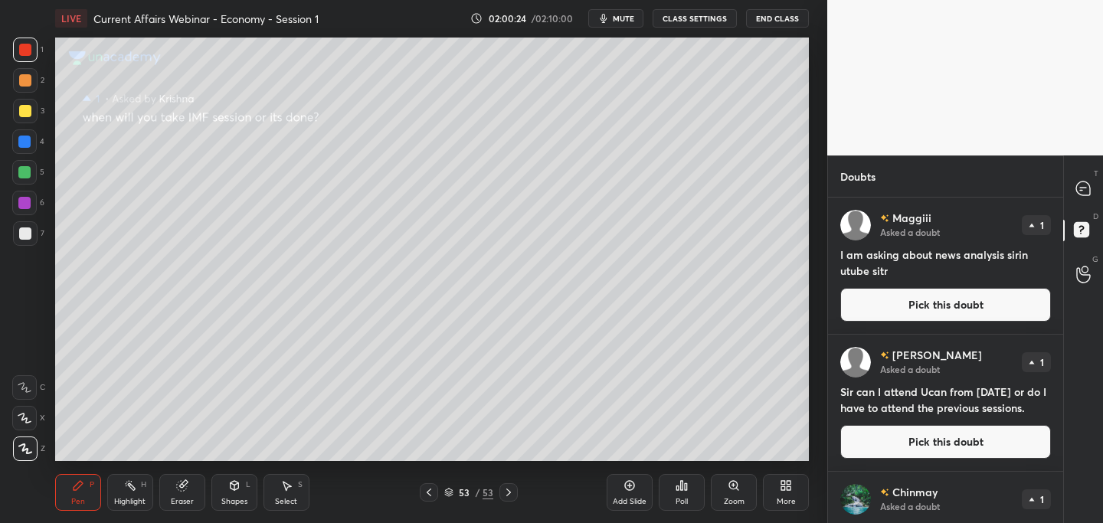
drag, startPoint x: 934, startPoint y: 310, endPoint x: 922, endPoint y: 313, distance: 11.7
click at [934, 309] on button "Pick this doubt" at bounding box center [945, 305] width 211 height 34
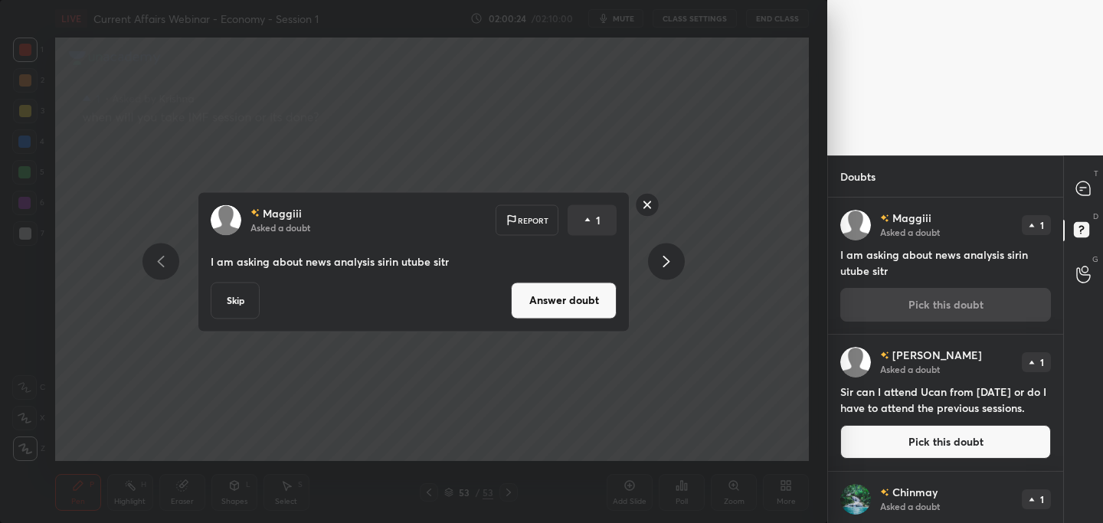
click at [536, 297] on button "Answer doubt" at bounding box center [564, 300] width 106 height 37
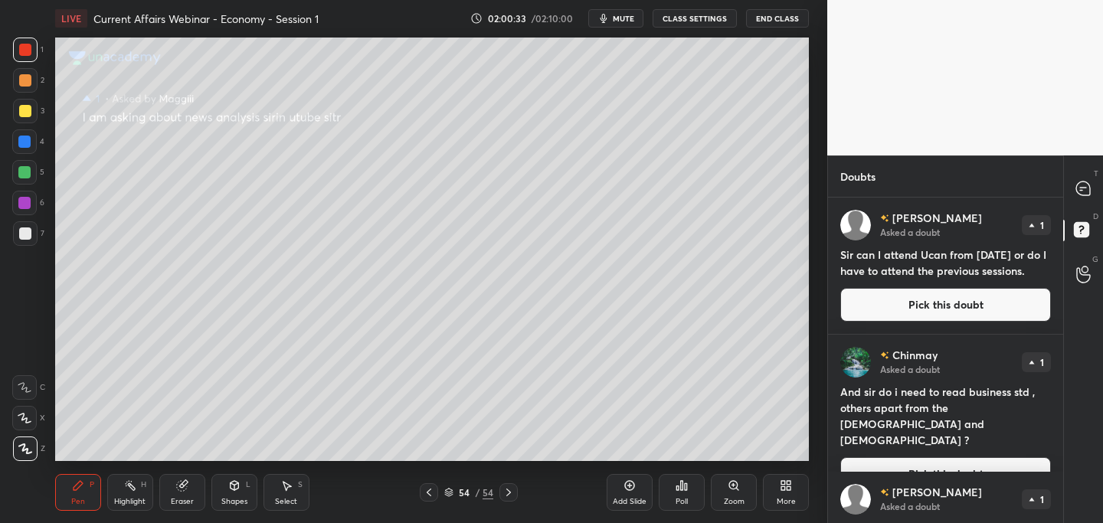
drag, startPoint x: 921, startPoint y: 307, endPoint x: 912, endPoint y: 313, distance: 10.4
click at [921, 307] on button "Pick this doubt" at bounding box center [945, 305] width 211 height 34
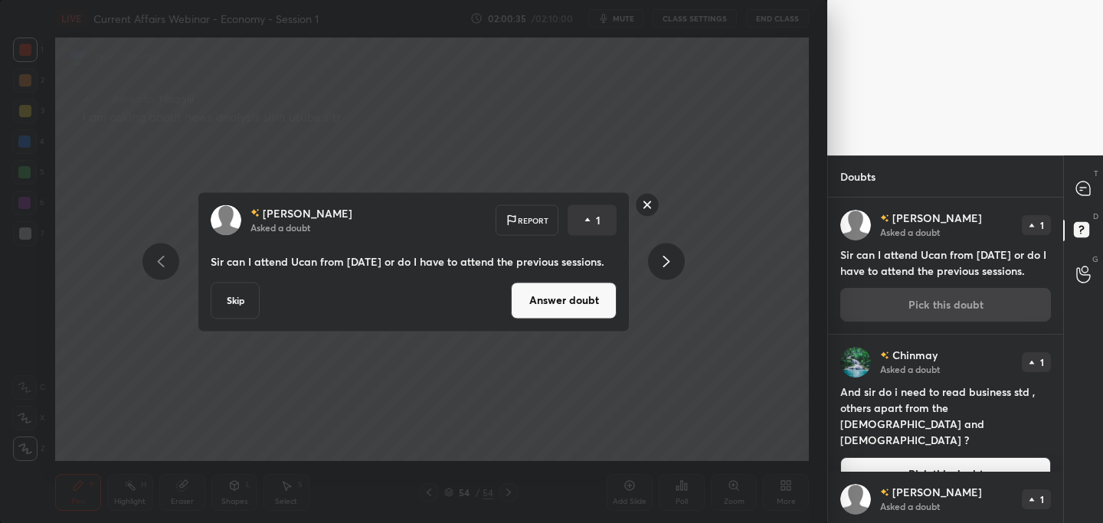
click at [578, 296] on button "Answer doubt" at bounding box center [564, 300] width 106 height 37
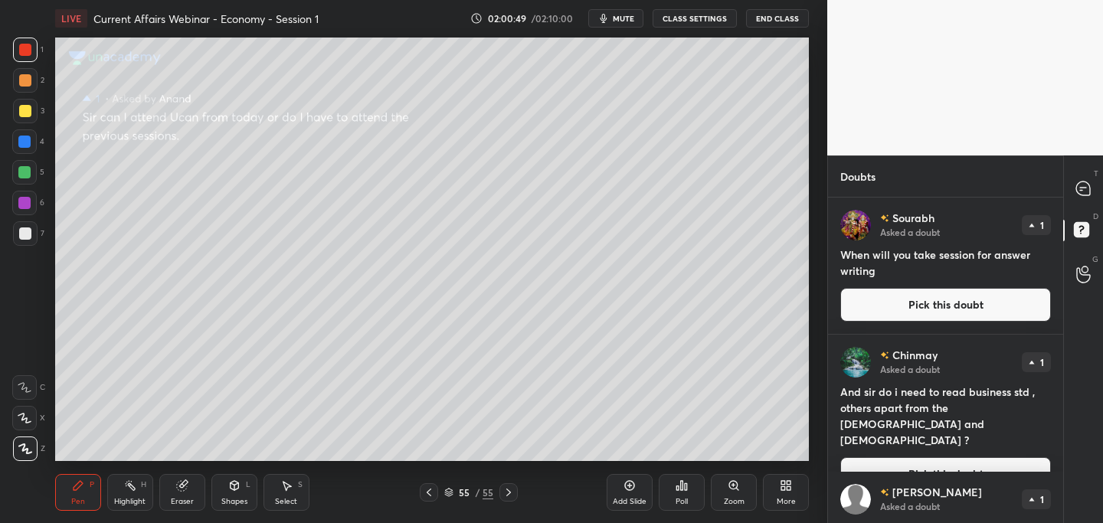
click at [964, 309] on button "Pick this doubt" at bounding box center [945, 305] width 211 height 34
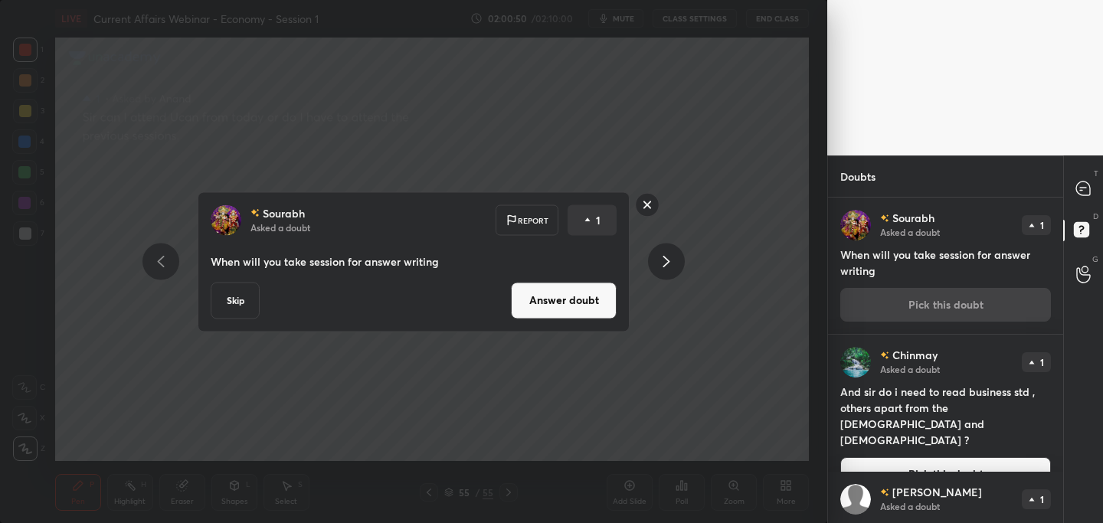
click at [578, 304] on button "Answer doubt" at bounding box center [564, 300] width 106 height 37
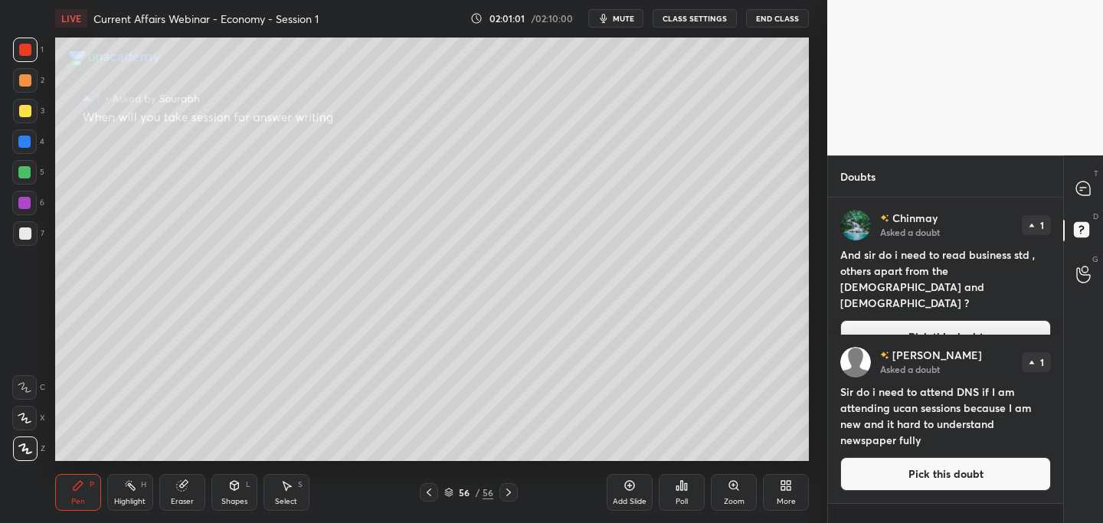
click at [934, 320] on button "Pick this doubt" at bounding box center [945, 337] width 211 height 34
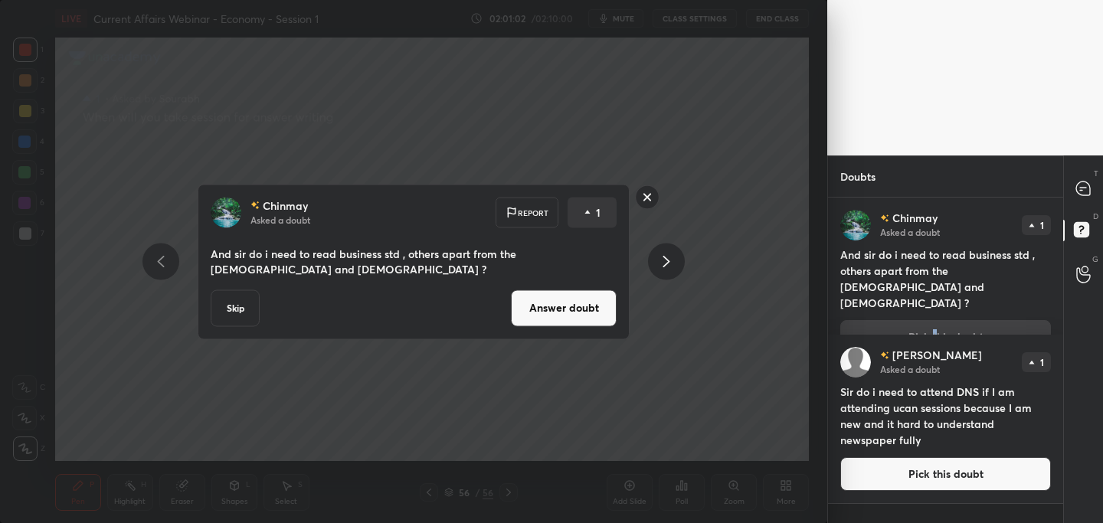
click at [550, 299] on button "Answer doubt" at bounding box center [564, 308] width 106 height 37
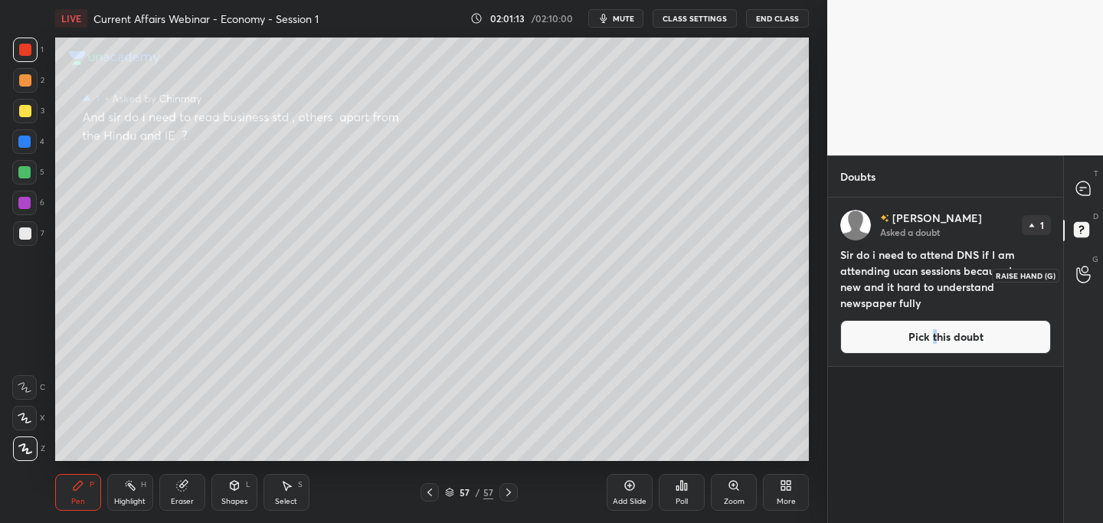
click at [1076, 280] on icon at bounding box center [1083, 275] width 15 height 18
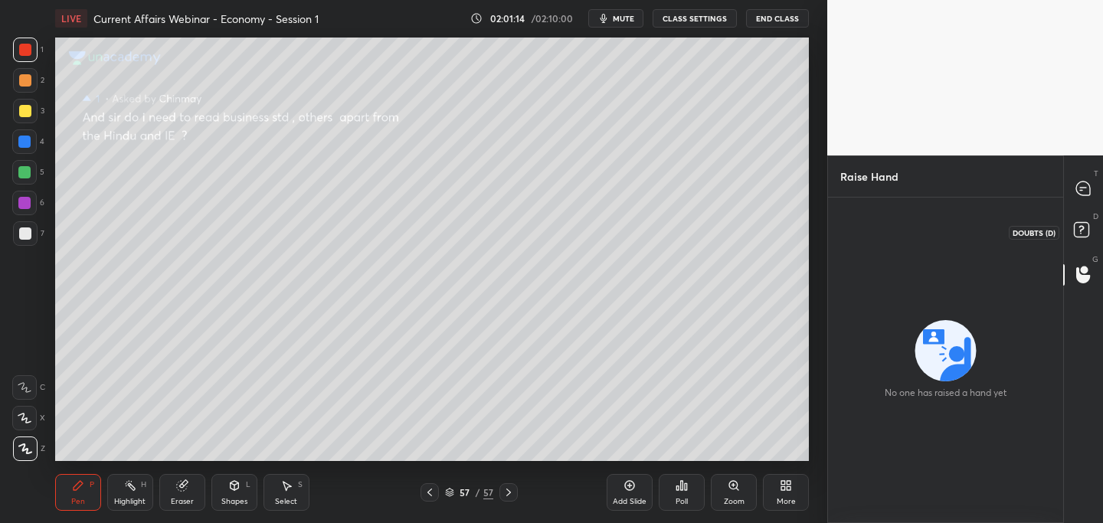
click at [1074, 228] on rect at bounding box center [1081, 229] width 15 height 15
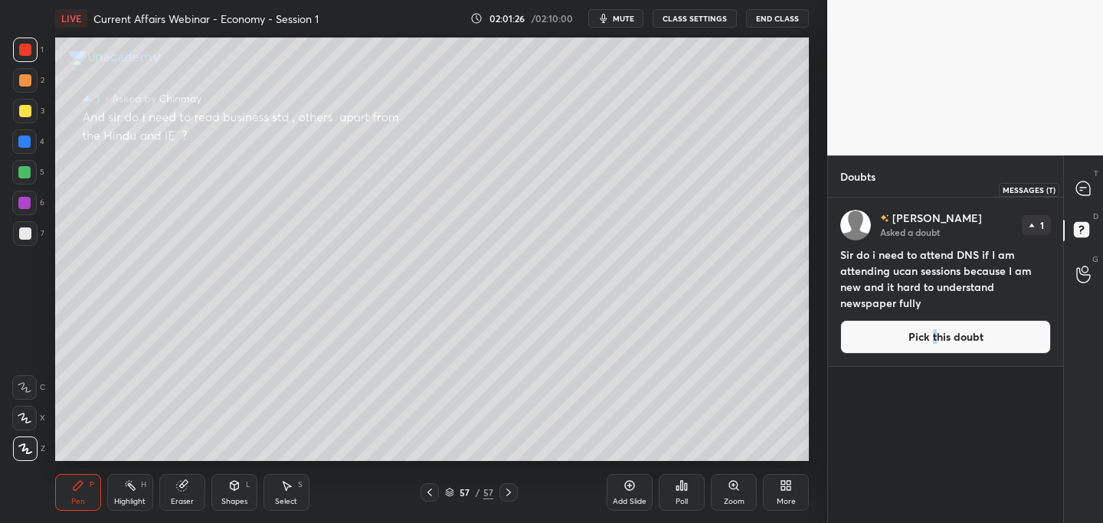
drag, startPoint x: 1087, startPoint y: 190, endPoint x: 1075, endPoint y: 197, distance: 14.1
click at [1085, 189] on icon at bounding box center [1083, 189] width 14 height 14
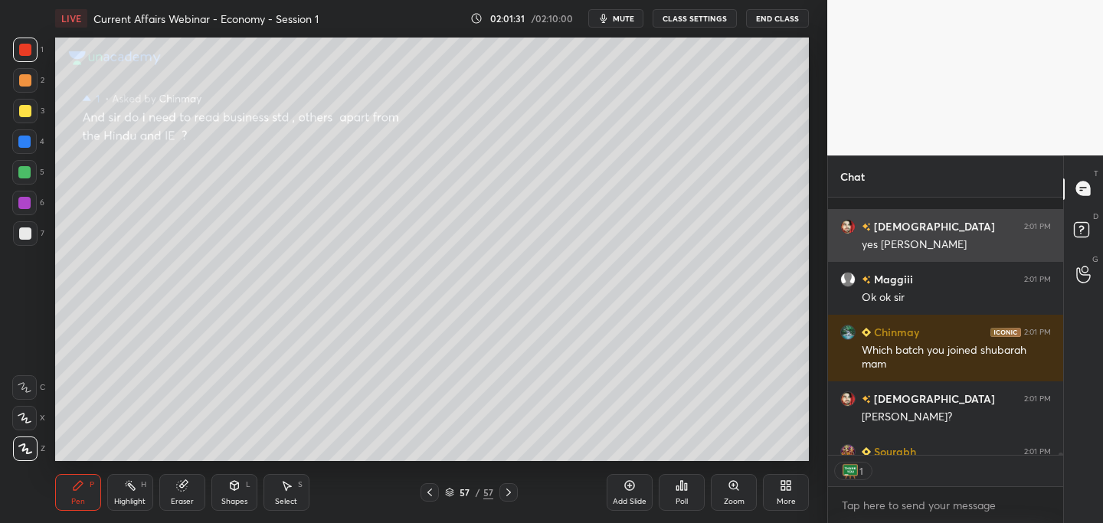
scroll to position [32041, 0]
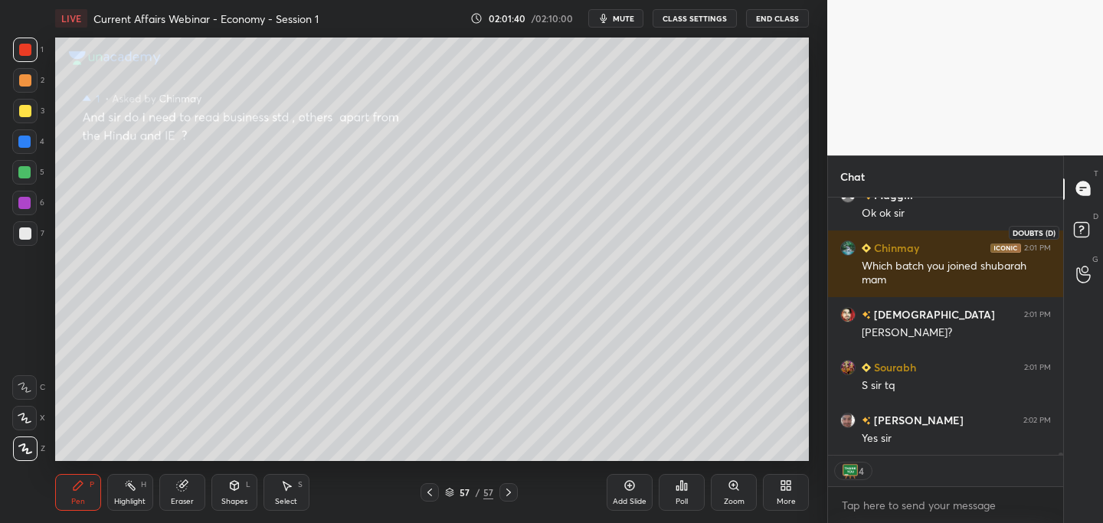
drag, startPoint x: 1085, startPoint y: 231, endPoint x: 1058, endPoint y: 244, distance: 30.5
click at [1085, 231] on rect at bounding box center [1081, 229] width 15 height 15
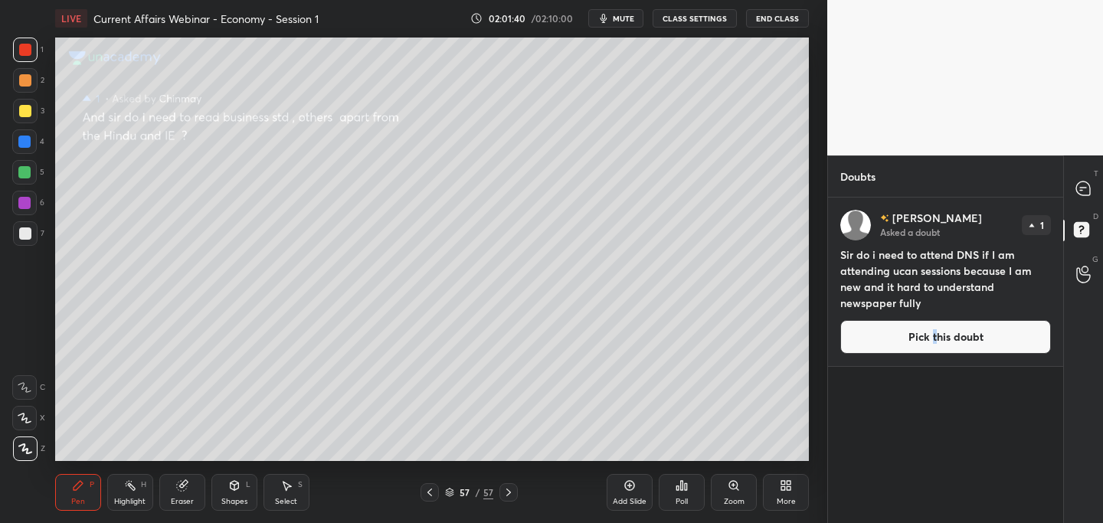
click at [889, 332] on button "Pick this doubt" at bounding box center [945, 337] width 211 height 34
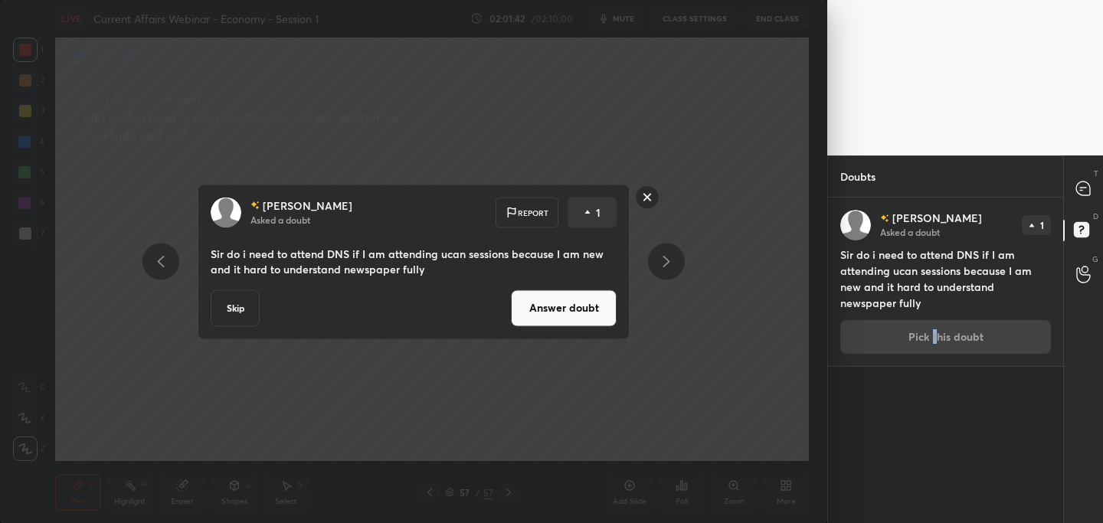
click at [540, 299] on button "Answer doubt" at bounding box center [564, 308] width 106 height 37
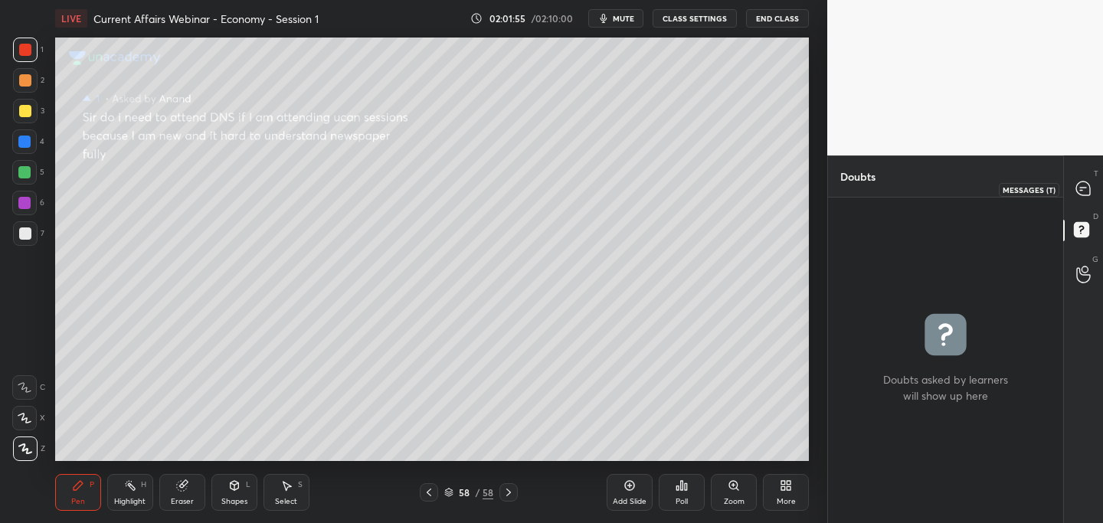
click at [1084, 188] on icon at bounding box center [1083, 188] width 6 height 0
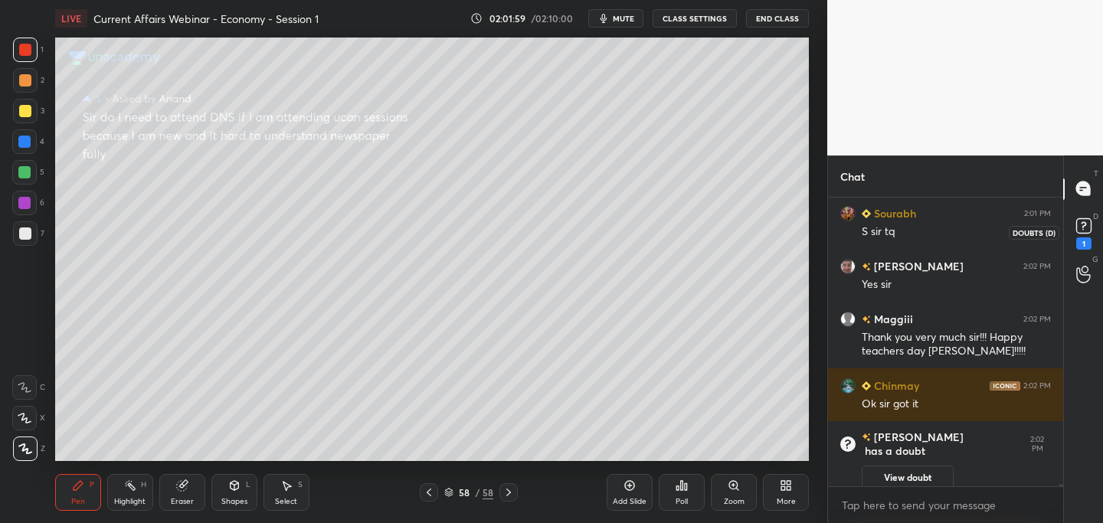
scroll to position [253, 231]
click at [1085, 226] on rect at bounding box center [1083, 225] width 15 height 15
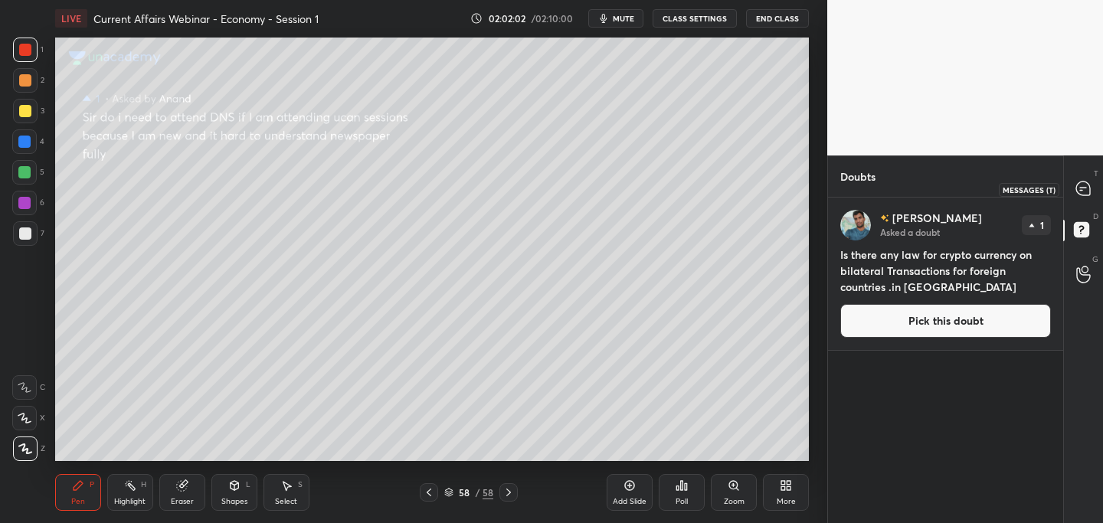
drag, startPoint x: 1087, startPoint y: 188, endPoint x: 1073, endPoint y: 190, distance: 13.9
click at [1085, 188] on icon at bounding box center [1083, 189] width 14 height 14
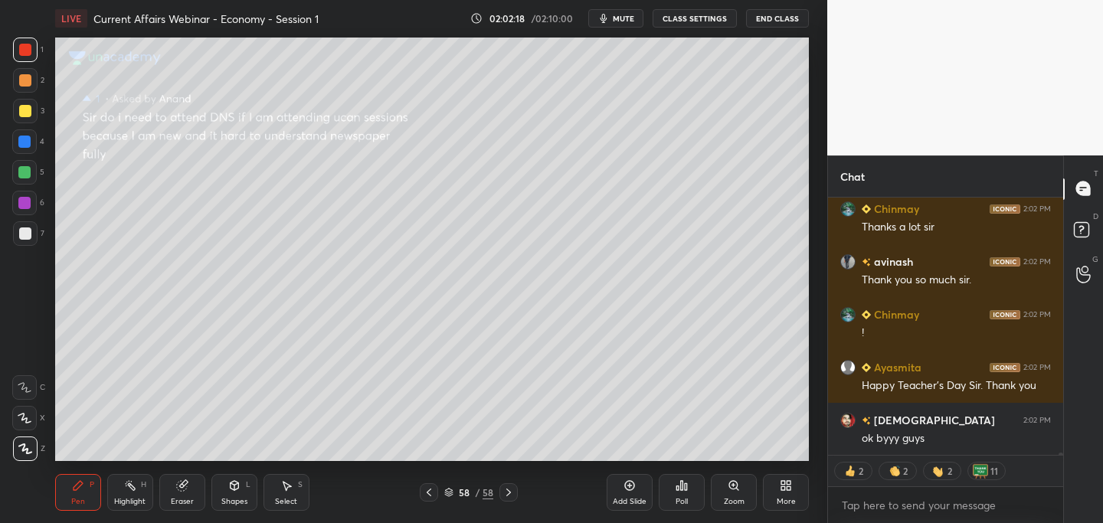
scroll to position [32137, 0]
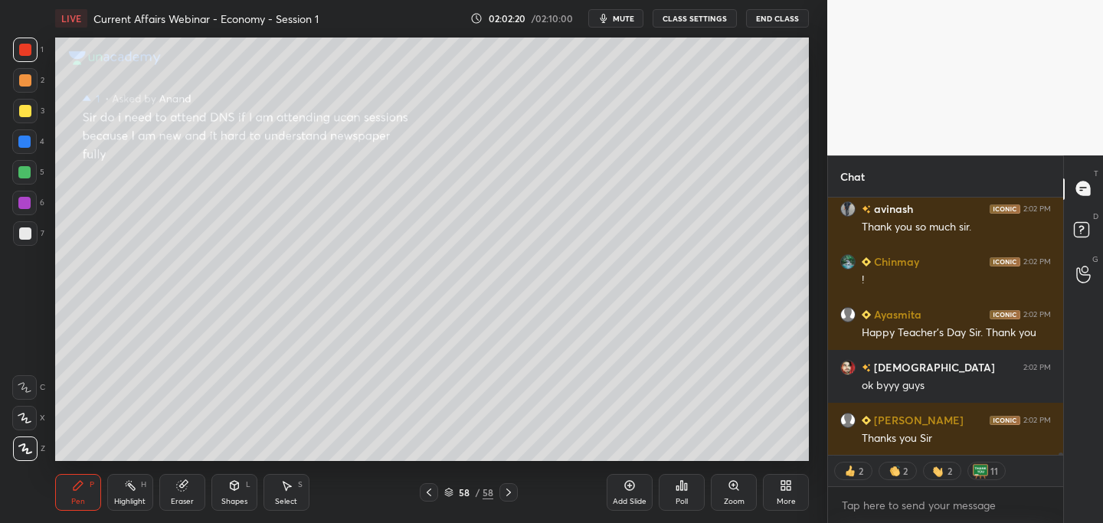
click at [771, 18] on button "End Class" at bounding box center [777, 18] width 63 height 18
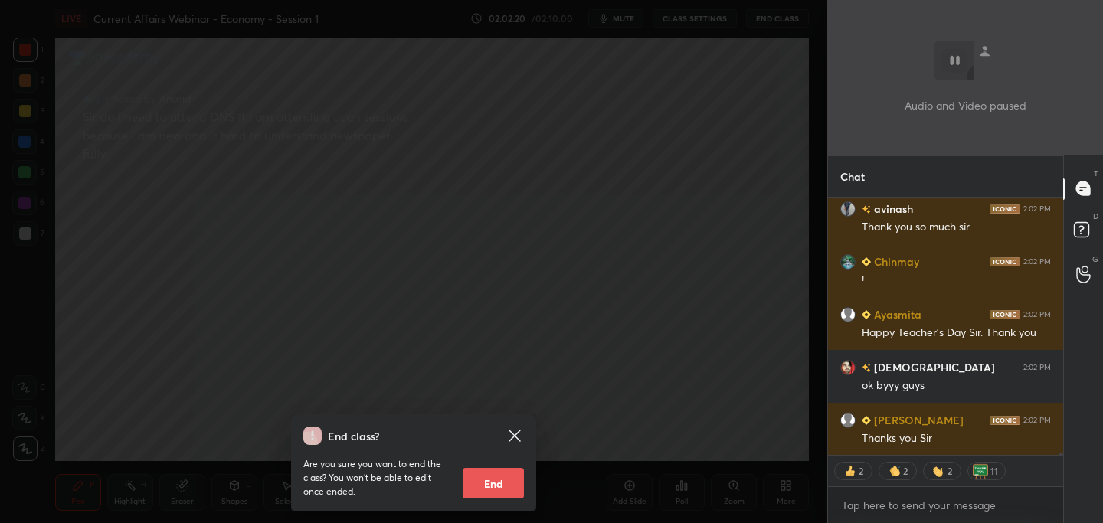
scroll to position [32189, 0]
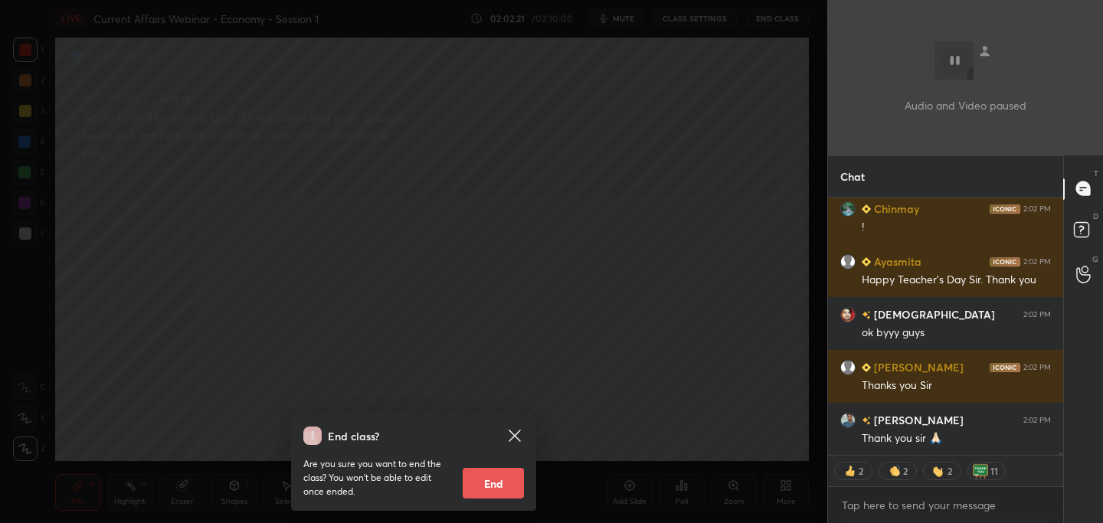
click at [499, 480] on button "End" at bounding box center [493, 483] width 61 height 31
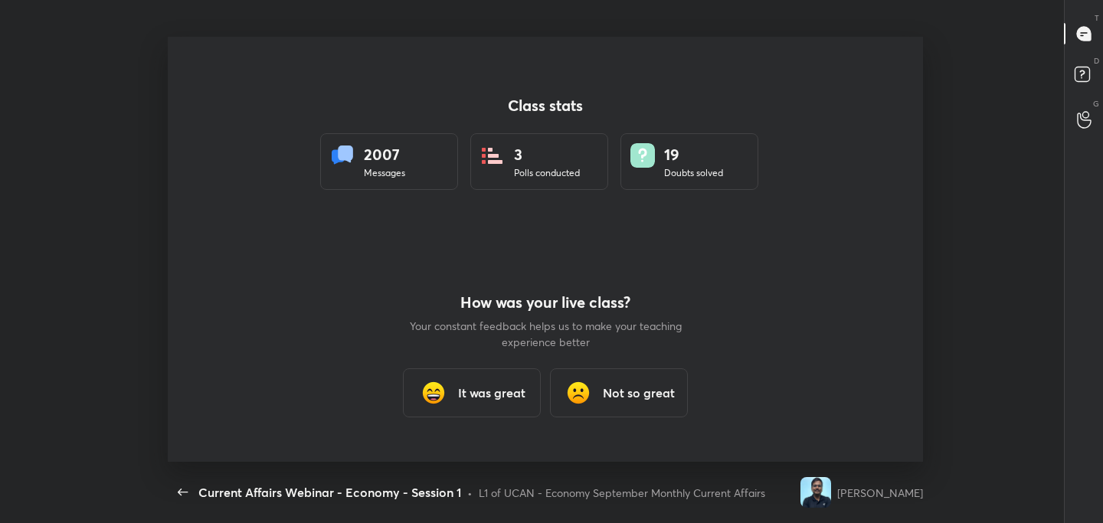
scroll to position [76172, 75547]
type textarea "x"
